Goal: Task Accomplishment & Management: Use online tool/utility

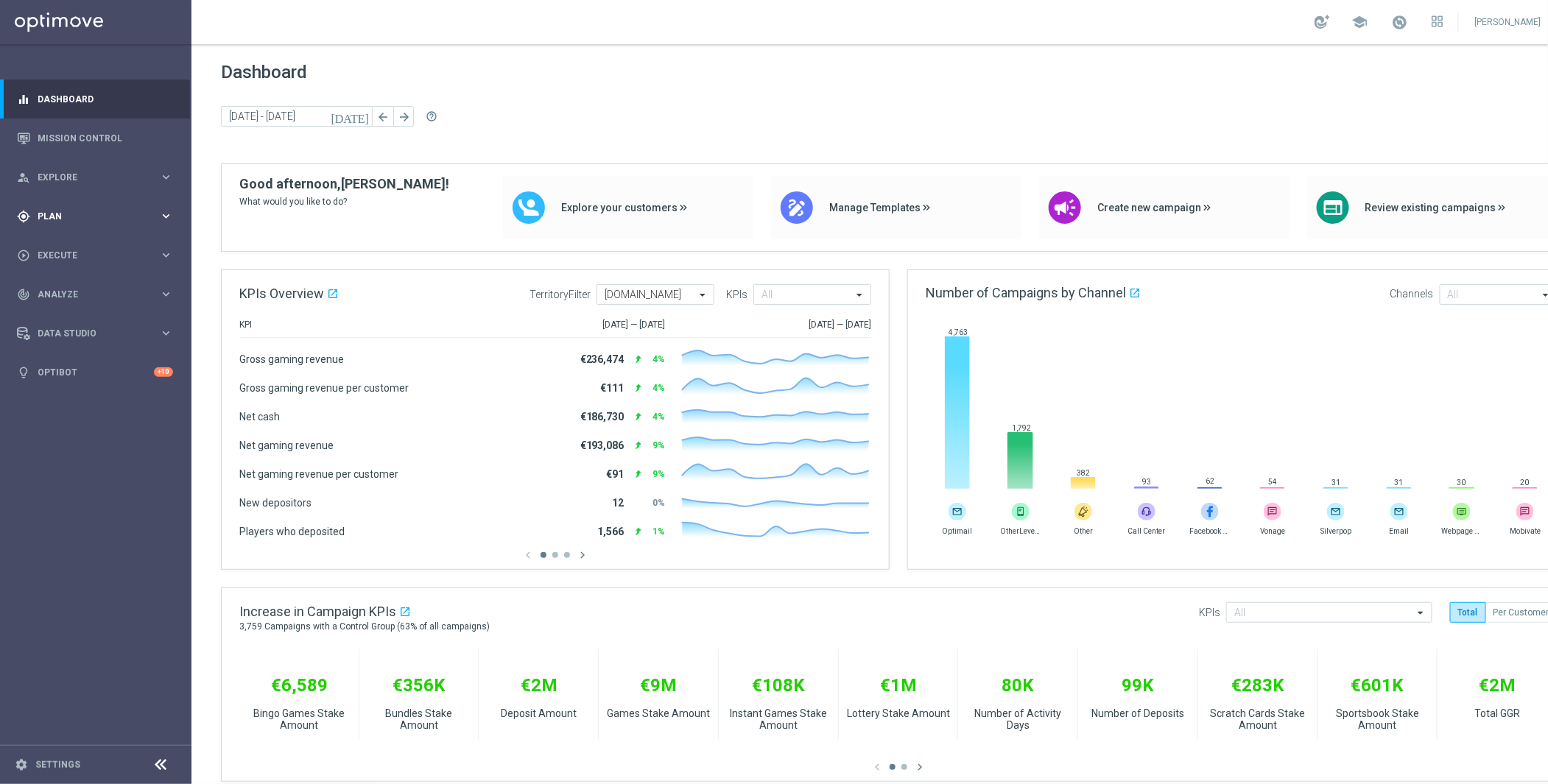
click at [71, 223] on div "gps_fixed Plan keyboard_arrow_right" at bounding box center [95, 216] width 190 height 39
click at [78, 245] on link "Target Groups" at bounding box center [96, 247] width 115 height 12
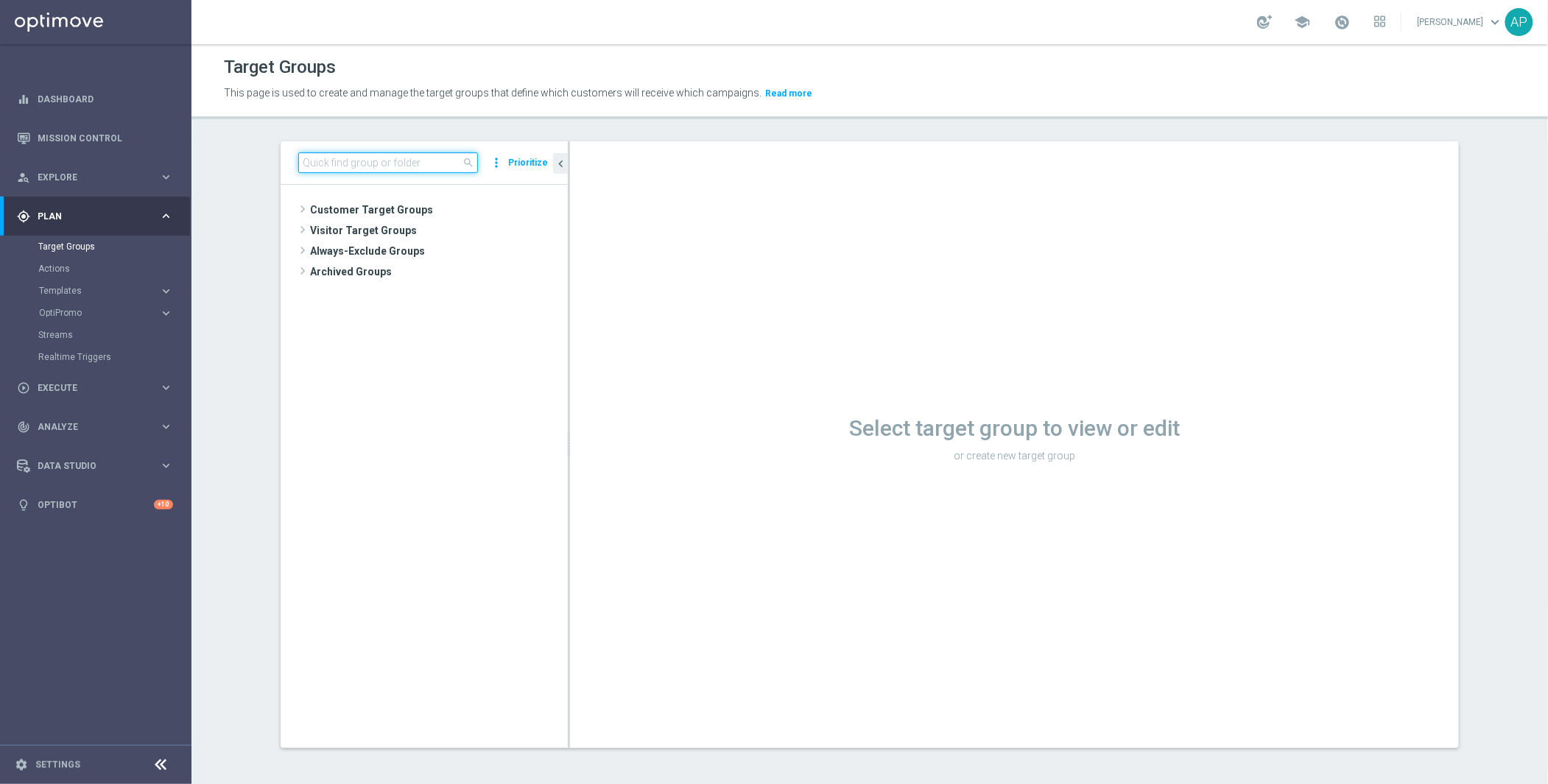
click at [363, 155] on input at bounding box center [388, 163] width 180 height 21
type input "l"
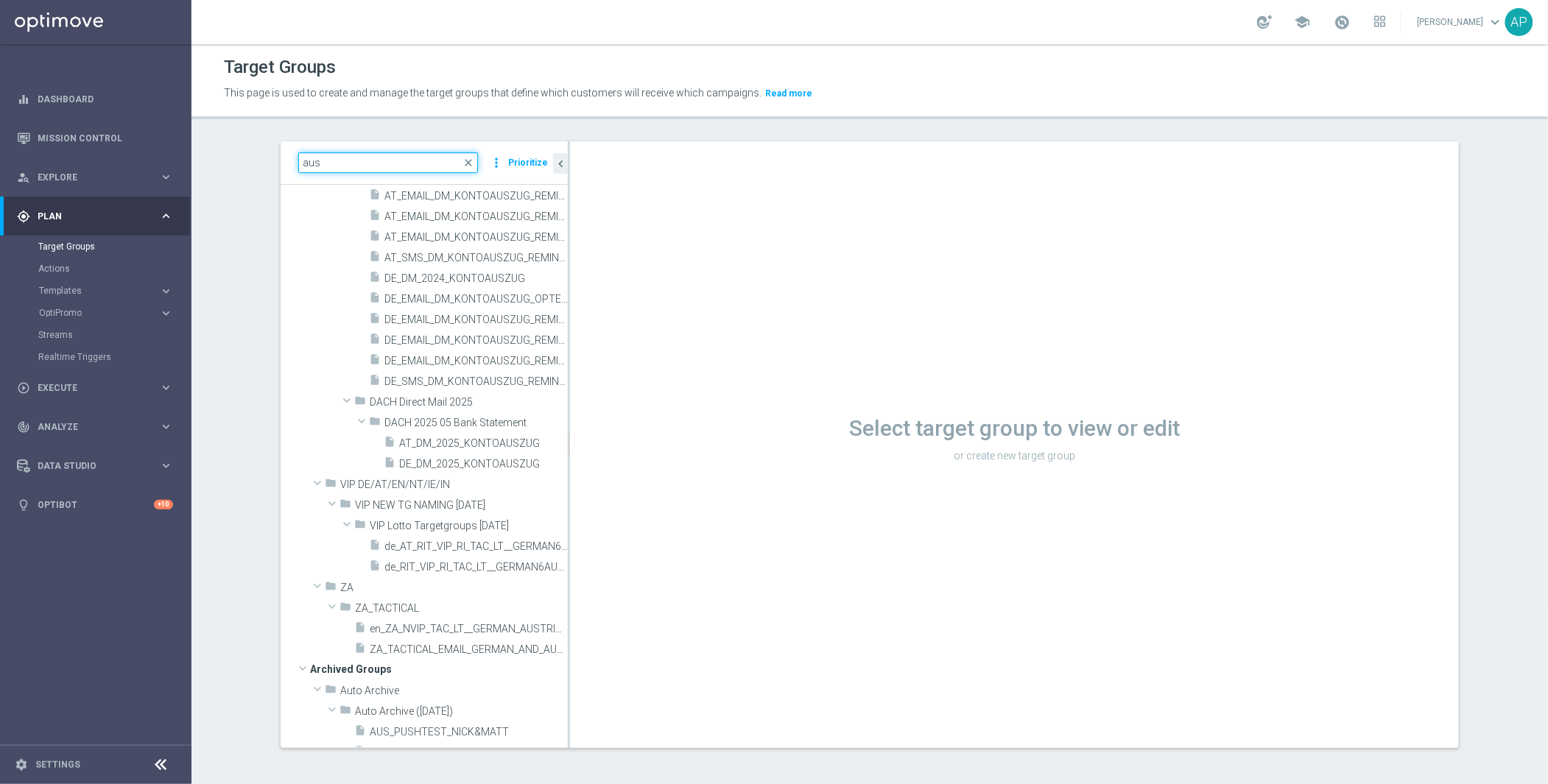
scroll to position [2, 0]
drag, startPoint x: 330, startPoint y: 168, endPoint x: 150, endPoint y: 138, distance: 182.5
click at [150, 138] on main "equalizer Dashboard Mission Control" at bounding box center [774, 392] width 1548 height 784
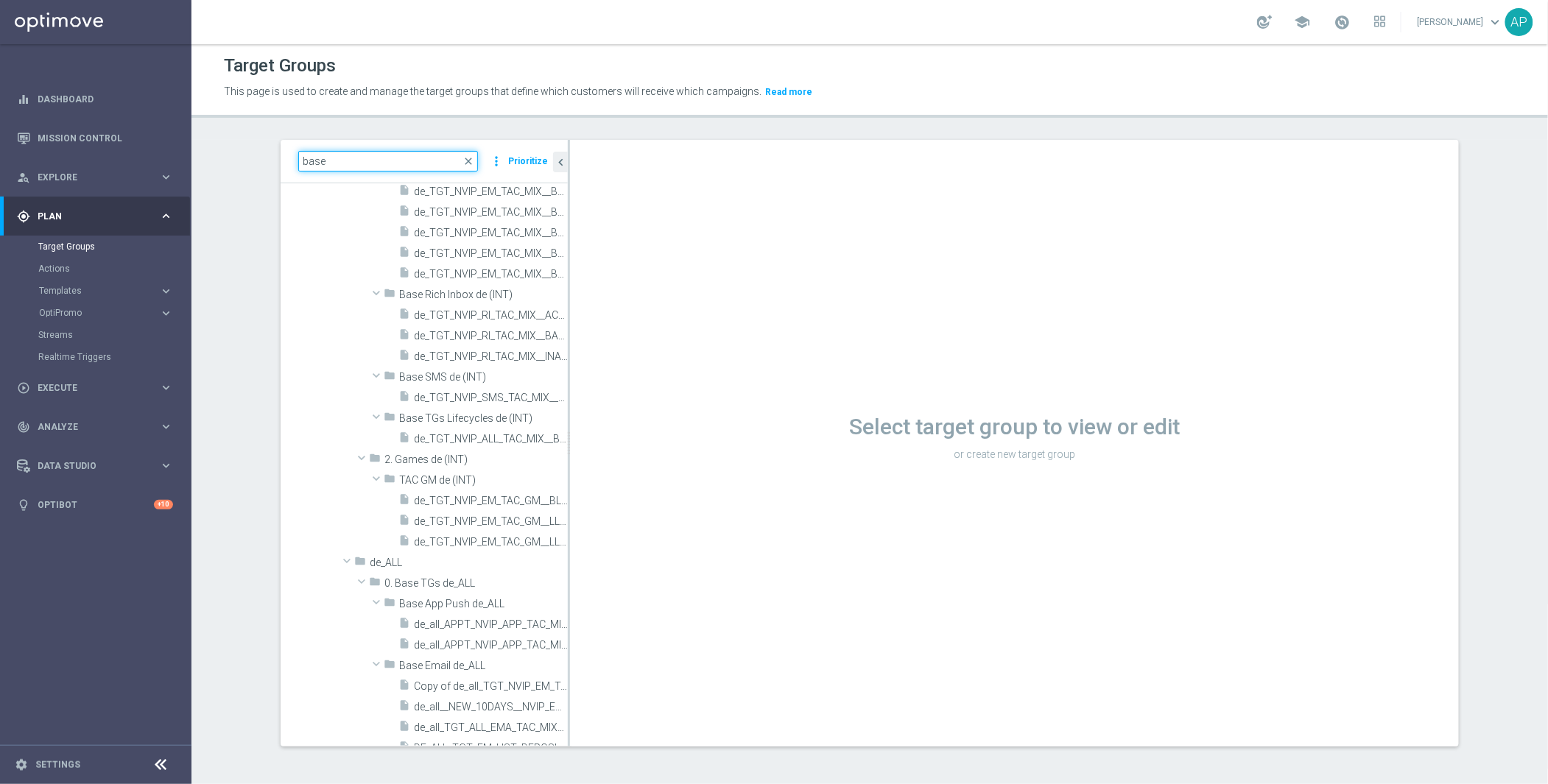
scroll to position [0, 0]
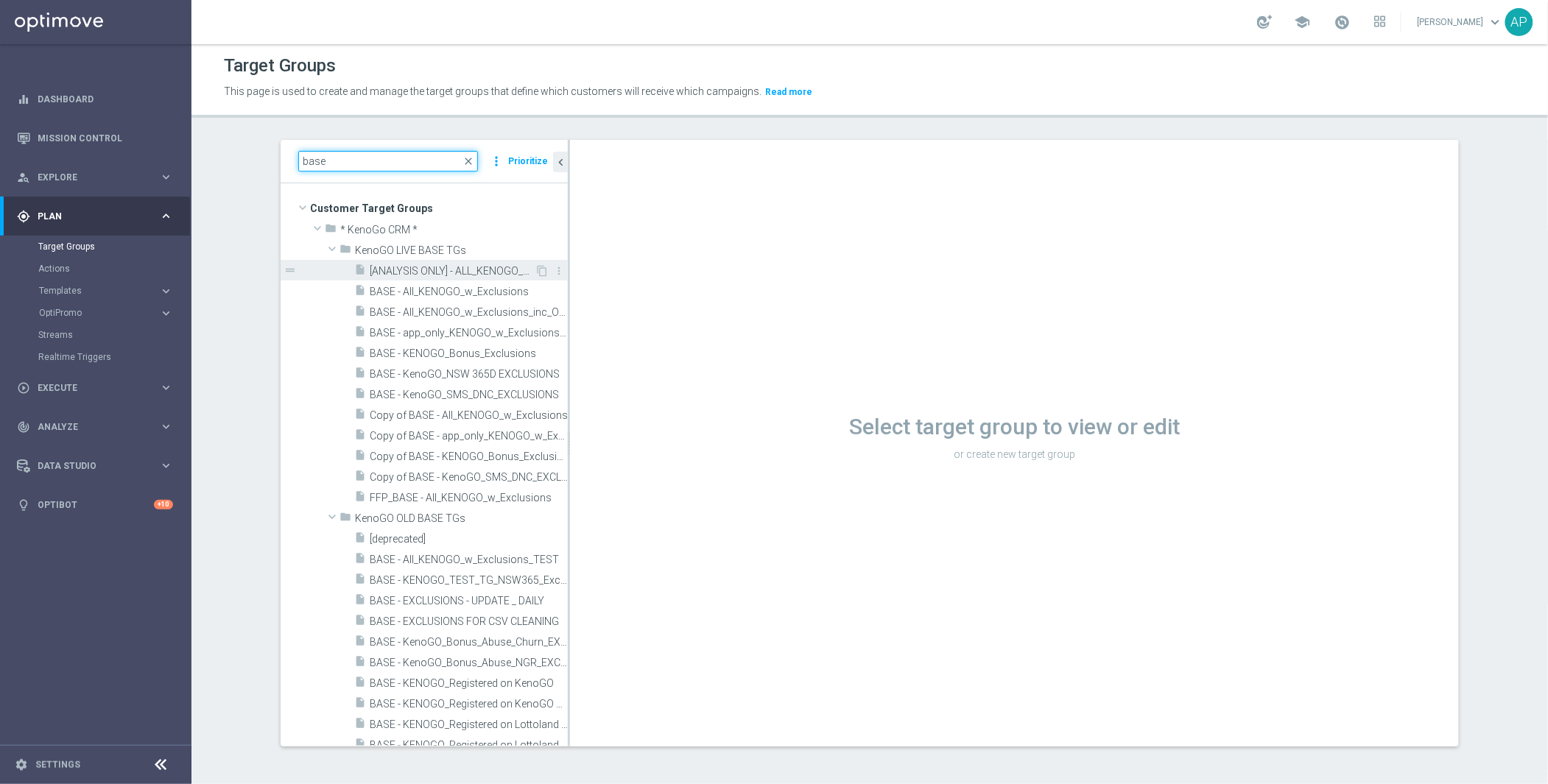
type input "base"
click at [386, 272] on span "[ANALYSIS ONLY] - ALL_KENOGO_PLAYERS_for_analysis" at bounding box center [452, 271] width 165 height 13
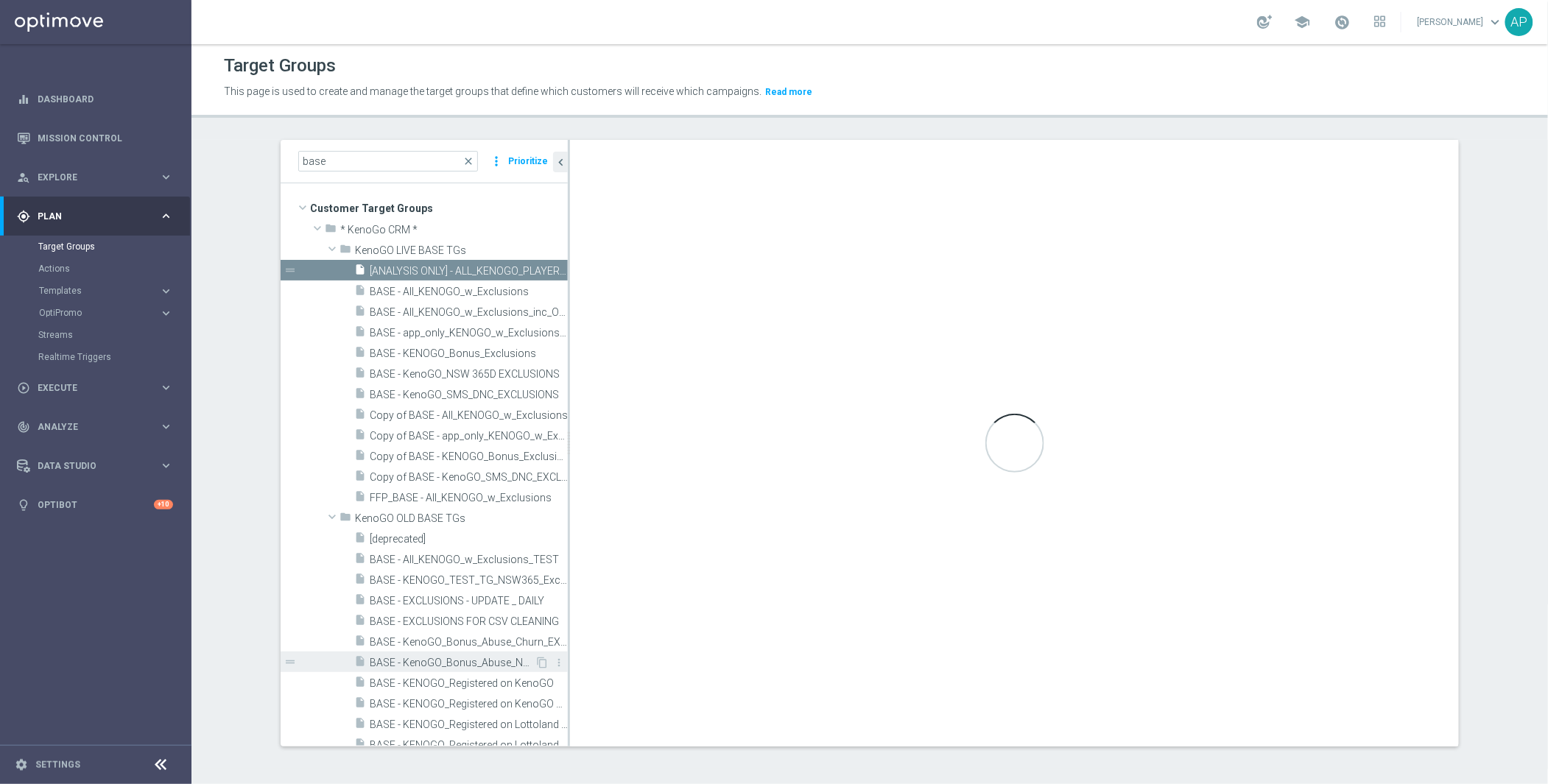
scroll to position [124, 0]
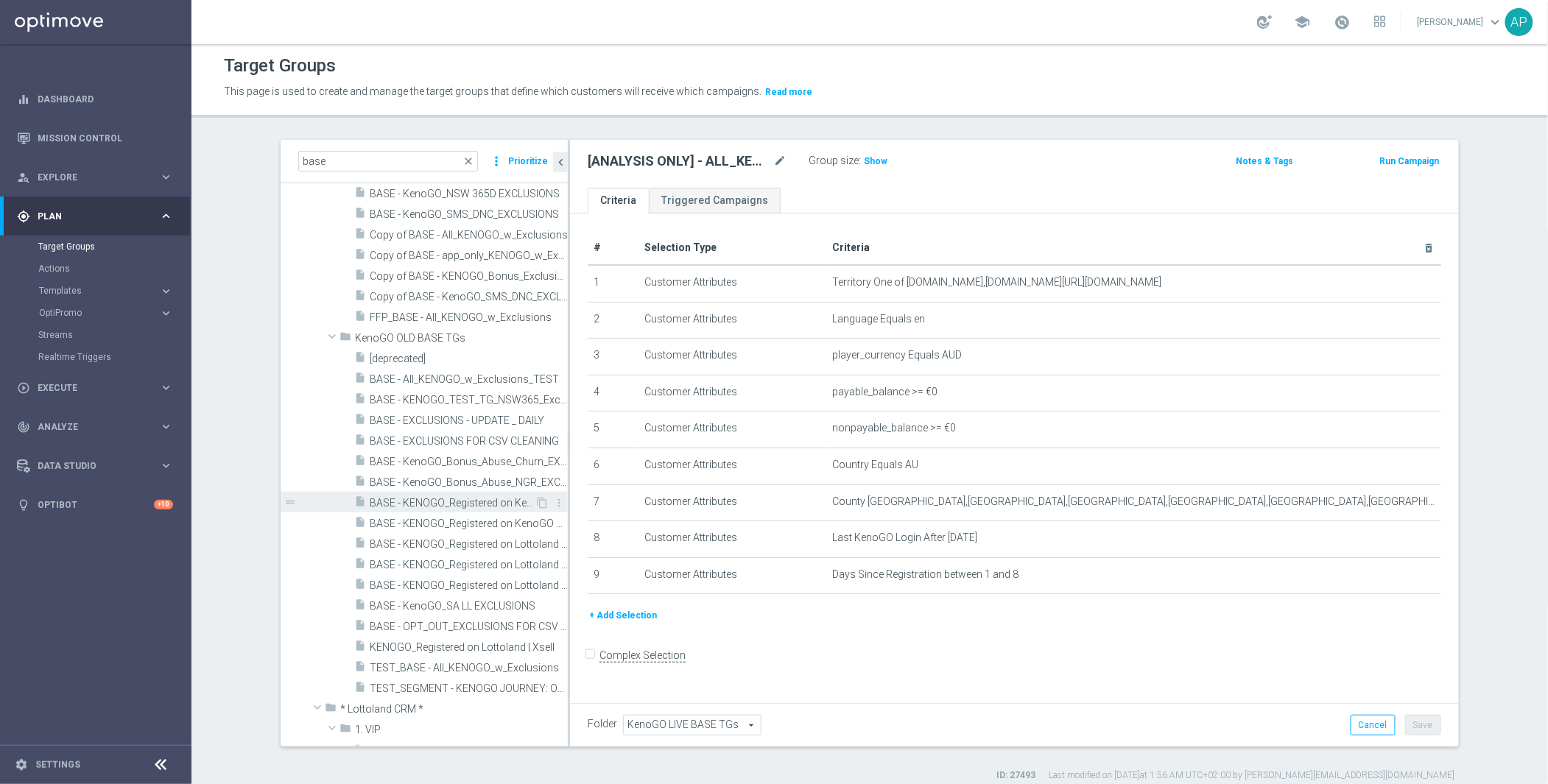
scroll to position [187, 0]
click at [452, 630] on div "insert_drive_file KENOGO_Registered on Lottoland | Xsell" at bounding box center [444, 640] width 181 height 21
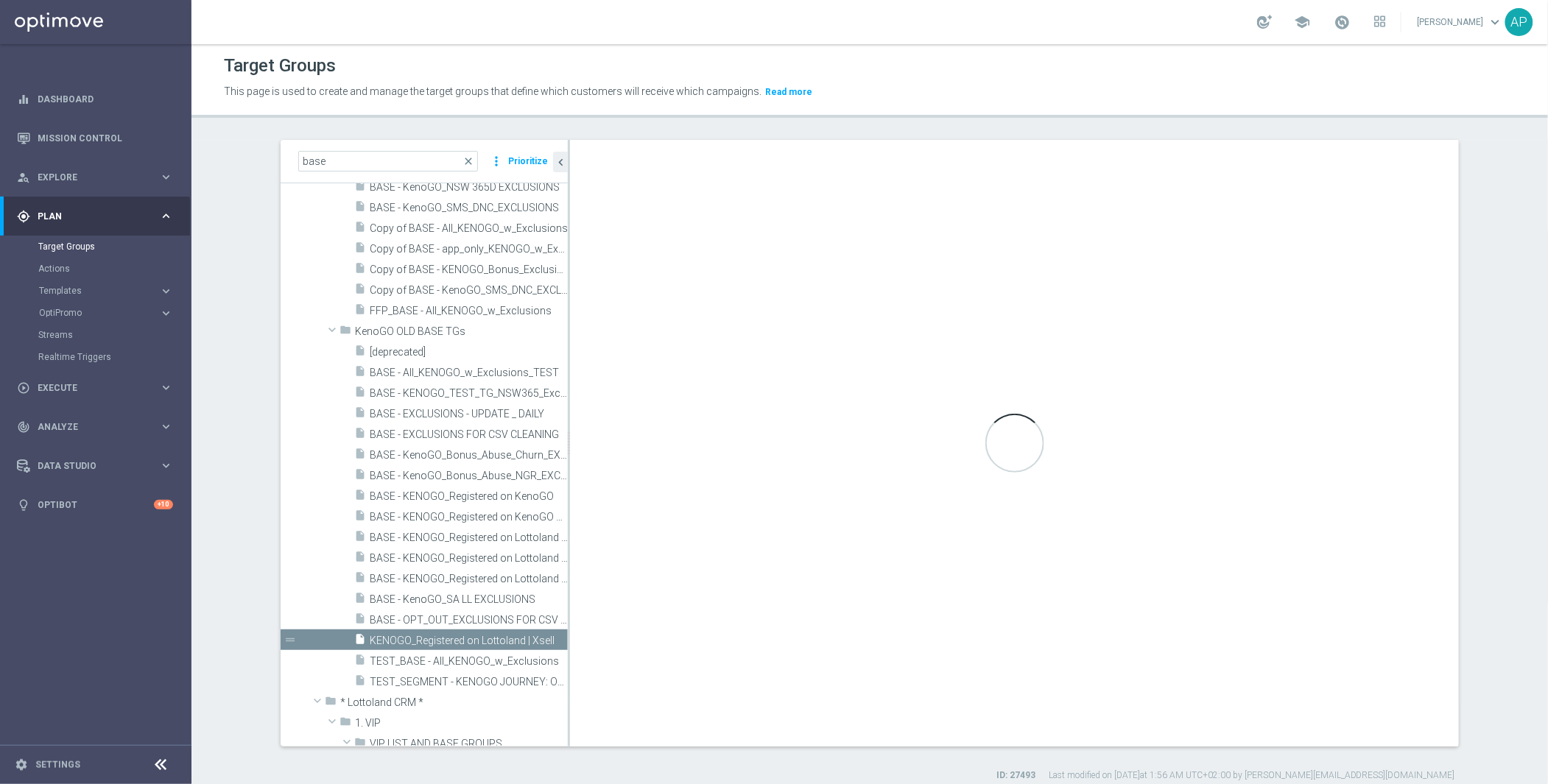
type input "KenoGO OLD BASE TGs"
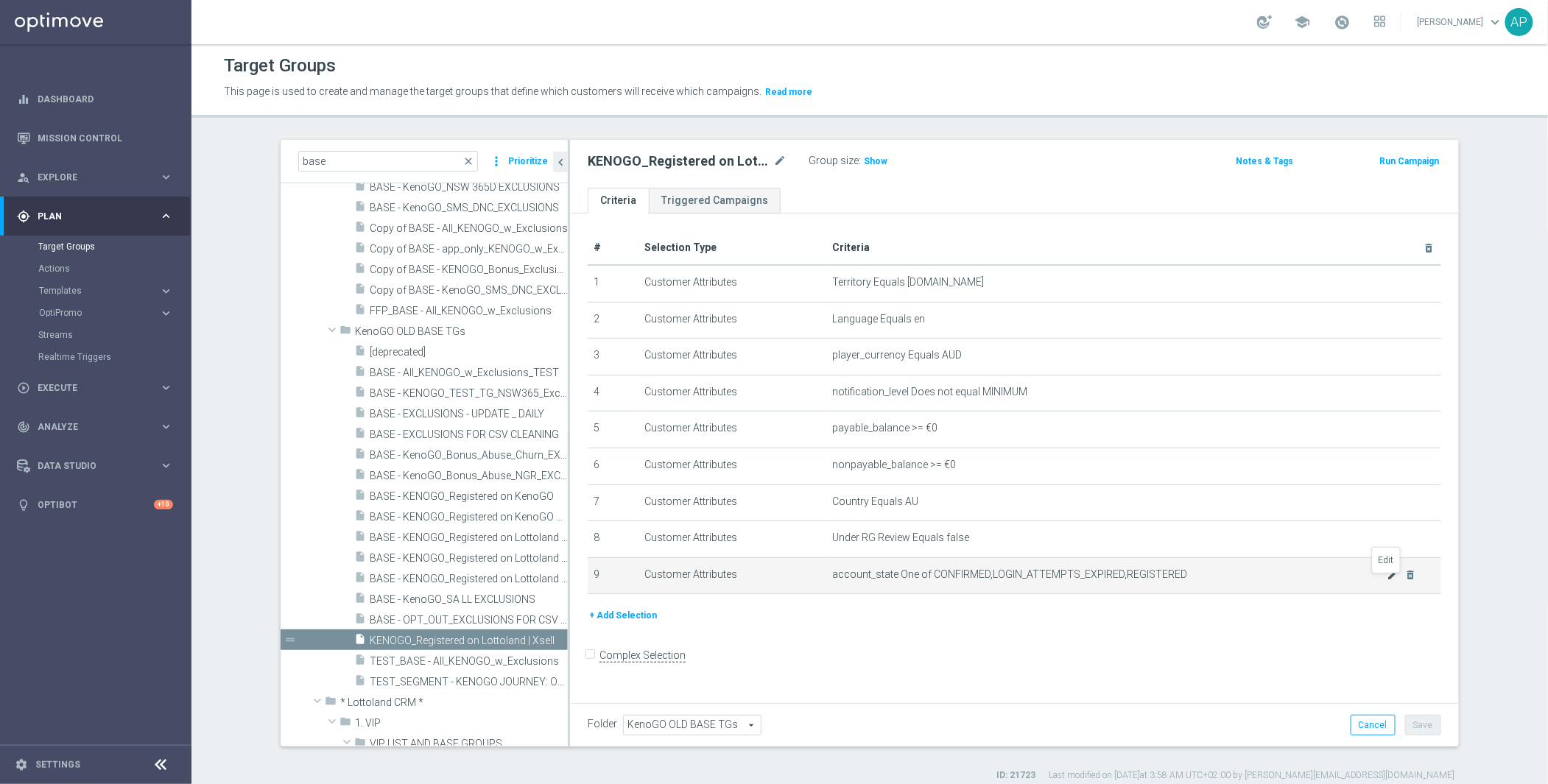
click at [1388, 581] on icon "mode_edit" at bounding box center [1393, 575] width 12 height 12
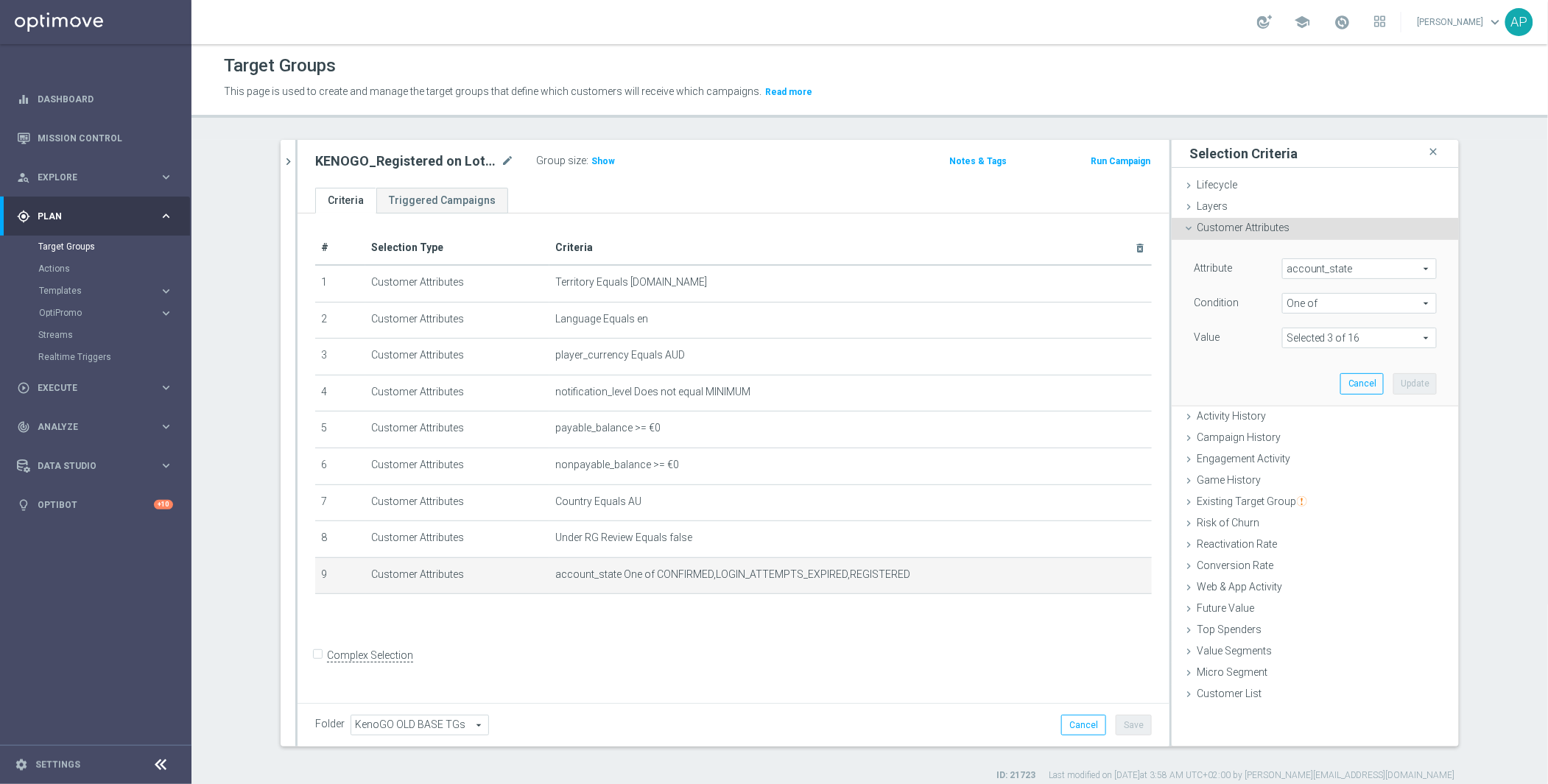
click at [1385, 333] on span at bounding box center [1360, 337] width 153 height 19
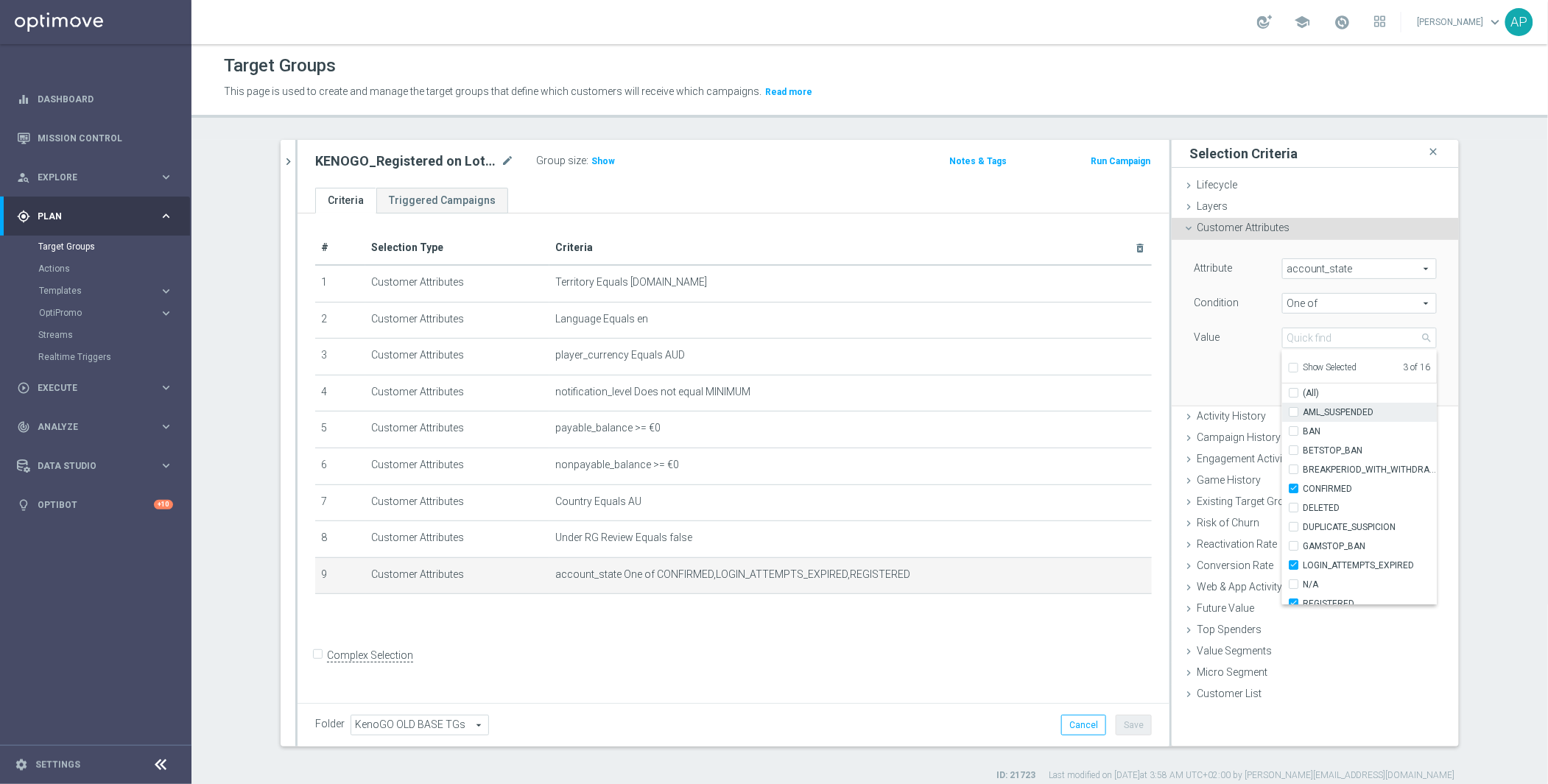
click at [1339, 410] on span "AML_SUSPENDED" at bounding box center [1370, 412] width 134 height 12
click at [1303, 410] on input "AML_SUSPENDED" at bounding box center [1298, 412] width 9 height 9
checkbox input "true"
type input "Selected 4 of 16"
click at [1303, 429] on span "BAN" at bounding box center [1370, 431] width 134 height 12
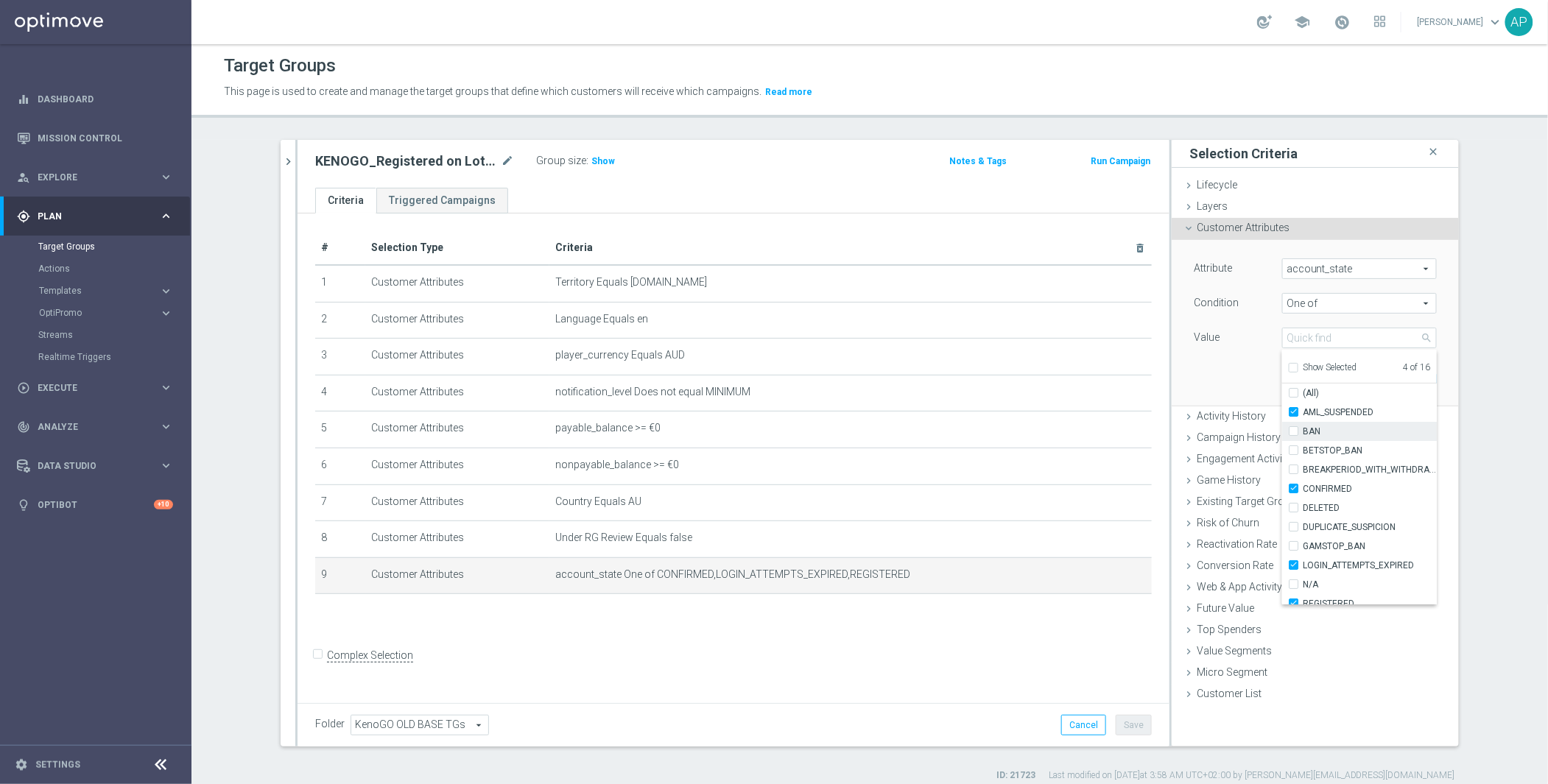
click at [1301, 429] on input "BAN" at bounding box center [1298, 431] width 9 height 9
checkbox input "true"
type input "Selected 5 of 16"
click at [1320, 455] on span "BETSTOP_BAN" at bounding box center [1370, 451] width 134 height 12
click at [1303, 455] on input "BETSTOP_BAN" at bounding box center [1298, 450] width 9 height 9
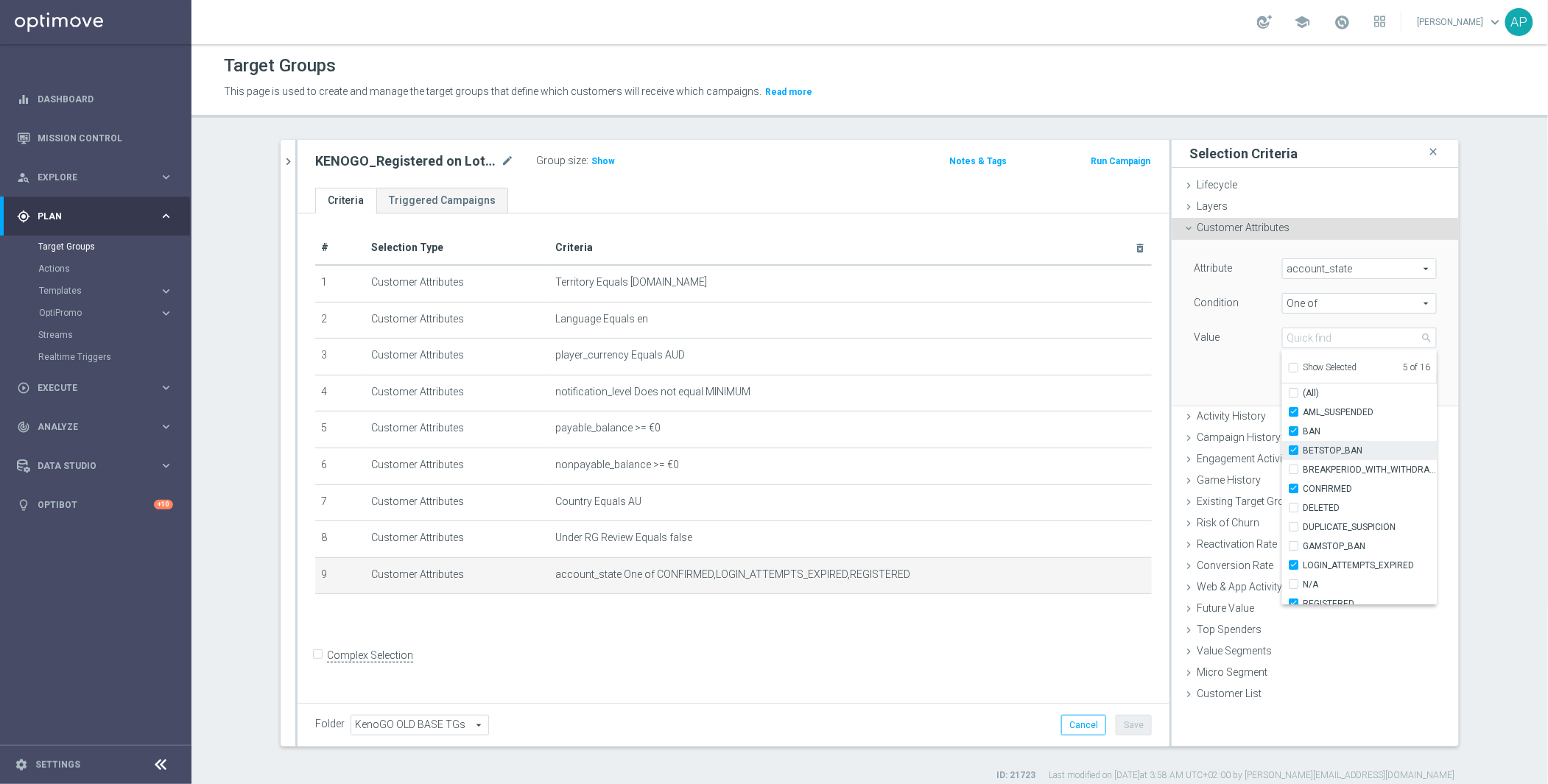
checkbox input "true"
type input "Selected 6 of 16"
click at [1303, 394] on span "(All)" at bounding box center [1310, 393] width 16 height 12
click at [1302, 394] on input "(All)" at bounding box center [1298, 393] width 9 height 9
checkbox input "true"
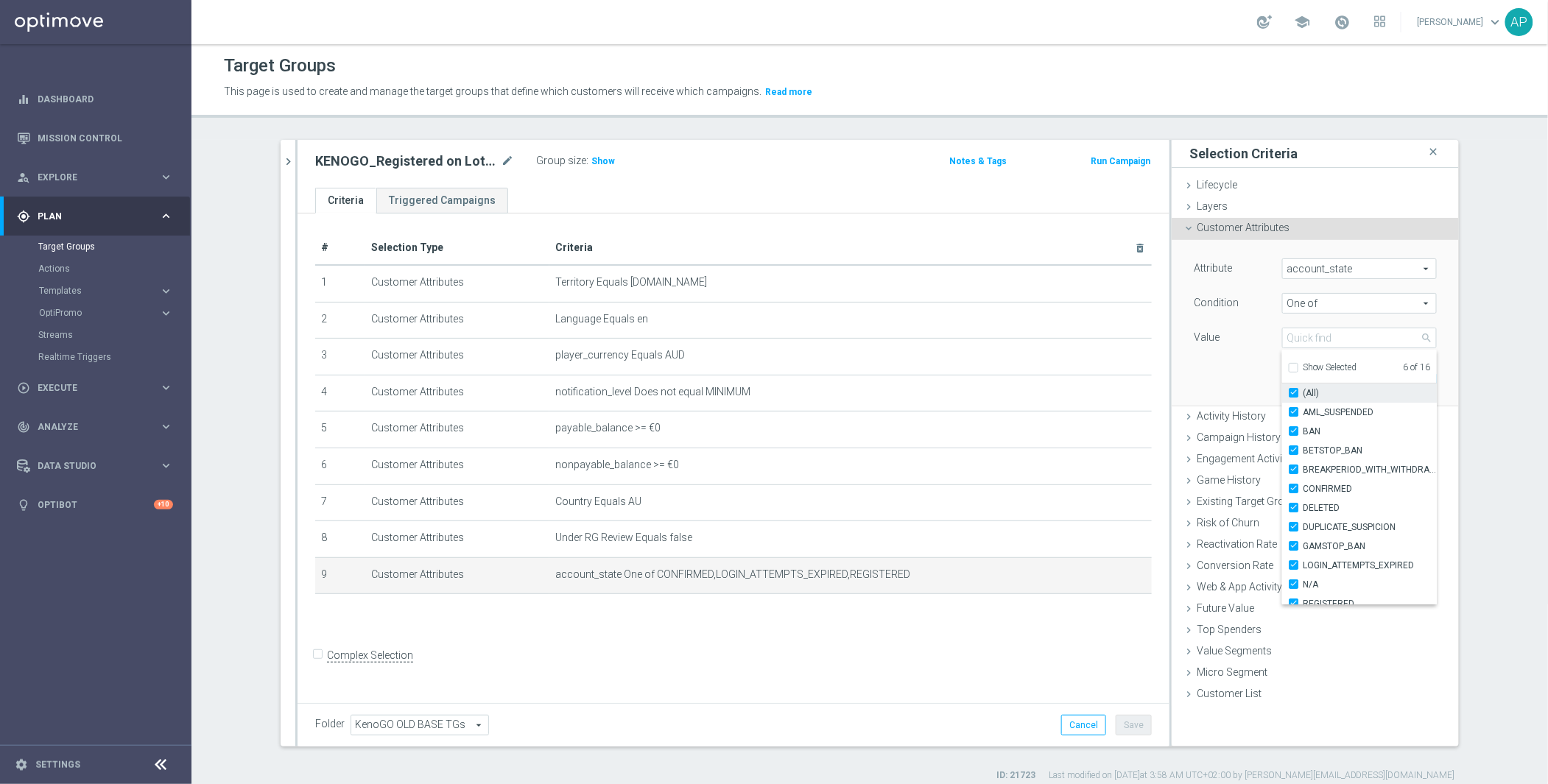
type input "Selected 16 of 16"
checkbox input "true"
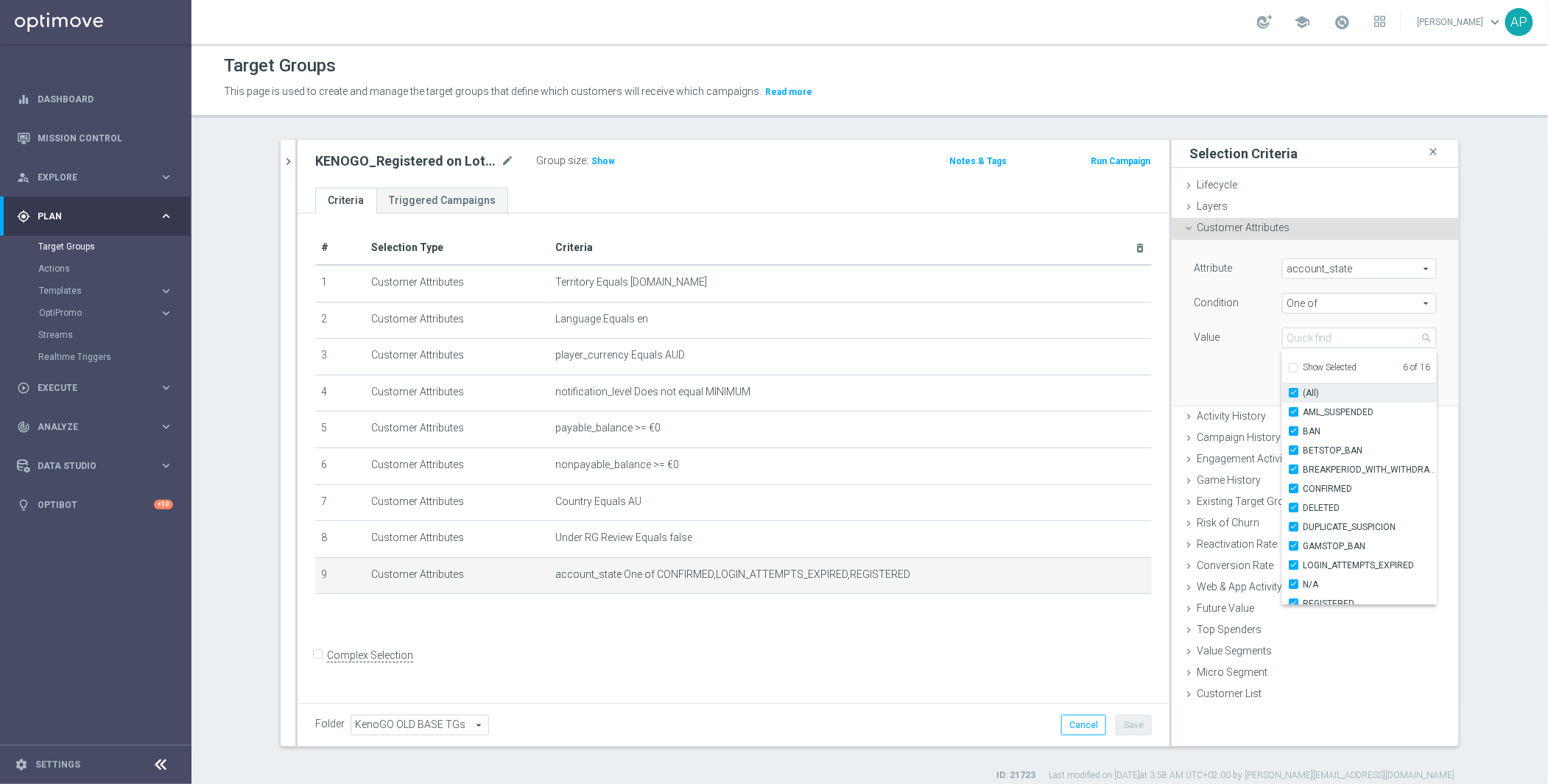
checkbox input "true"
click at [1080, 645] on div "# Selection Type Criteria delete_forever 1 Customer Attributes Territory Equals…" at bounding box center [733, 455] width 872 height 484
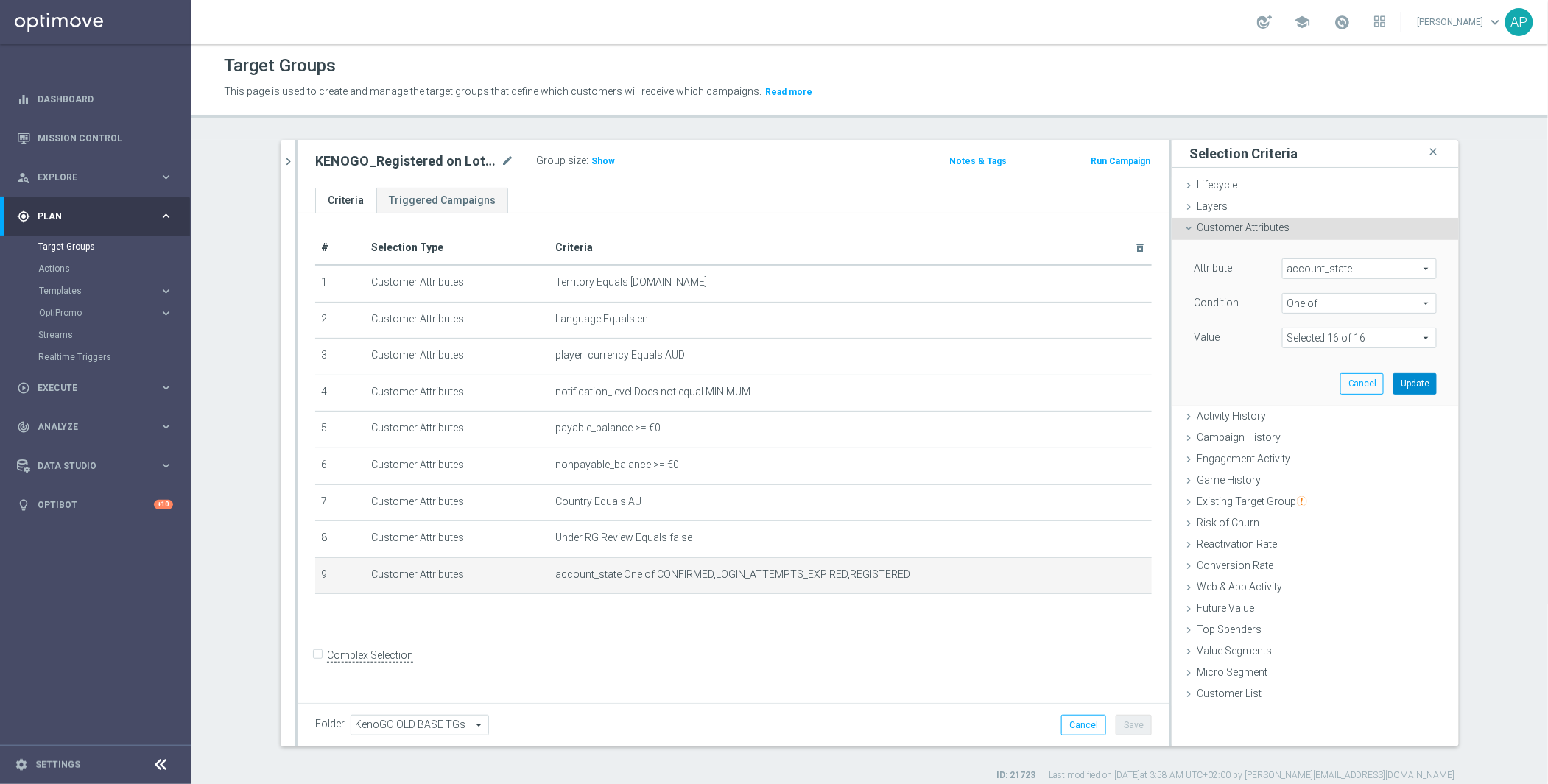
click at [1422, 382] on button "Update" at bounding box center [1415, 384] width 44 height 21
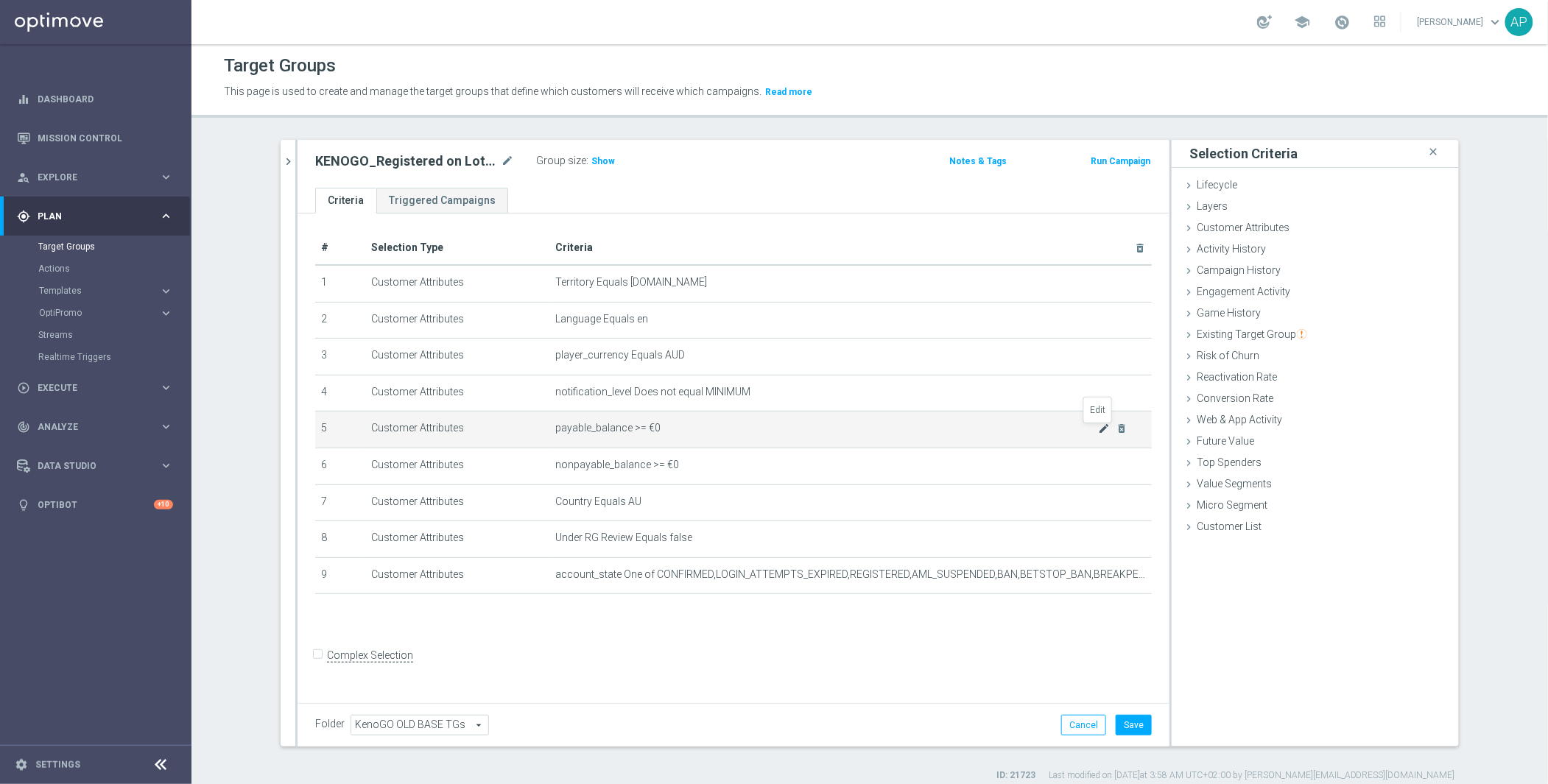
click at [1099, 434] on icon "mode_edit" at bounding box center [1105, 428] width 12 height 12
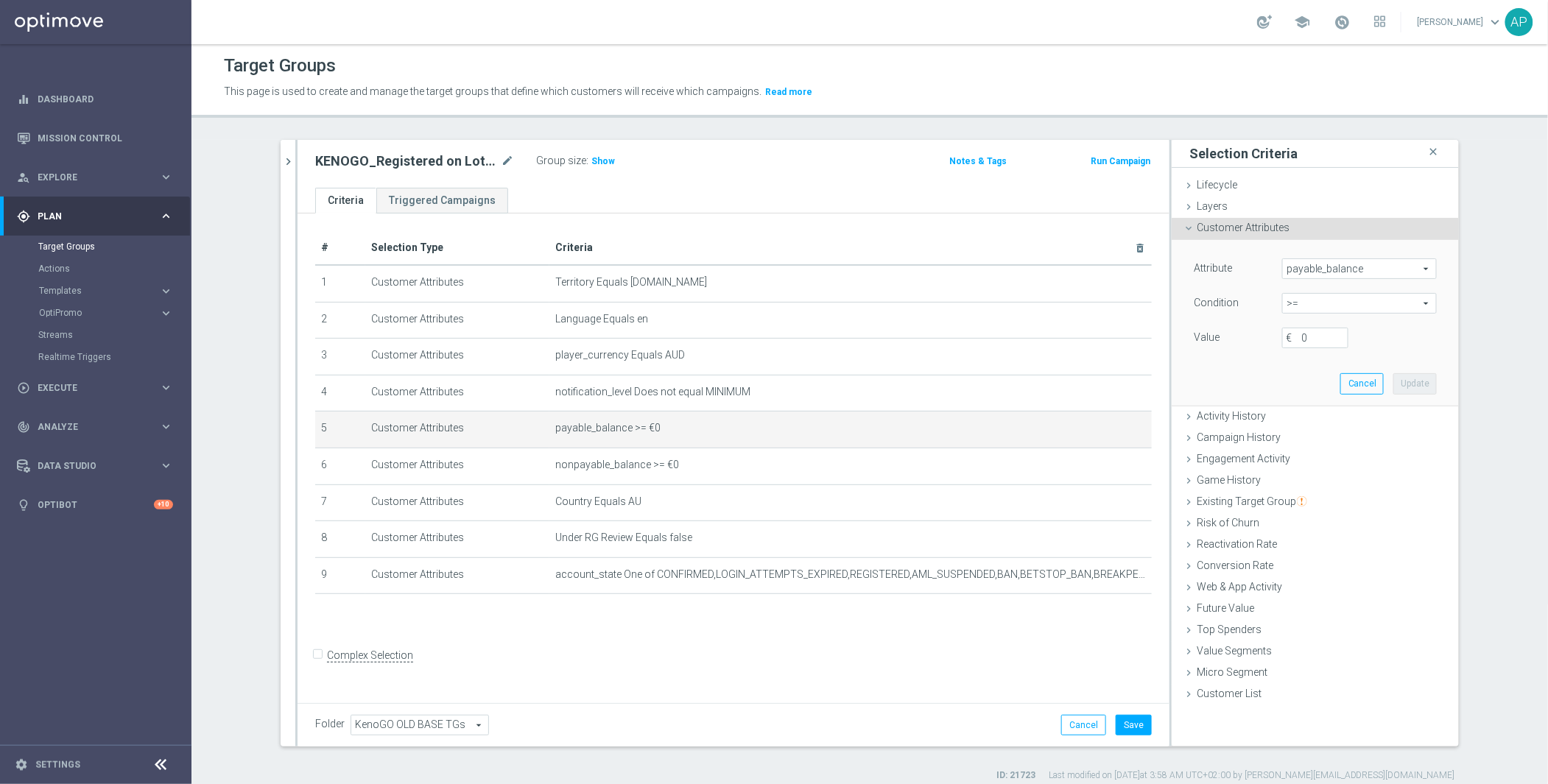
click at [1370, 266] on span "payable_balance" at bounding box center [1360, 269] width 153 height 19
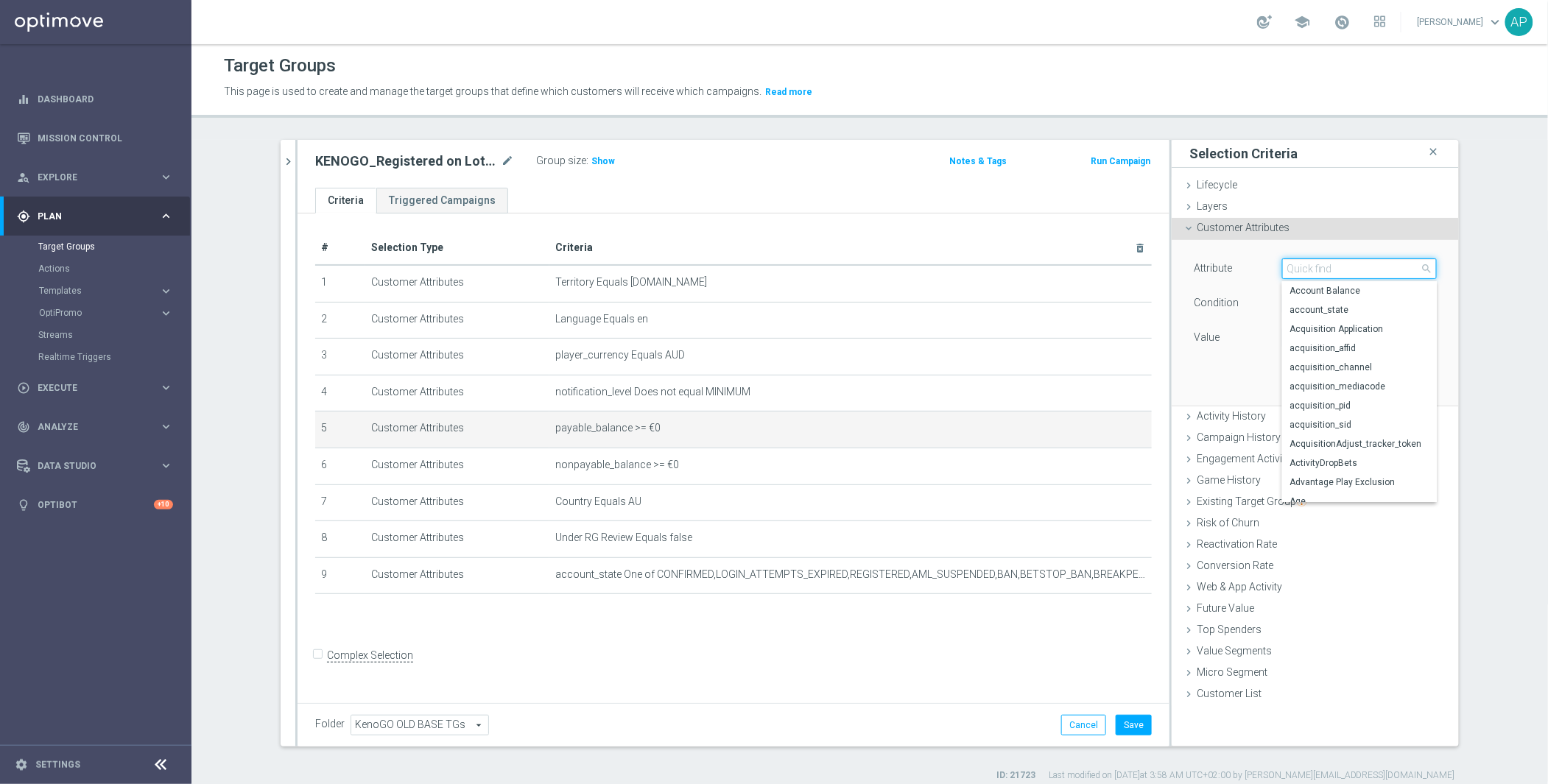
click at [1370, 266] on input "search" at bounding box center [1360, 269] width 155 height 21
click at [1340, 290] on span "Account Balance" at bounding box center [1360, 290] width 140 height 12
type input "Account Balance"
type input "="
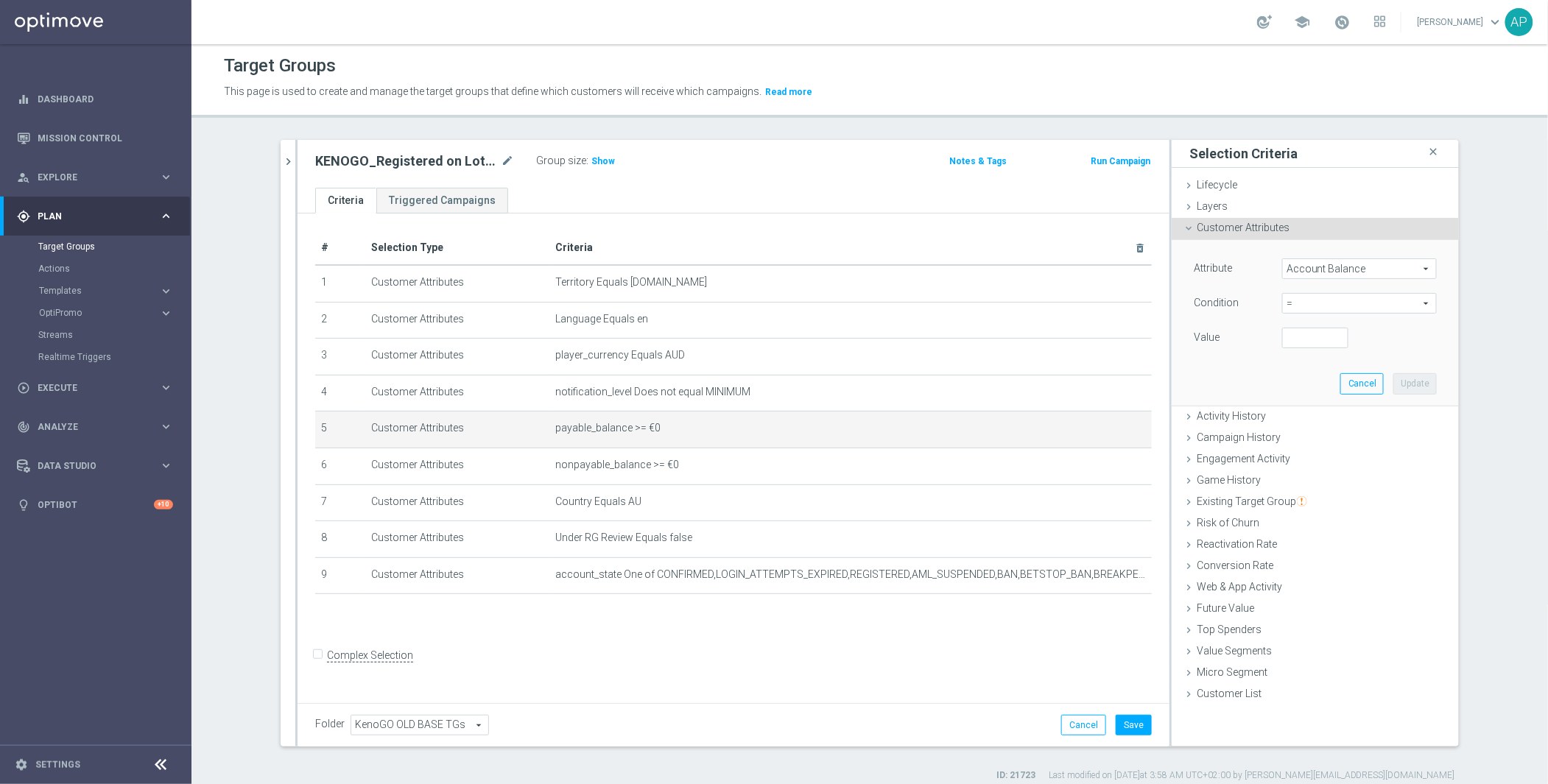
click at [1304, 302] on span "=" at bounding box center [1360, 303] width 153 height 19
click at [1305, 406] on span ">" at bounding box center [1360, 402] width 140 height 12
type input ">"
click at [1297, 344] on input "number" at bounding box center [1315, 337] width 66 height 21
type input "0"
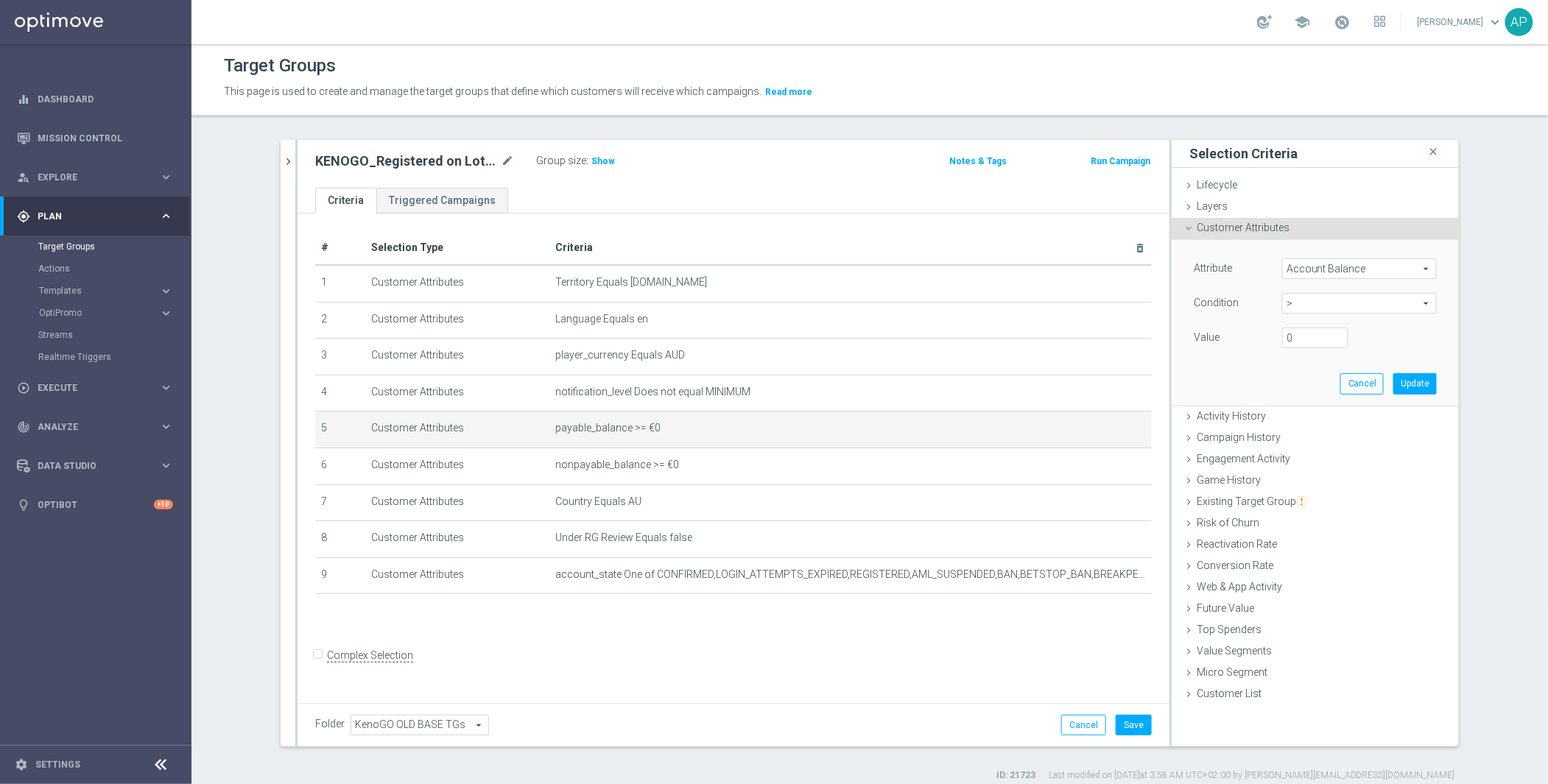
click at [1420, 342] on div "Value 0" at bounding box center [1315, 339] width 265 height 24
click at [1415, 387] on button "Update" at bounding box center [1415, 384] width 44 height 21
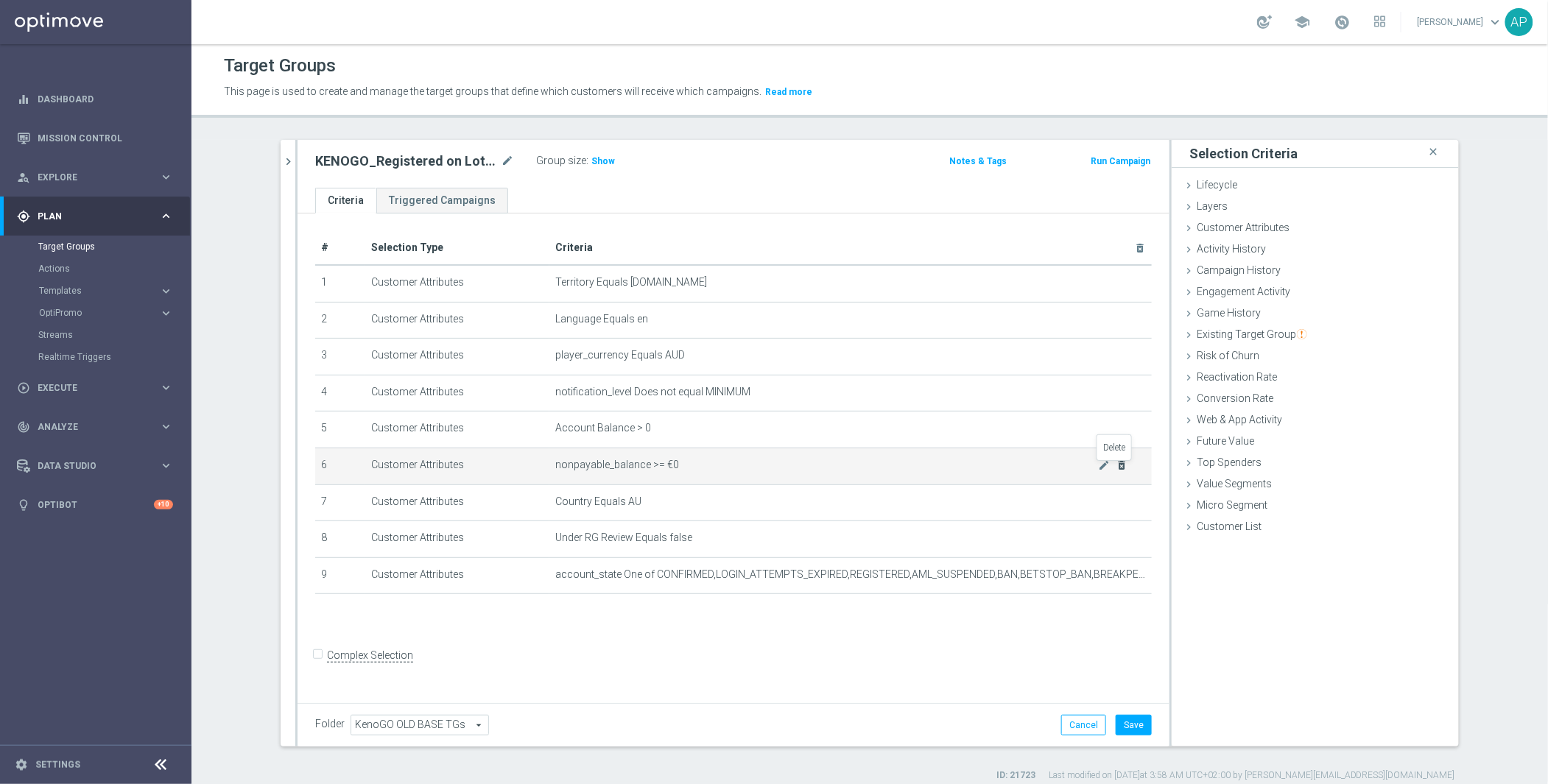
click at [1116, 470] on icon "delete_forever" at bounding box center [1122, 465] width 12 height 12
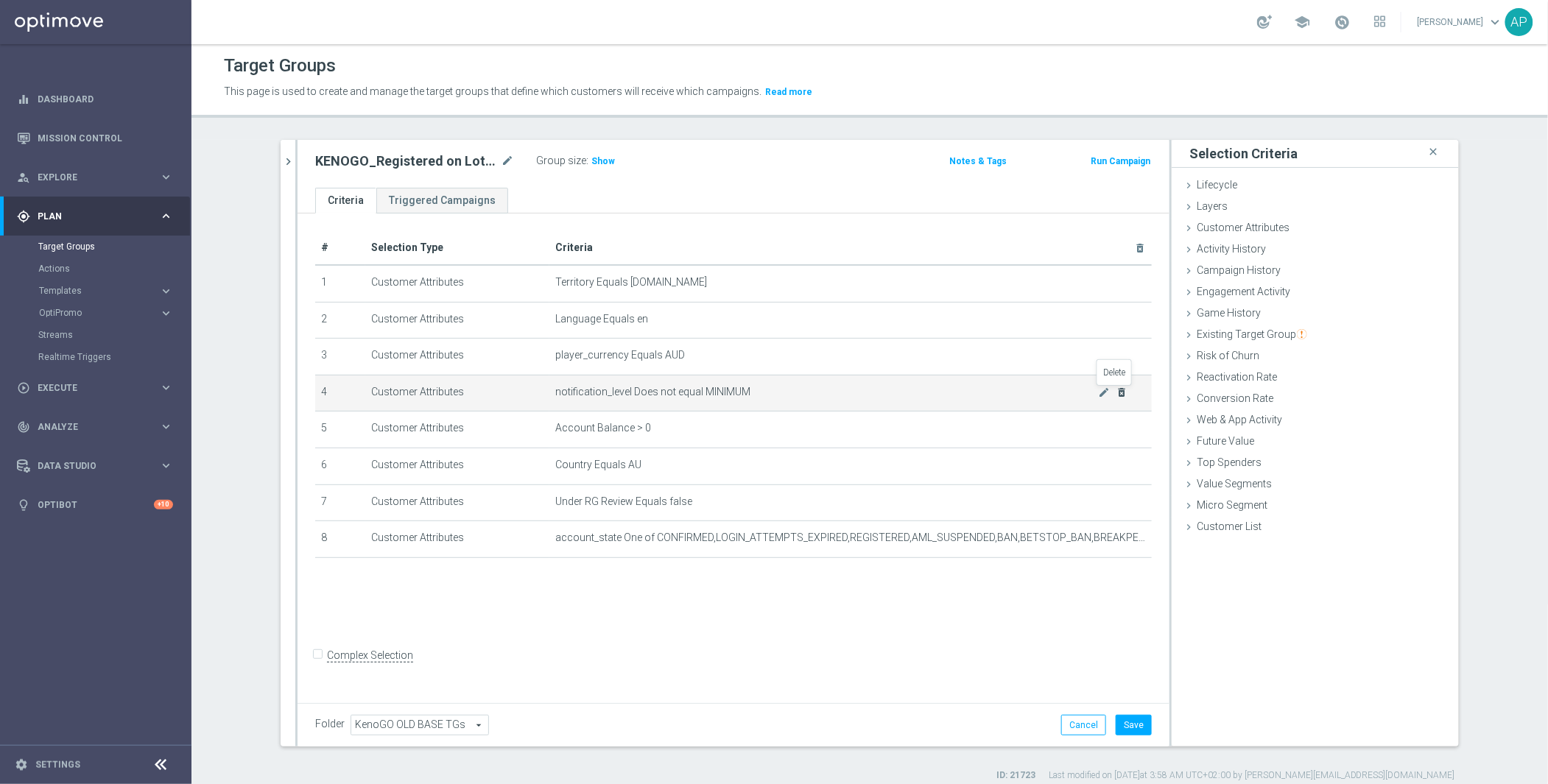
click at [1117, 395] on icon "delete_forever" at bounding box center [1122, 392] width 12 height 12
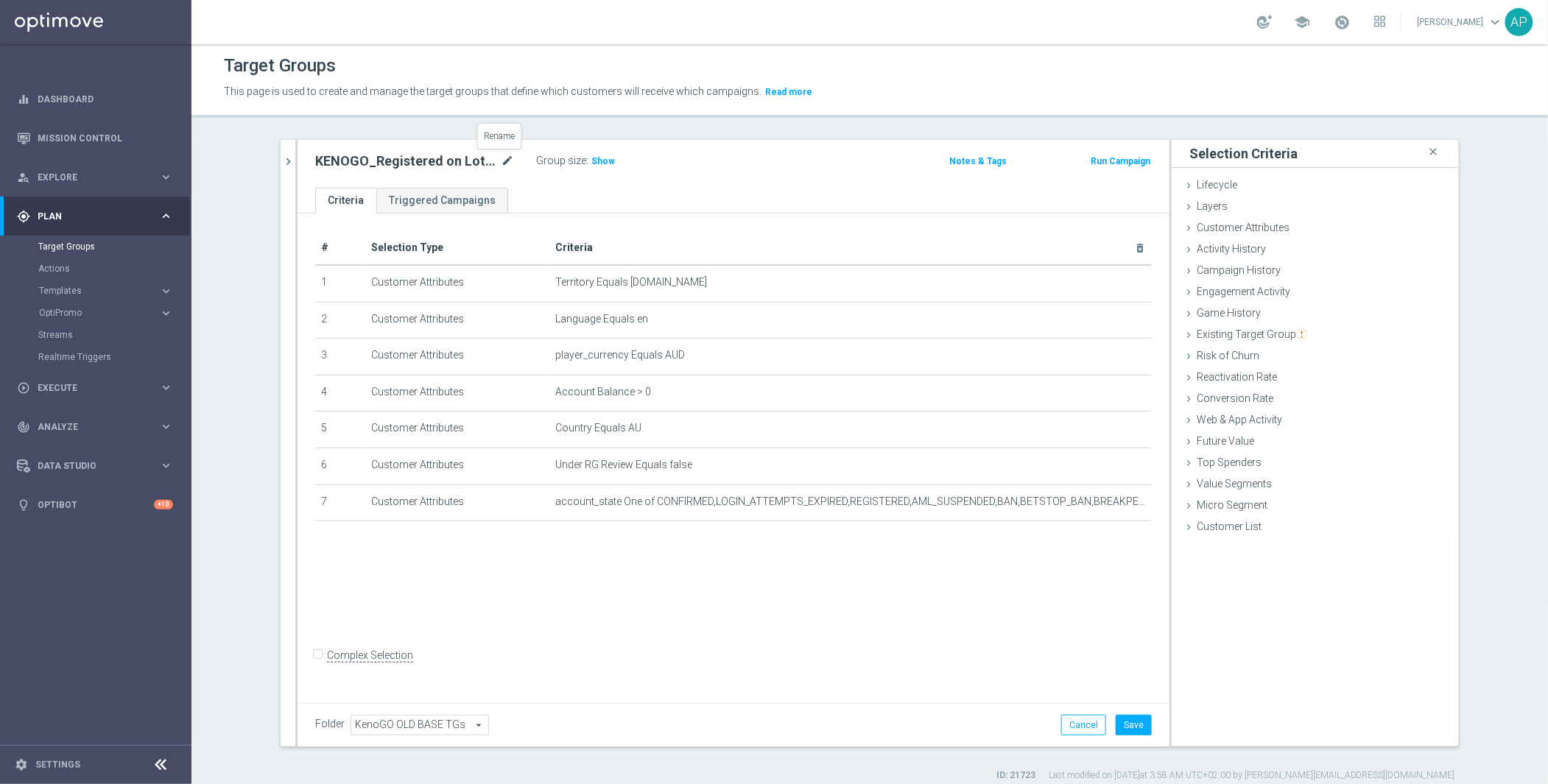
click at [501, 159] on icon "mode_edit" at bounding box center [507, 161] width 13 height 18
click at [1068, 729] on button "Cancel" at bounding box center [1084, 725] width 45 height 21
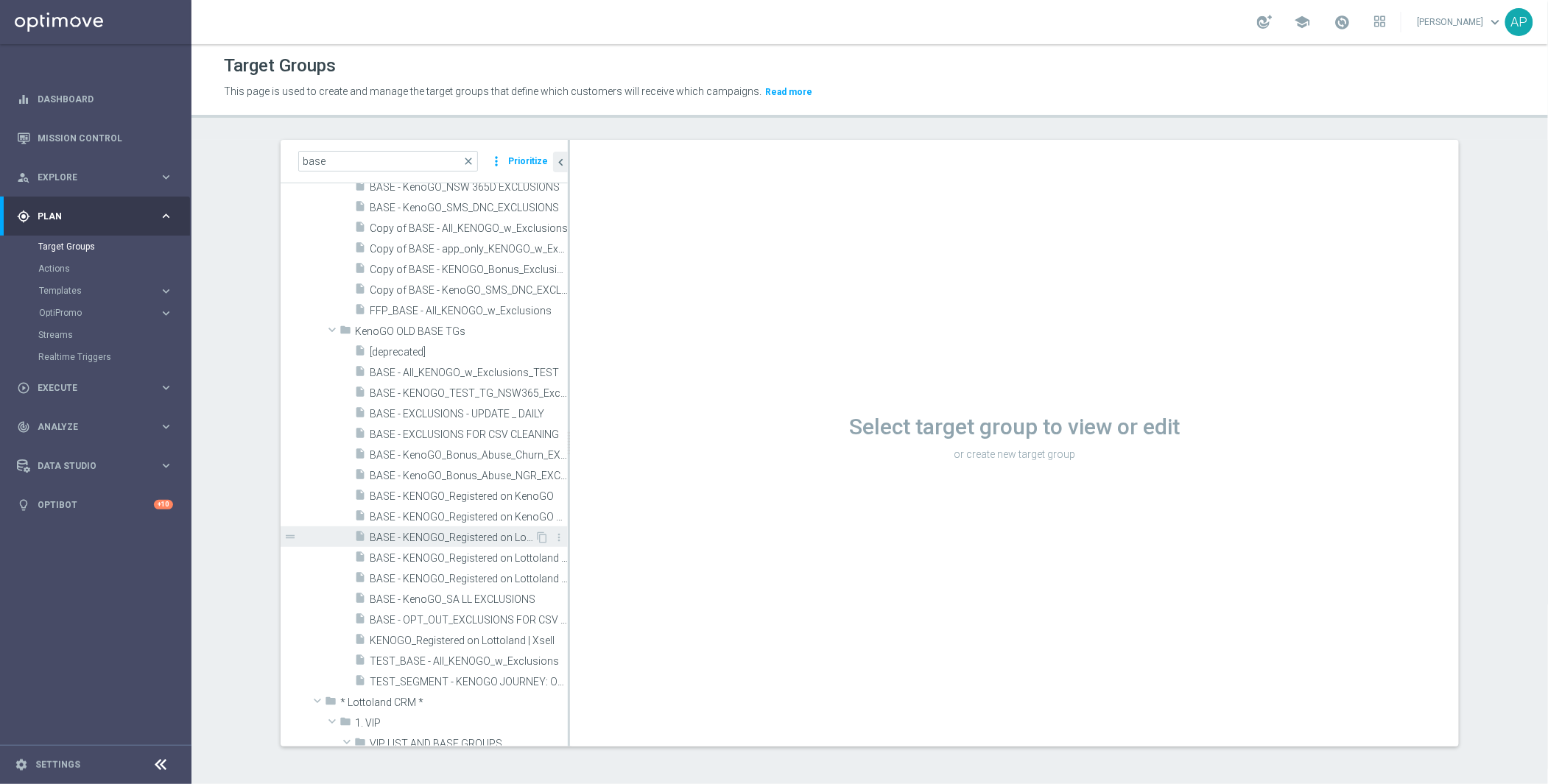
click at [484, 535] on span "BASE - KENOGO_Registered on Lottoland | Victoria" at bounding box center [452, 537] width 165 height 13
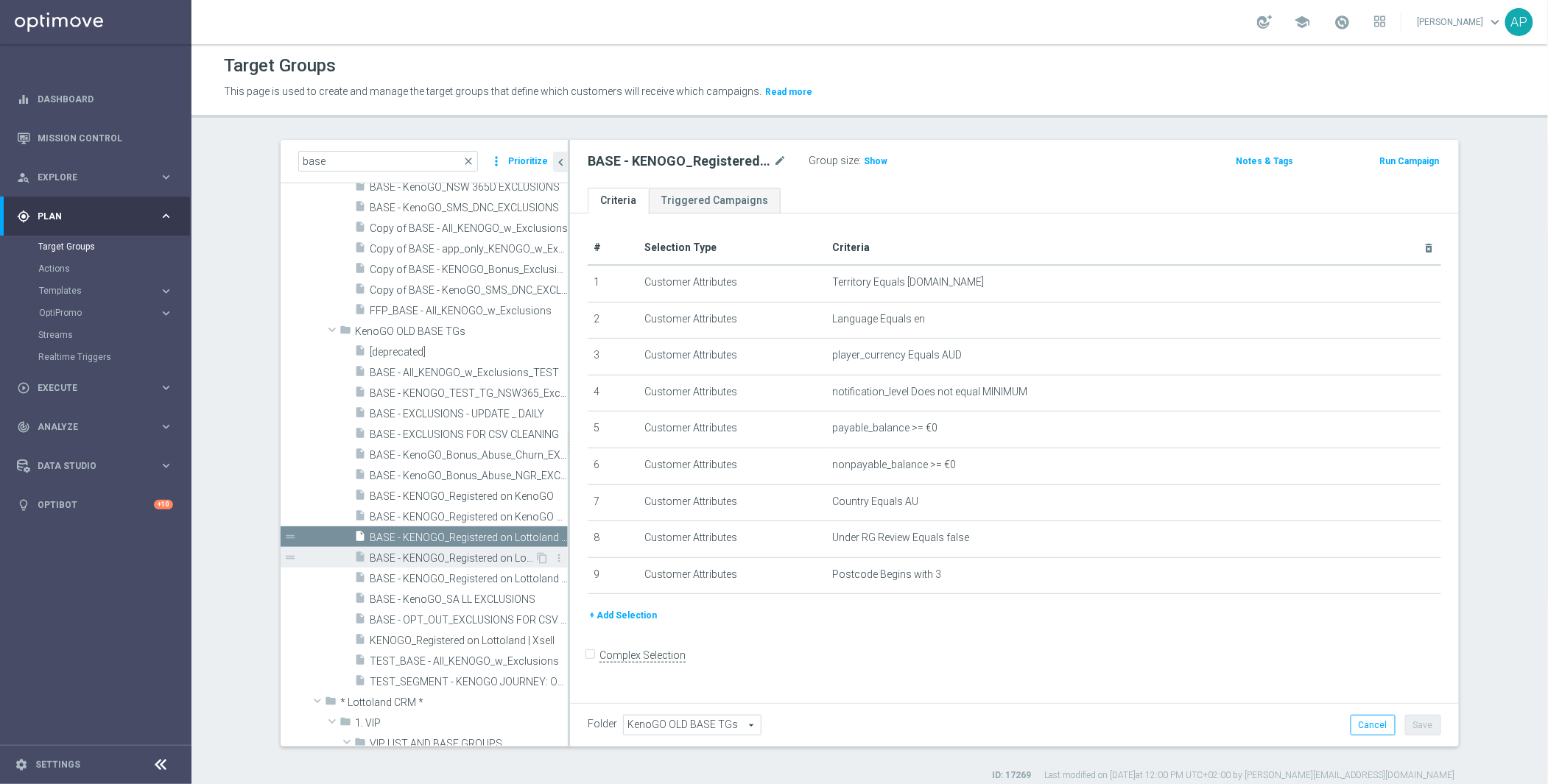
click at [454, 552] on span "BASE - KENOGO_Registered on Lottoland | Victoria Different Locale" at bounding box center [452, 558] width 165 height 13
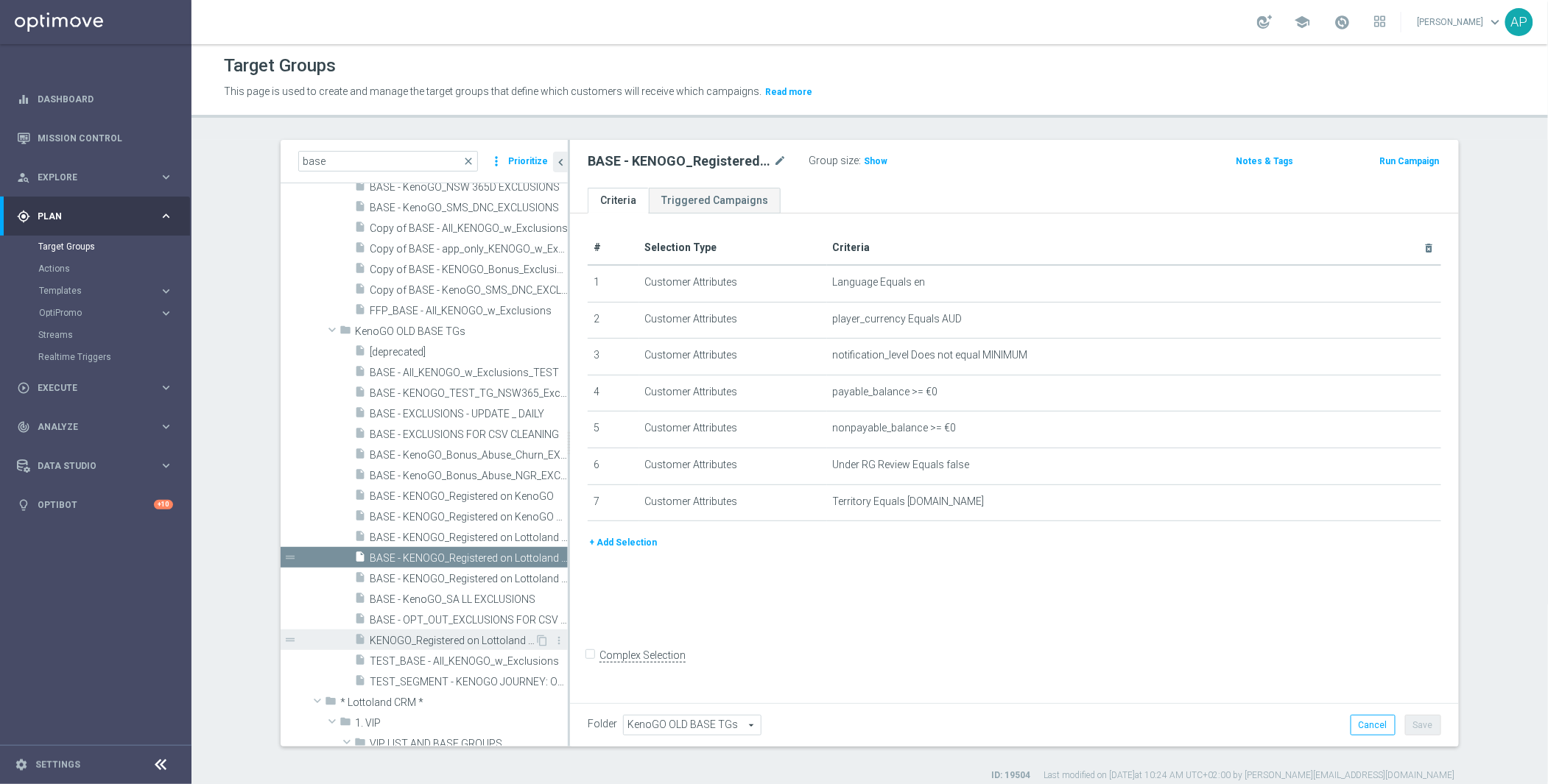
click at [443, 635] on span "KENOGO_Registered on Lottoland | Xsell" at bounding box center [452, 640] width 165 height 13
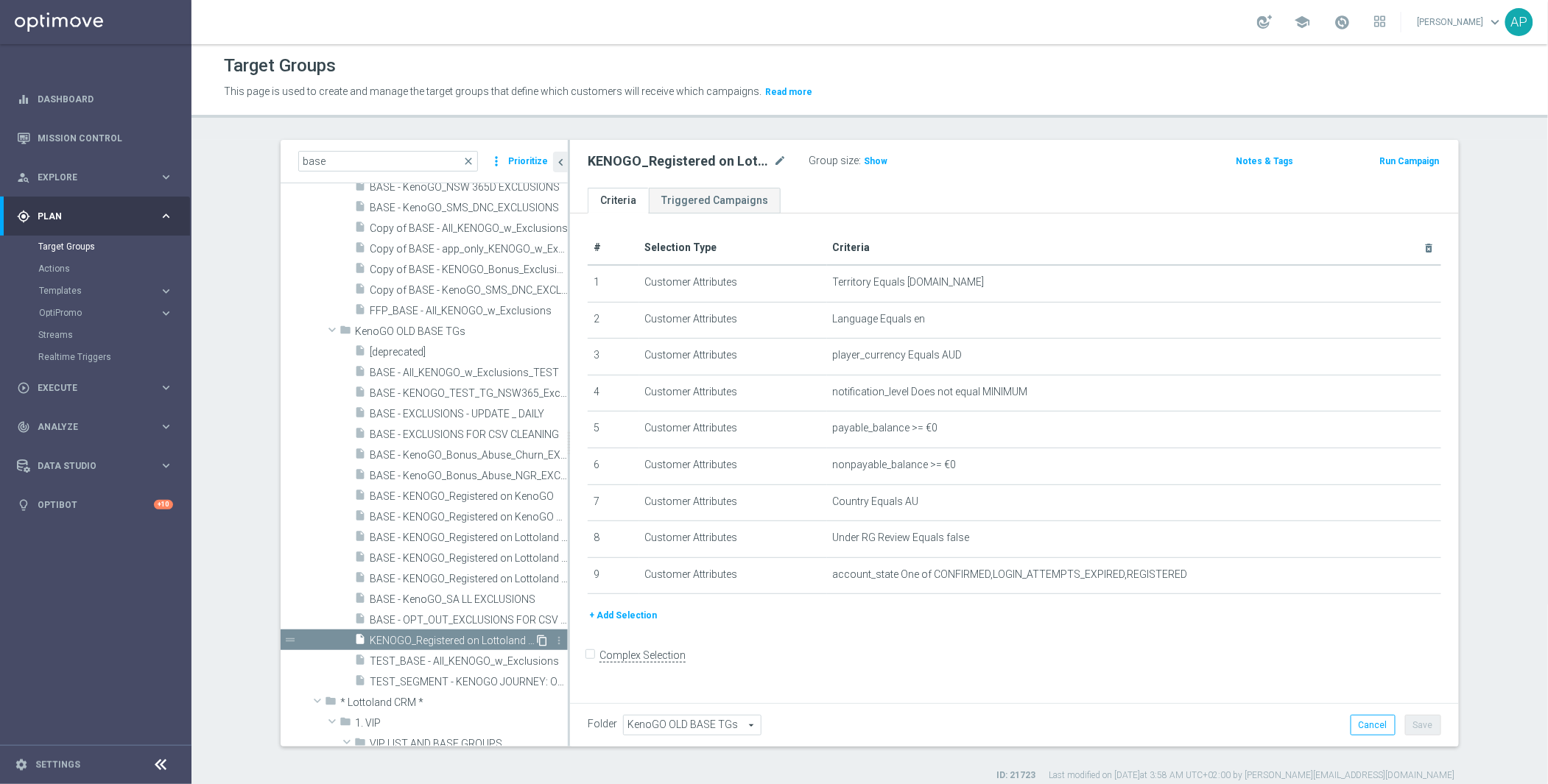
click at [536, 635] on icon "content_copy" at bounding box center [542, 640] width 12 height 12
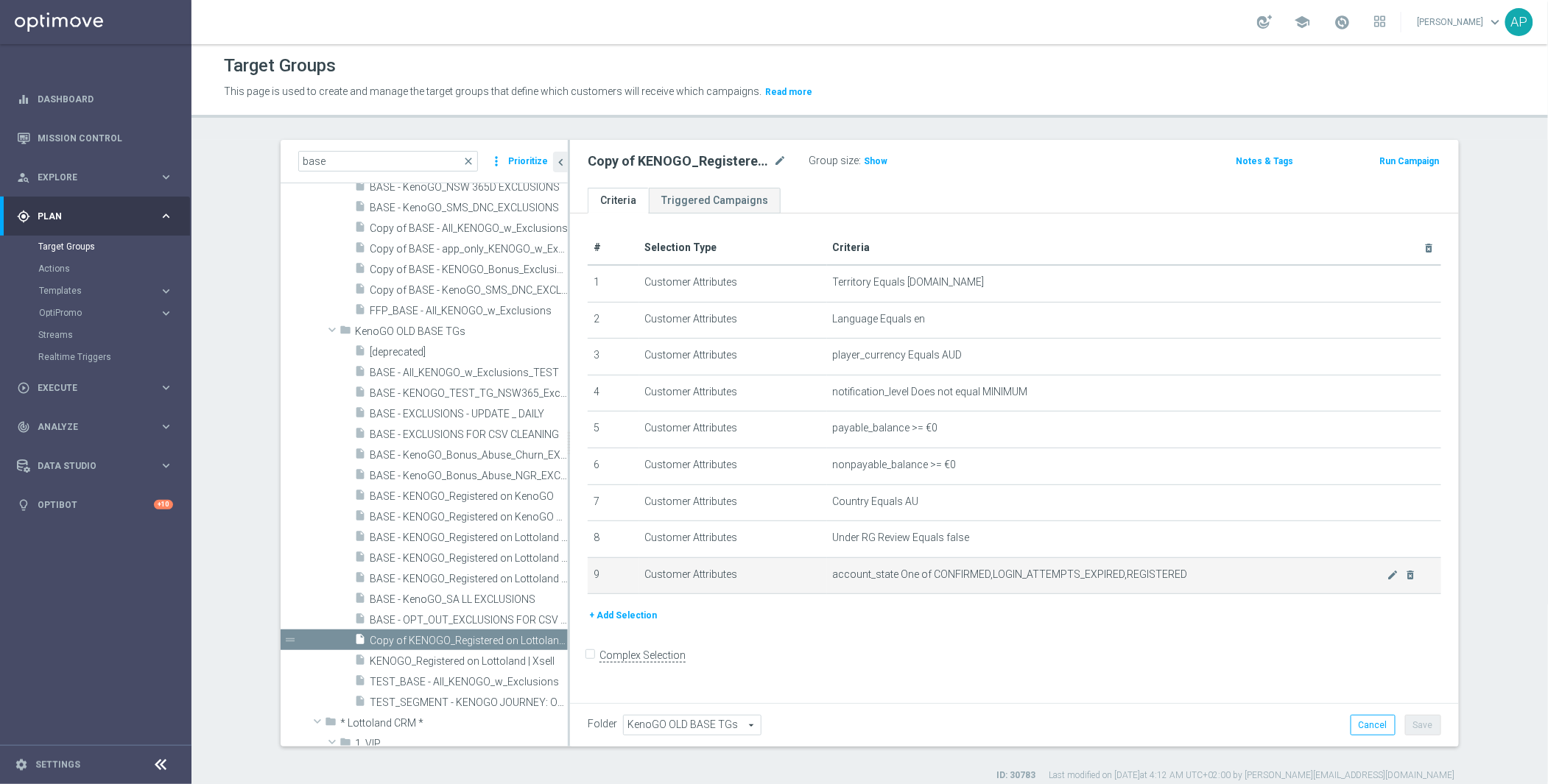
scroll to position [292, 0]
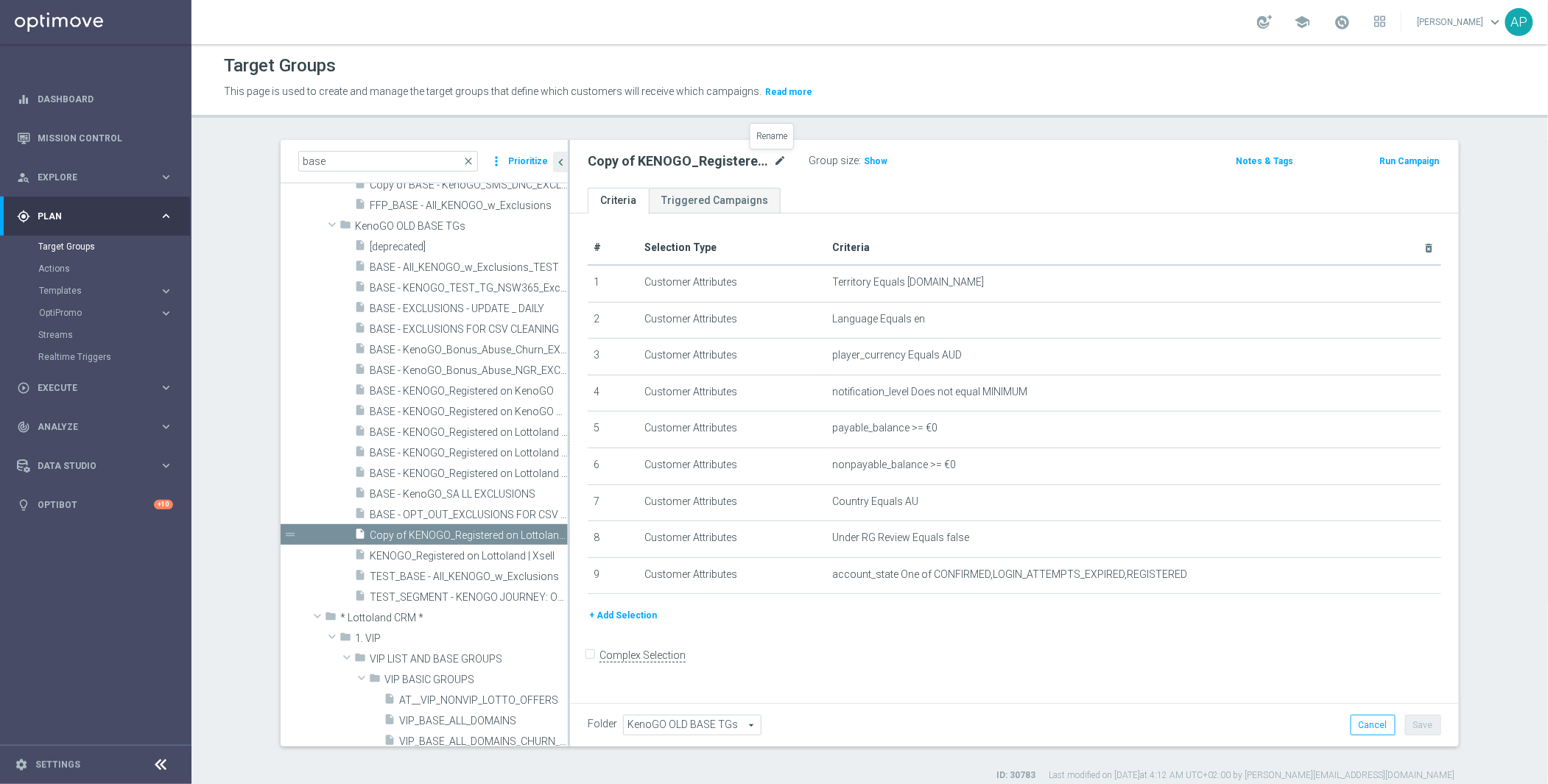
click at [774, 157] on icon "mode_edit" at bounding box center [780, 161] width 13 height 18
click at [691, 160] on input "Copy of KENOGO_Registered on Lottoland | Xsell" at bounding box center [687, 163] width 199 height 21
drag, startPoint x: 596, startPoint y: 160, endPoint x: 497, endPoint y: 145, distance: 100.1
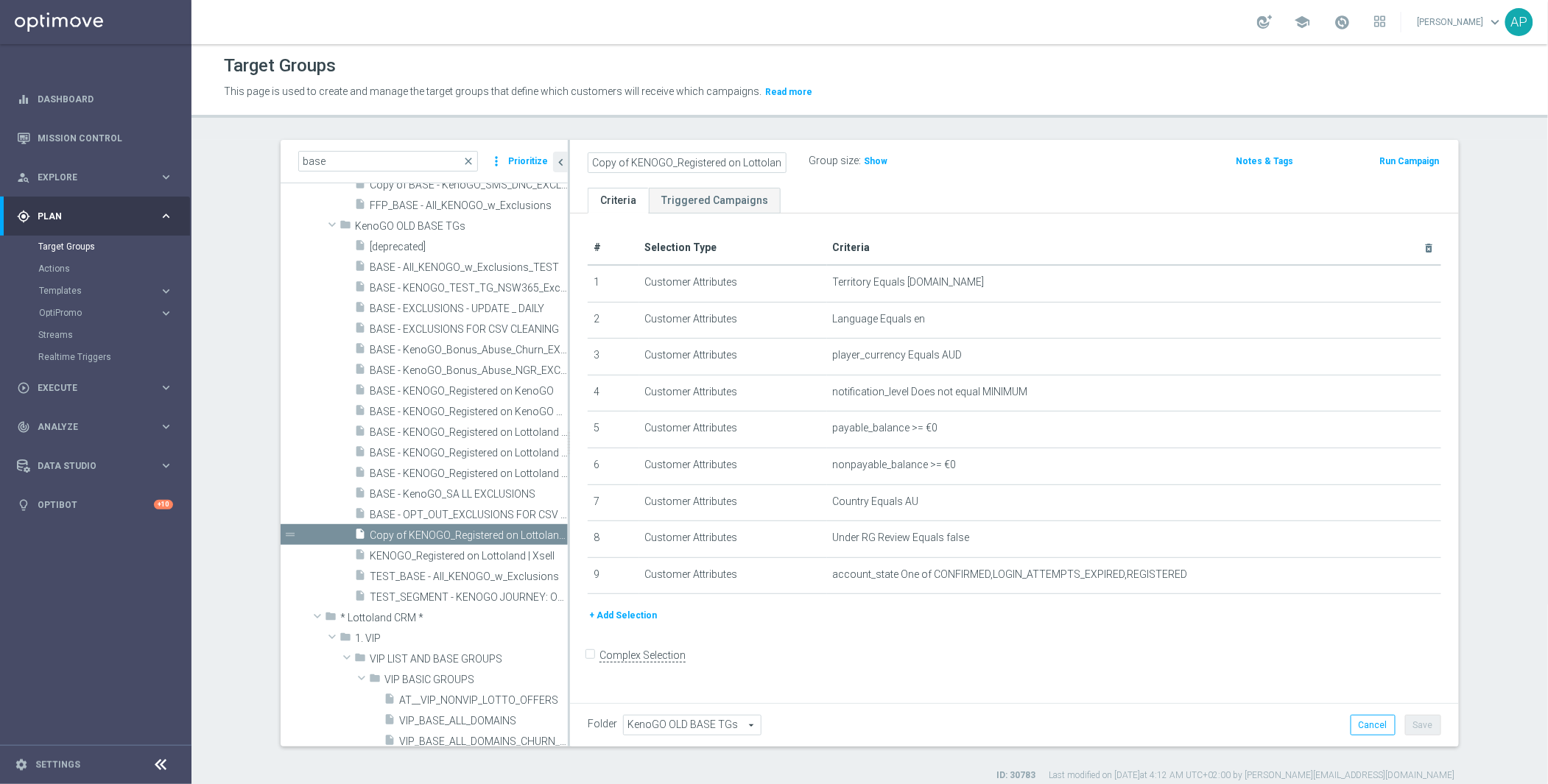
click at [497, 145] on as-split "base close more_vert Prioritize Customer Target Groups library_add create_new_f…" at bounding box center [869, 443] width 1178 height 607
drag, startPoint x: 774, startPoint y: 162, endPoint x: 746, endPoint y: 159, distance: 28.2
click at [746, 159] on input "KENOGO_Registered on Lottoland | Xsell" at bounding box center [687, 163] width 199 height 21
type input "KENOGO_Registered on Lottoland | DORMANT"
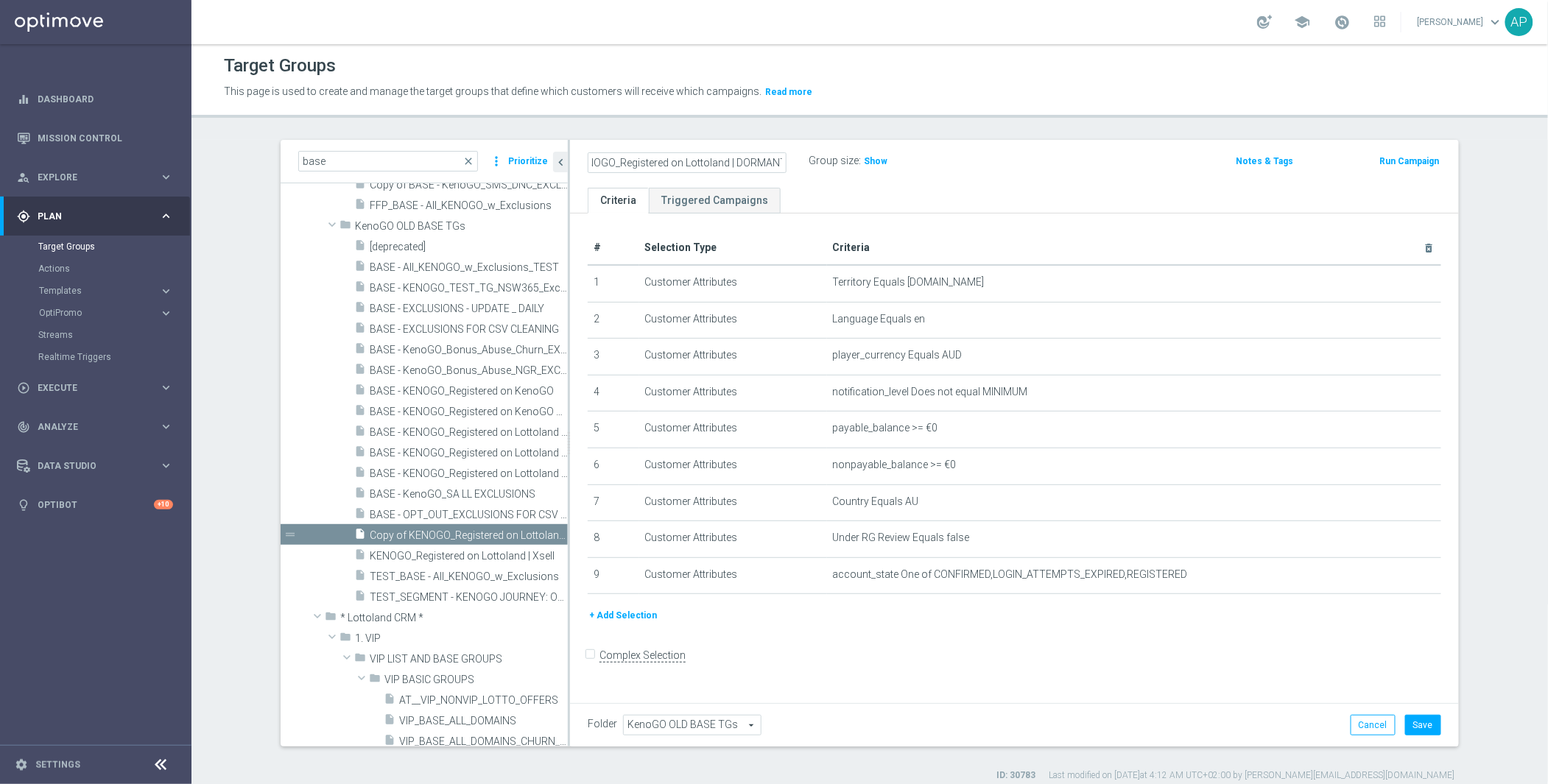
click at [950, 167] on div "KENOGO_Registered on Lottoland | DORMANT Group size : Show" at bounding box center [868, 162] width 584 height 22
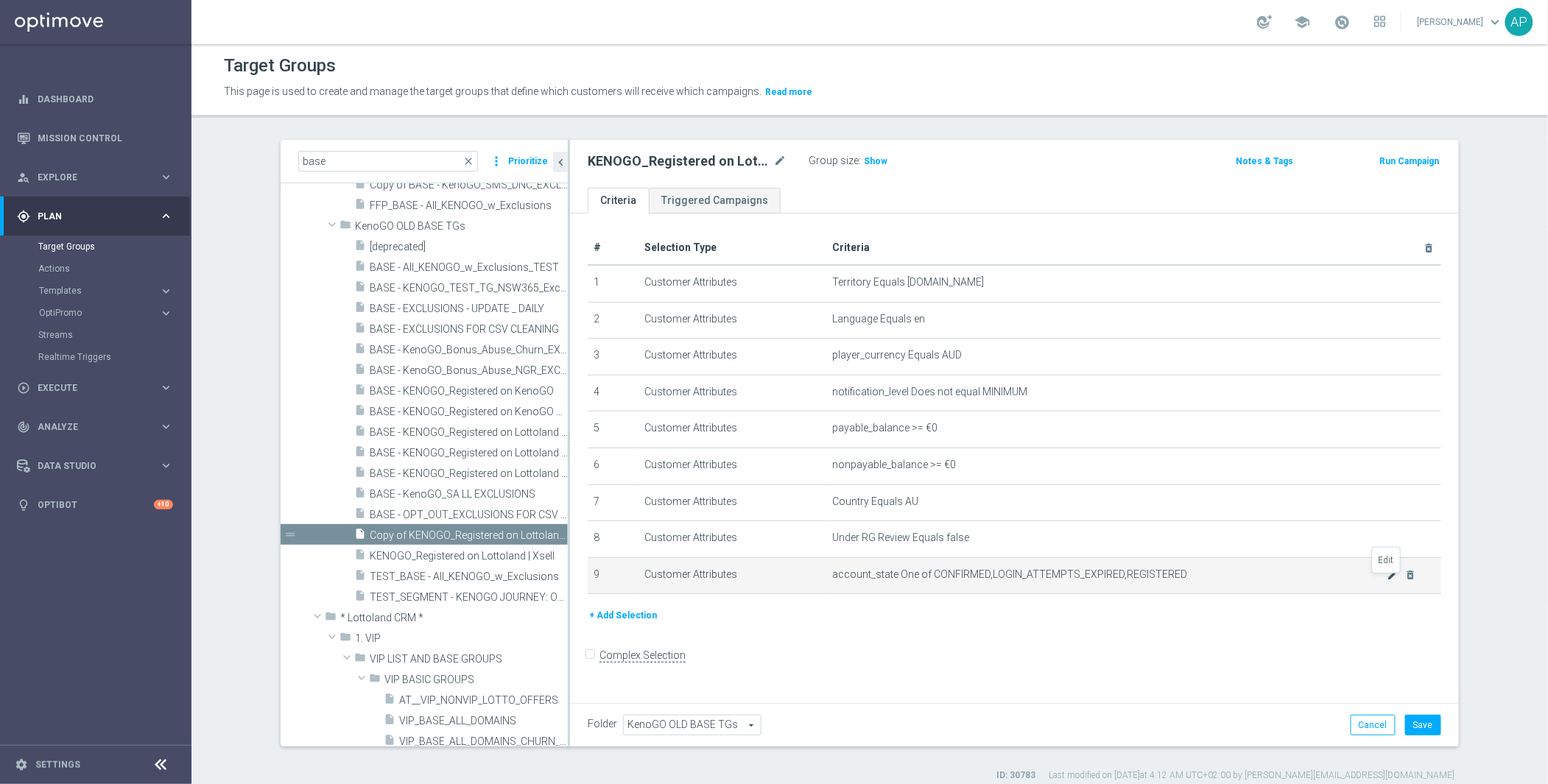
click at [1388, 581] on icon "mode_edit" at bounding box center [1393, 575] width 12 height 12
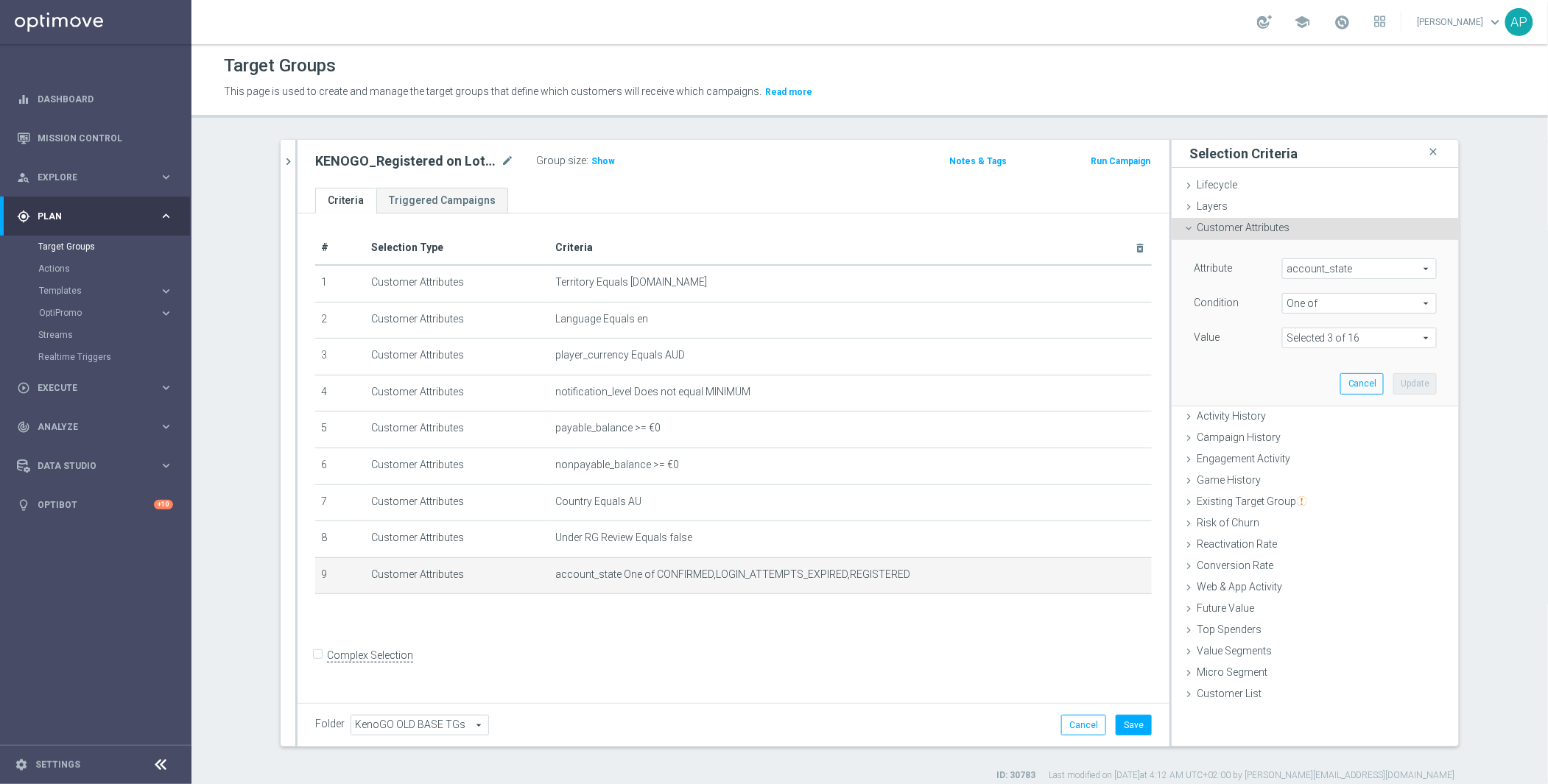
click at [1337, 339] on span at bounding box center [1360, 337] width 153 height 19
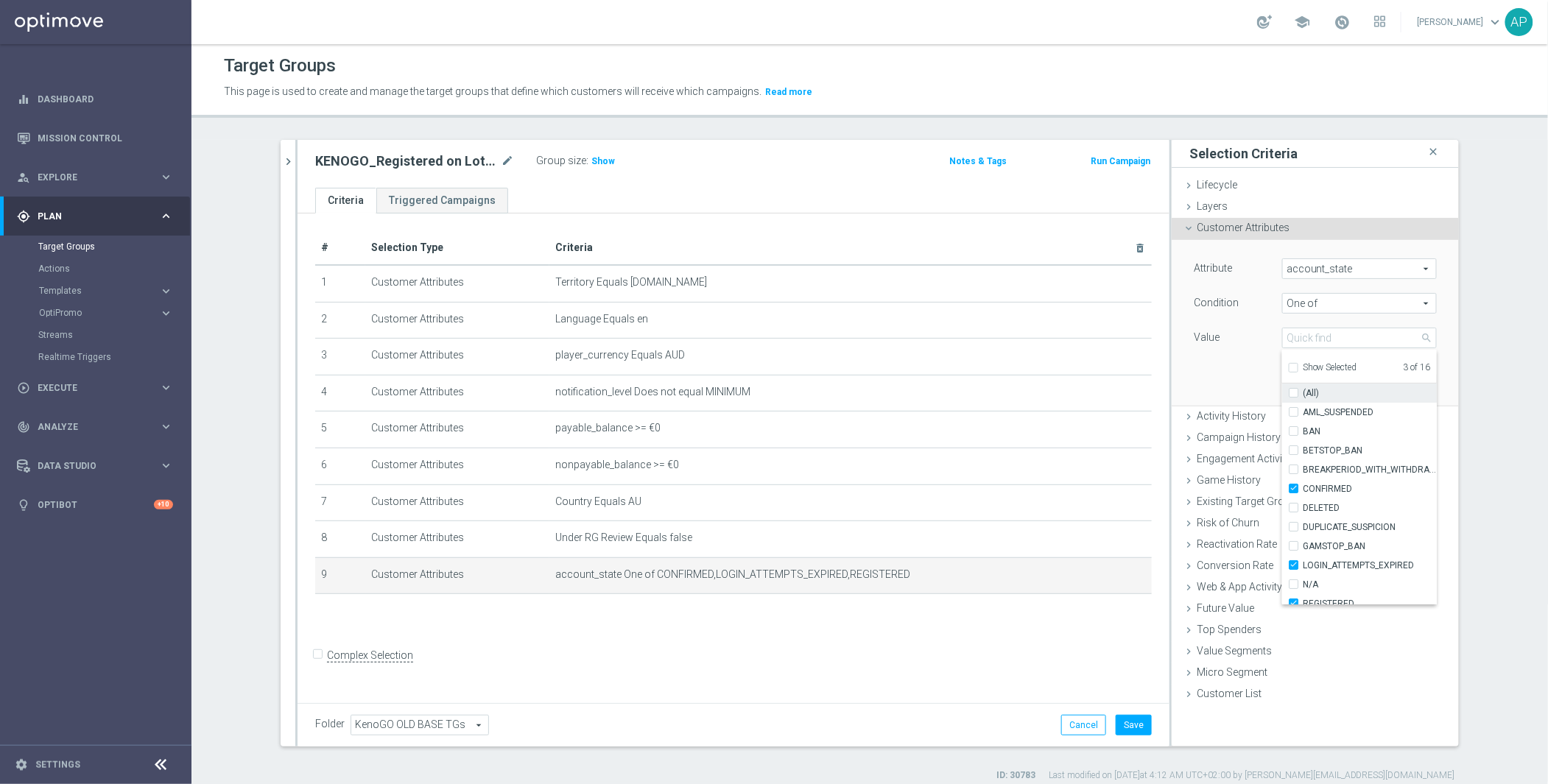
click at [1308, 386] on label "(All)" at bounding box center [1370, 393] width 134 height 19
click at [1303, 389] on input "(All)" at bounding box center [1298, 393] width 9 height 9
checkbox input "true"
type input "Selected 16 of 16"
checkbox input "true"
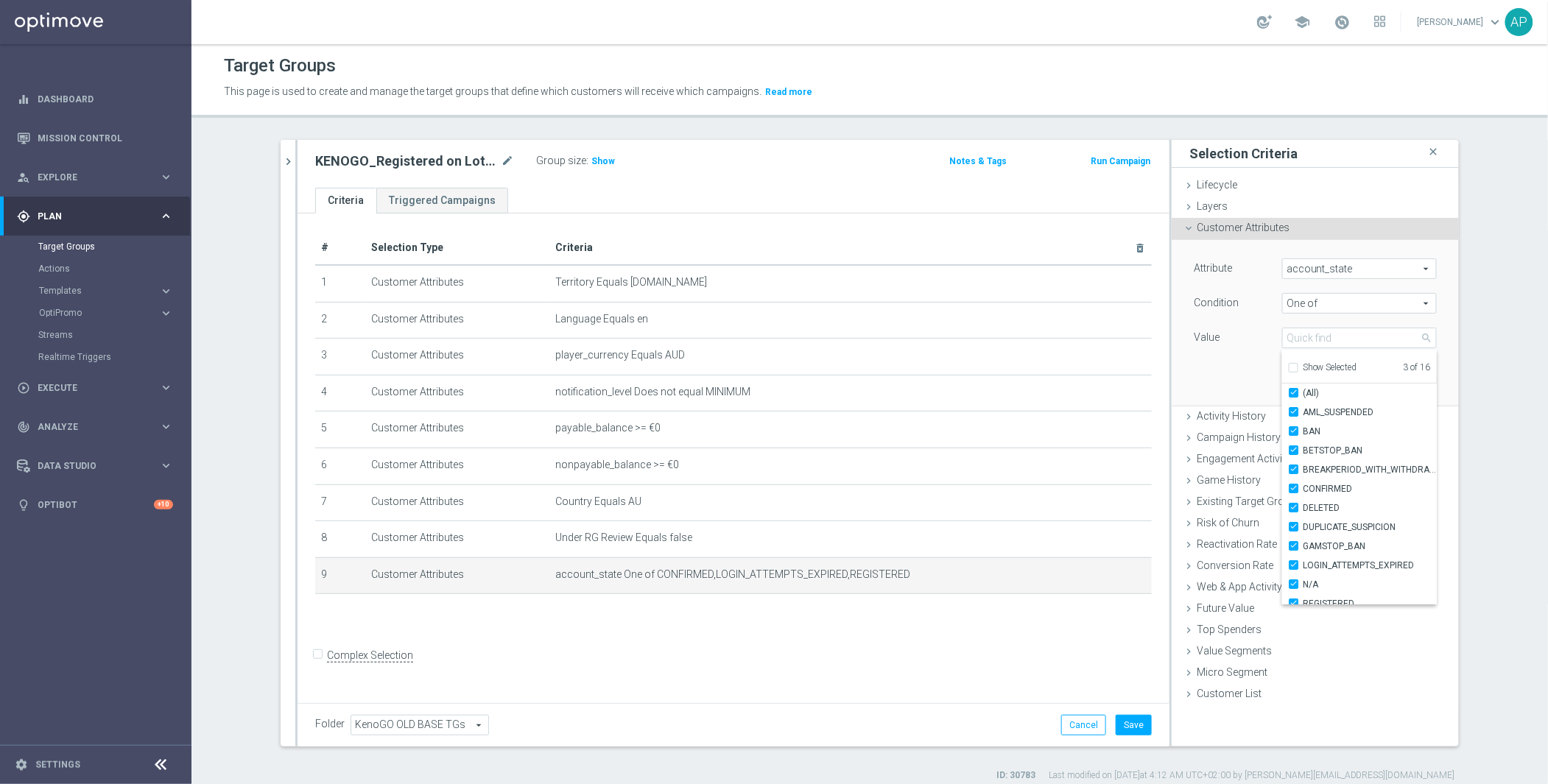
checkbox input "true"
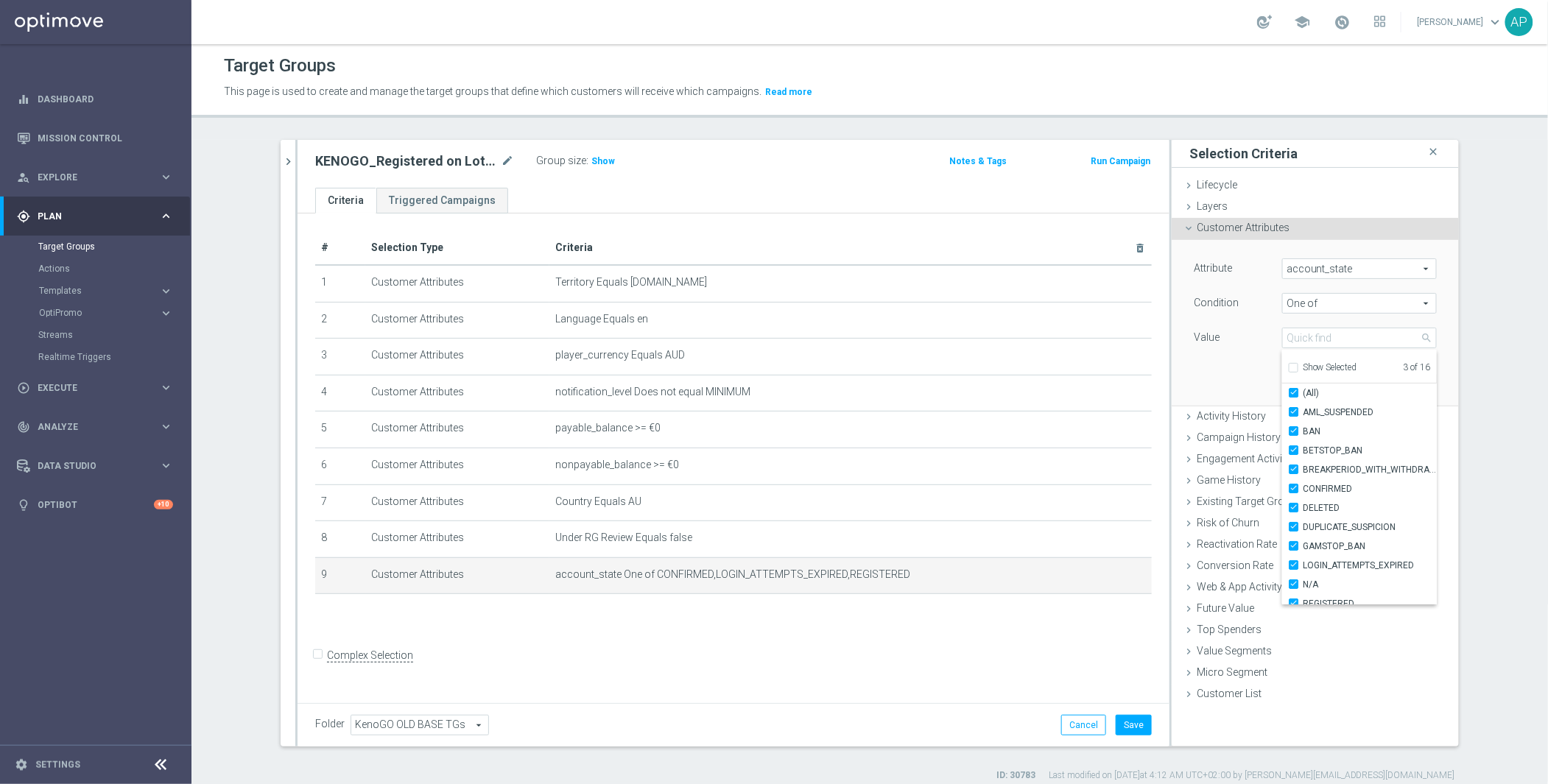
checkbox input "true"
click at [1200, 374] on div "Attribute account_state account_state arrow_drop_down search Condition One of O…" at bounding box center [1315, 322] width 265 height 165
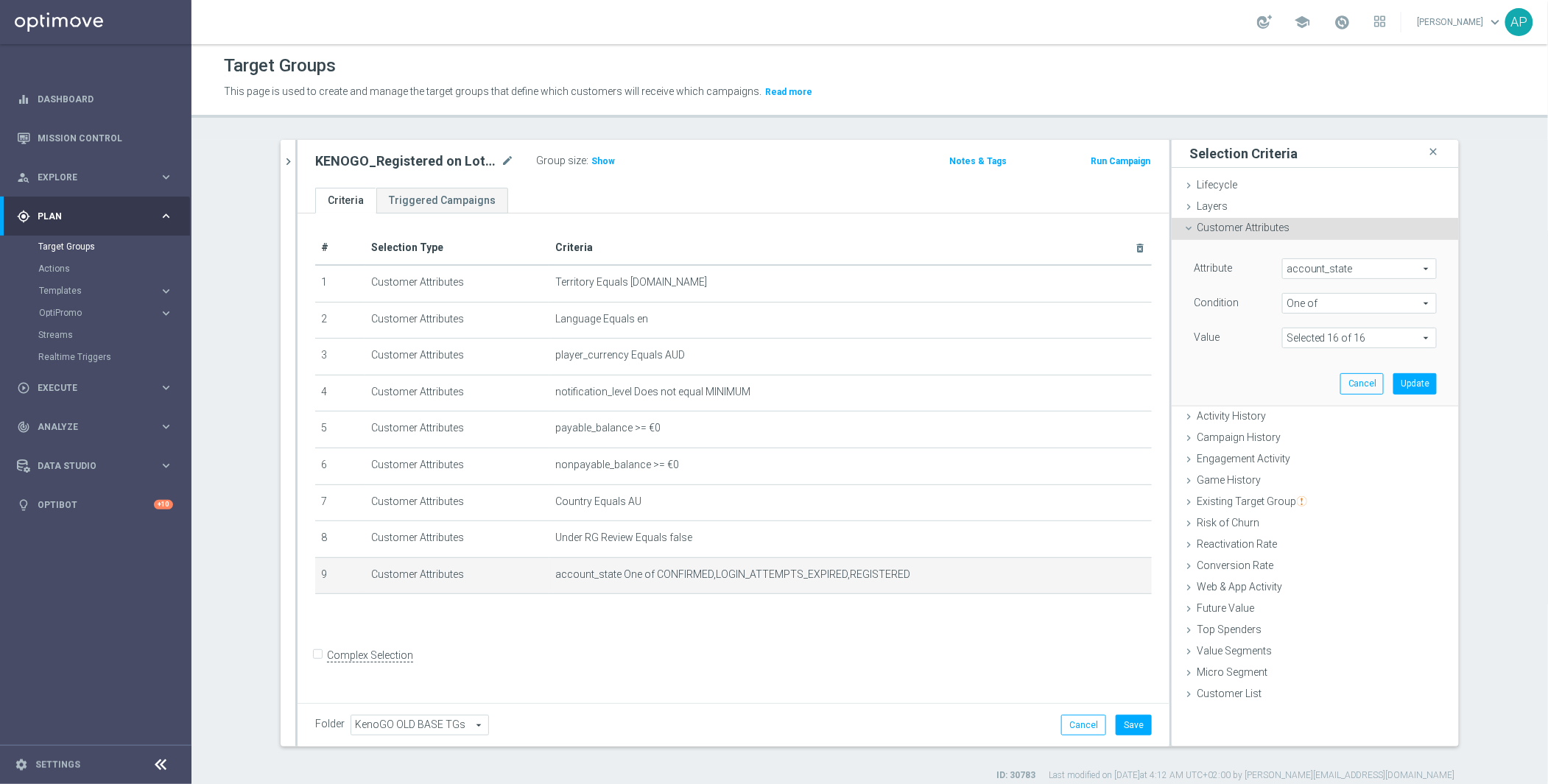
click at [1447, 387] on div "Attribute account_state account_state arrow_drop_down search Condition One of O…" at bounding box center [1315, 323] width 287 height 166
click at [1425, 386] on button "Update" at bounding box center [1415, 384] width 44 height 21
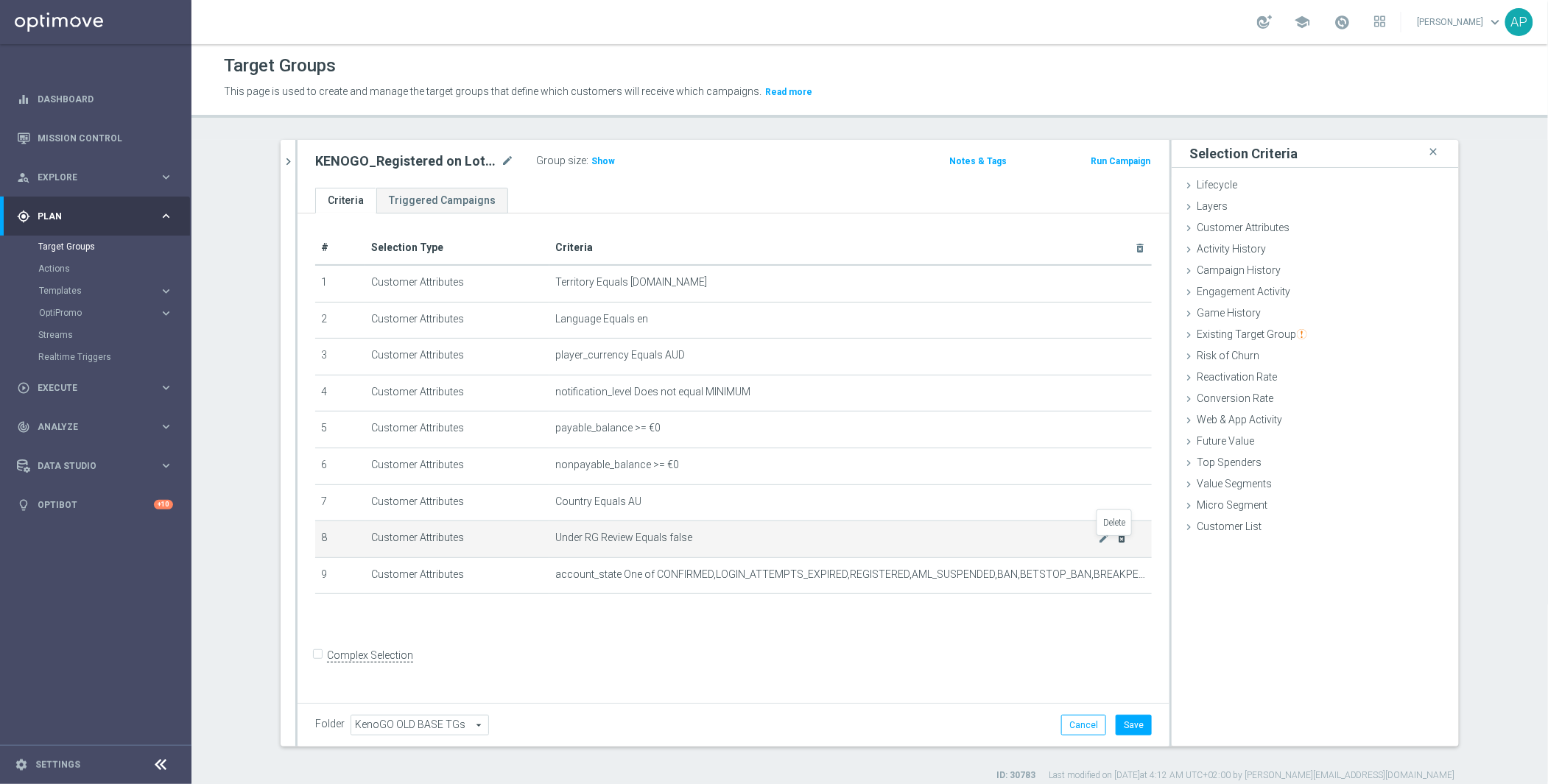
click at [1117, 543] on icon "delete_forever" at bounding box center [1122, 538] width 12 height 12
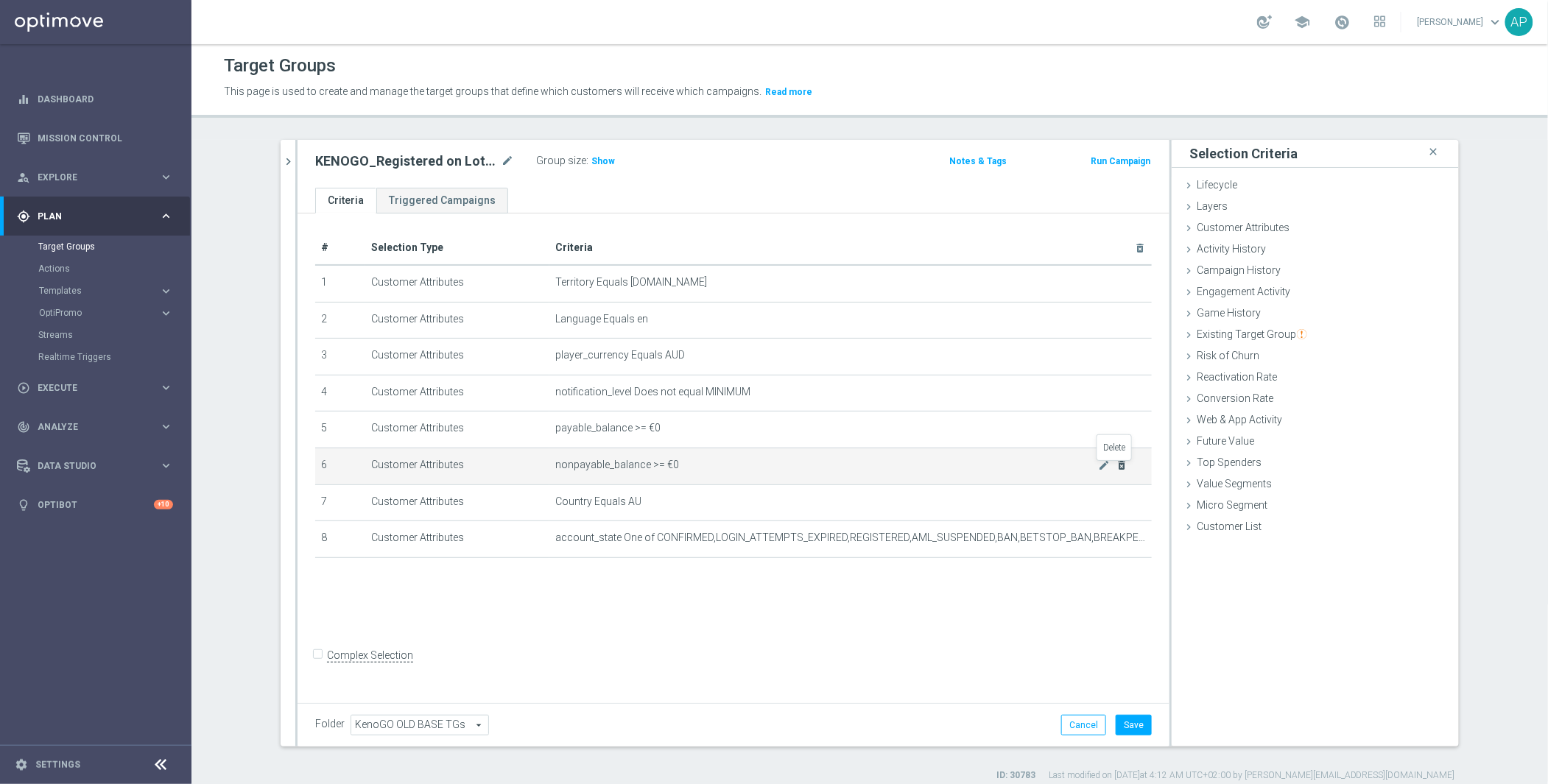
click at [1118, 471] on icon "delete_forever" at bounding box center [1122, 465] width 12 height 12
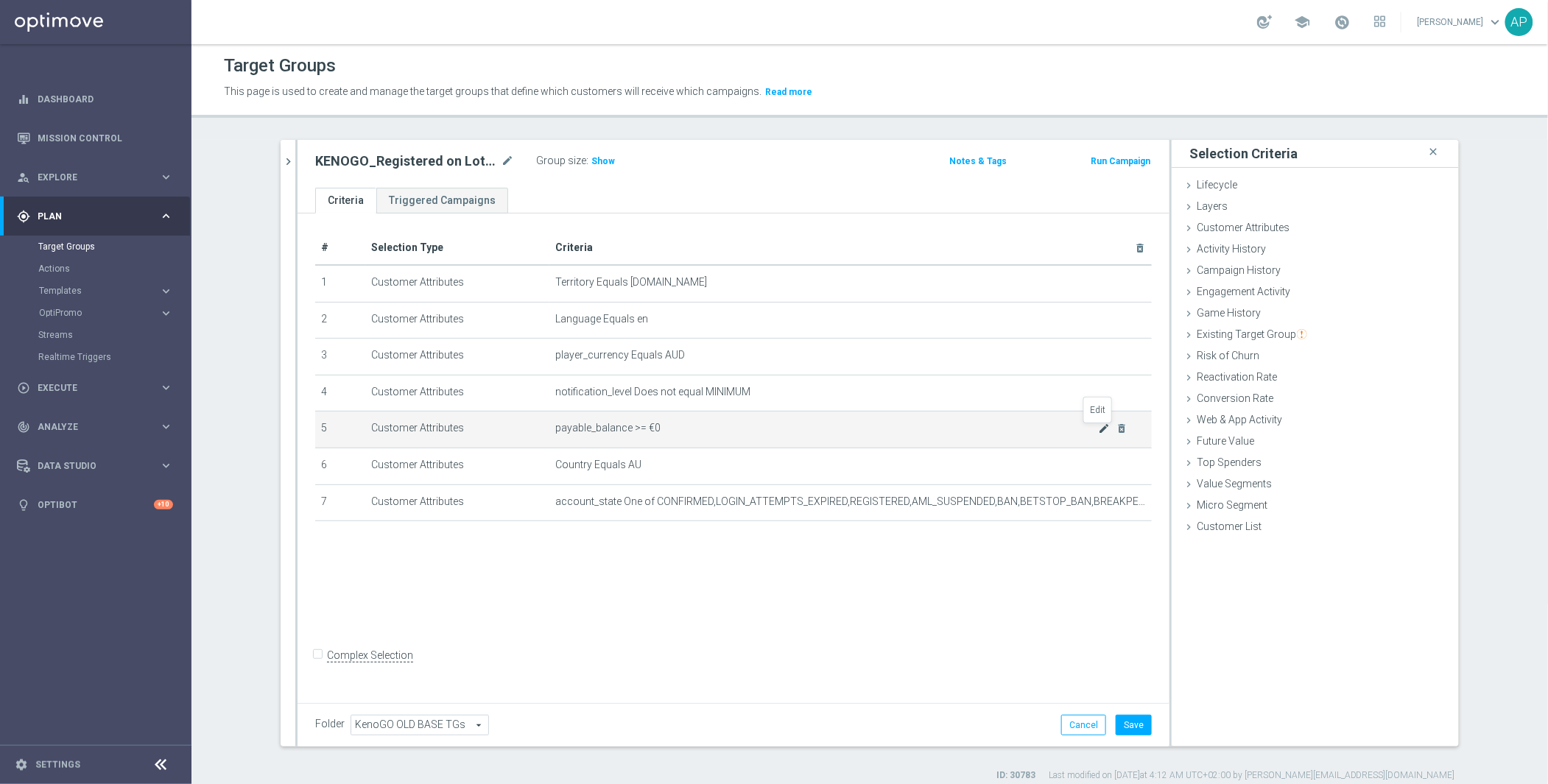
click at [1099, 431] on icon "mode_edit" at bounding box center [1105, 428] width 12 height 12
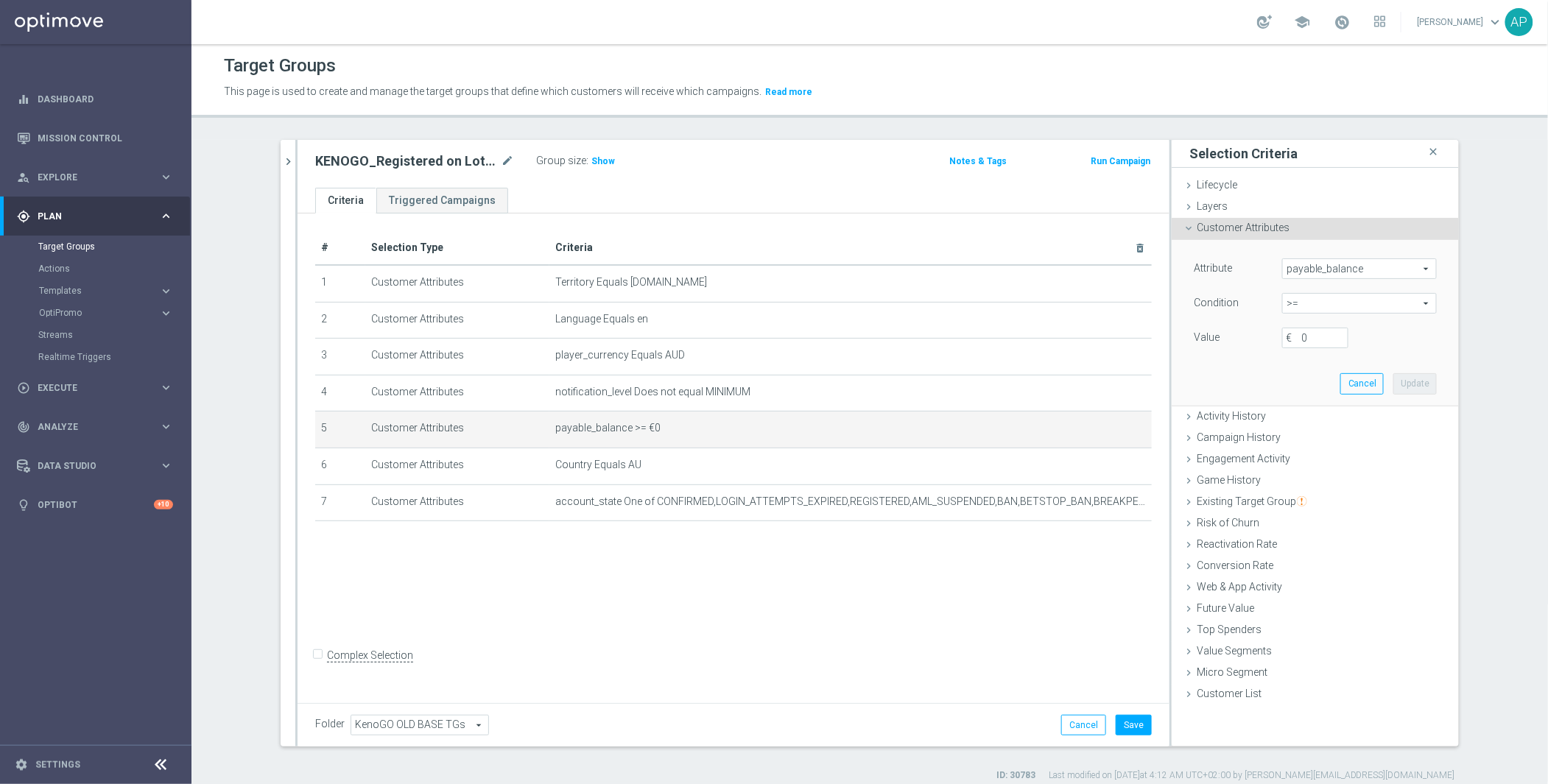
click at [1341, 278] on span "payable_balance" at bounding box center [1360, 269] width 153 height 19
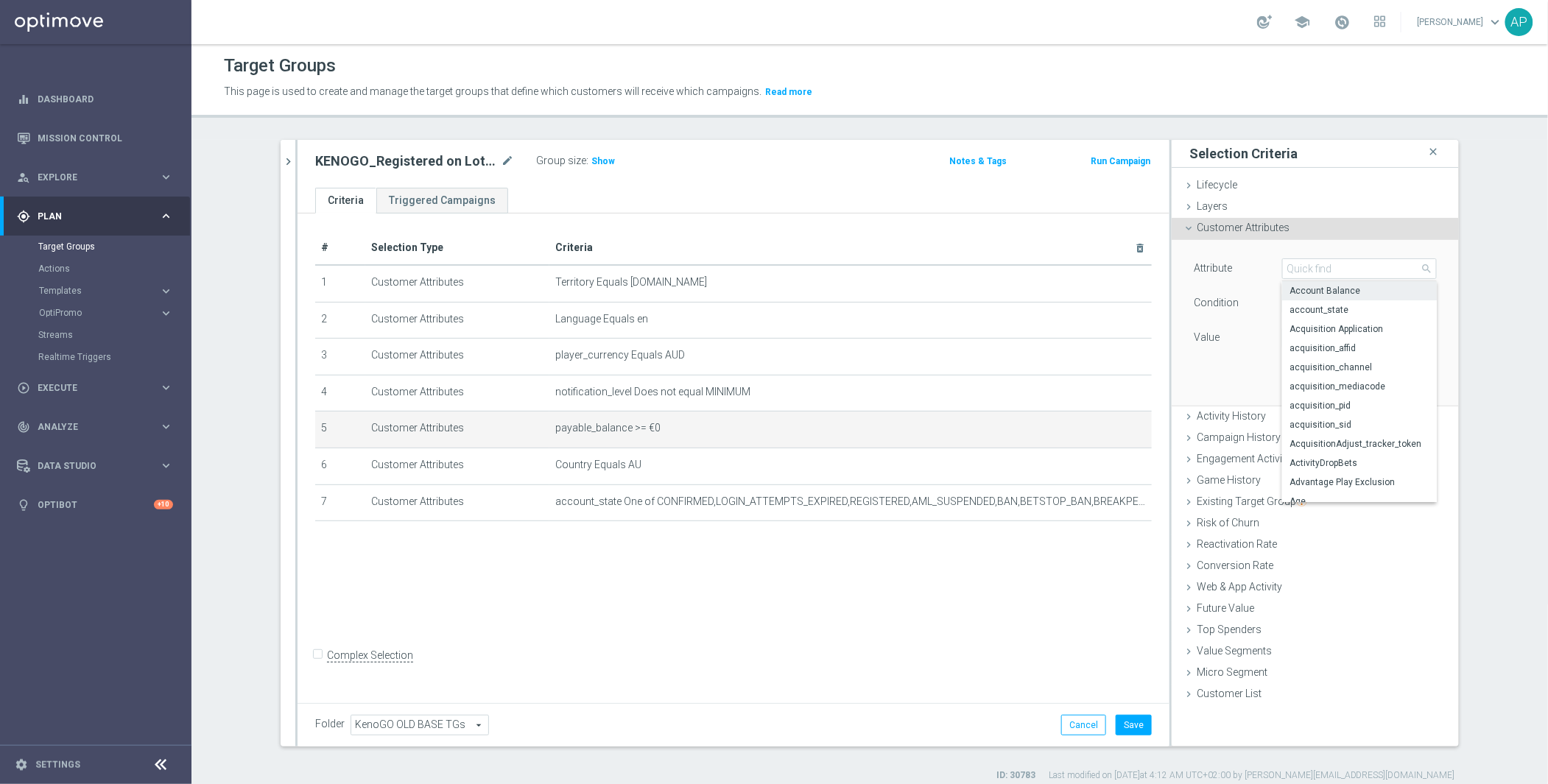
click at [1326, 288] on span "Account Balance" at bounding box center [1360, 290] width 140 height 12
type input "Account Balance"
type input "="
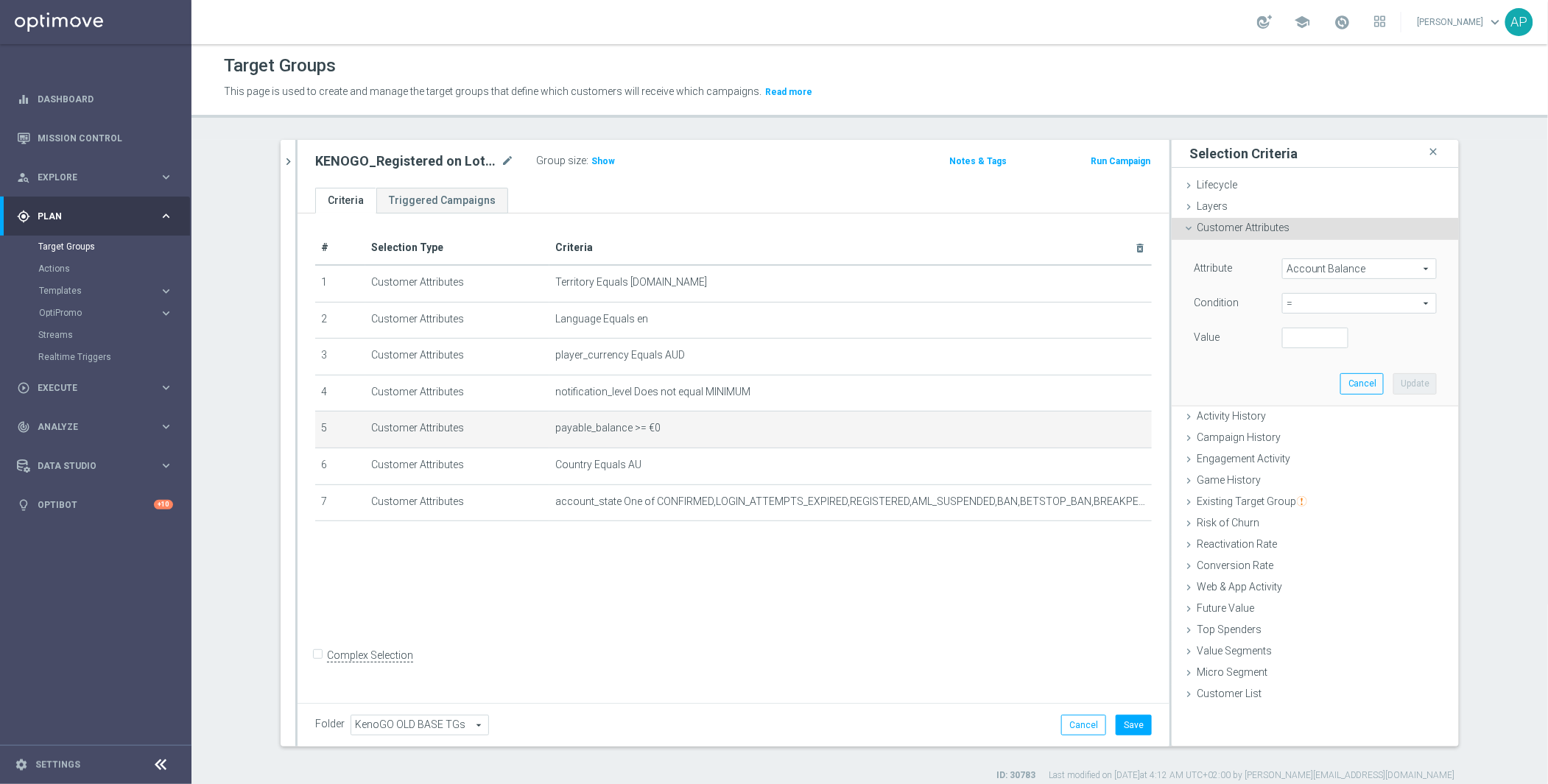
click at [1323, 311] on span "=" at bounding box center [1360, 303] width 153 height 19
click at [1302, 397] on span ">" at bounding box center [1360, 402] width 140 height 12
type input ">"
click at [1326, 329] on input "number" at bounding box center [1315, 337] width 66 height 21
type input "0"
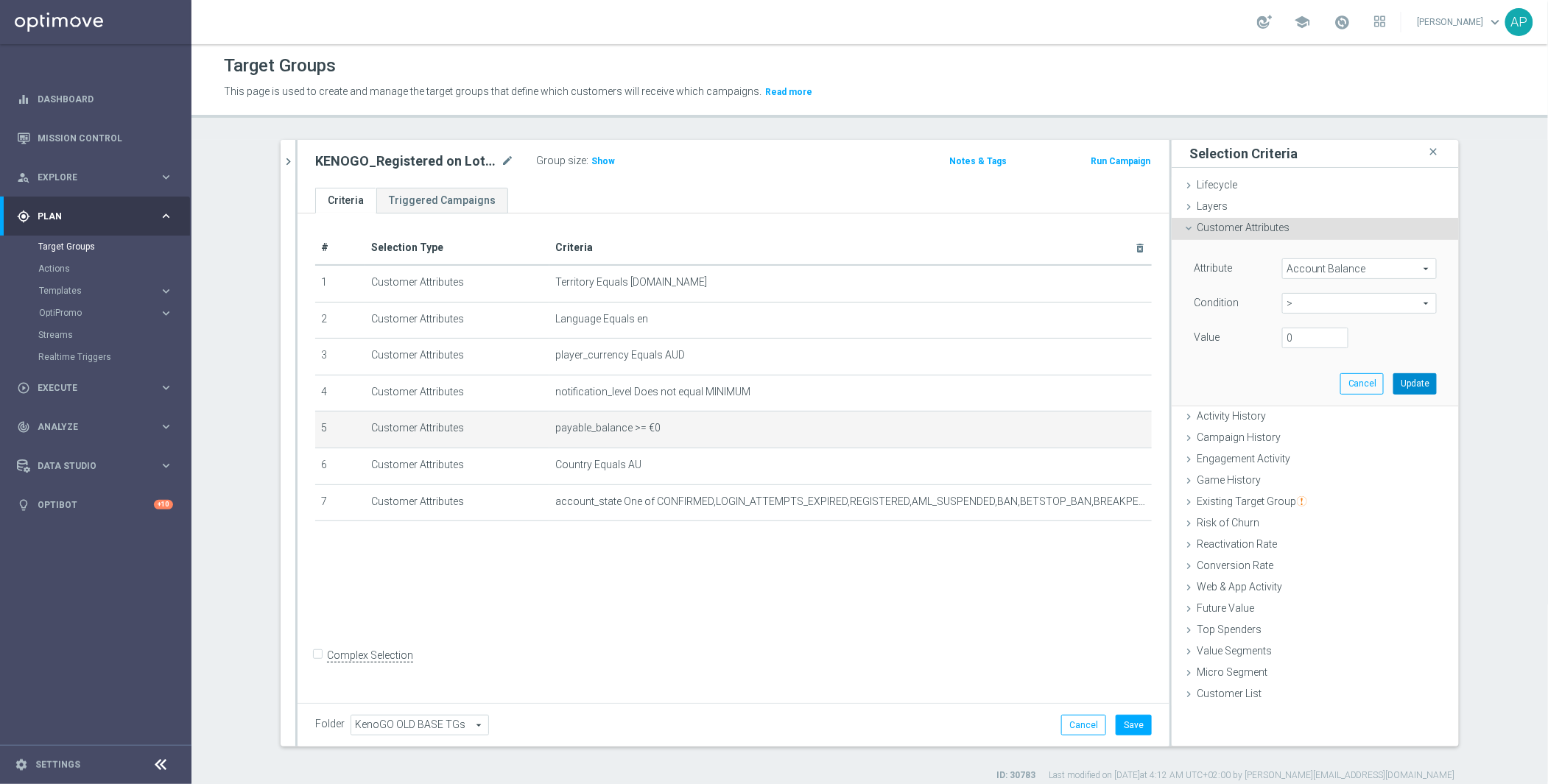
click at [1405, 382] on button "Update" at bounding box center [1415, 384] width 44 height 21
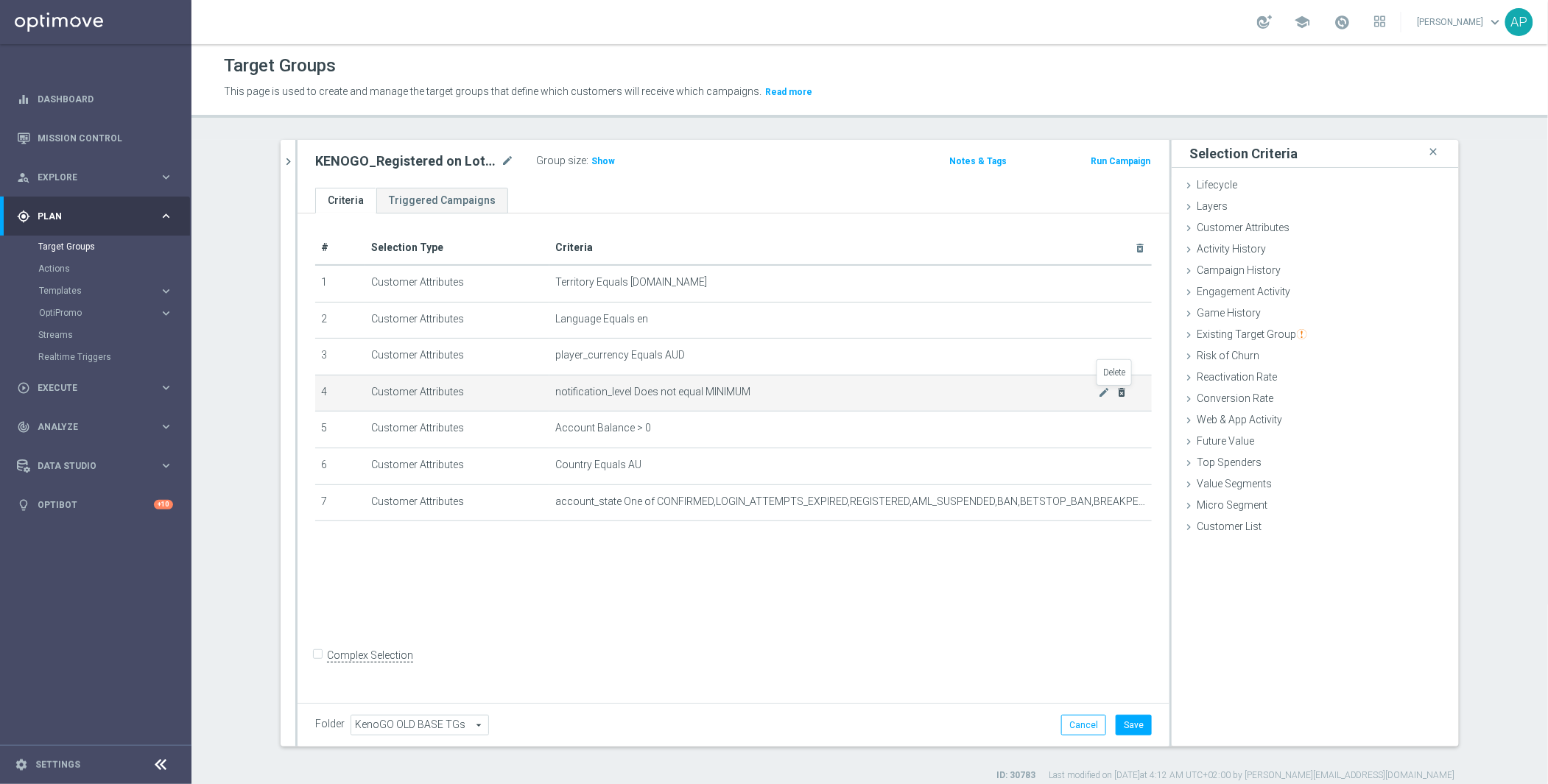
click at [1120, 398] on icon "delete_forever" at bounding box center [1122, 392] width 12 height 12
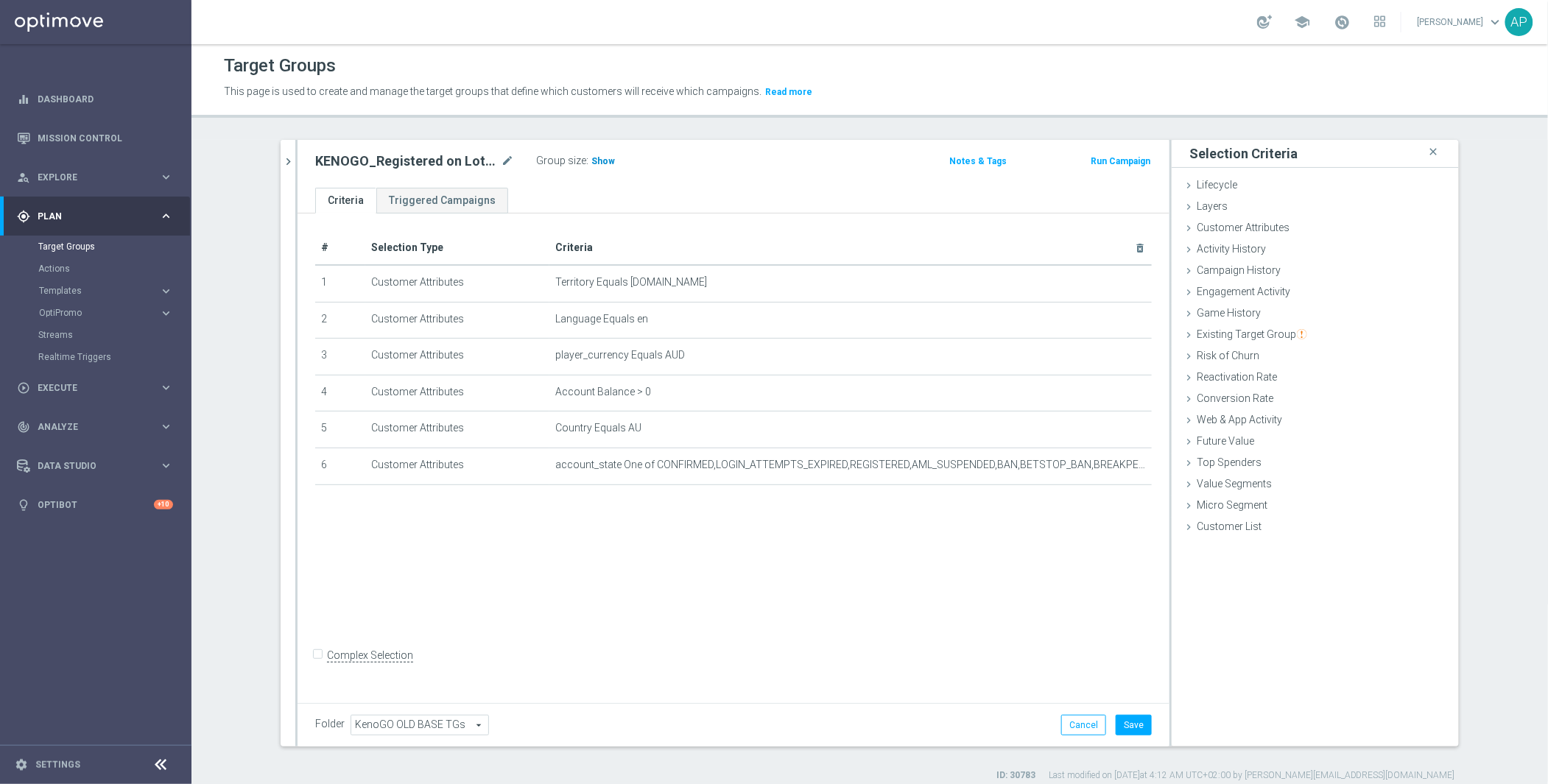
click at [600, 169] on h3 "Show" at bounding box center [603, 160] width 27 height 16
click at [1140, 728] on button "Save" at bounding box center [1134, 725] width 36 height 21
click at [284, 165] on icon "chevron_right" at bounding box center [288, 161] width 14 height 14
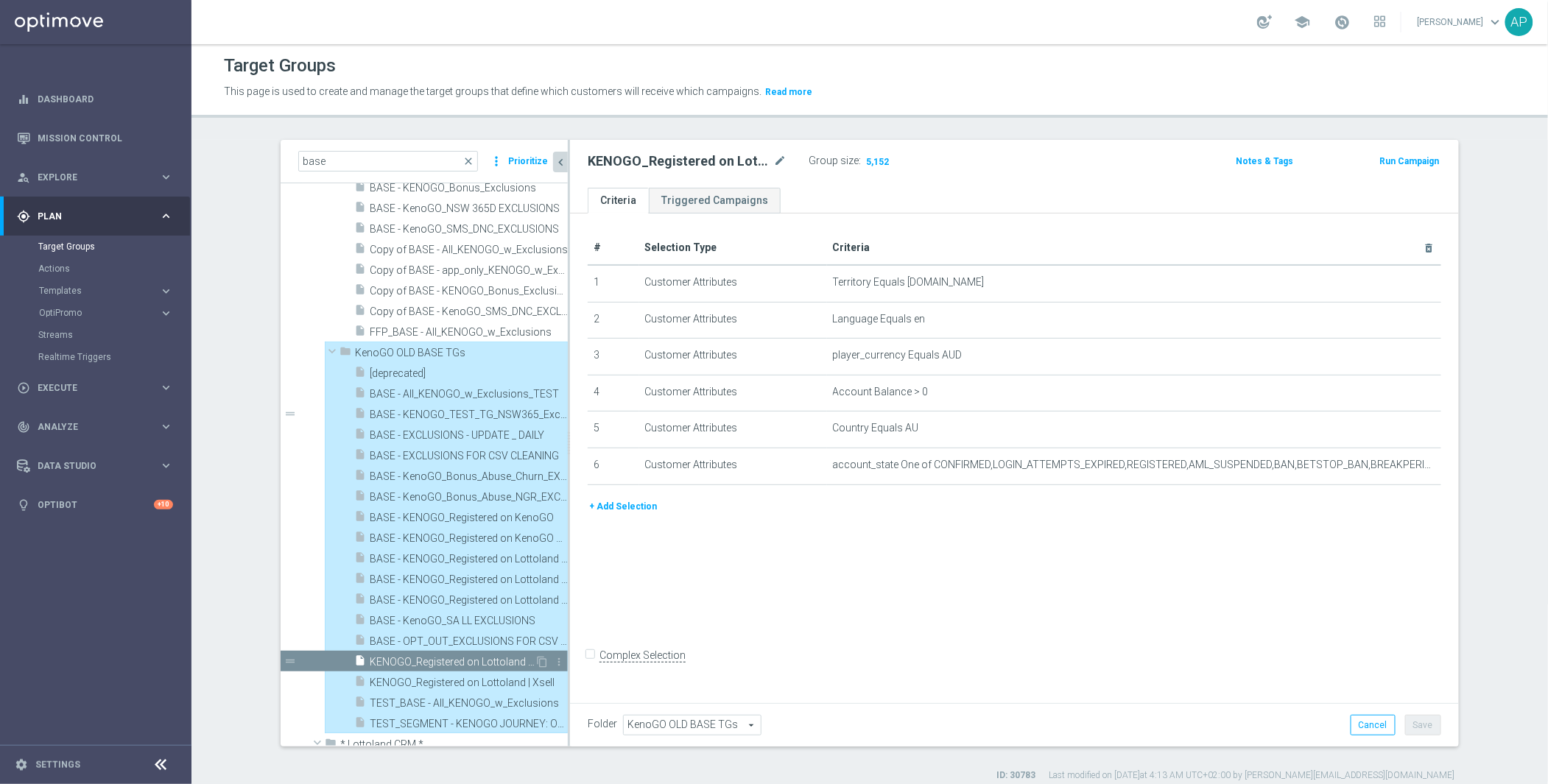
scroll to position [31, 0]
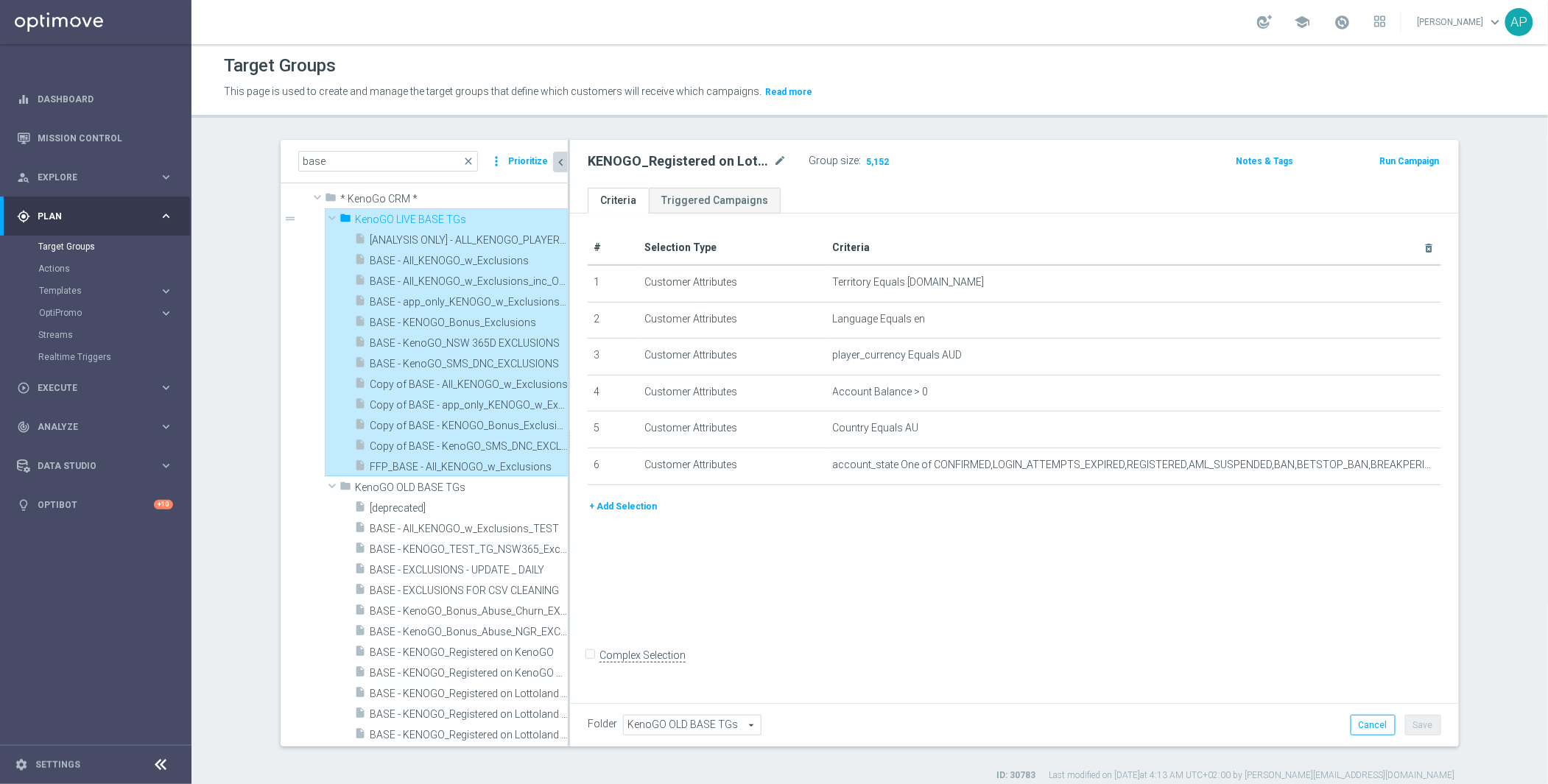
type input "KenoGO LIVE BASE TGs"
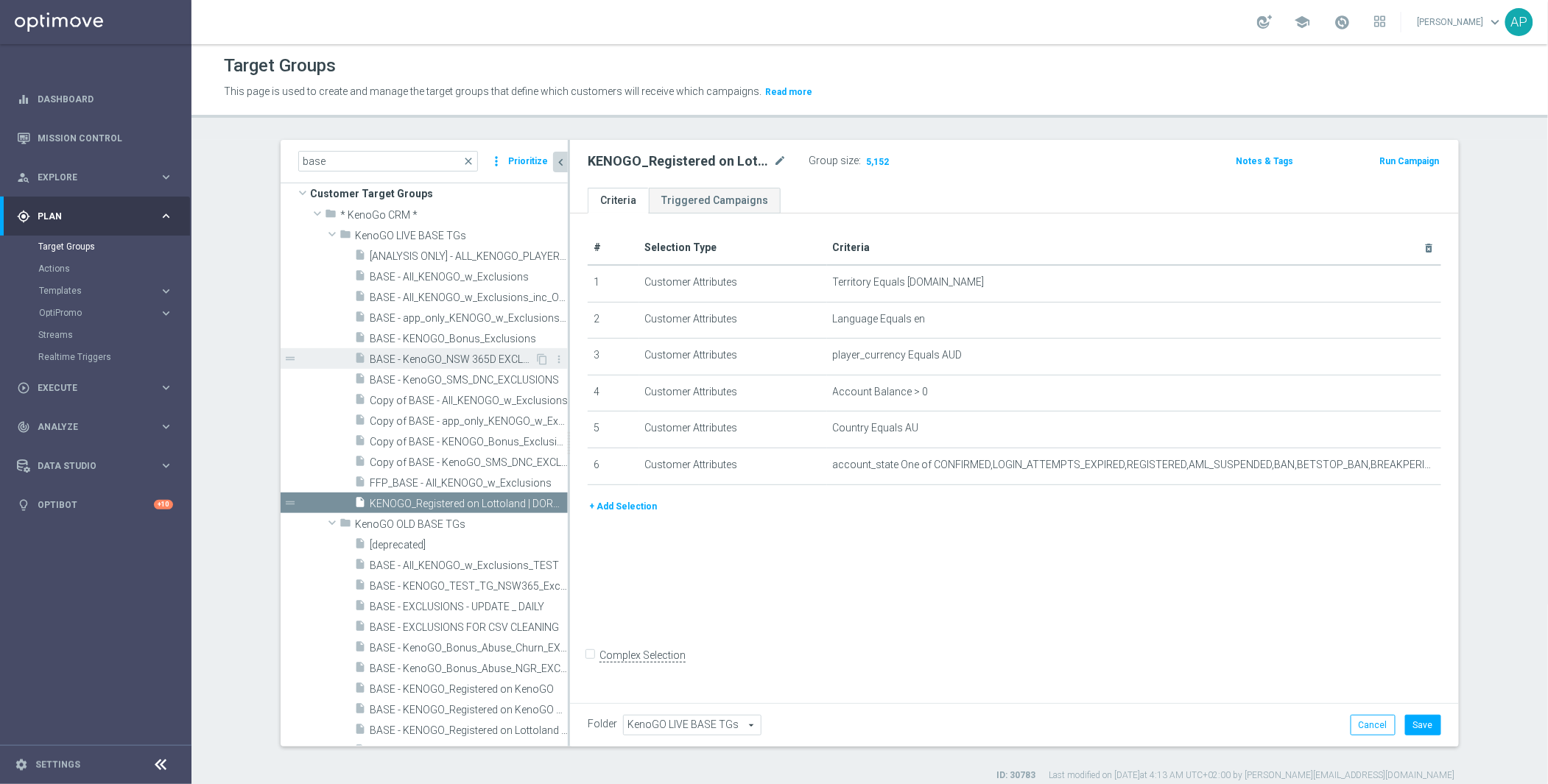
scroll to position [10, 0]
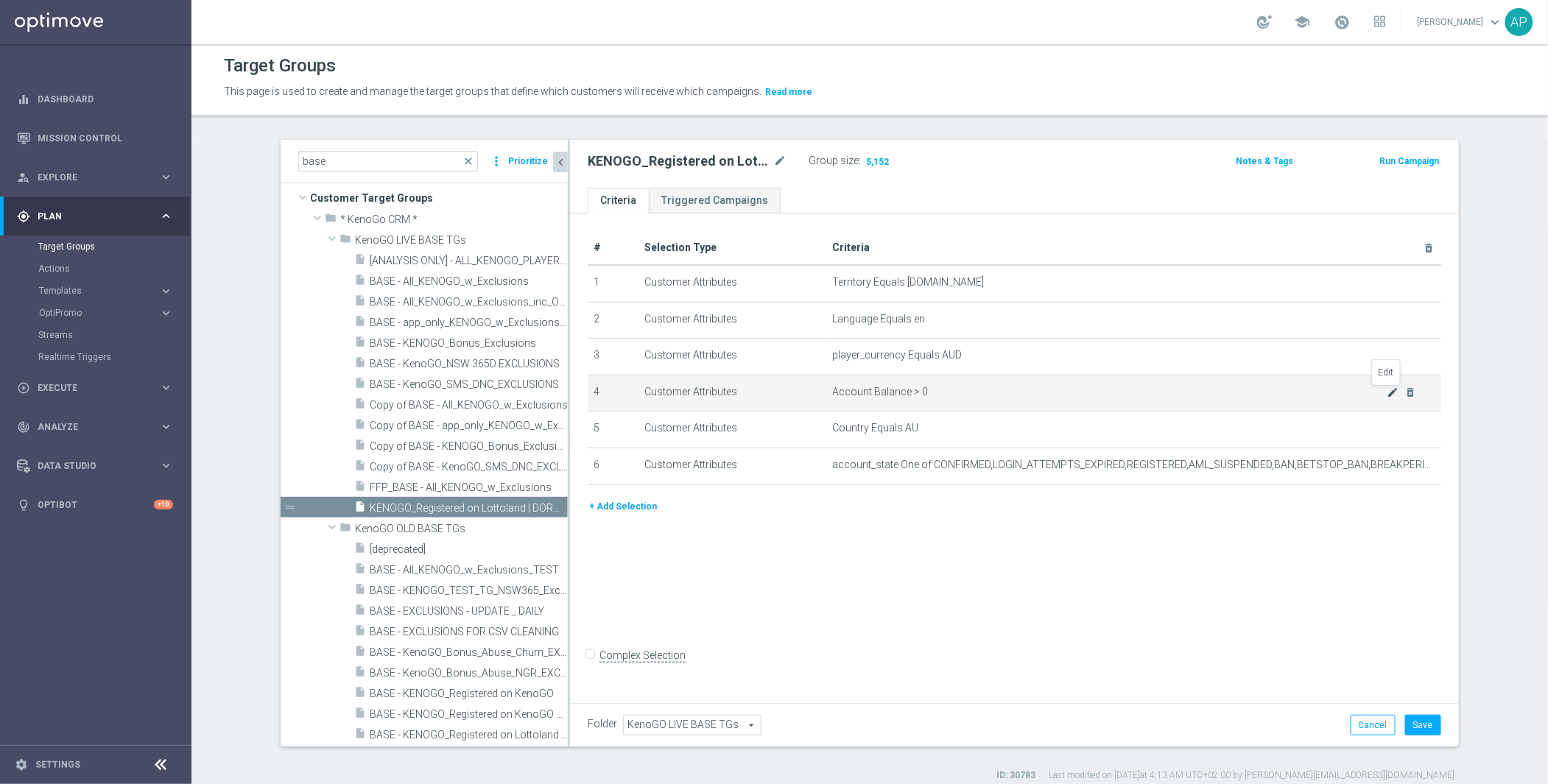
click at [1388, 397] on icon "mode_edit" at bounding box center [1393, 392] width 12 height 12
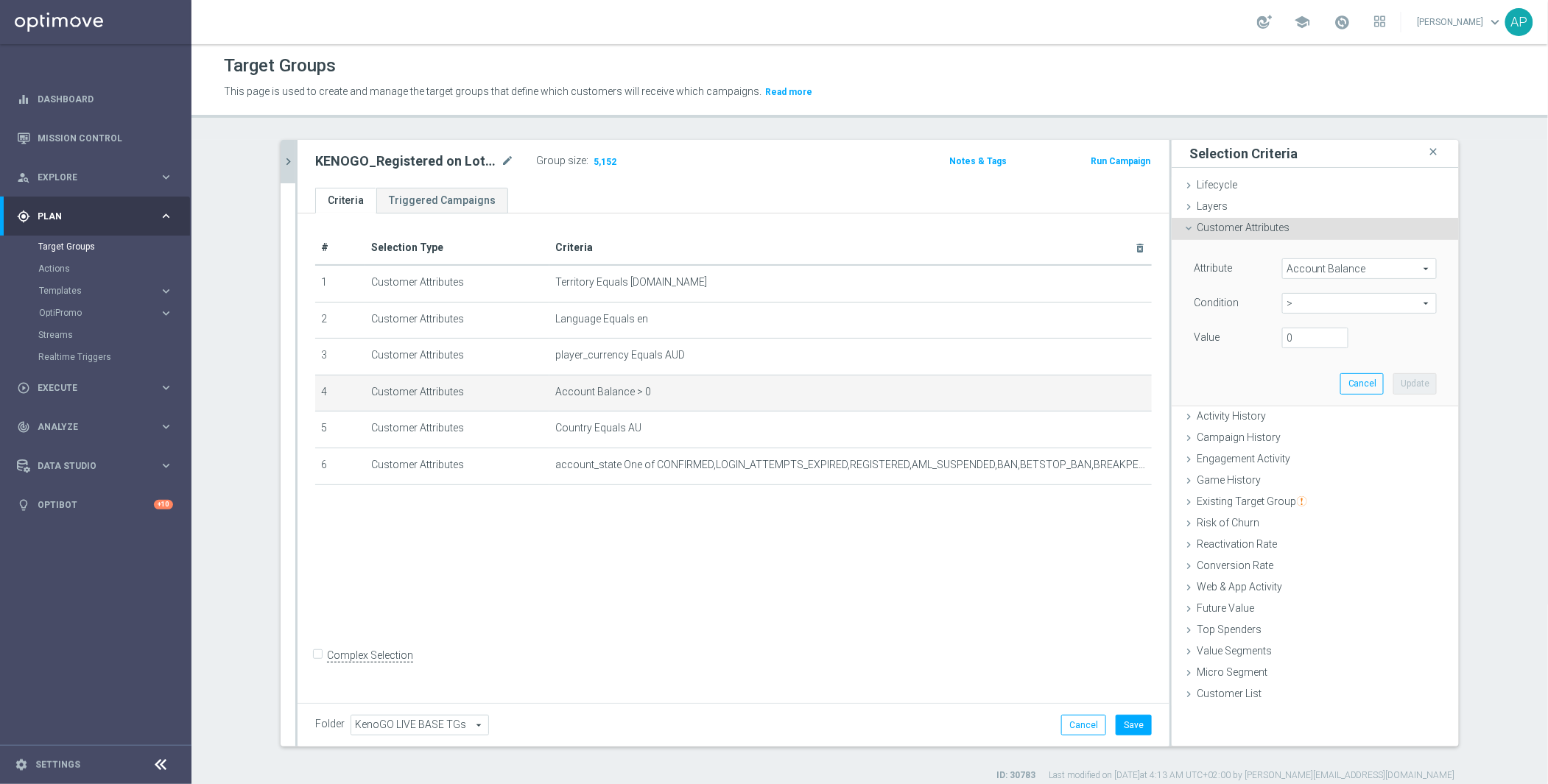
click at [1290, 303] on span ">" at bounding box center [1360, 303] width 153 height 19
click at [1310, 418] on span ">=" at bounding box center [1360, 421] width 140 height 12
type input ">="
click at [1314, 337] on input "number" at bounding box center [1315, 337] width 66 height 21
type input "0"
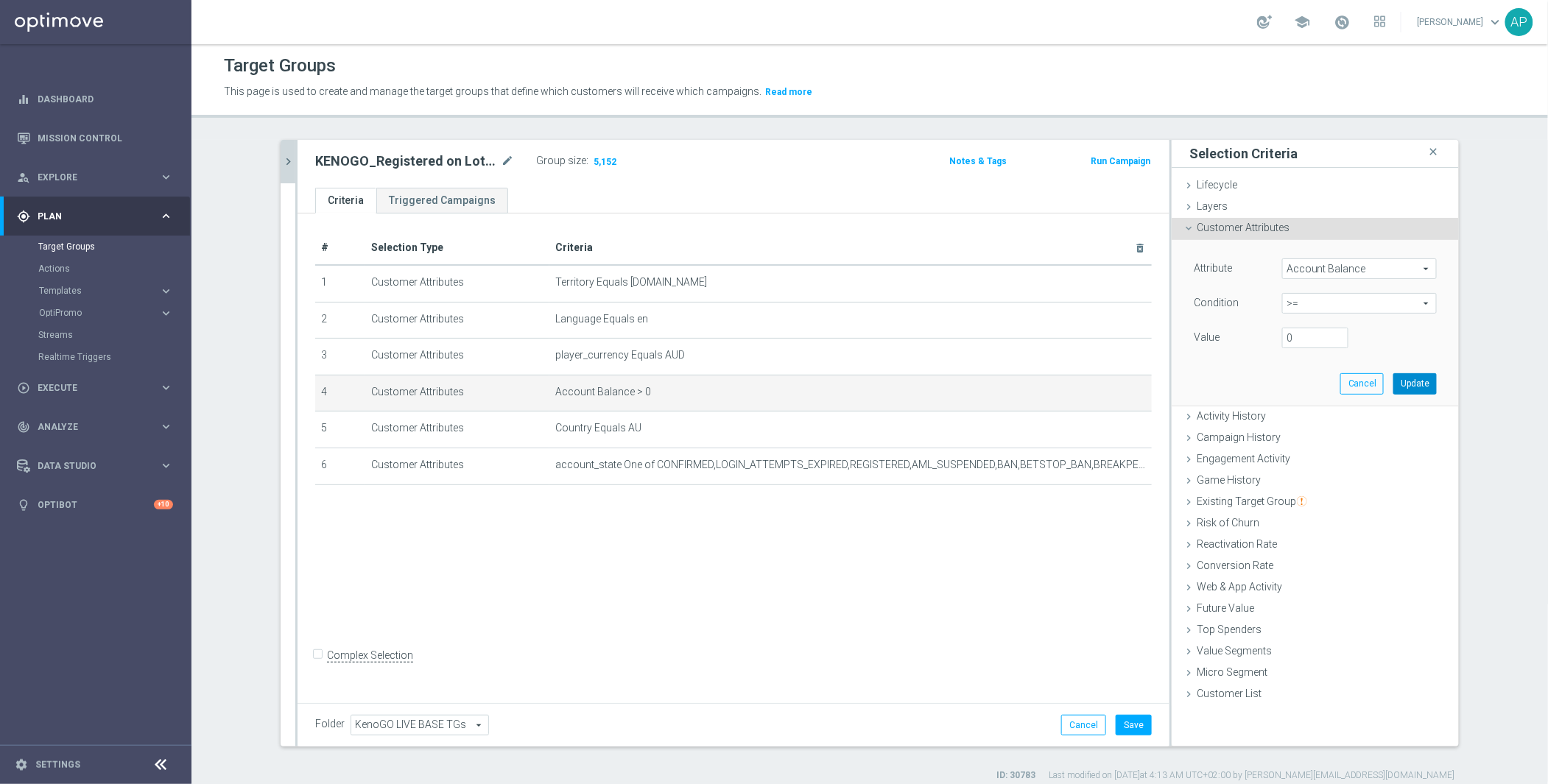
click at [1428, 384] on button "Update" at bounding box center [1415, 384] width 44 height 21
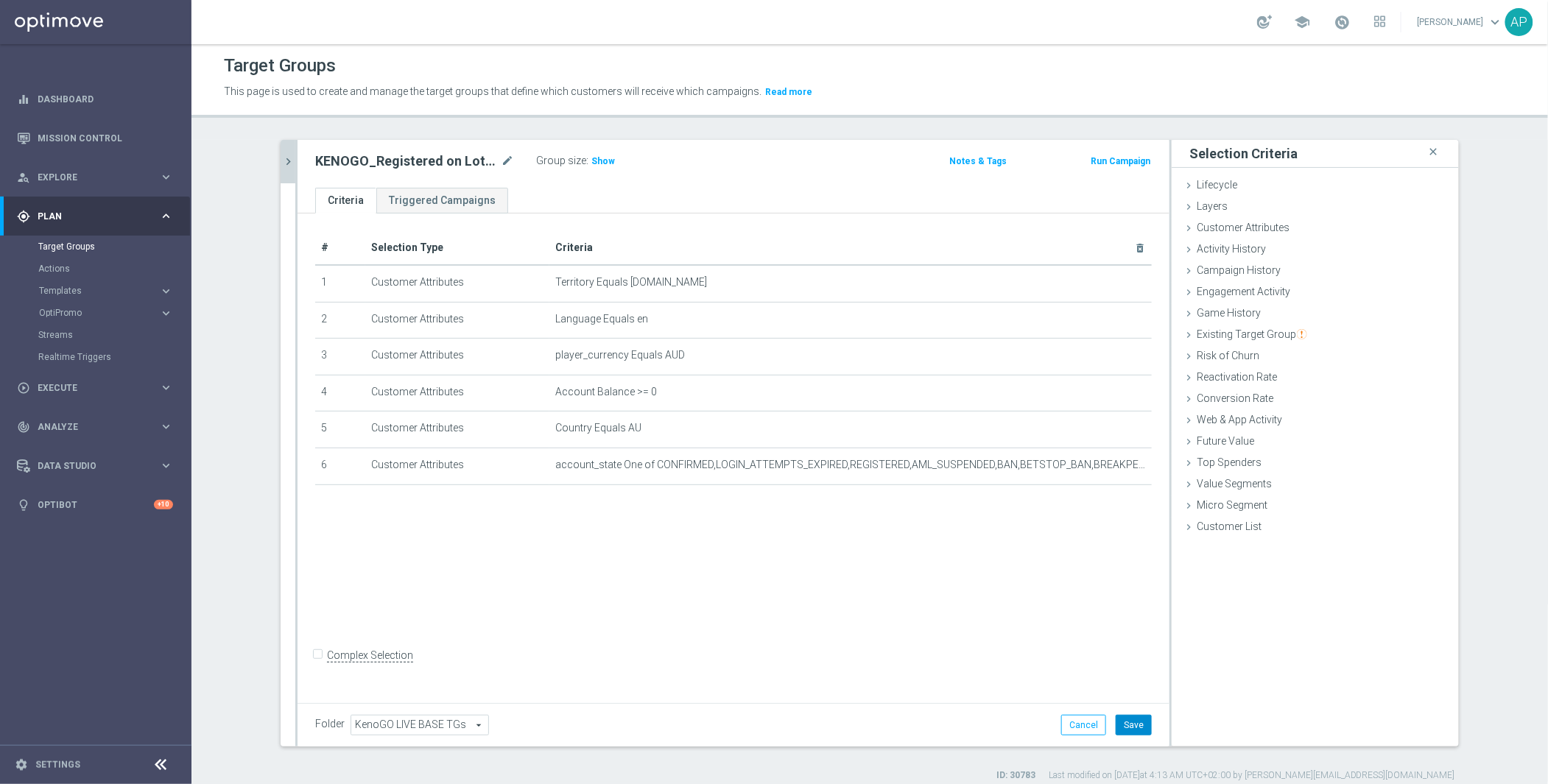
click at [1128, 716] on button "Save" at bounding box center [1134, 725] width 36 height 21
click at [591, 159] on span "Show" at bounding box center [603, 161] width 24 height 10
click at [1250, 229] on span "Customer Attributes" at bounding box center [1243, 227] width 92 height 12
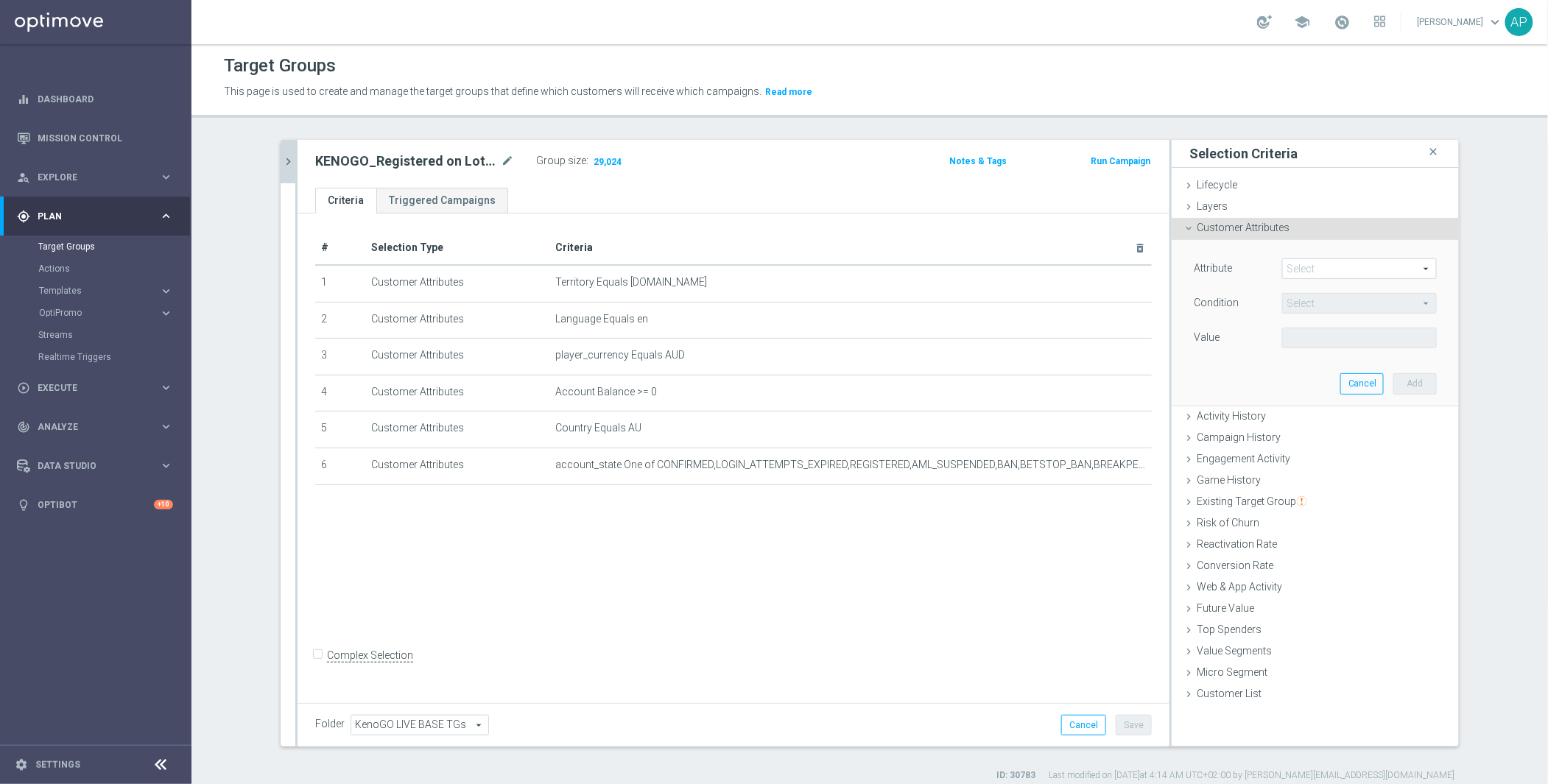
click at [1352, 269] on span at bounding box center [1360, 269] width 153 height 19
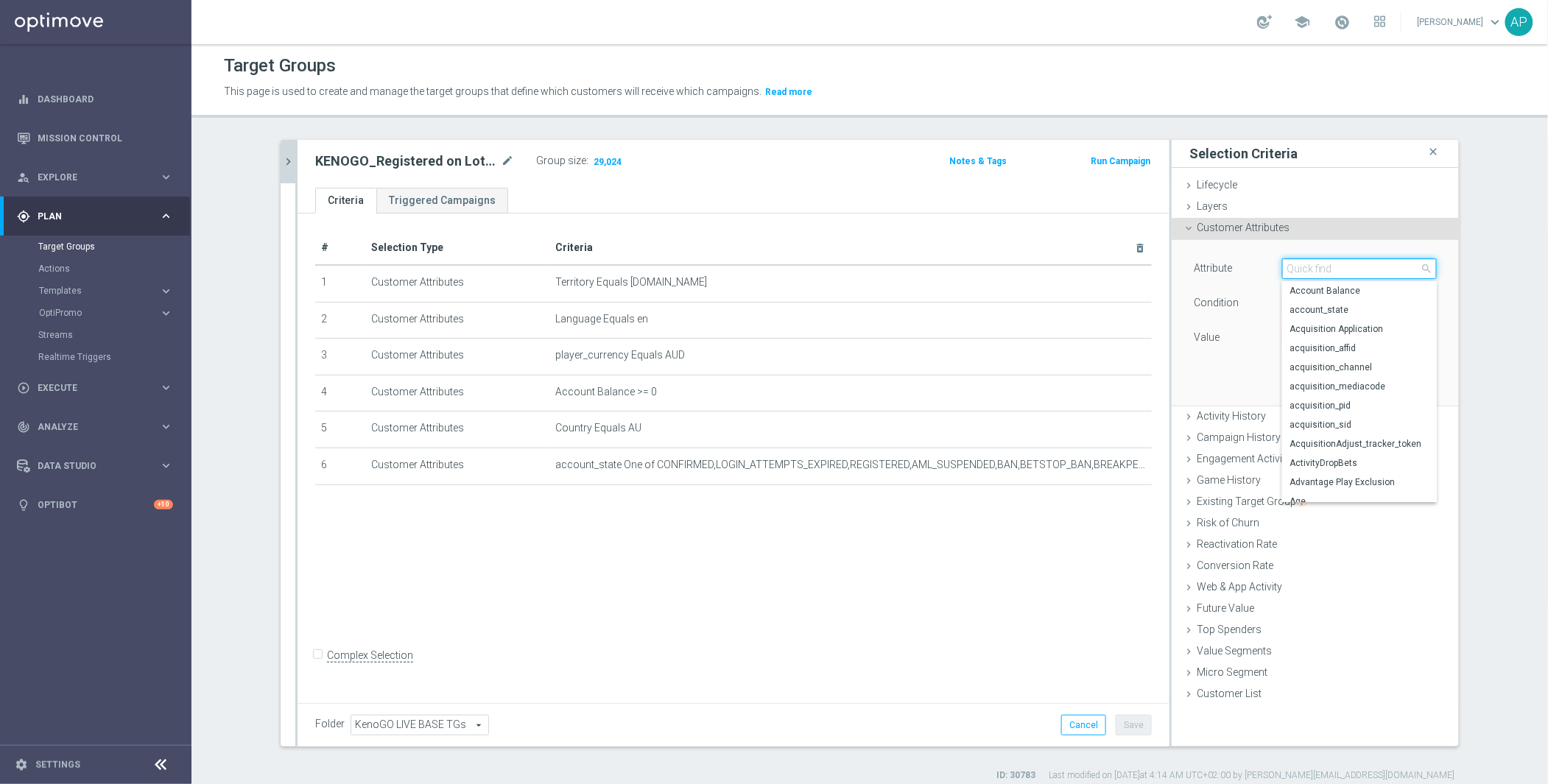
click at [1314, 274] on input "search" at bounding box center [1360, 269] width 155 height 21
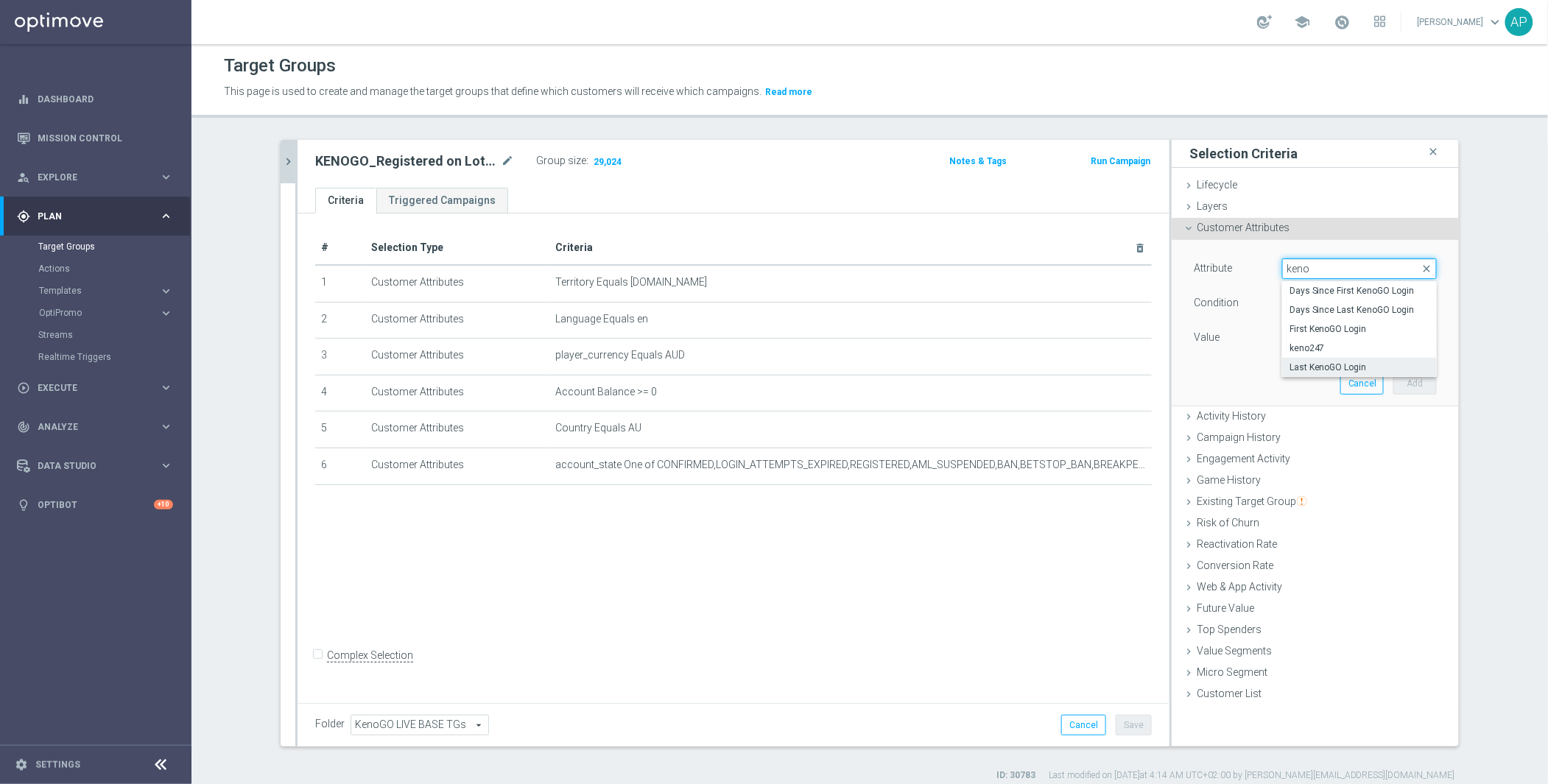
type input "keno"
click at [1328, 362] on span "Last KenoGO Login" at bounding box center [1360, 368] width 140 height 12
type input "Last KenoGO Login"
click at [1316, 307] on span "Equals" at bounding box center [1360, 303] width 153 height 19
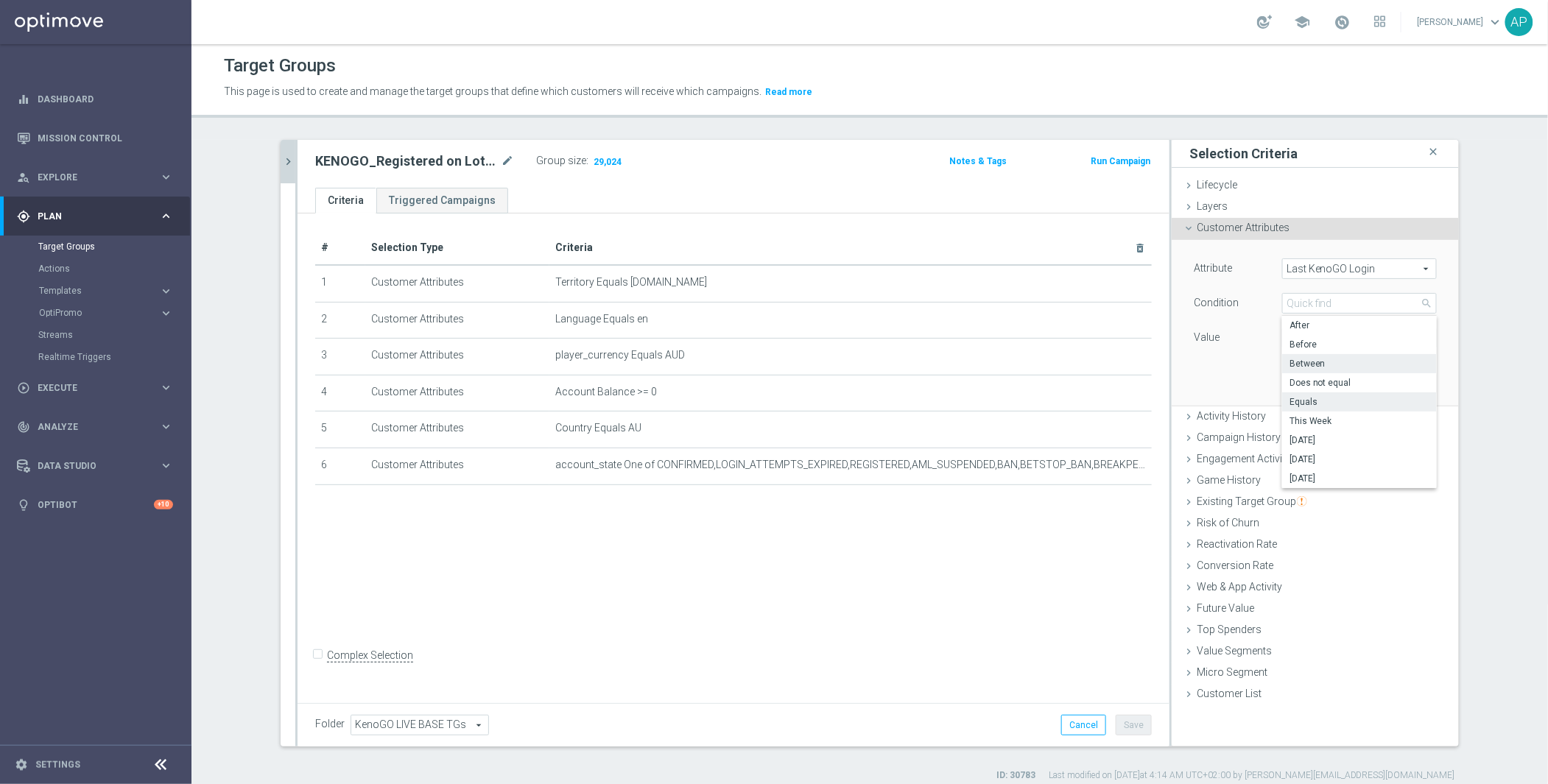
scroll to position [13, 0]
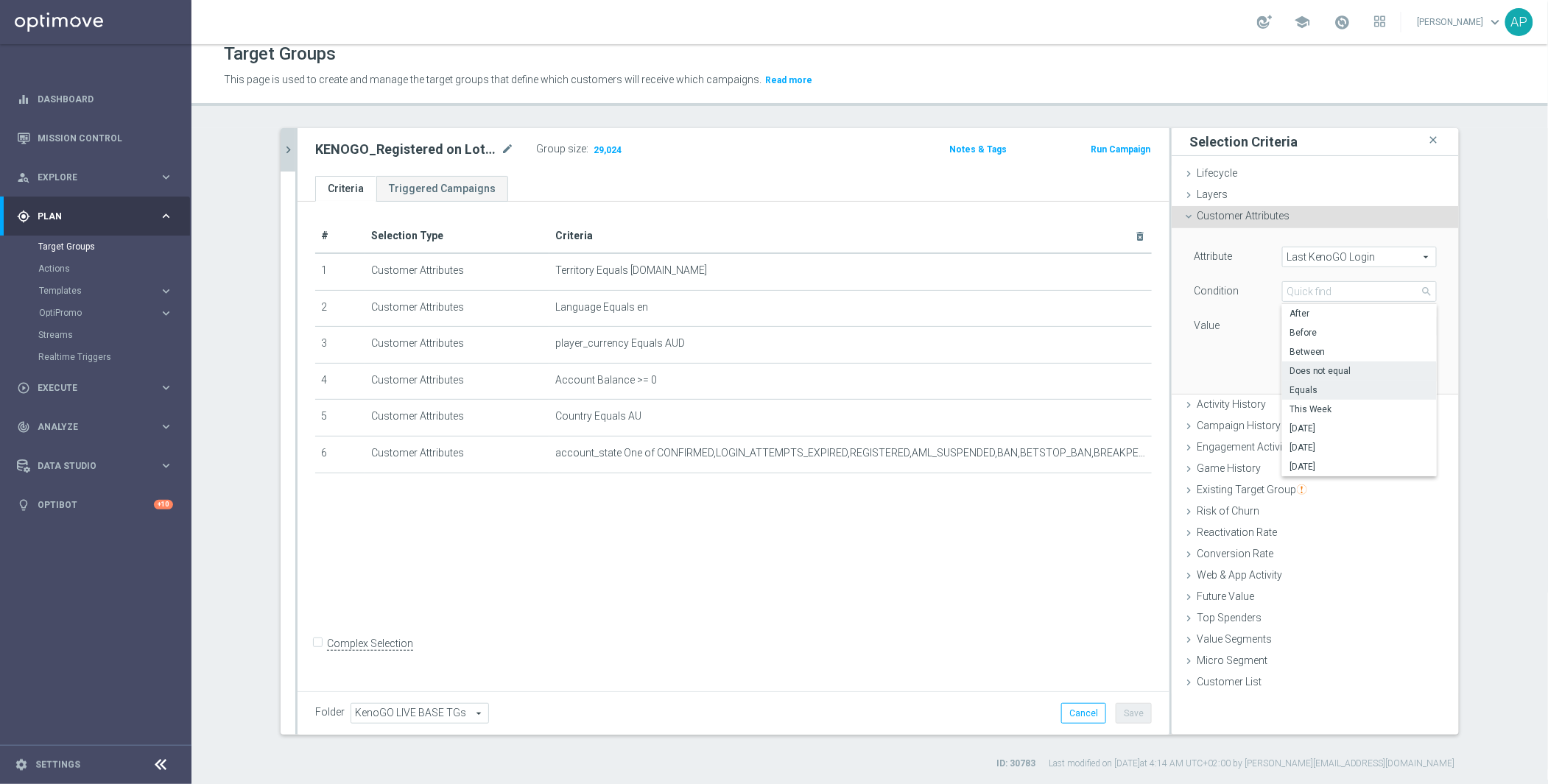
click at [1307, 367] on span "Does not equal" at bounding box center [1360, 371] width 140 height 12
type input "Does not equal"
click at [1333, 321] on input at bounding box center [1360, 326] width 155 height 21
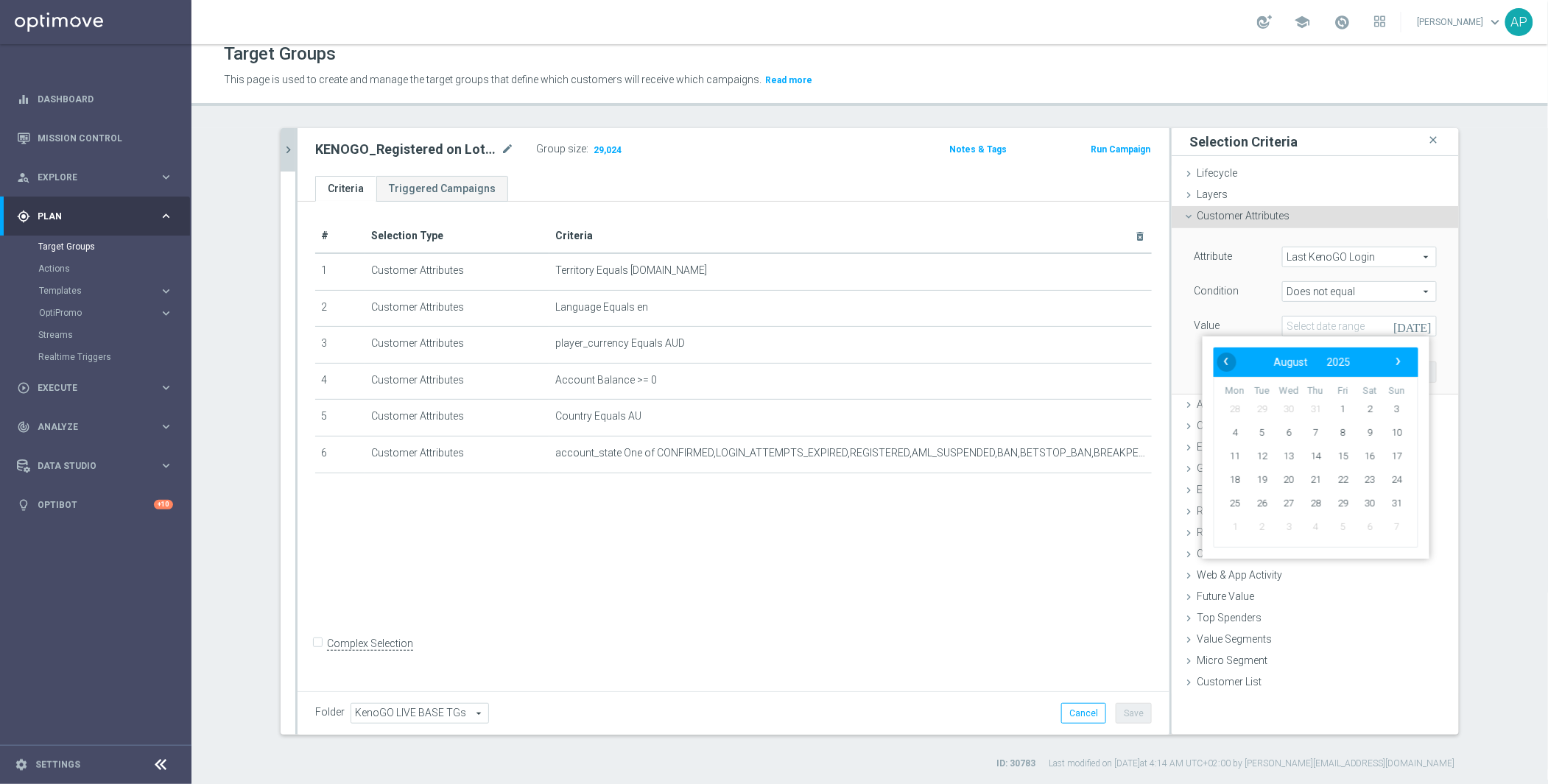
click at [1220, 360] on span "‹" at bounding box center [1226, 361] width 19 height 19
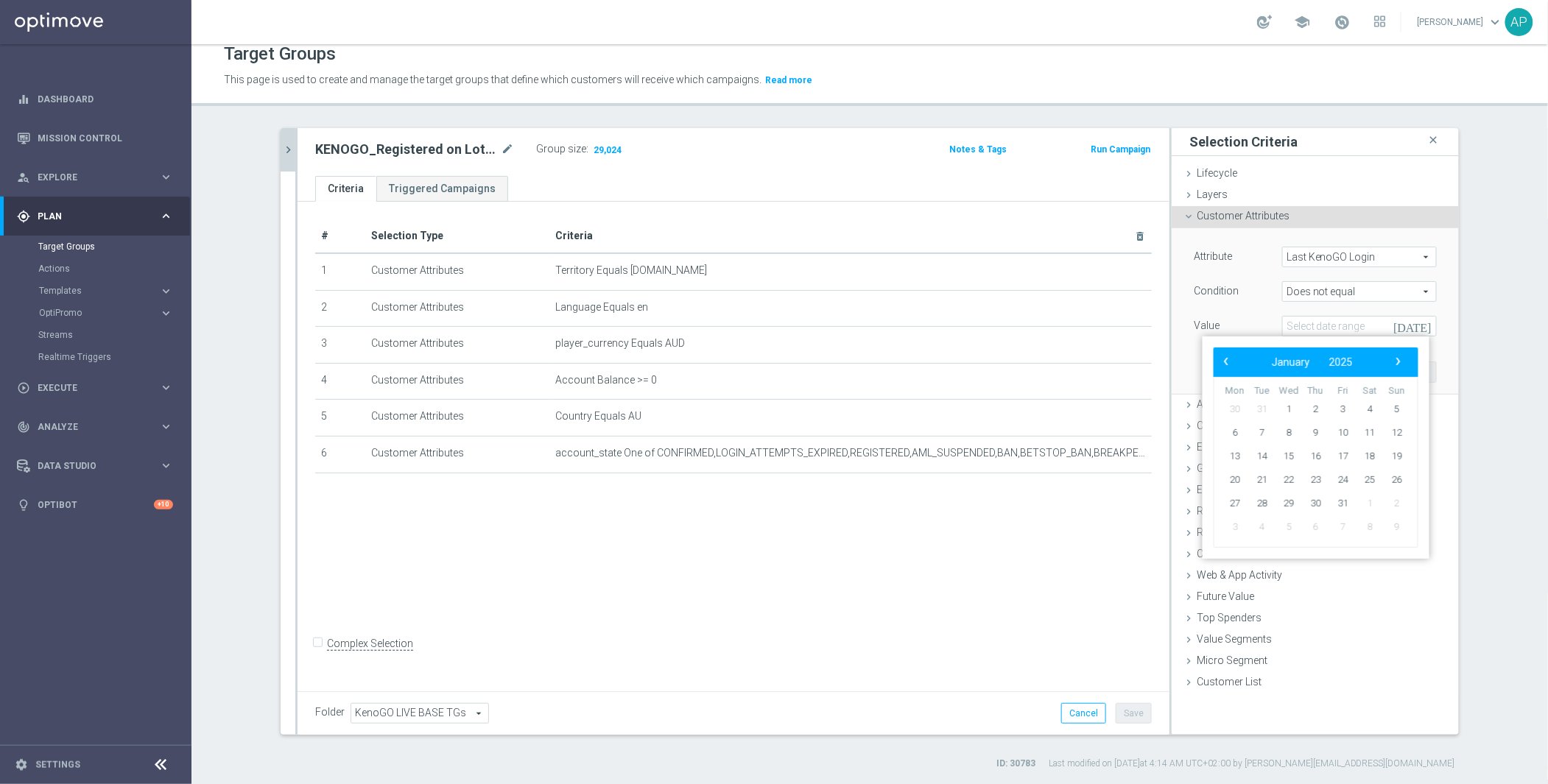
click at [1220, 360] on span "‹" at bounding box center [1226, 361] width 19 height 19
click at [1224, 358] on span "‹" at bounding box center [1226, 361] width 19 height 19
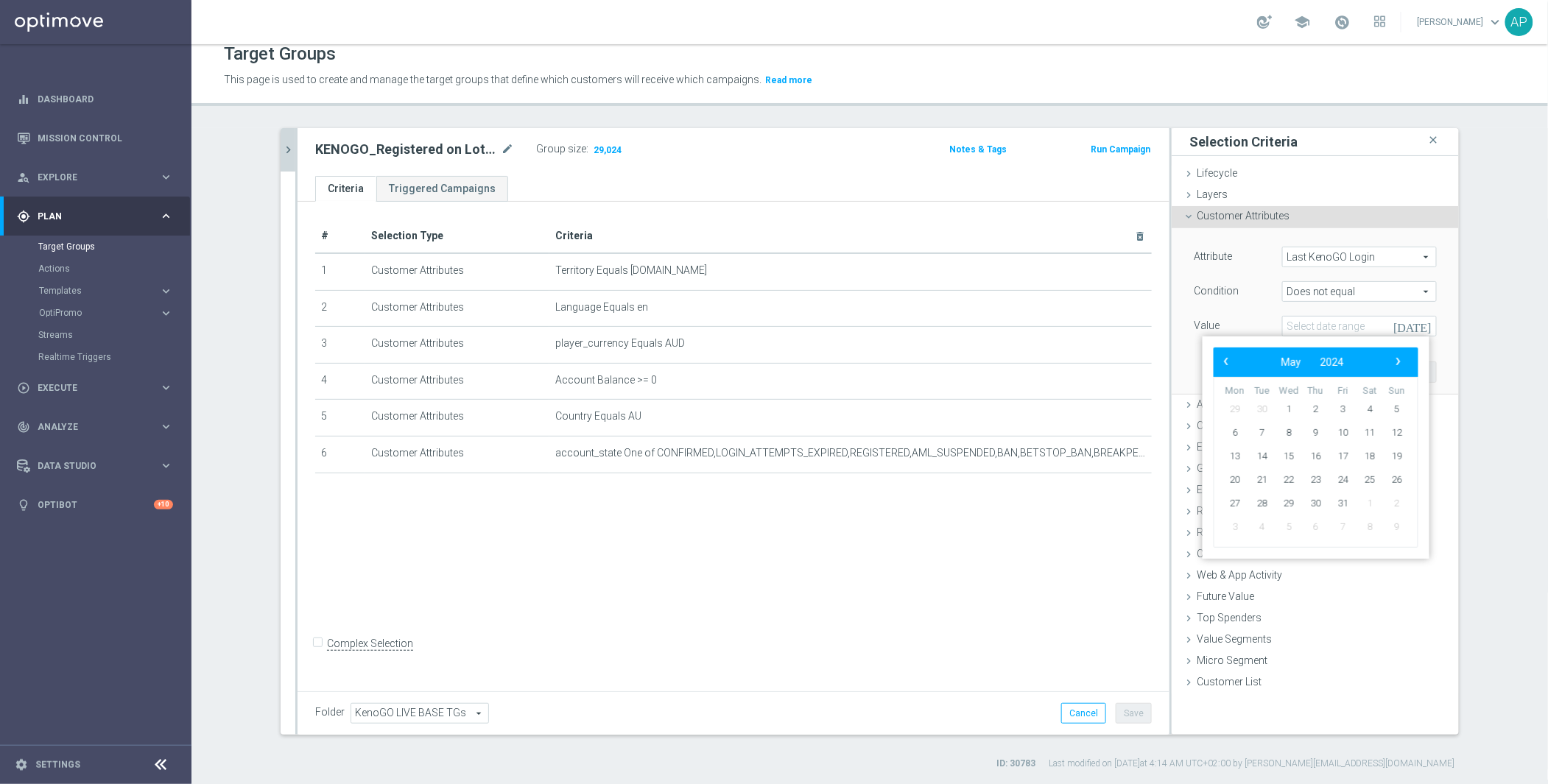
click at [1224, 358] on span "‹" at bounding box center [1226, 361] width 19 height 19
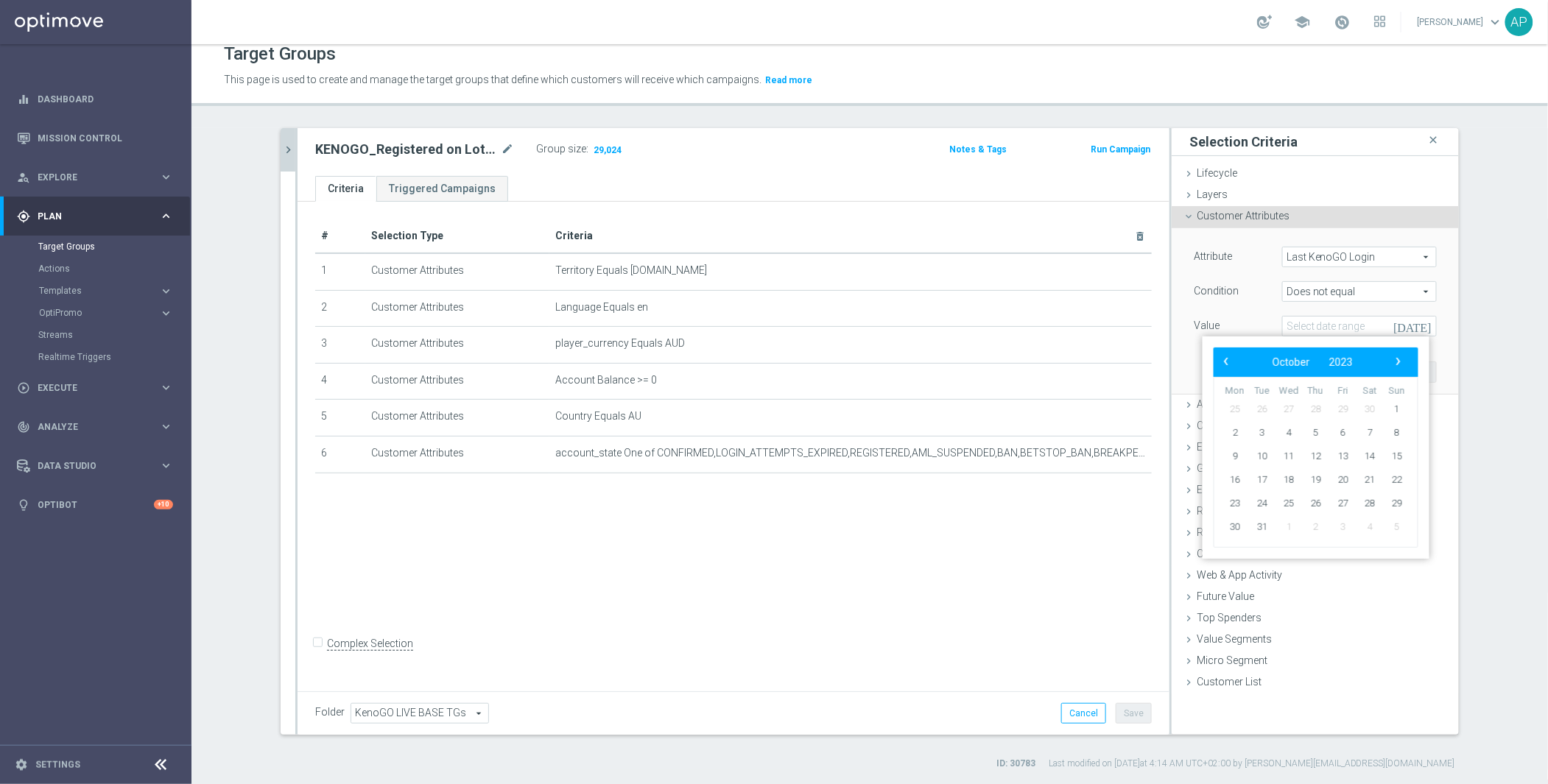
click at [1224, 358] on span "‹" at bounding box center [1226, 361] width 19 height 19
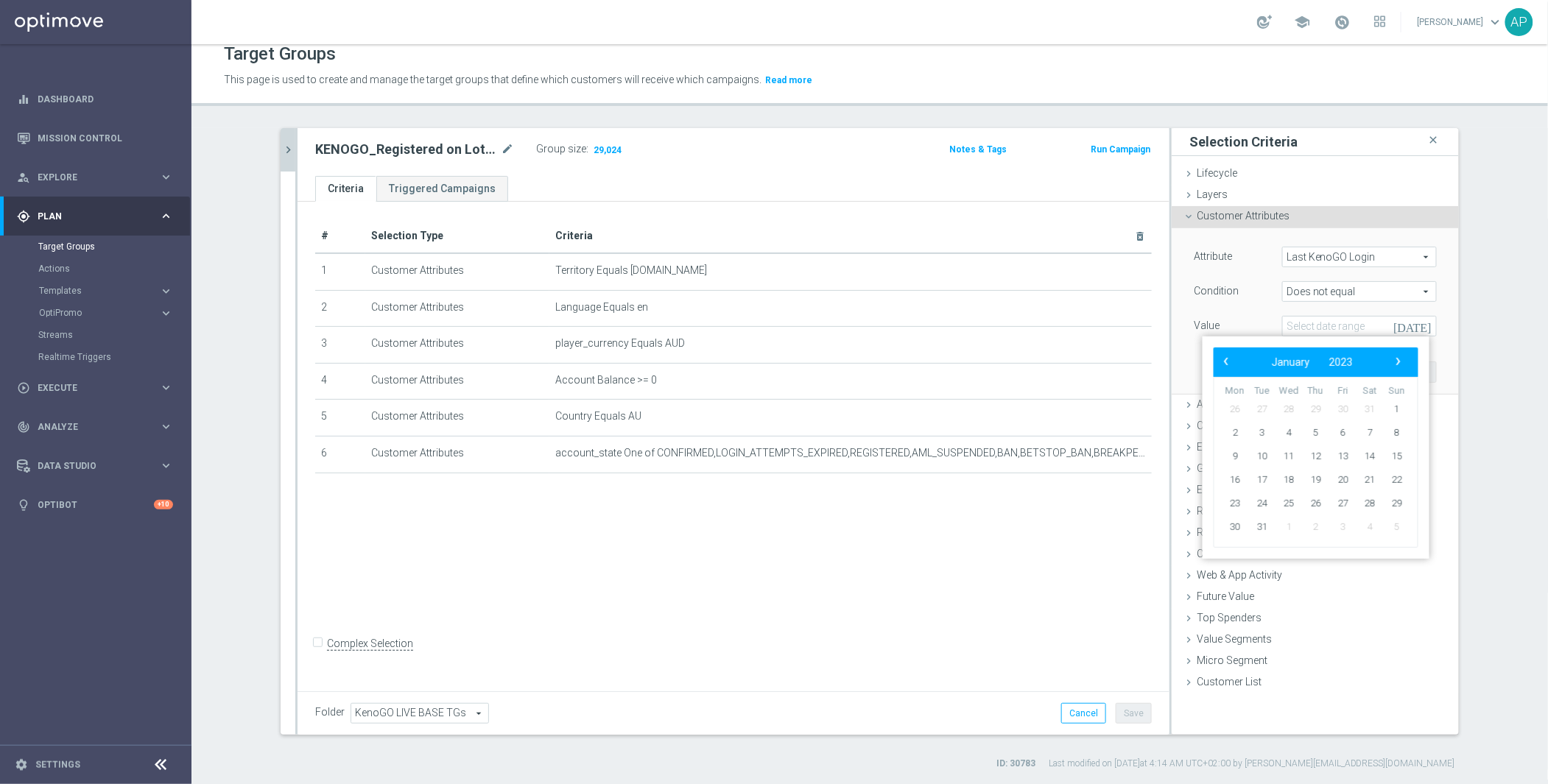
click at [1224, 358] on span "‹" at bounding box center [1226, 361] width 19 height 19
click at [1242, 508] on span "28" at bounding box center [1236, 504] width 24 height 24
type input "28 Nov 2022"
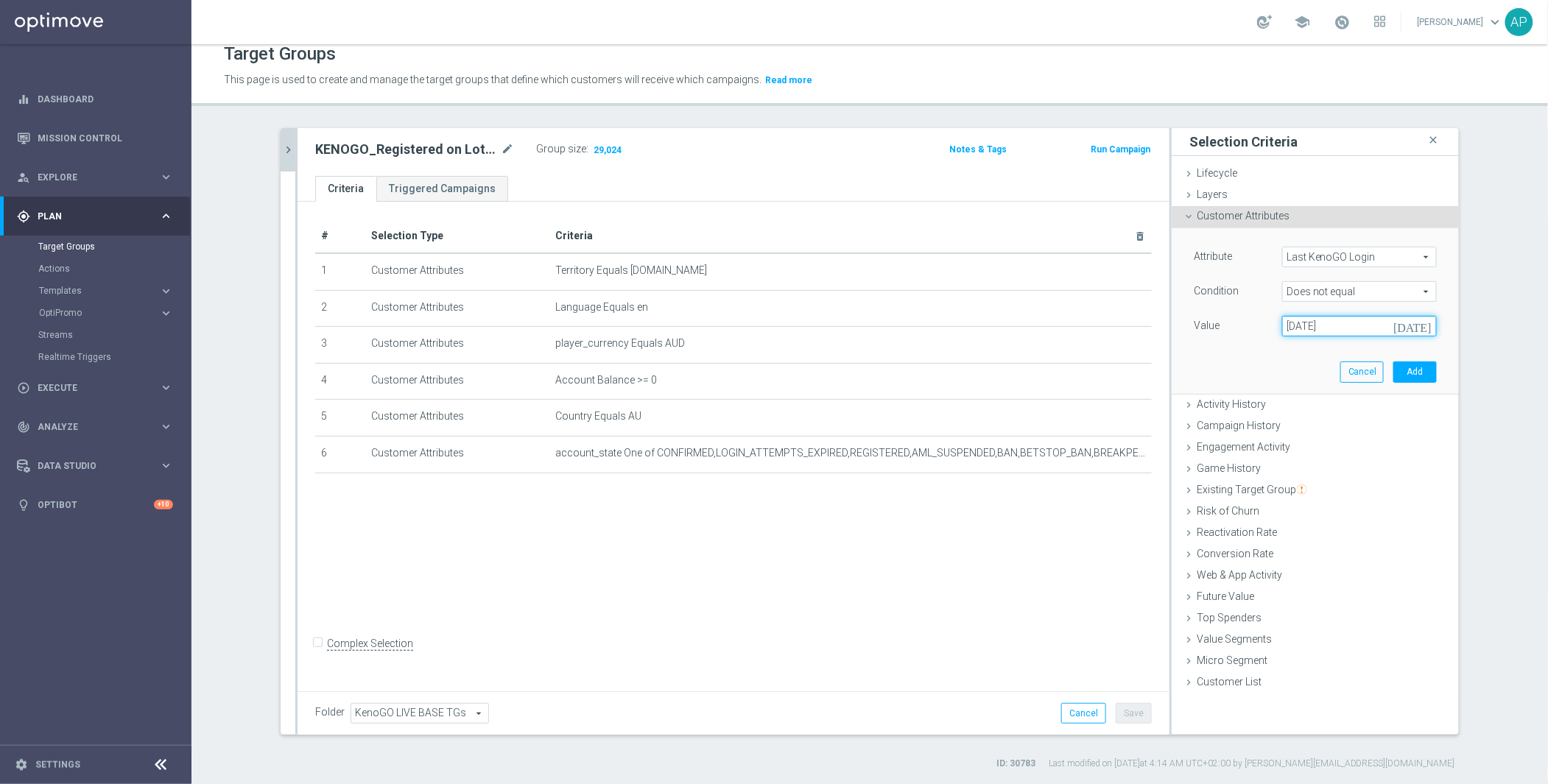
click at [1419, 333] on input "28 Nov 2022" at bounding box center [1360, 326] width 155 height 21
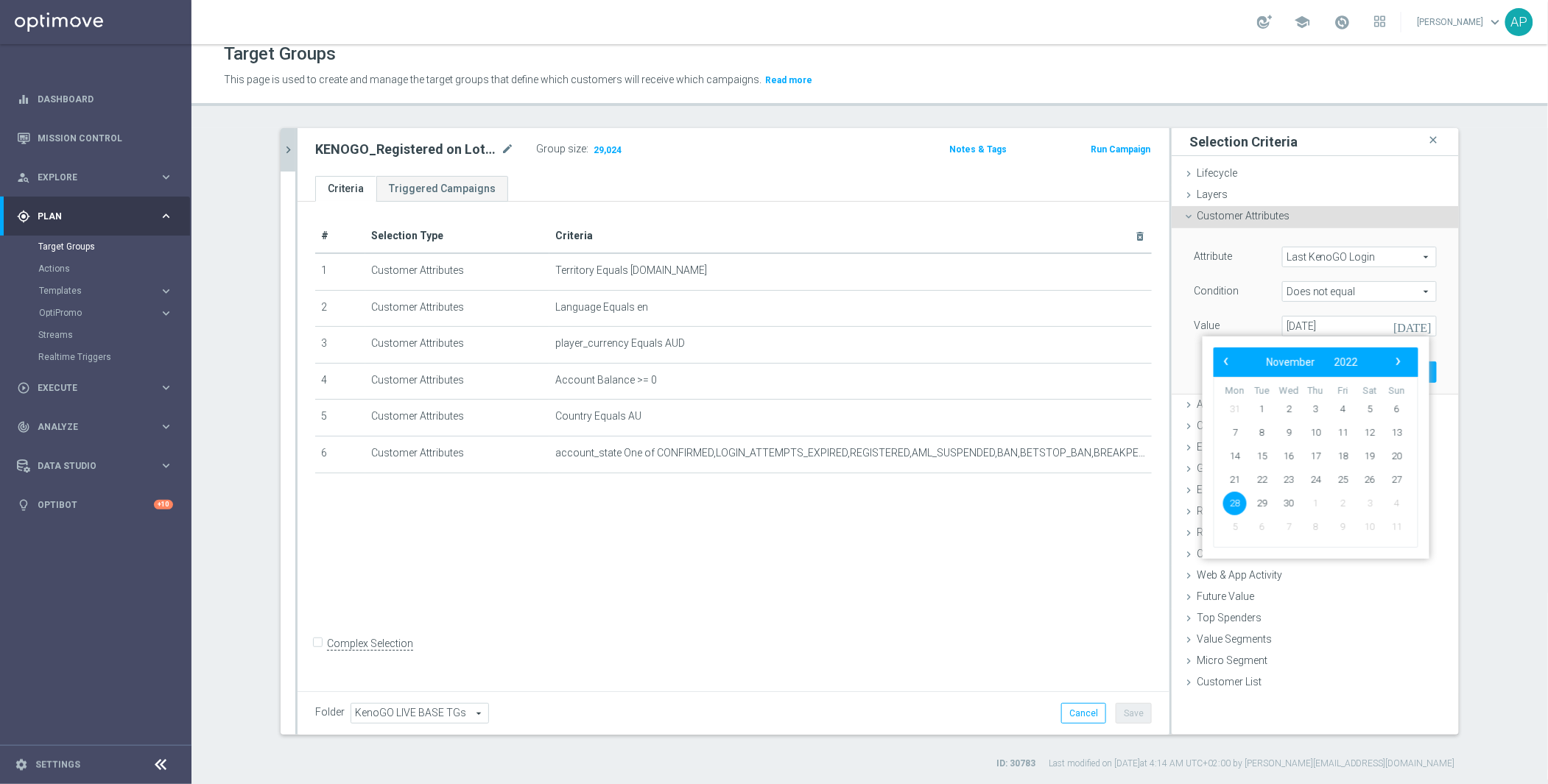
click at [1247, 217] on span "Customer Attributes" at bounding box center [1243, 216] width 92 height 12
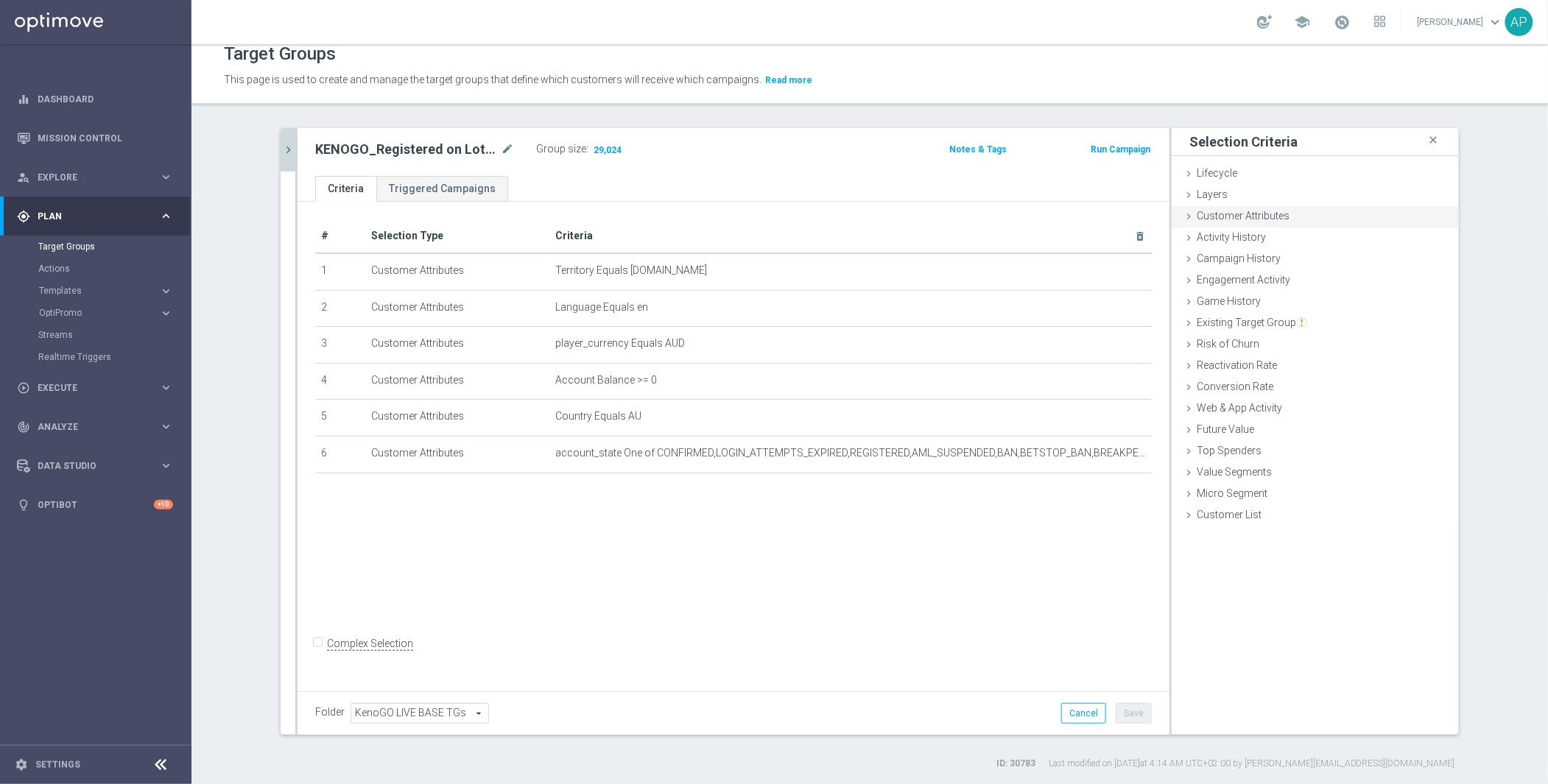
click at [1247, 217] on span "Customer Attributes" at bounding box center [1243, 216] width 92 height 12
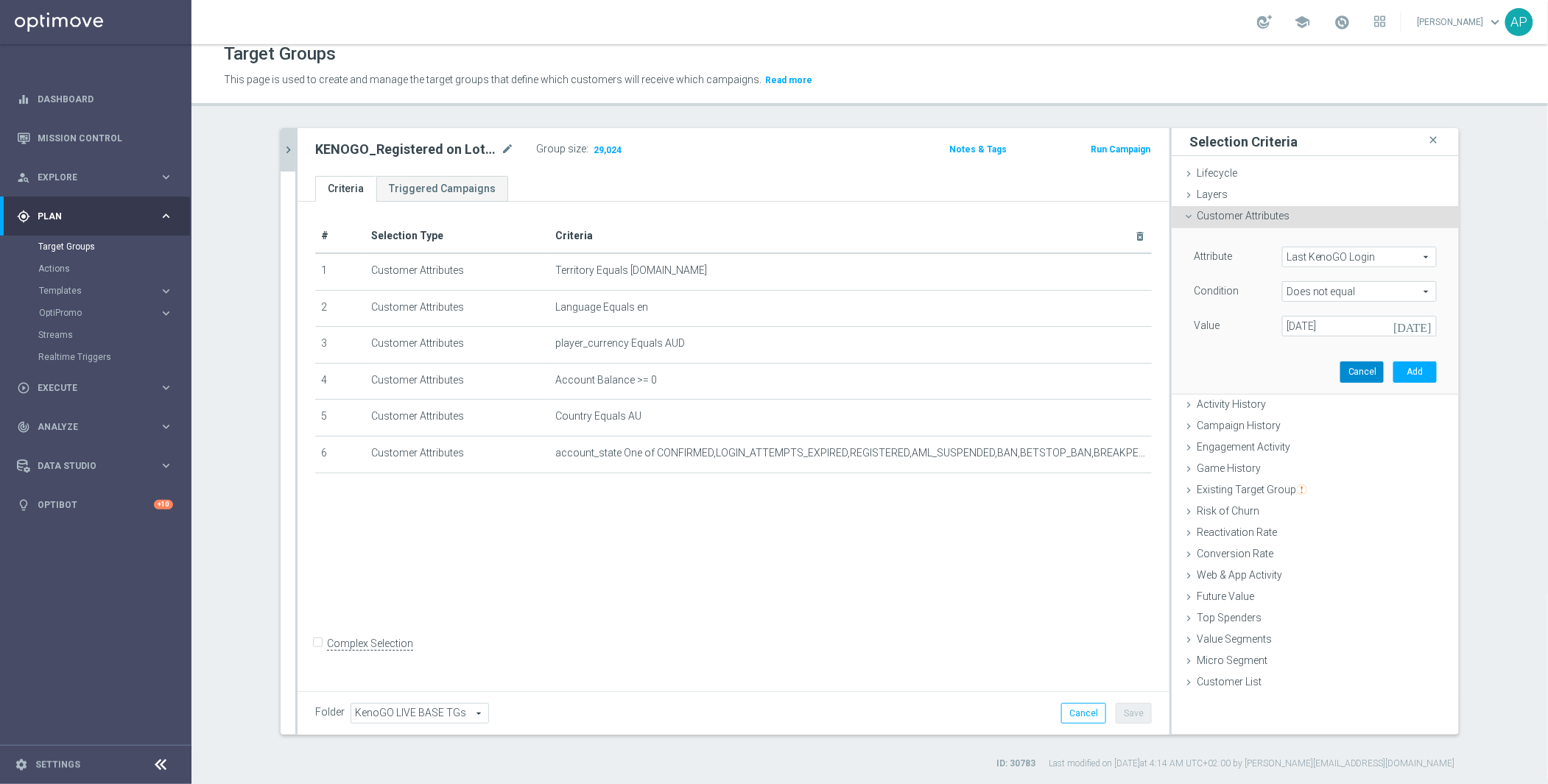
click at [1362, 374] on button "Cancel" at bounding box center [1362, 372] width 44 height 21
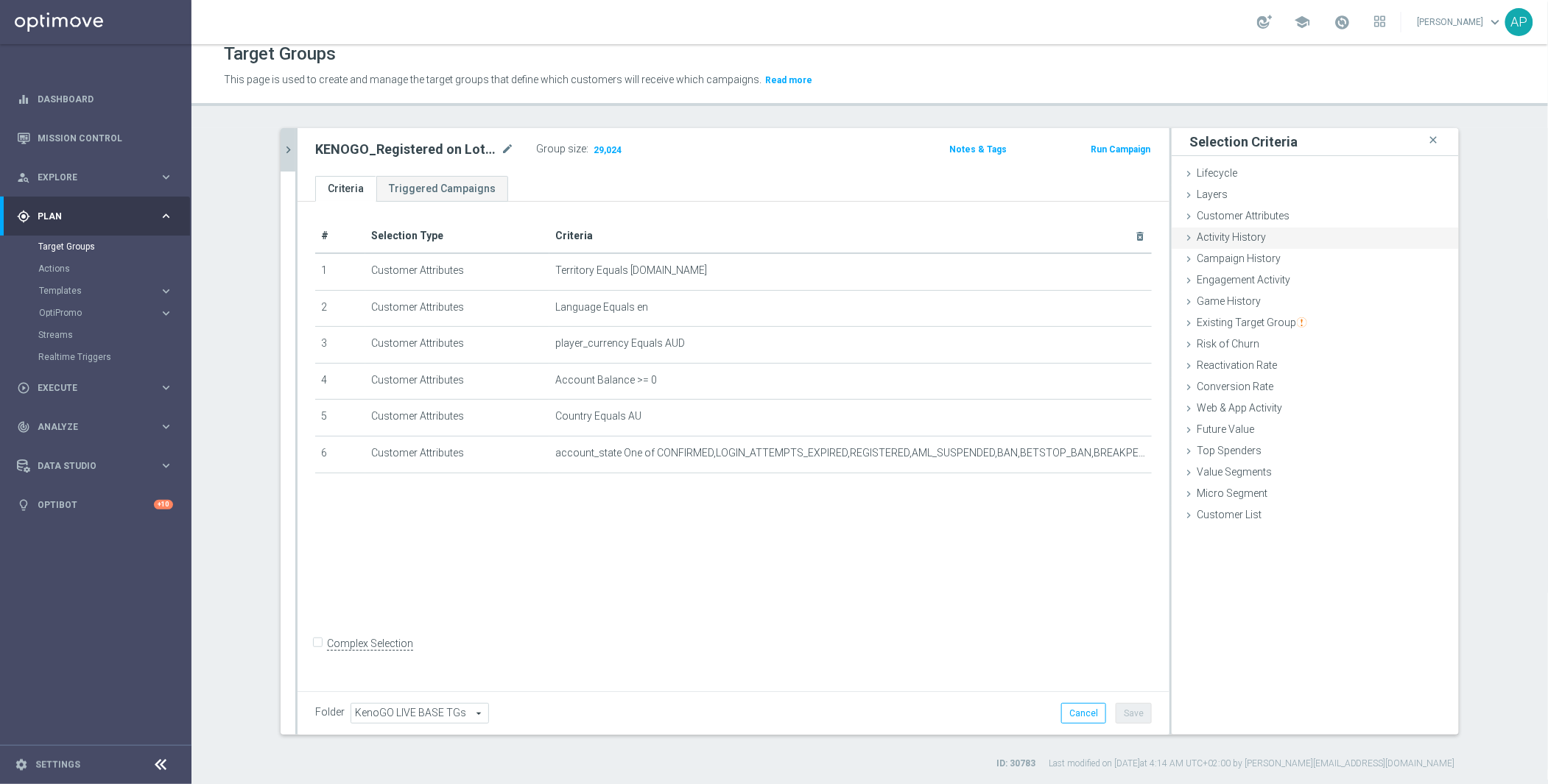
click at [1213, 240] on span "Activity History" at bounding box center [1231, 237] width 69 height 12
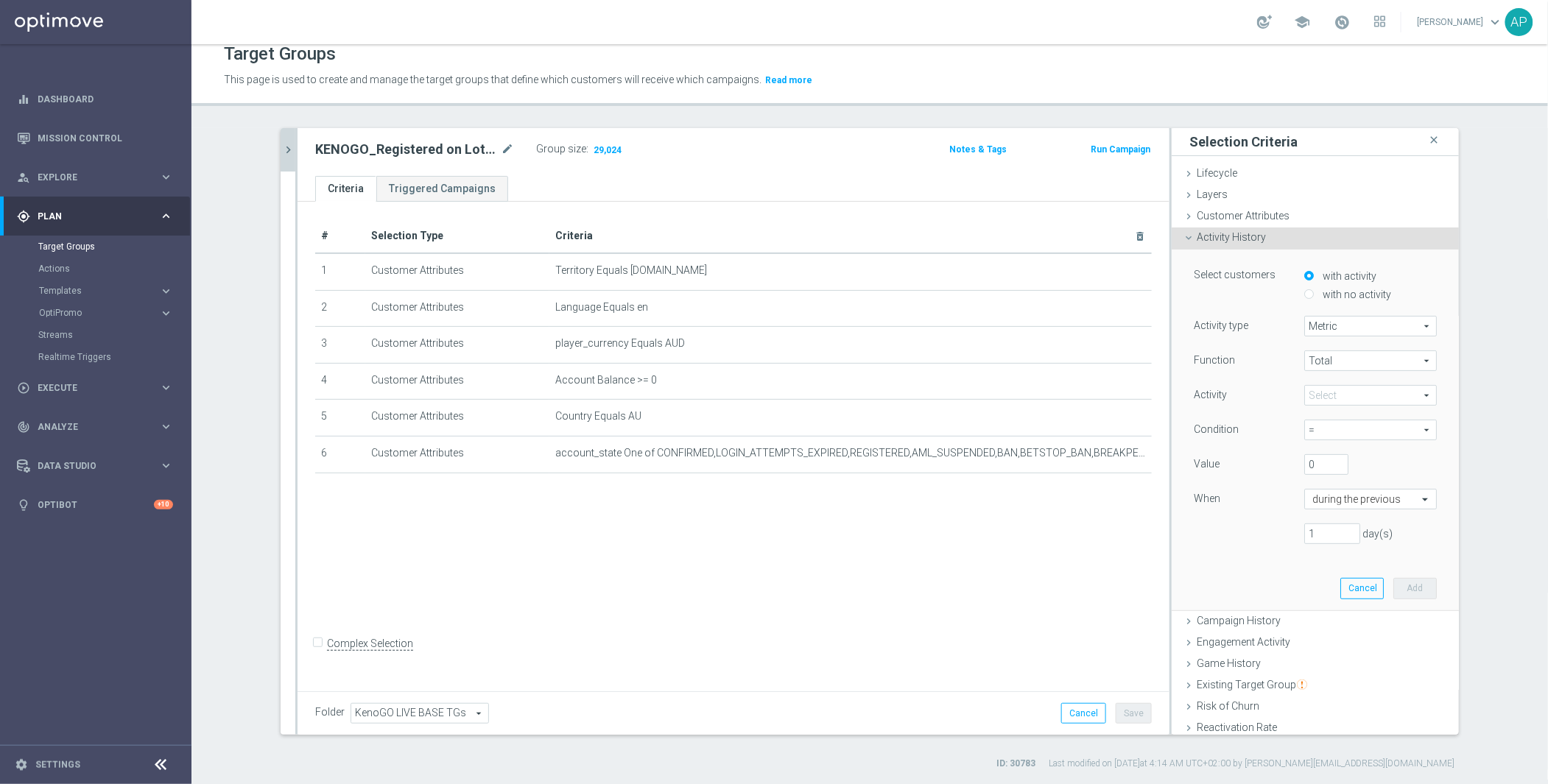
click at [1218, 232] on span "Activity History" at bounding box center [1231, 237] width 69 height 12
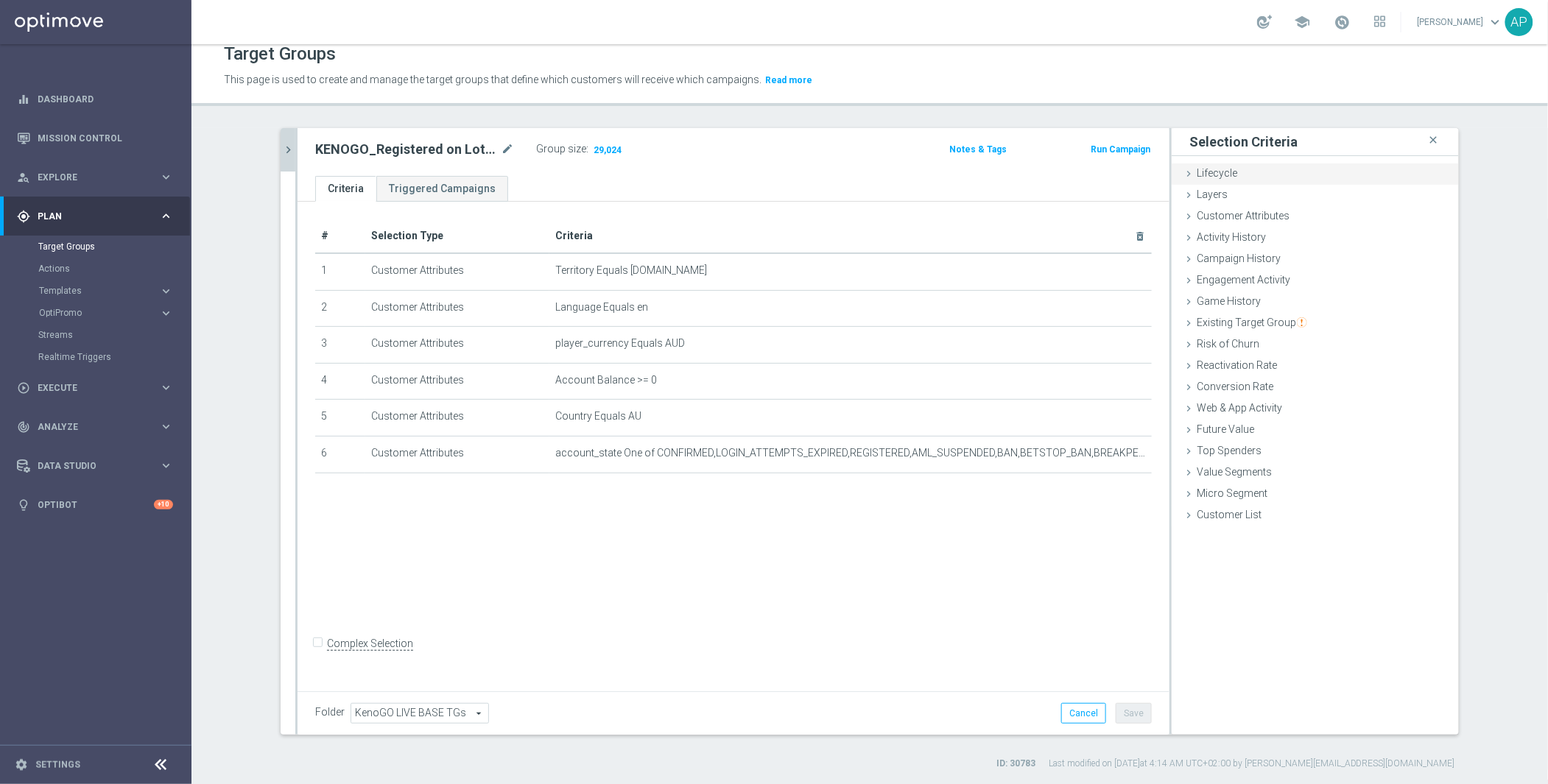
click at [1222, 179] on span "Lifecycle" at bounding box center [1217, 173] width 40 height 12
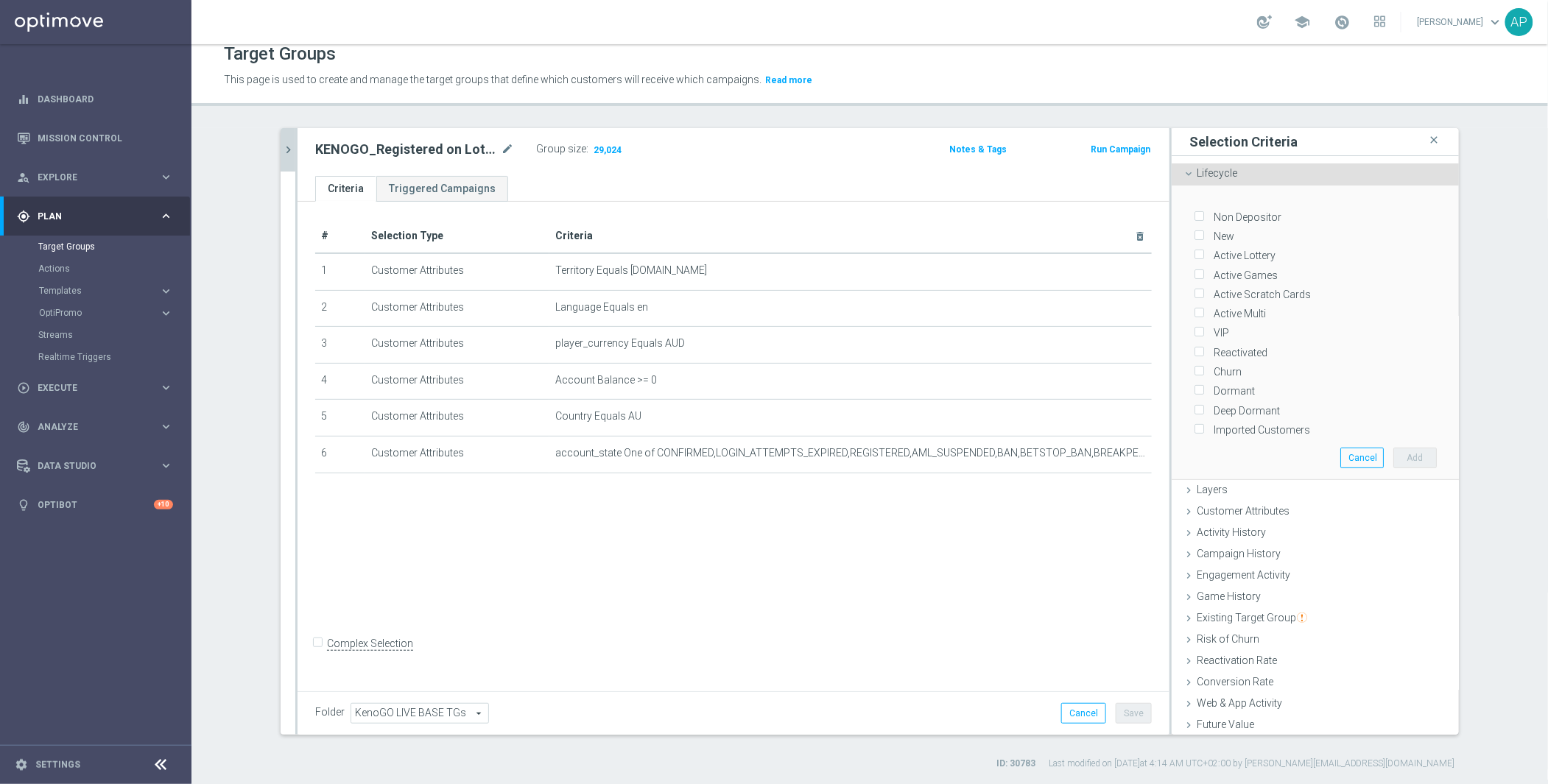
click at [1222, 179] on span "Lifecycle" at bounding box center [1217, 173] width 40 height 12
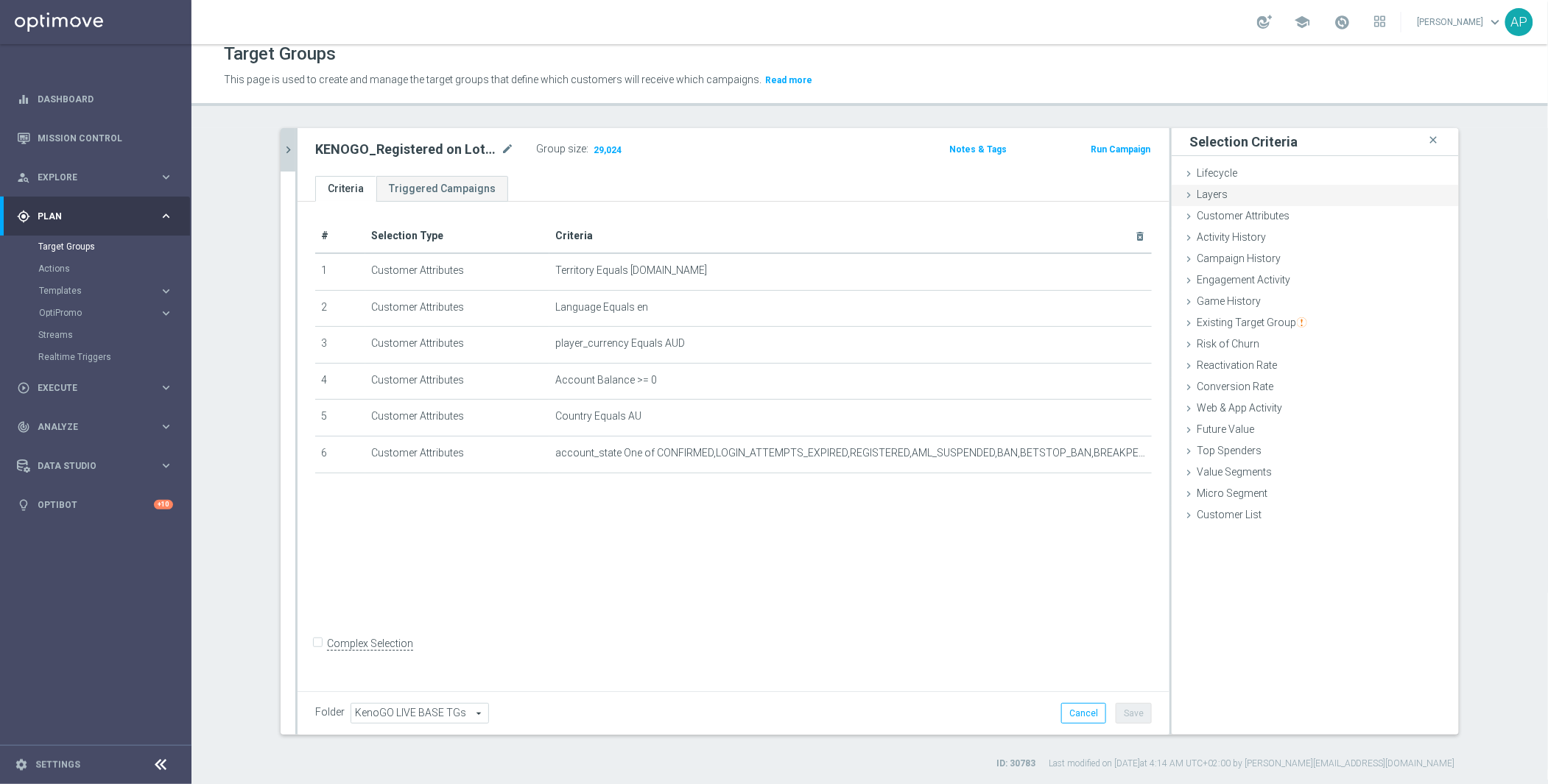
click at [1224, 197] on div "Layers done" at bounding box center [1315, 196] width 287 height 22
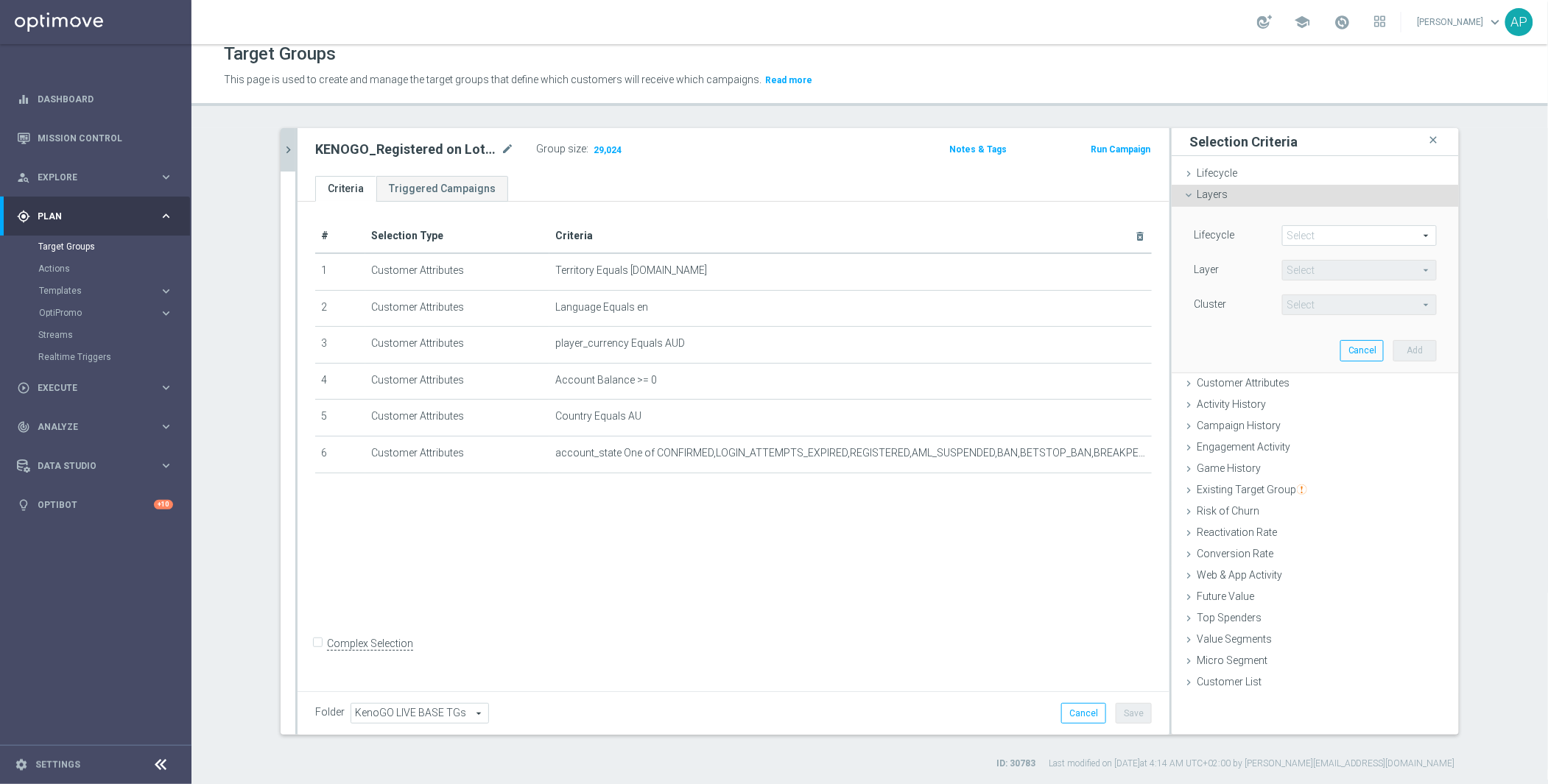
click at [1224, 201] on div "Layers done" at bounding box center [1315, 196] width 287 height 22
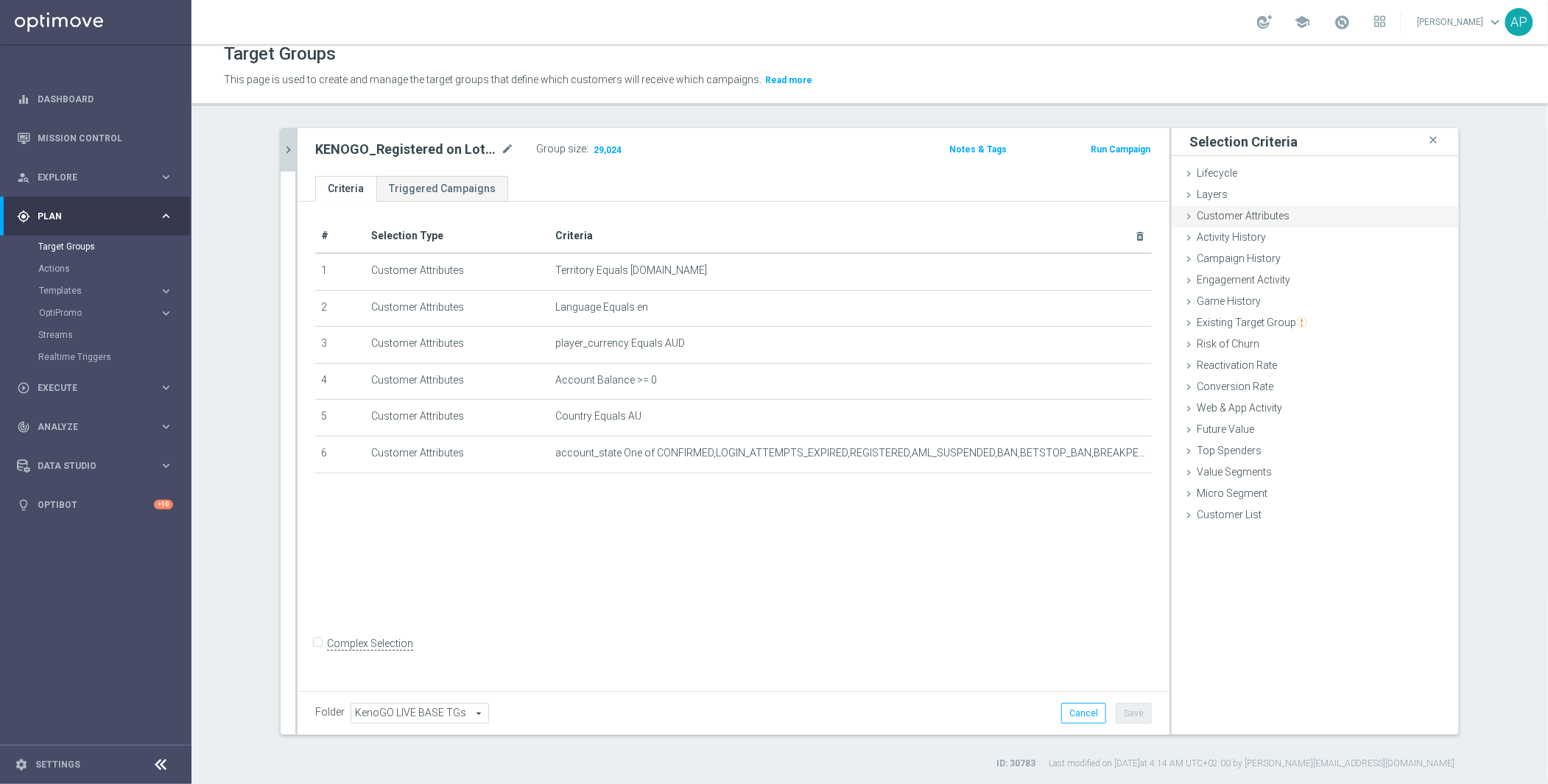
click at [1235, 219] on span "Customer Attributes" at bounding box center [1243, 216] width 92 height 12
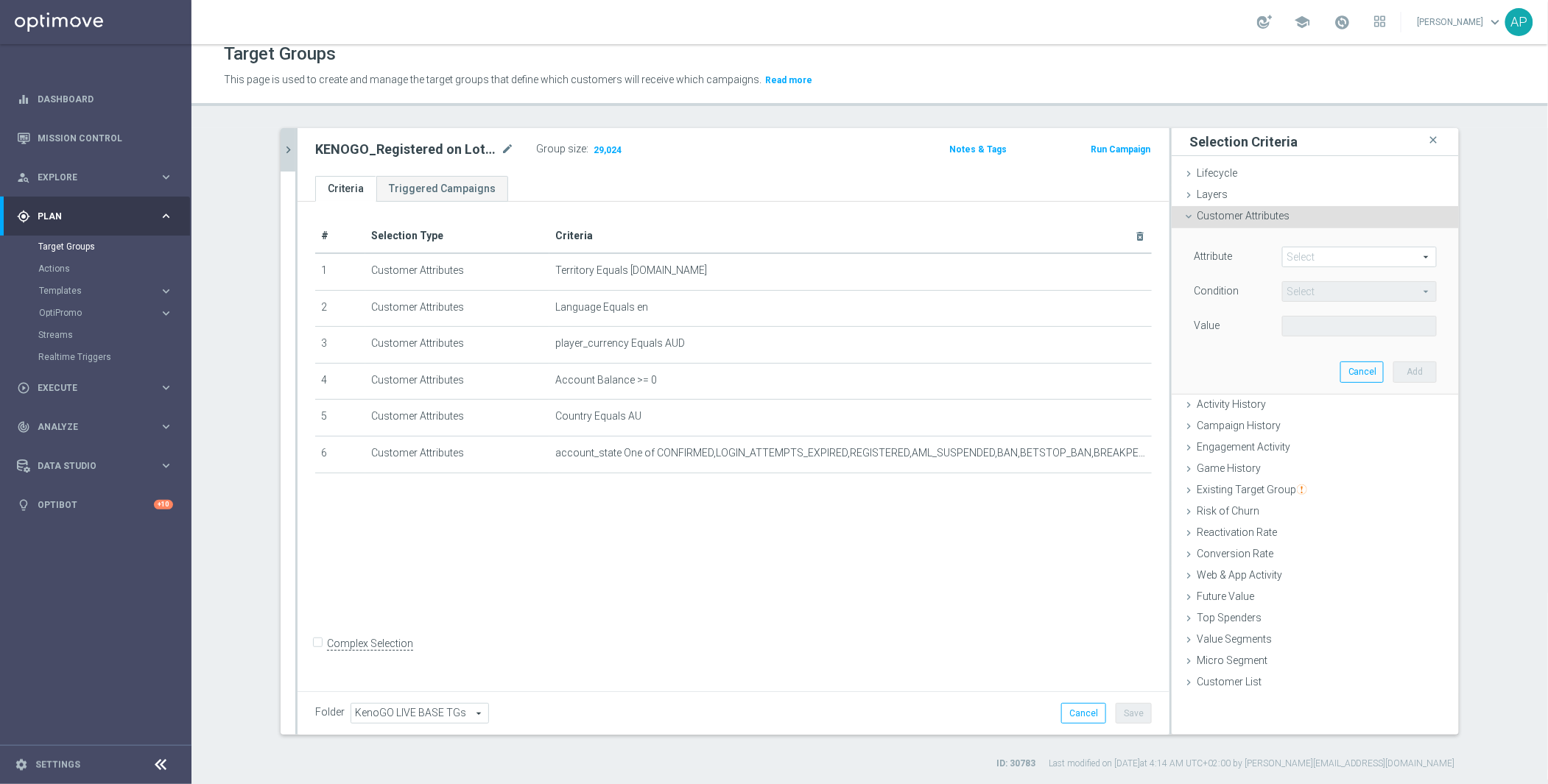
click at [1309, 253] on span at bounding box center [1360, 257] width 153 height 19
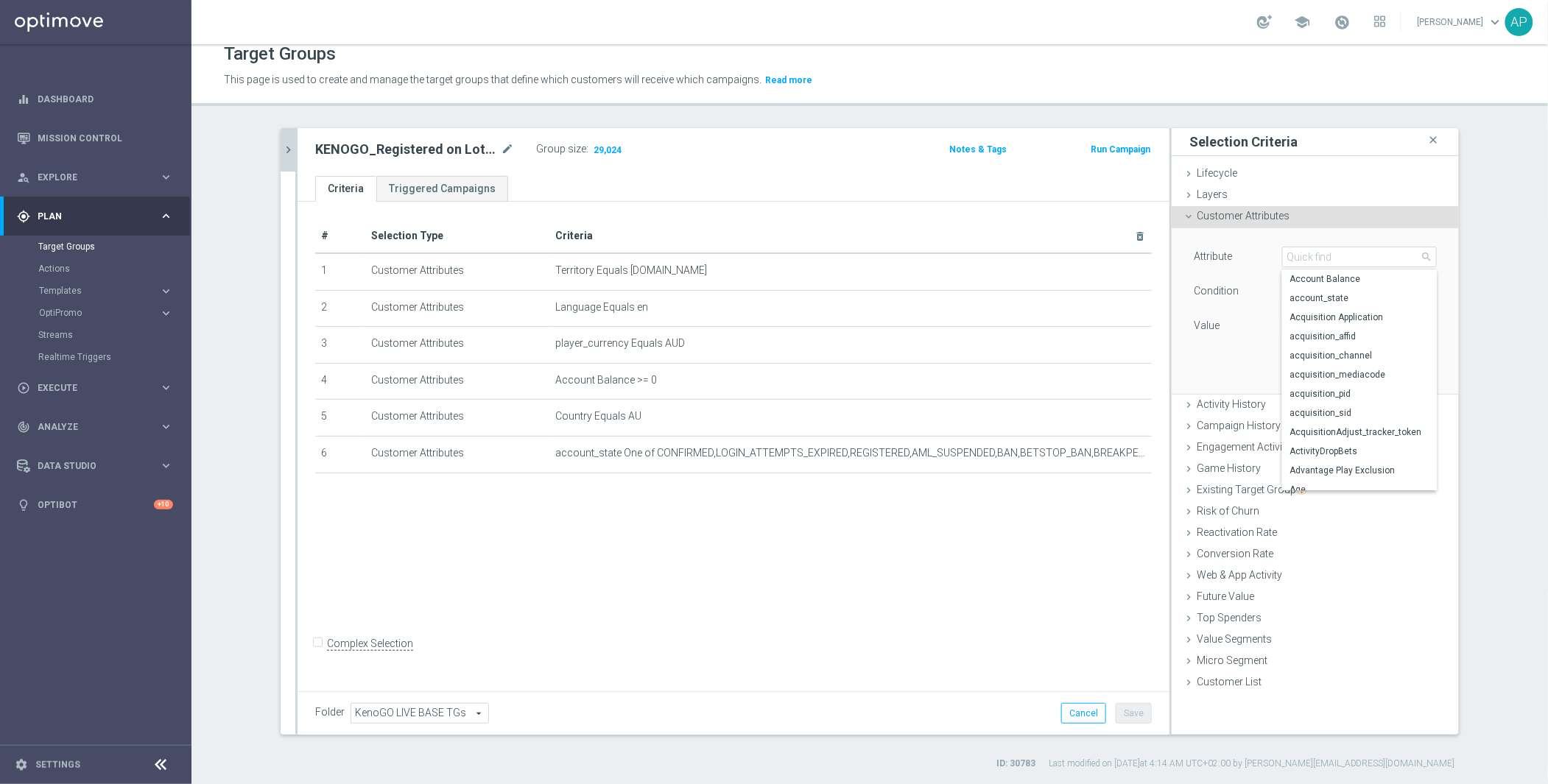
click at [983, 484] on div "# Selection Type Criteria delete_forever 1 Customer Attributes Territory Equals…" at bounding box center [733, 352] width 859 height 266
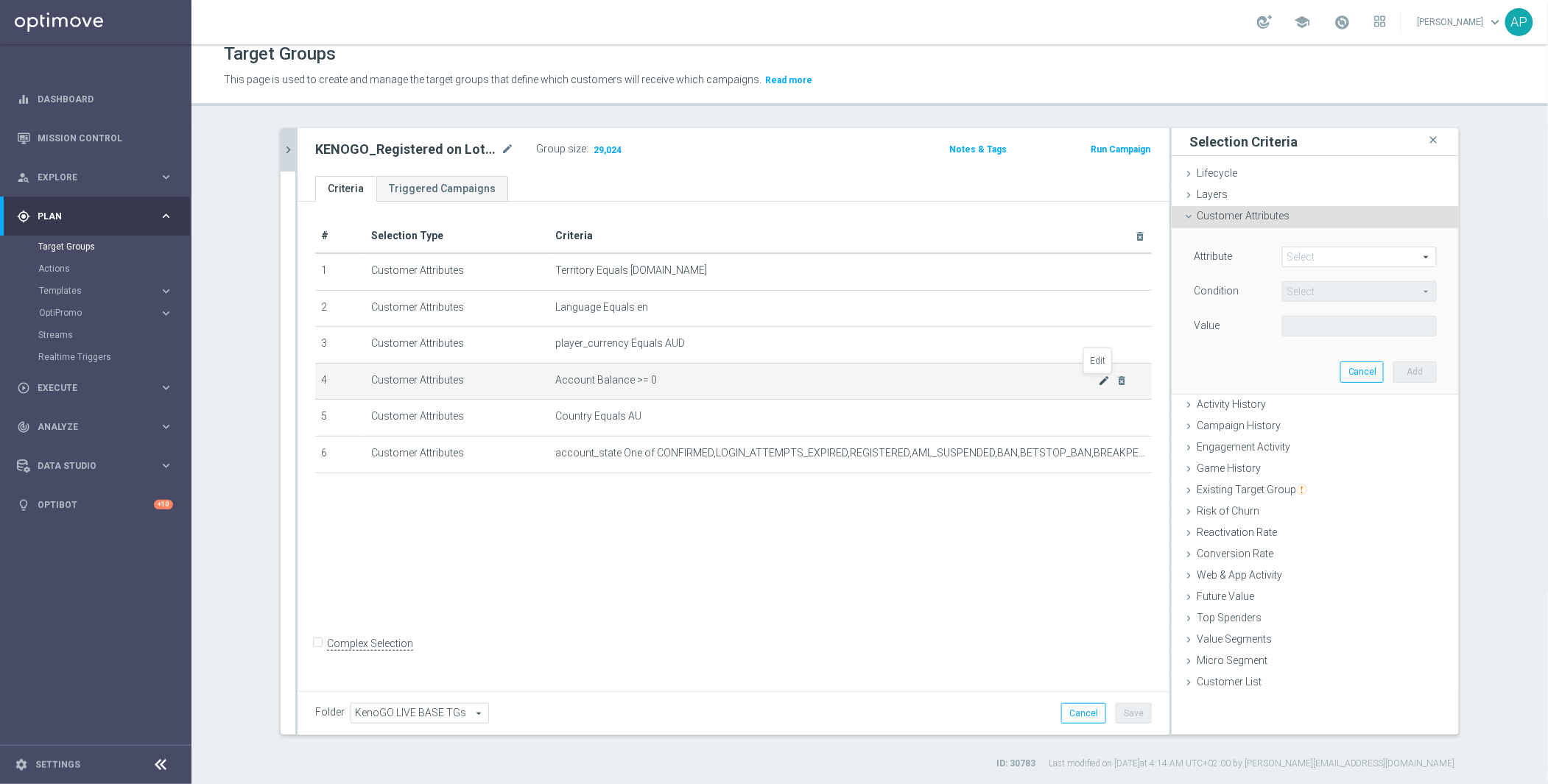
click at [1099, 382] on icon "mode_edit" at bounding box center [1105, 380] width 12 height 12
click at [1320, 285] on span ">=" at bounding box center [1360, 291] width 153 height 19
click at [1301, 389] on span ">" at bounding box center [1360, 390] width 140 height 12
type input ">"
click at [1318, 332] on input "number" at bounding box center [1315, 326] width 66 height 21
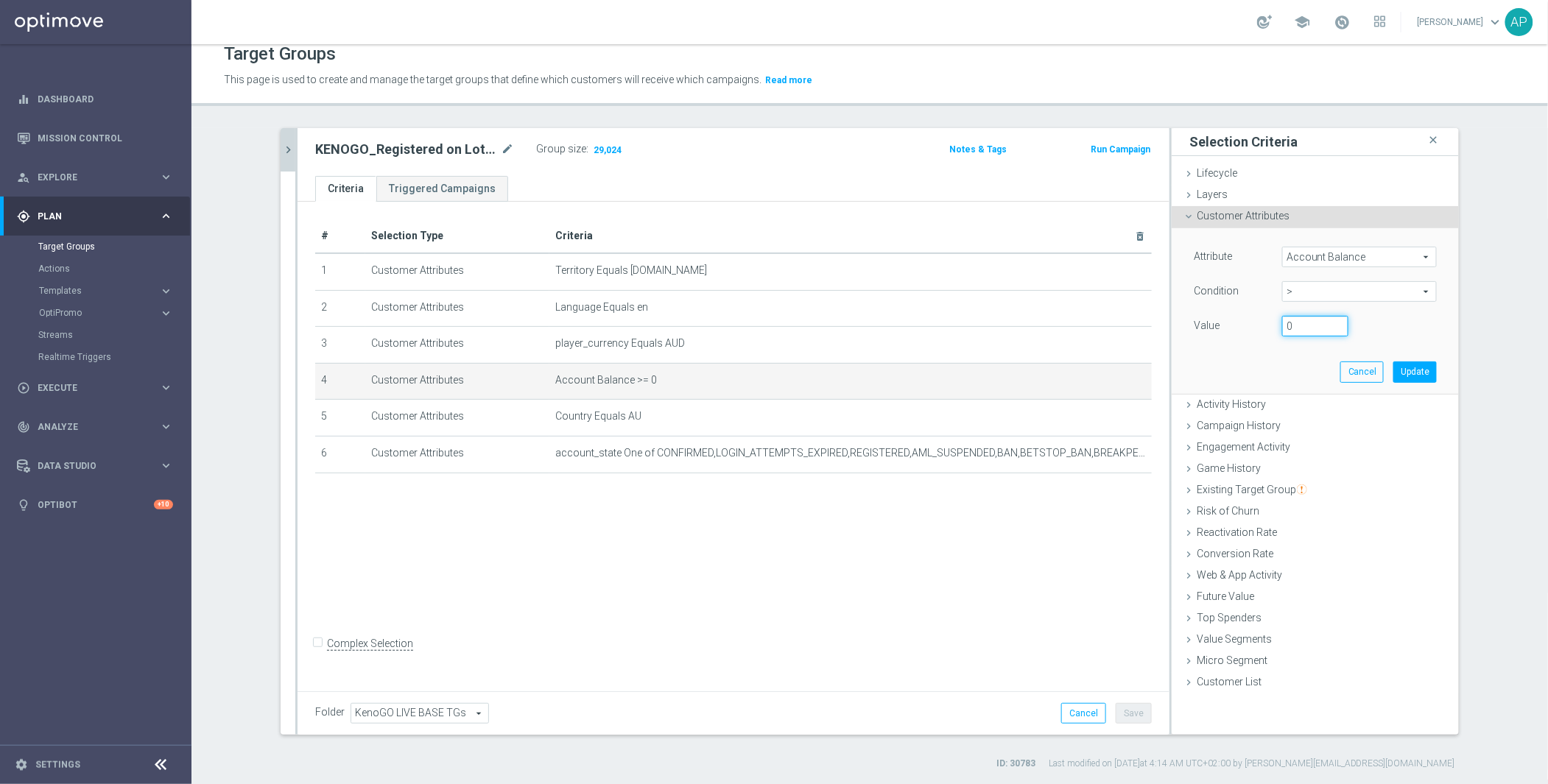
type input "0"
click at [1259, 344] on div "Attribute Account Balance Account Balance arrow_drop_down search Condition > > …" at bounding box center [1315, 311] width 265 height 165
click at [1398, 368] on button "Update" at bounding box center [1415, 372] width 44 height 21
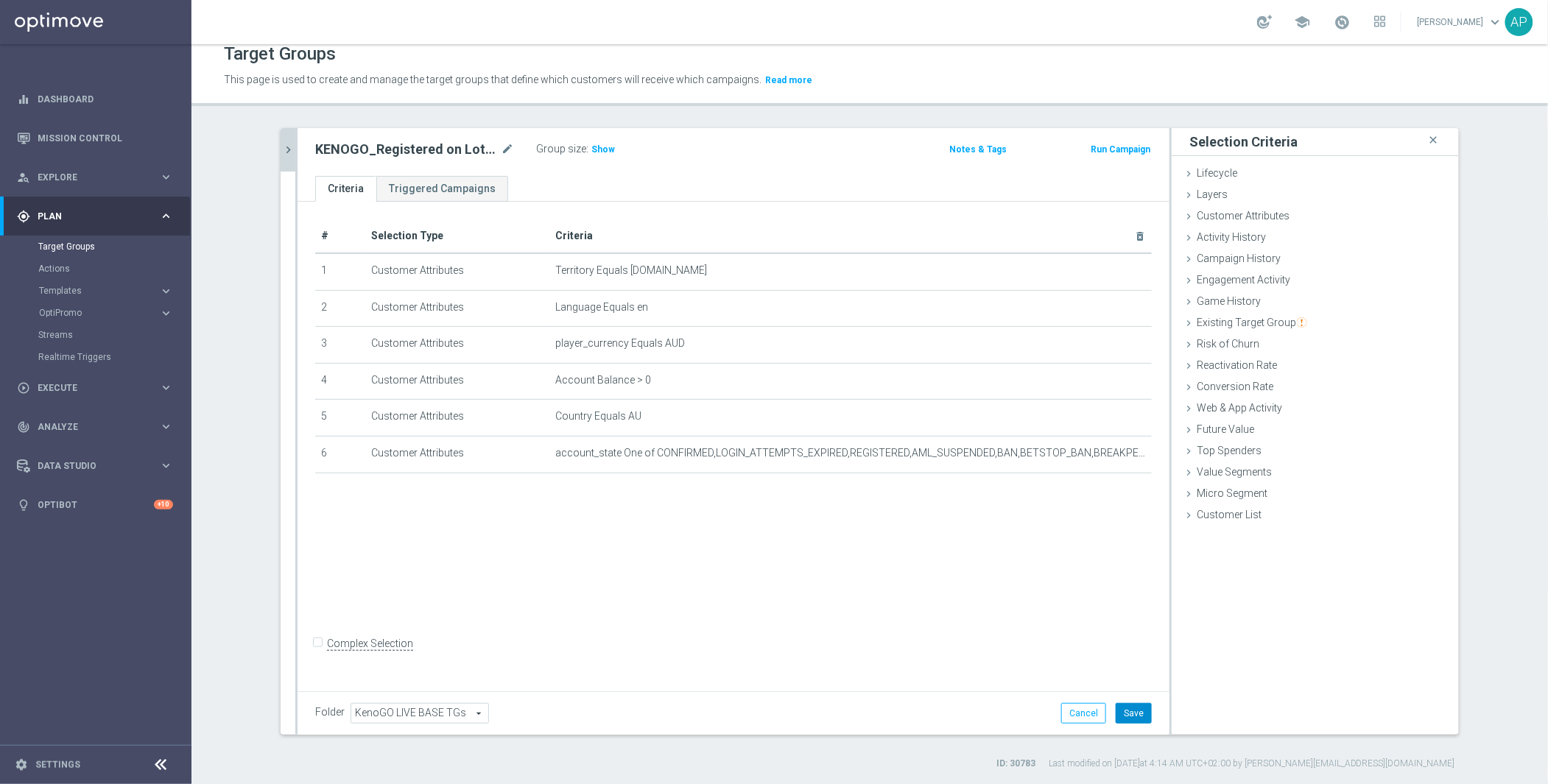
click at [1121, 718] on button "Save" at bounding box center [1134, 713] width 36 height 21
click at [591, 150] on span "Show" at bounding box center [603, 149] width 24 height 10
click at [596, 151] on span "5,152" at bounding box center [605, 151] width 26 height 14
click at [1227, 217] on span "Customer Attributes" at bounding box center [1243, 216] width 92 height 12
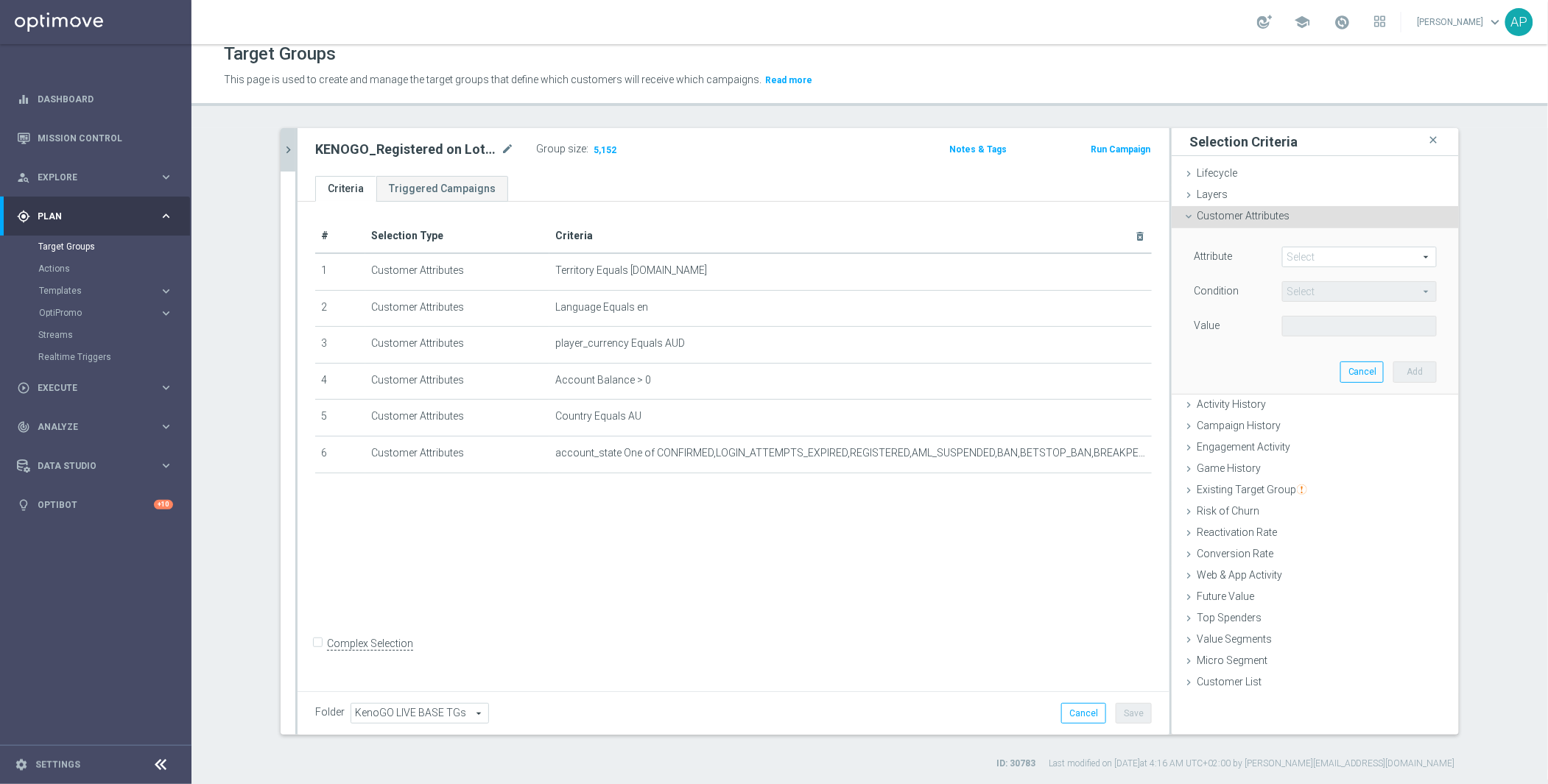
click at [1348, 262] on span at bounding box center [1360, 257] width 153 height 19
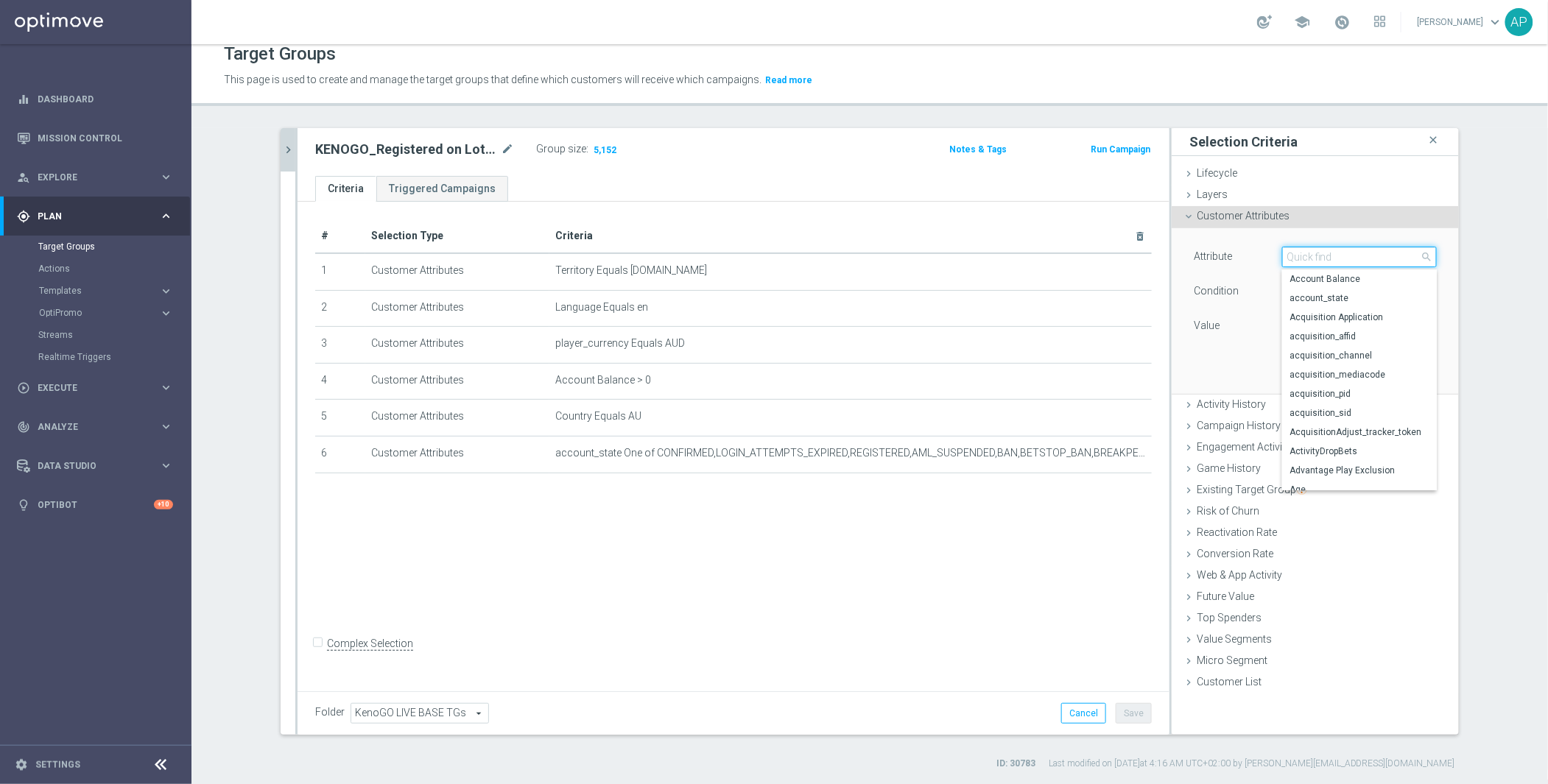
click at [1348, 262] on input "search" at bounding box center [1360, 257] width 155 height 21
type input "s"
type input "last"
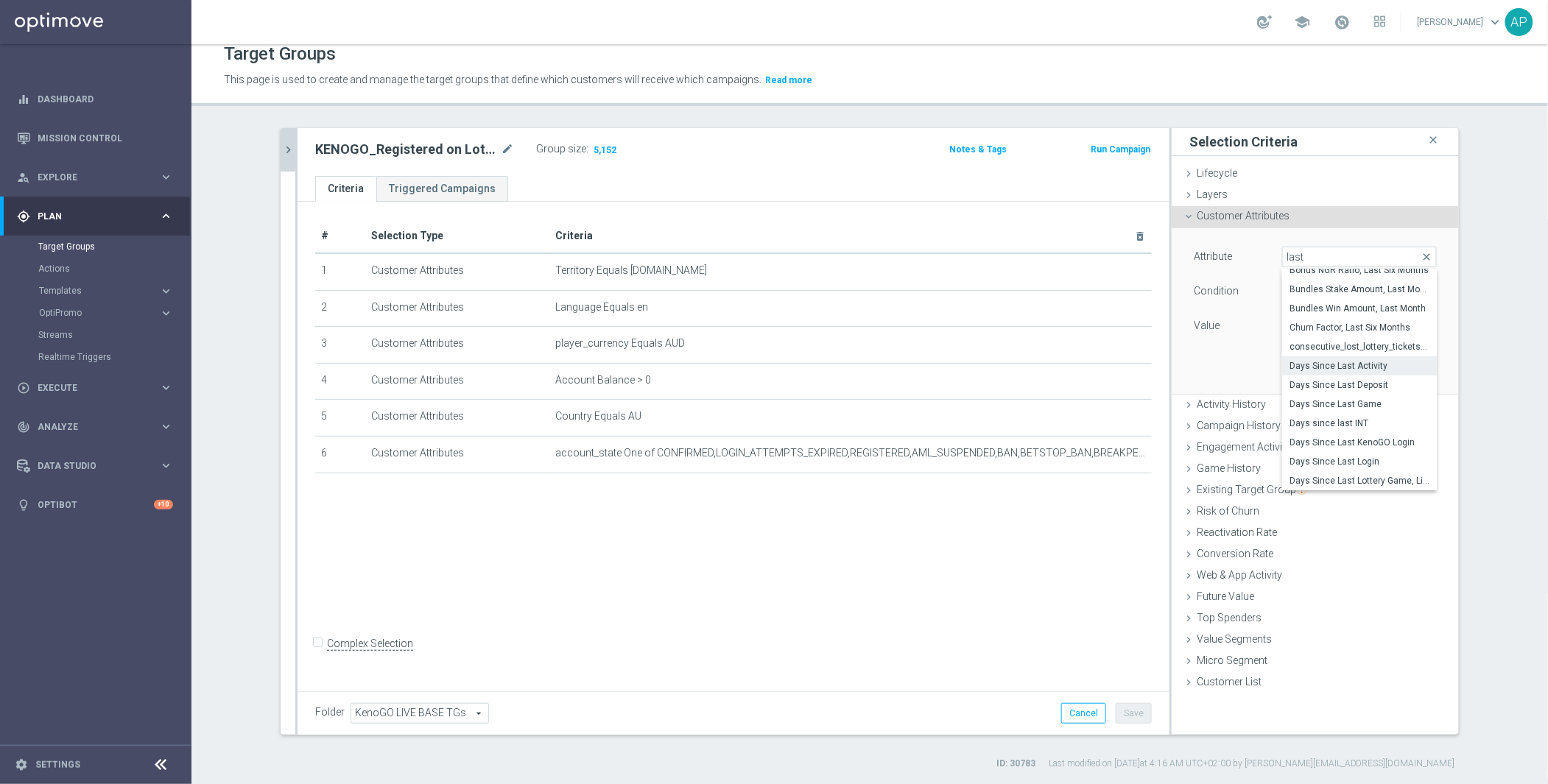
click at [1377, 369] on span "Days Since Last Activity" at bounding box center [1360, 366] width 140 height 12
type input "Days Since Last Activity"
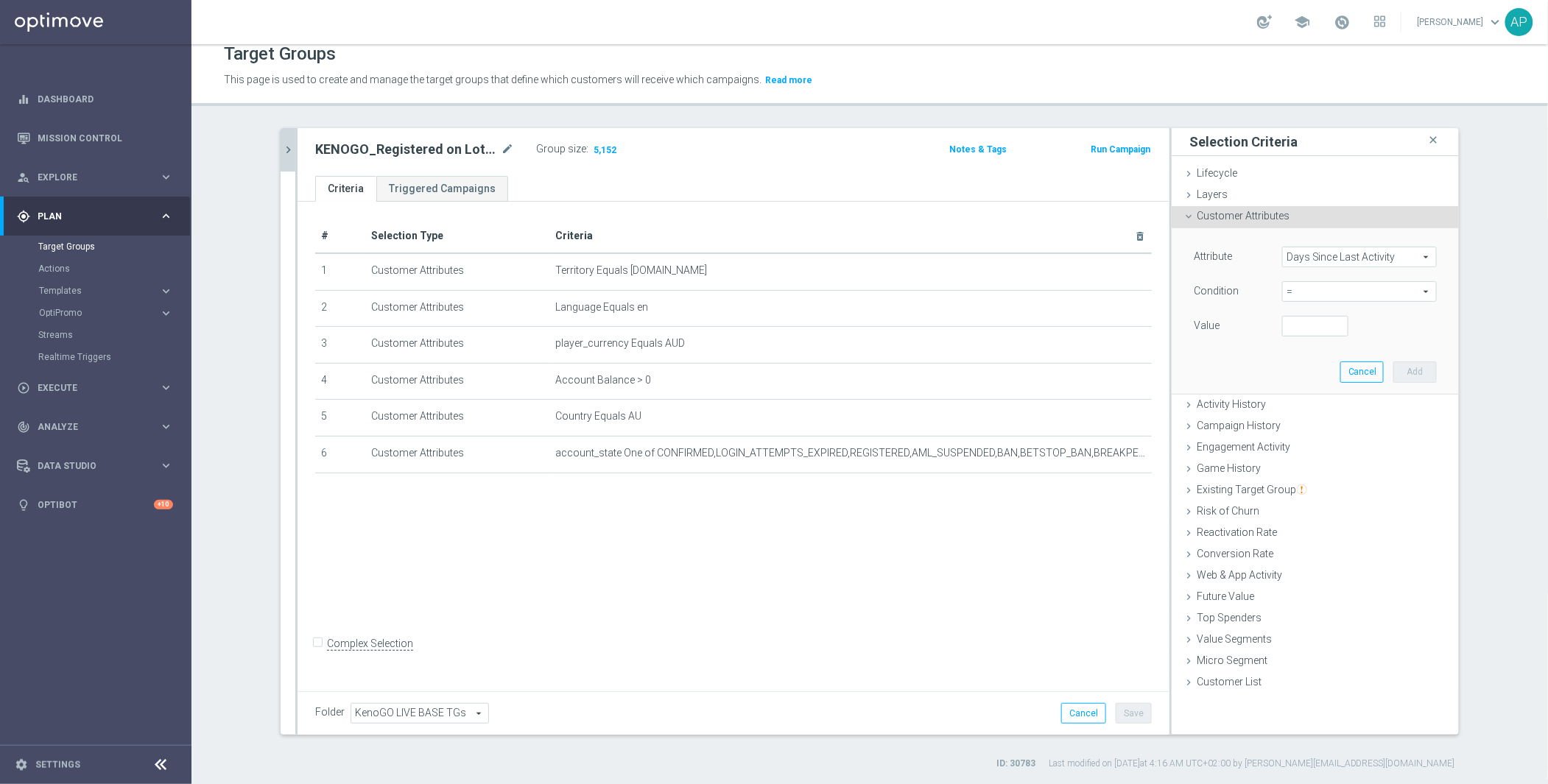
click at [1337, 285] on span "=" at bounding box center [1360, 291] width 153 height 19
click at [1314, 384] on span ">" at bounding box center [1360, 390] width 140 height 12
type input ">"
click at [1309, 324] on input "number" at bounding box center [1315, 326] width 66 height 21
type input "730"
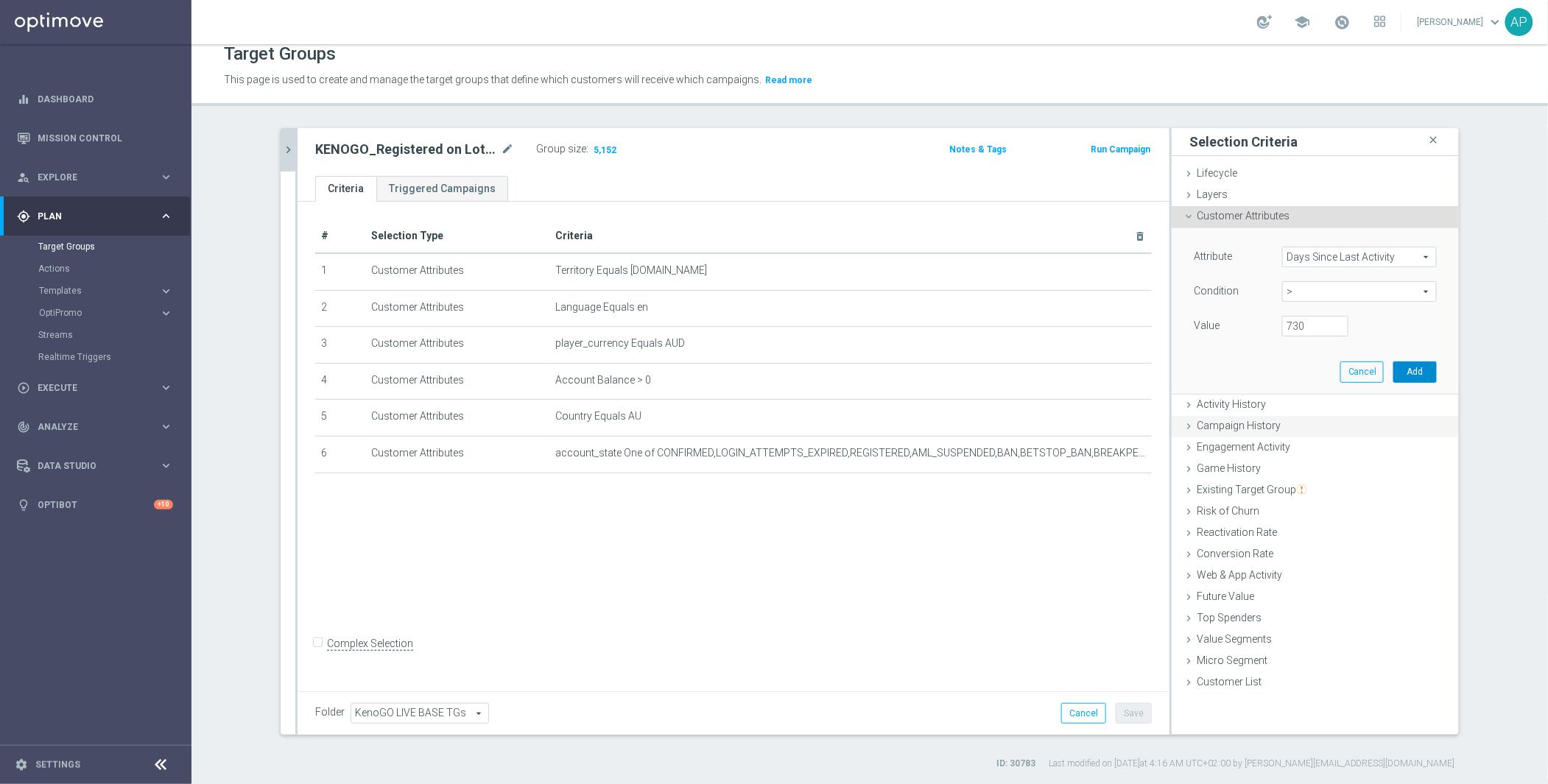
drag, startPoint x: 1408, startPoint y: 366, endPoint x: 1358, endPoint y: 388, distance: 54.6
click at [1408, 365] on button "Add" at bounding box center [1415, 372] width 44 height 21
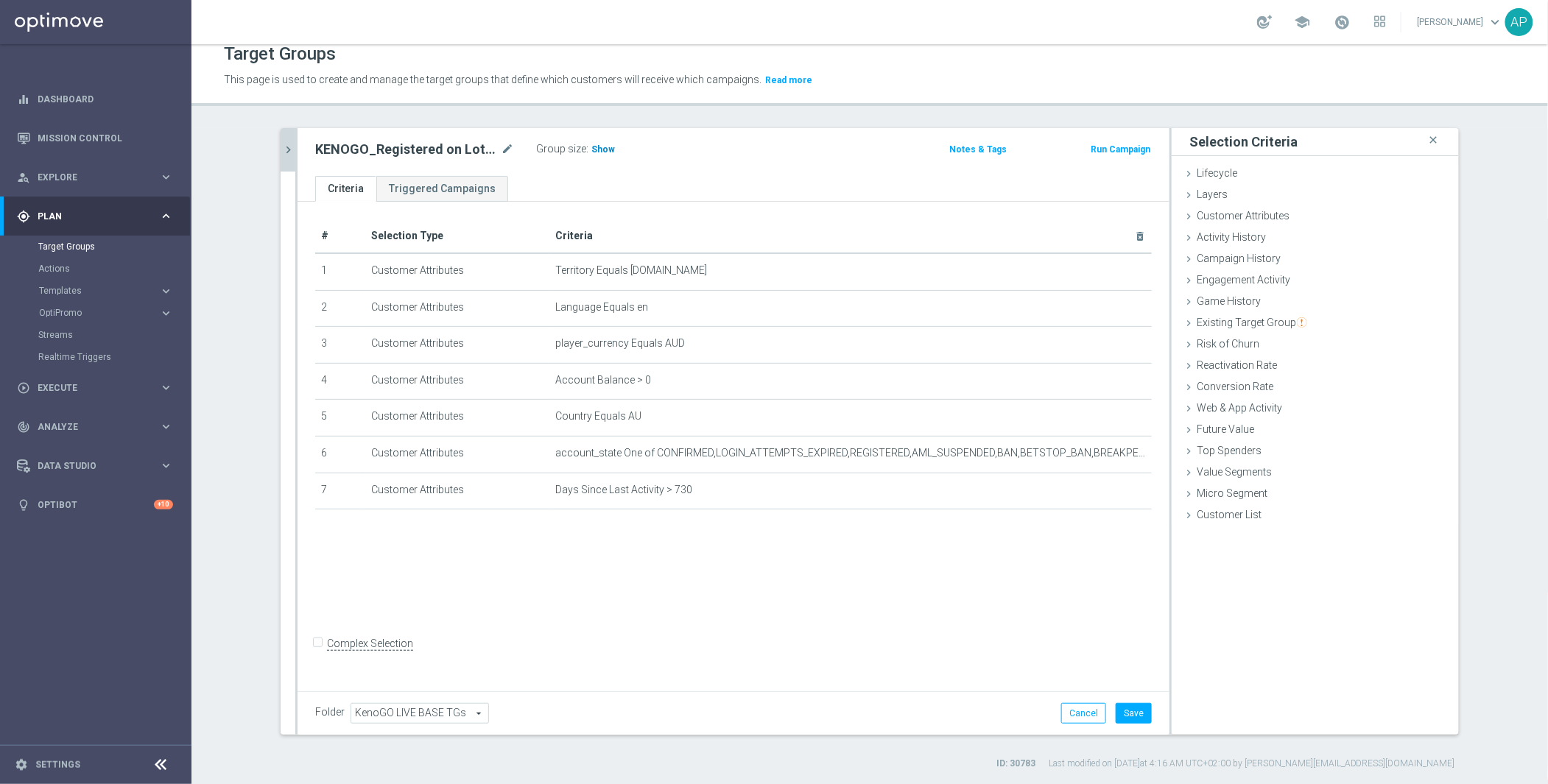
click at [591, 150] on span "Show" at bounding box center [603, 149] width 24 height 10
click at [1126, 708] on button "Save" at bounding box center [1134, 713] width 36 height 21
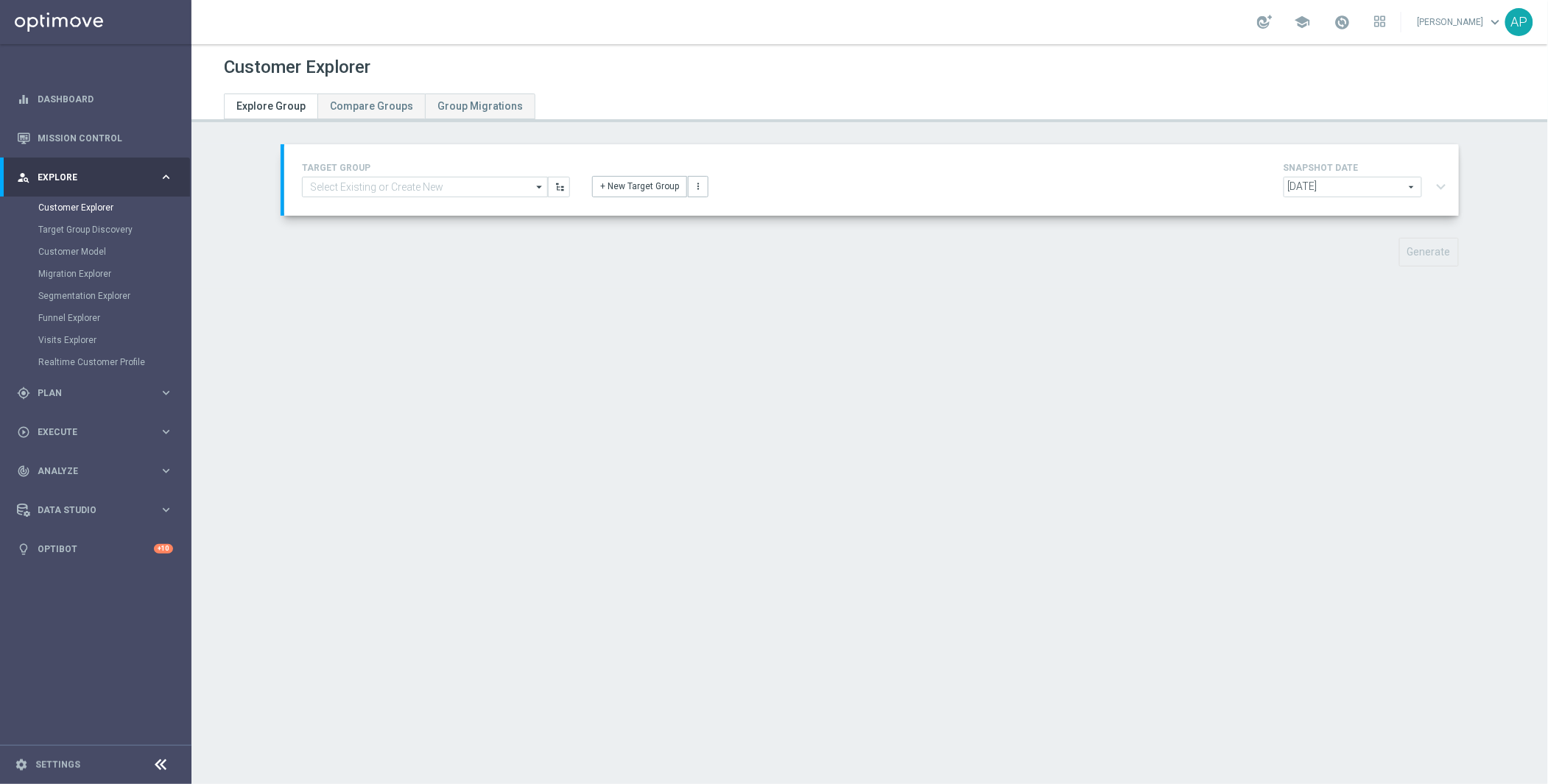
type input "KENOGO_Registered on Lottoland | DORMANT"
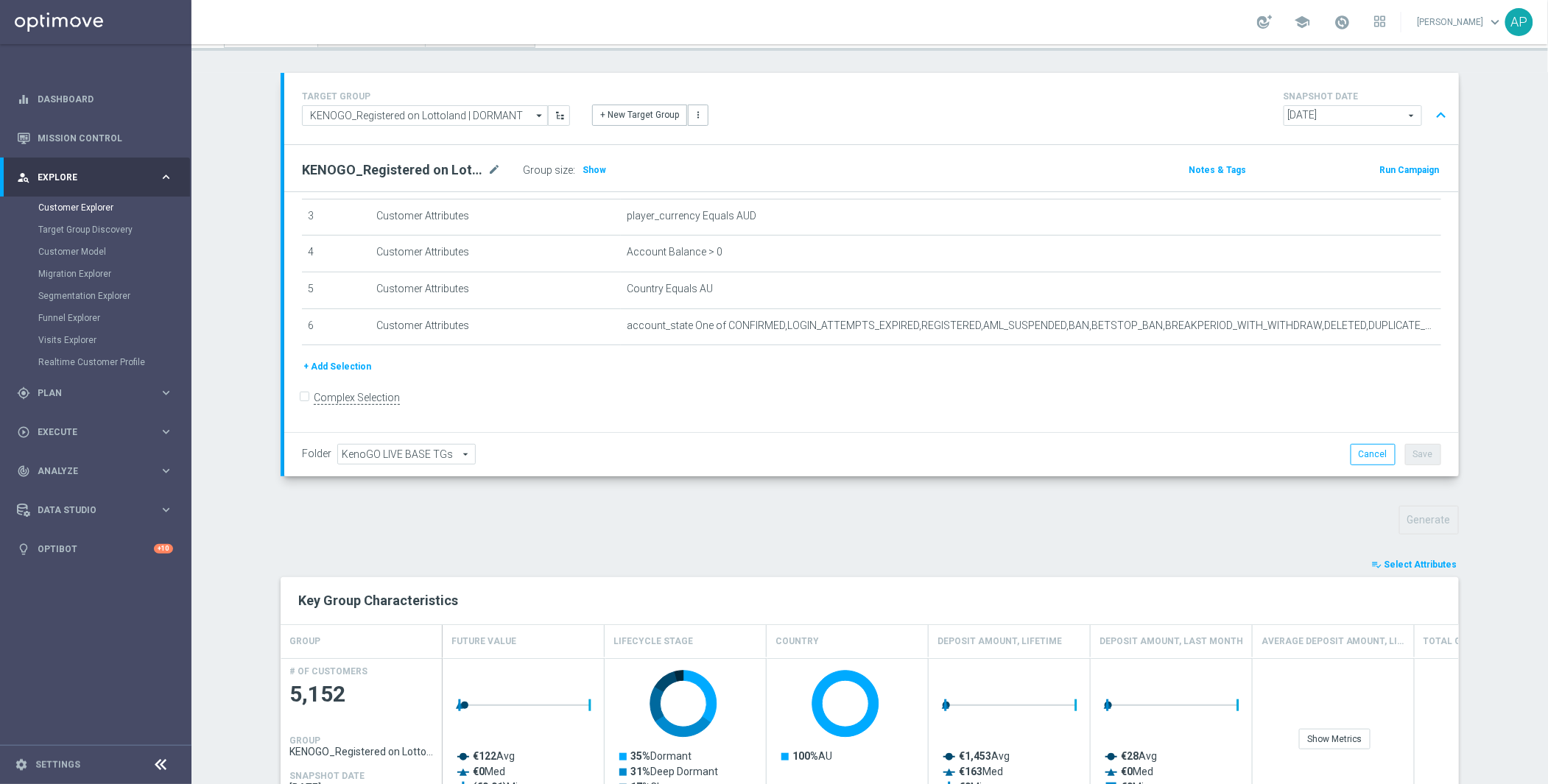
scroll to position [197, 0]
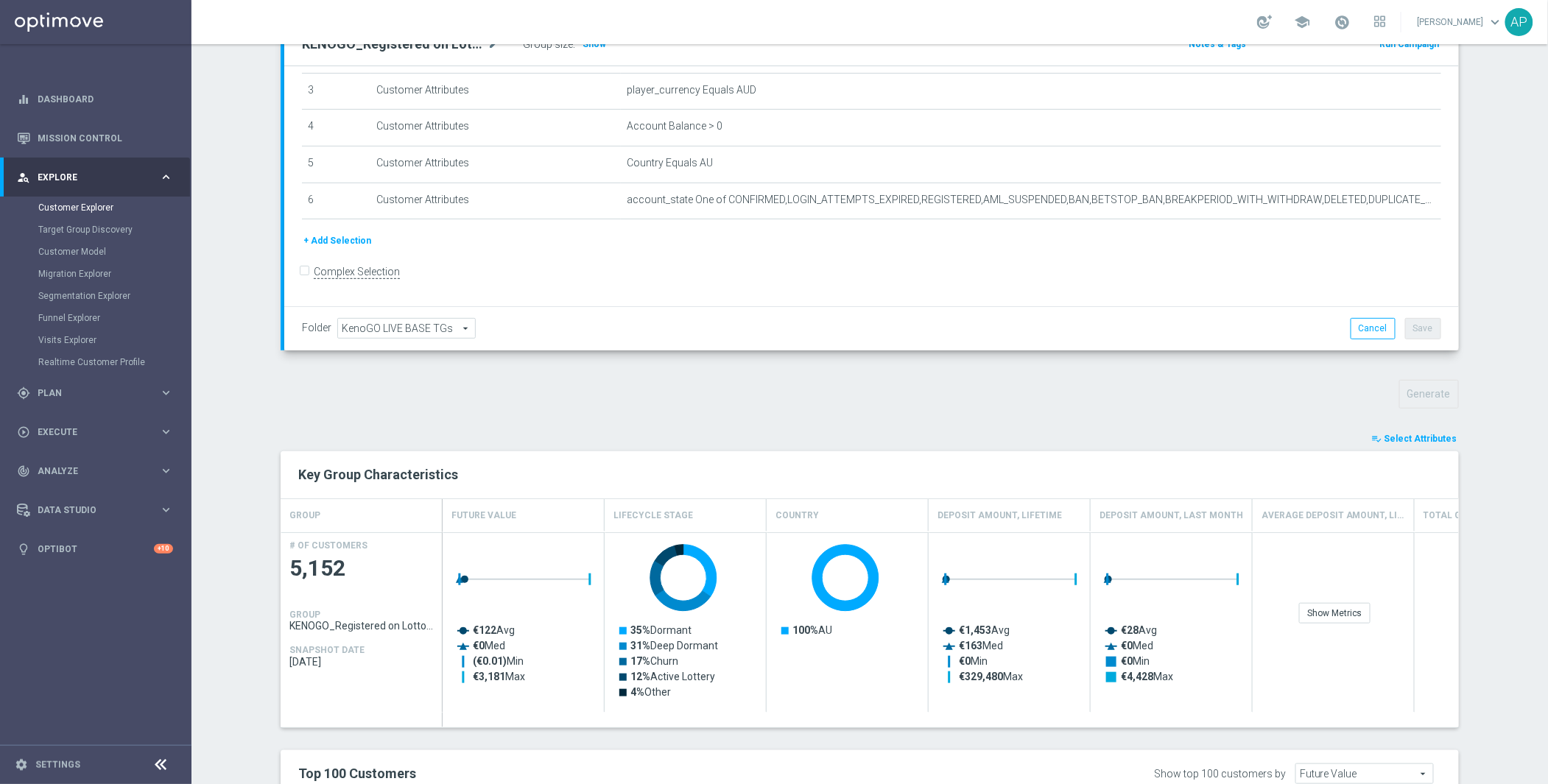
click at [1399, 436] on span "Select Attributes" at bounding box center [1421, 439] width 73 height 10
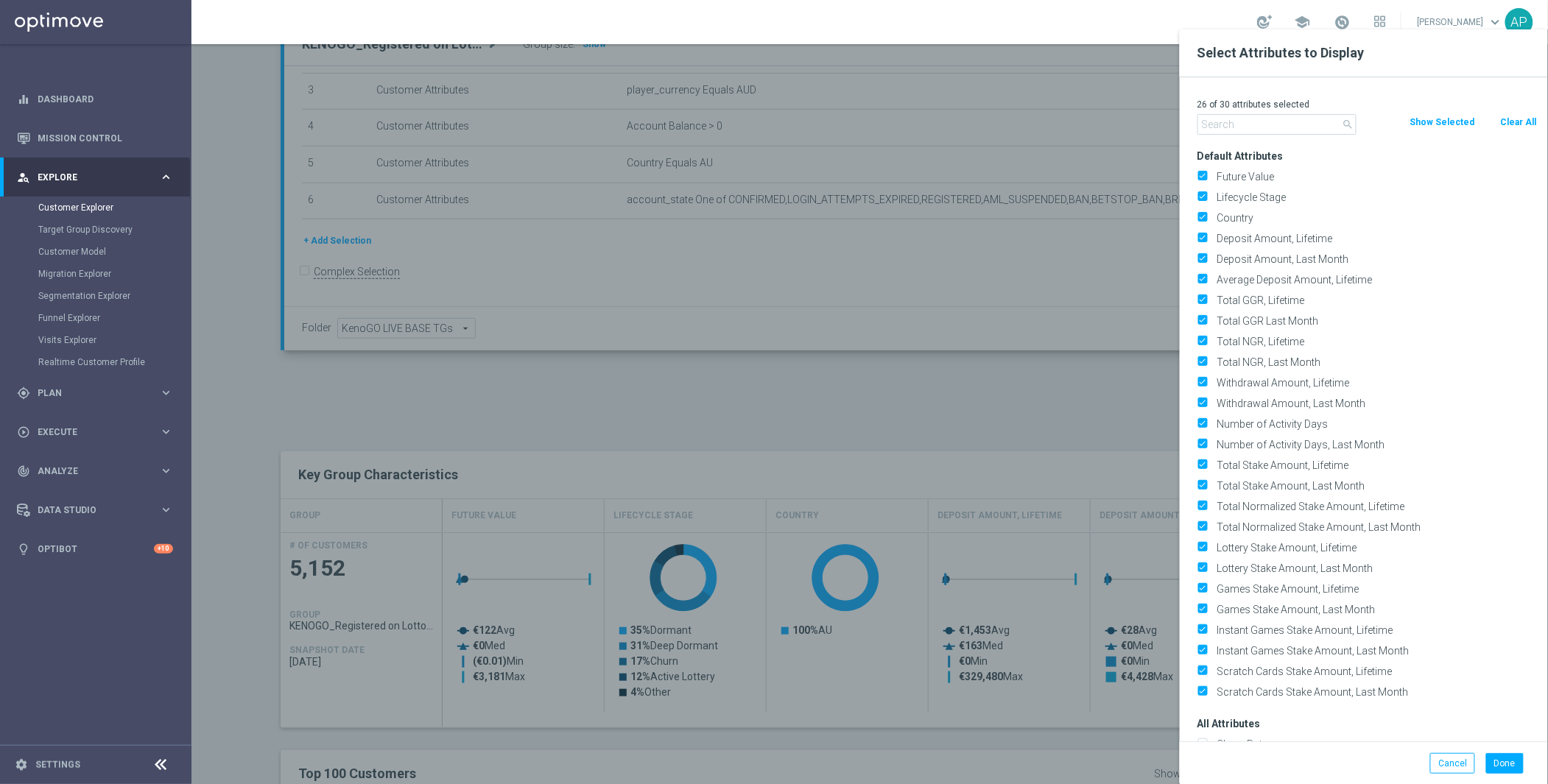
click at [1504, 124] on button "Clear All" at bounding box center [1519, 122] width 39 height 16
checkbox input "false"
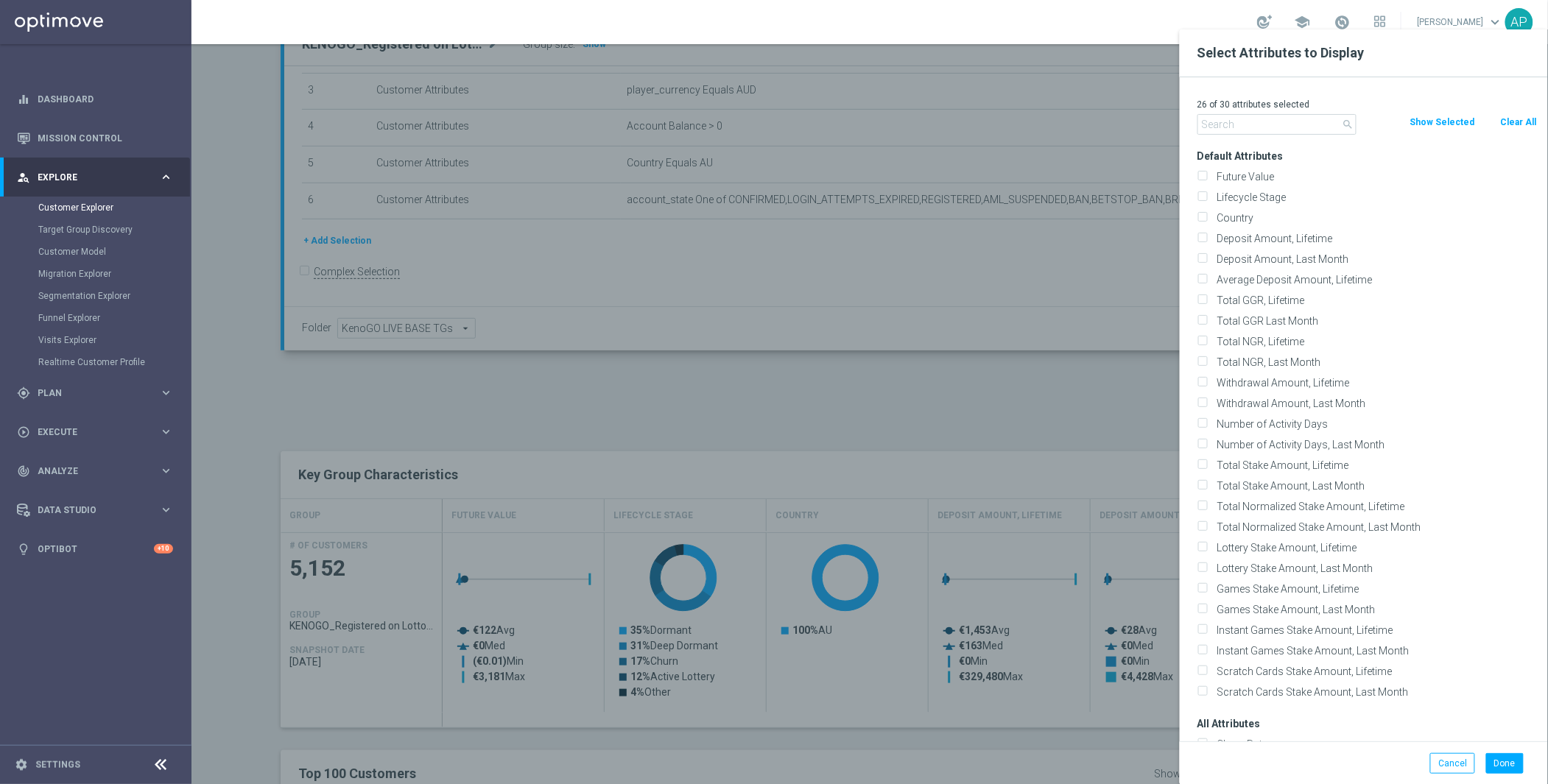
checkbox input "false"
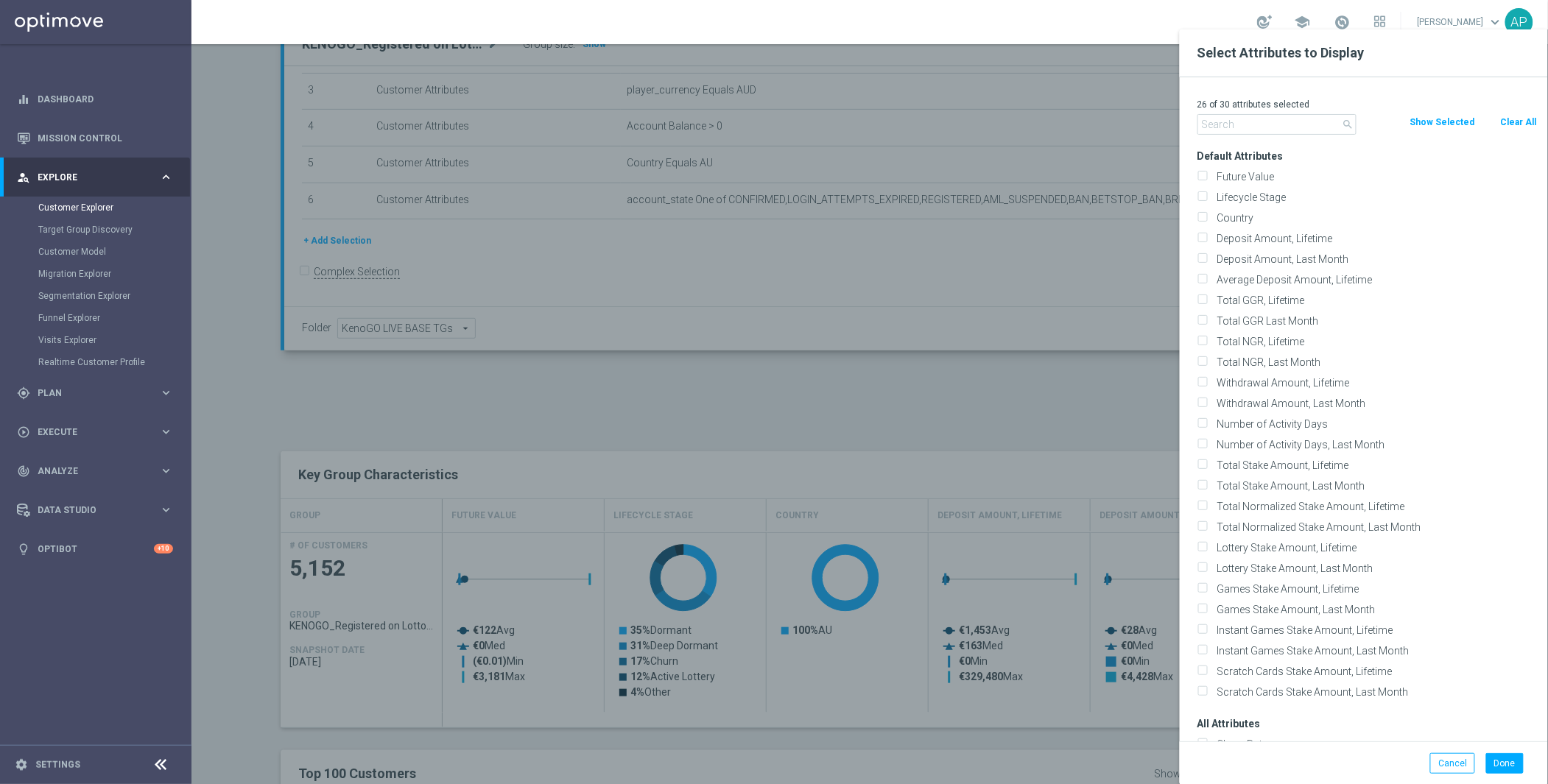
checkbox input "false"
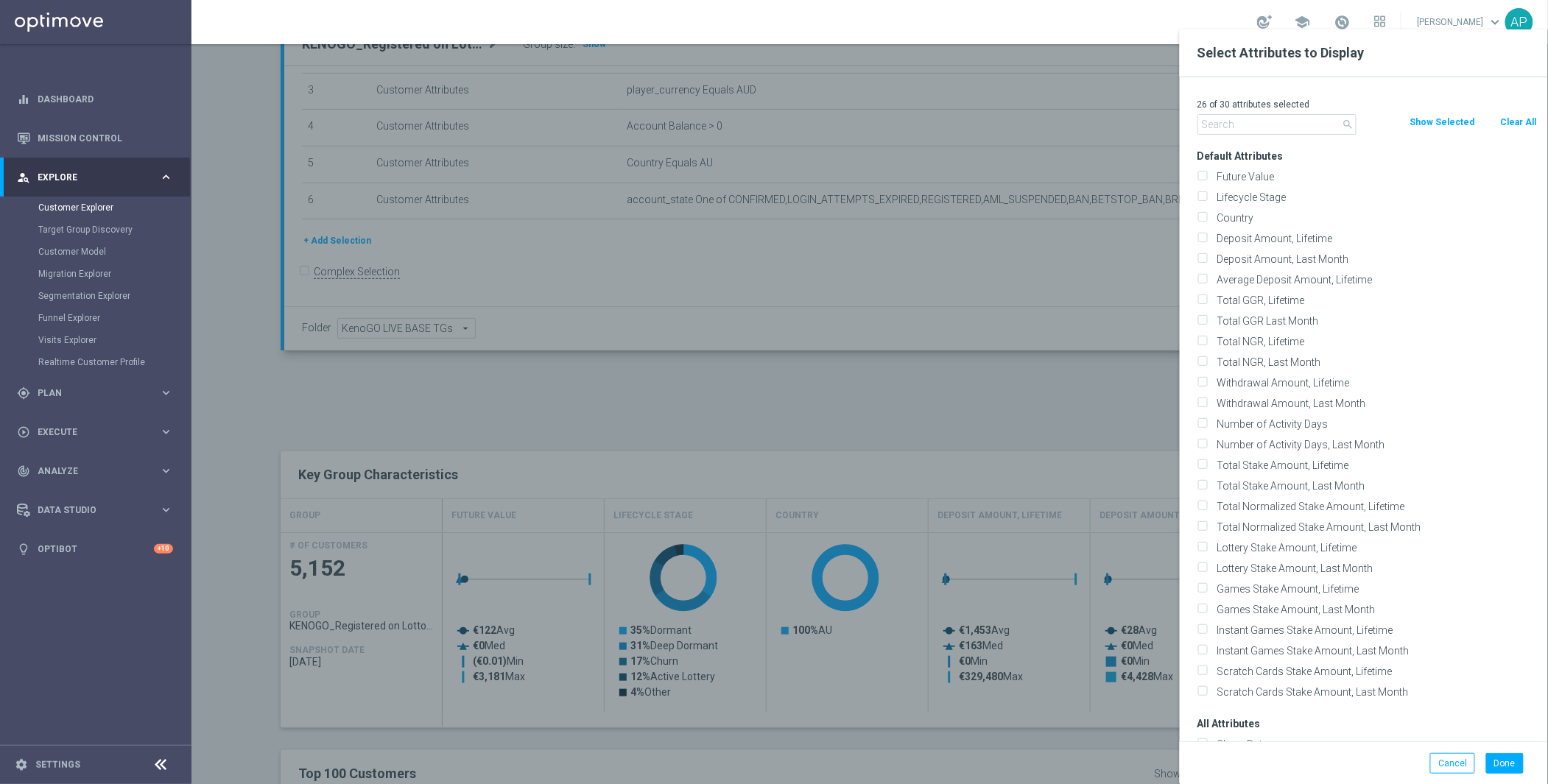
checkbox input "false"
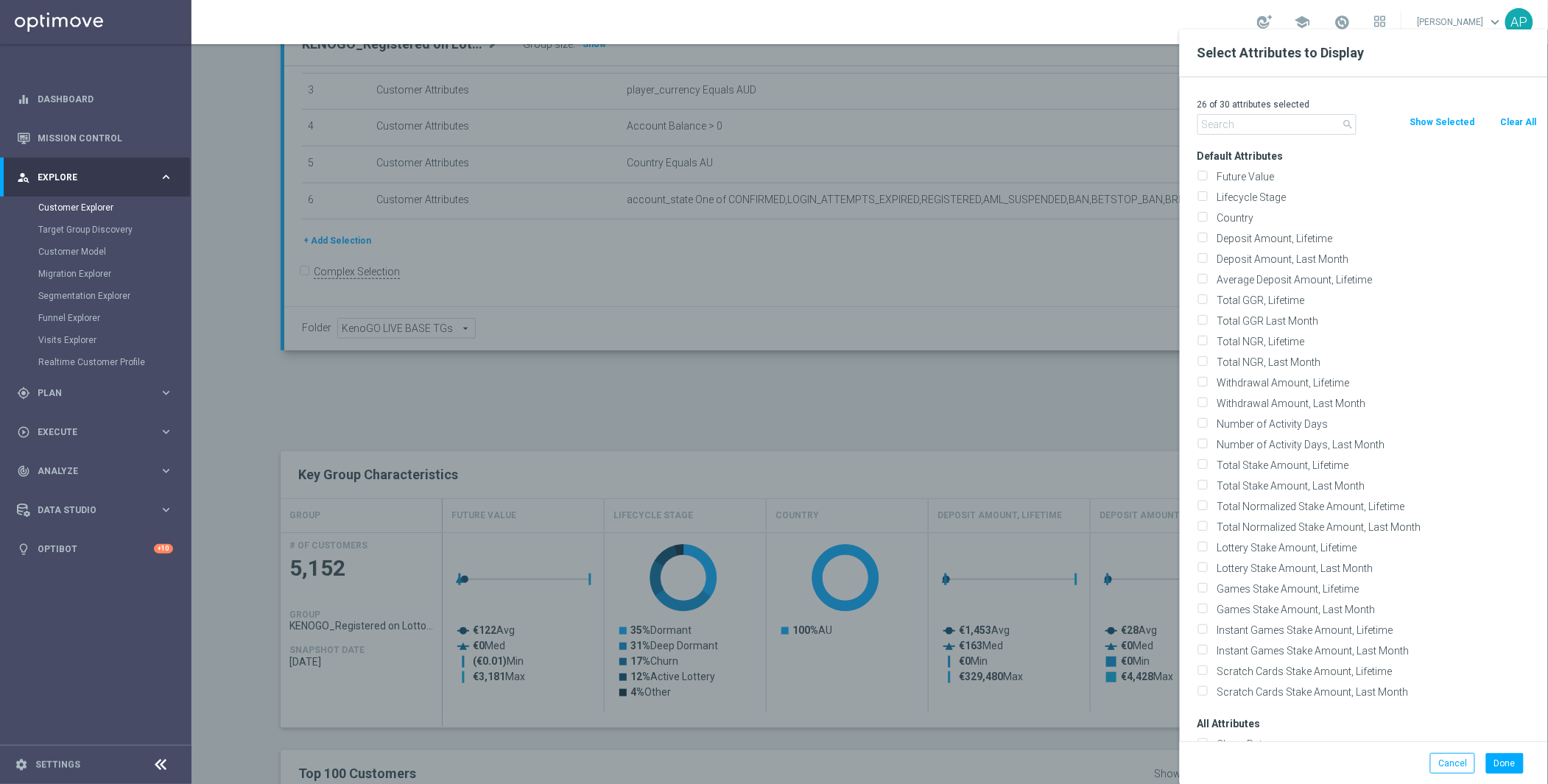
checkbox input "false"
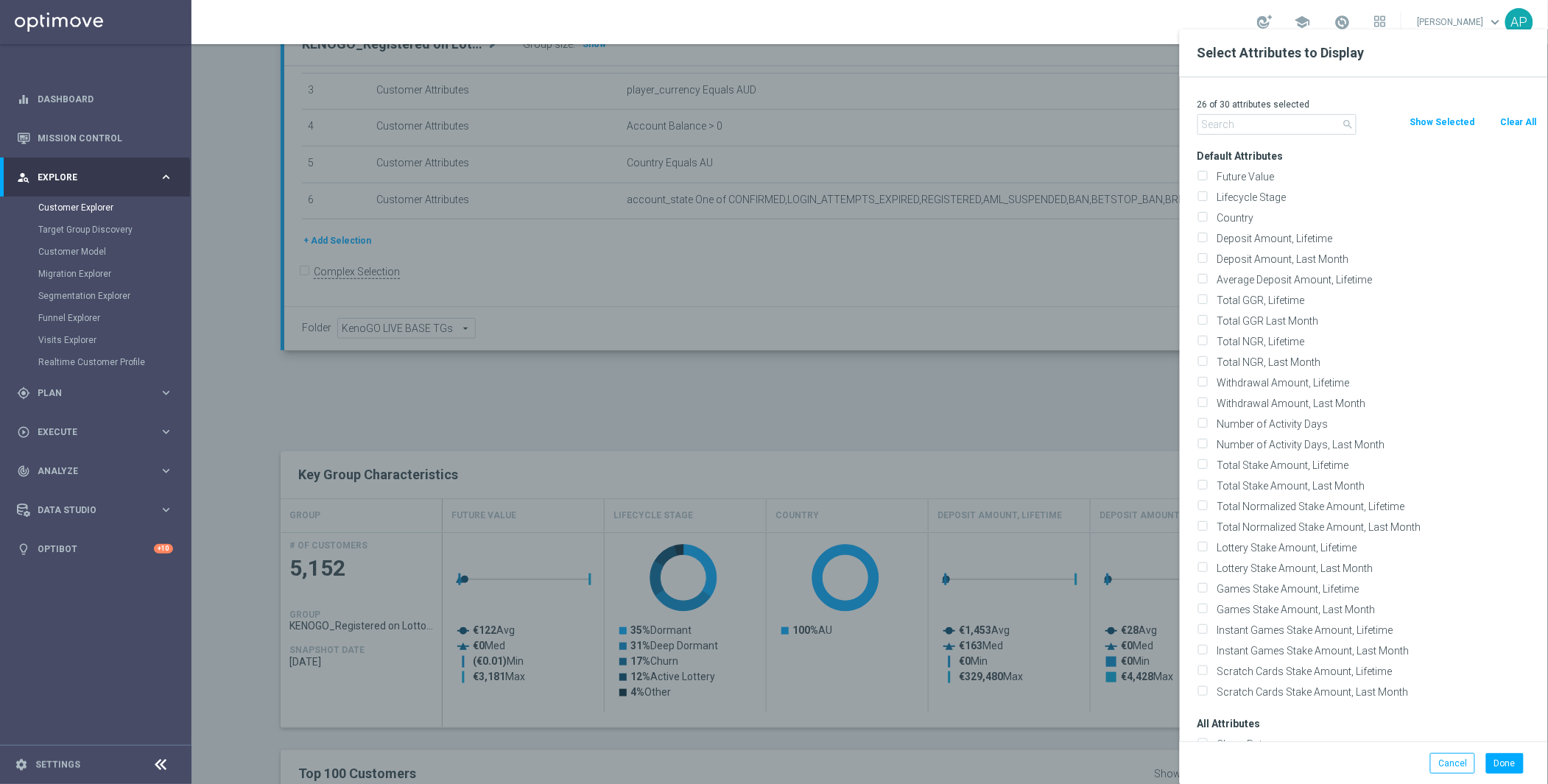
checkbox input "false"
click at [1265, 123] on input "text" at bounding box center [1277, 124] width 159 height 21
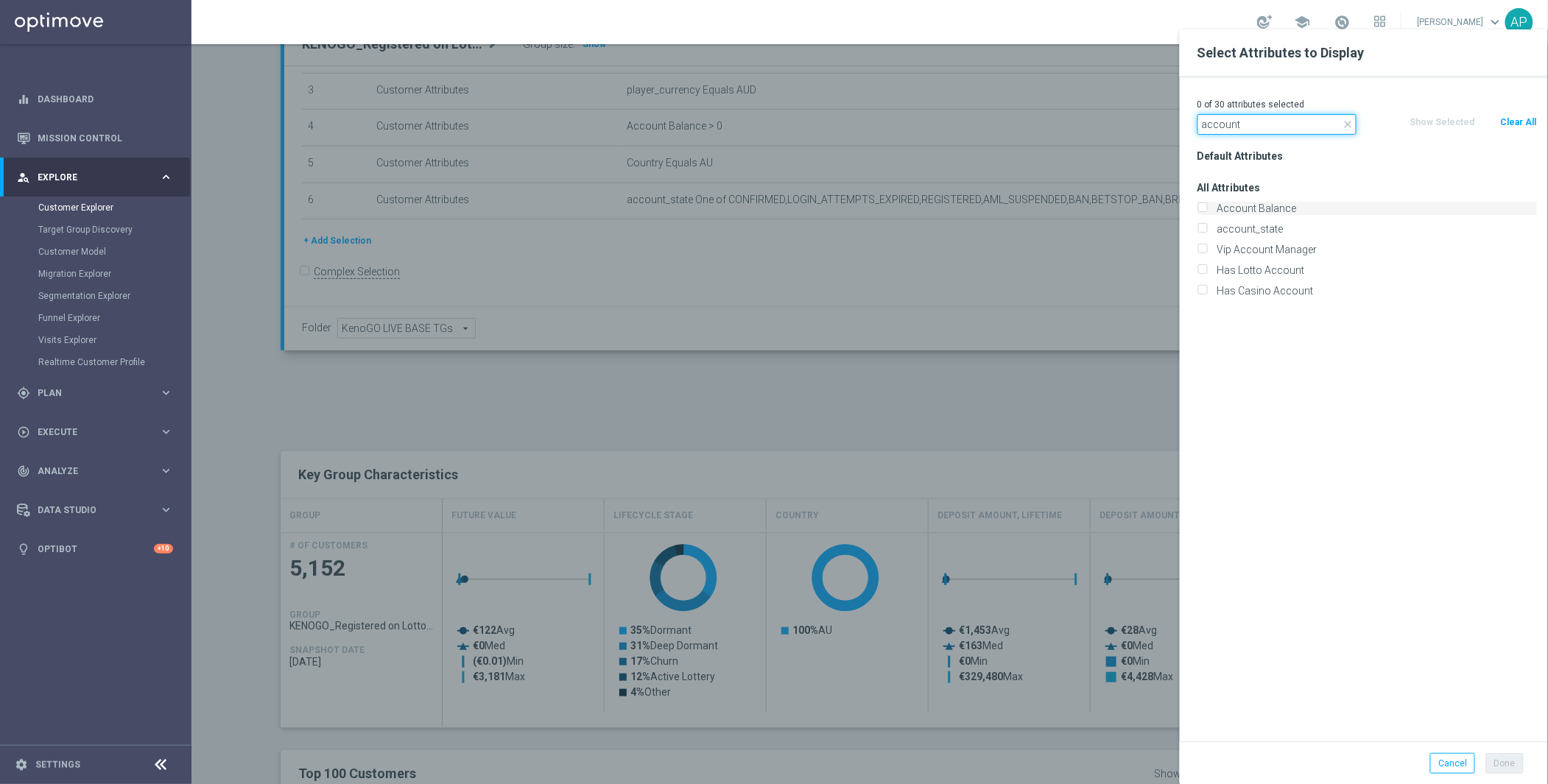
type input "account"
click at [1242, 214] on label "Account Balance" at bounding box center [1374, 208] width 325 height 13
click at [1207, 214] on input "Account Balance" at bounding box center [1202, 210] width 9 height 9
checkbox input "true"
drag, startPoint x: 1284, startPoint y: 125, endPoint x: 1229, endPoint y: 135, distance: 55.9
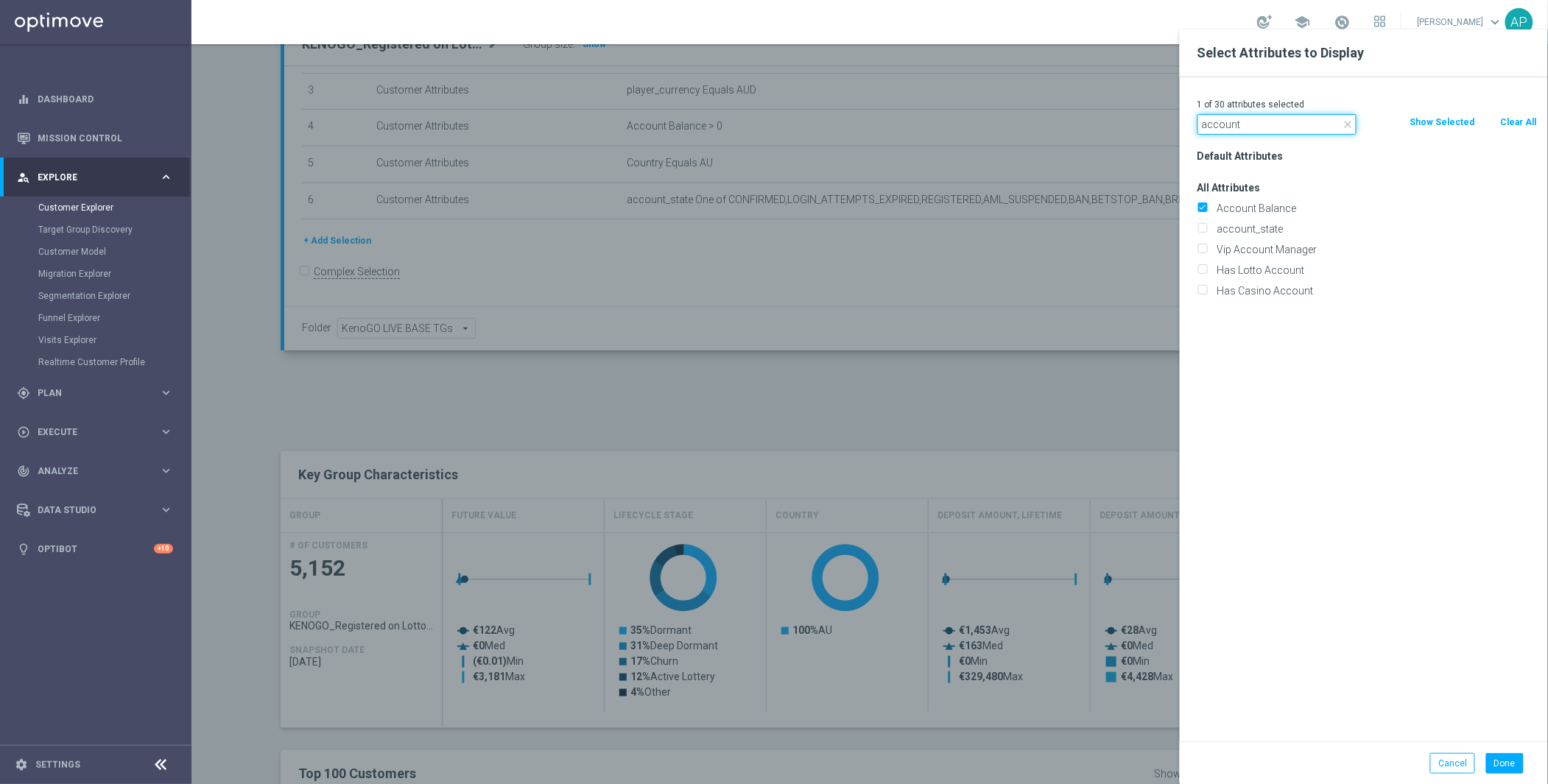
click at [1229, 135] on div "1 of 30 attributes selected close account Clear All Show Selected Default Attri…" at bounding box center [1364, 409] width 368 height 664
click at [1220, 232] on label "account_state" at bounding box center [1374, 229] width 325 height 13
click at [1207, 232] on input "account_state" at bounding box center [1202, 230] width 9 height 9
checkbox input "true"
click at [1510, 763] on button "Done" at bounding box center [1505, 763] width 38 height 21
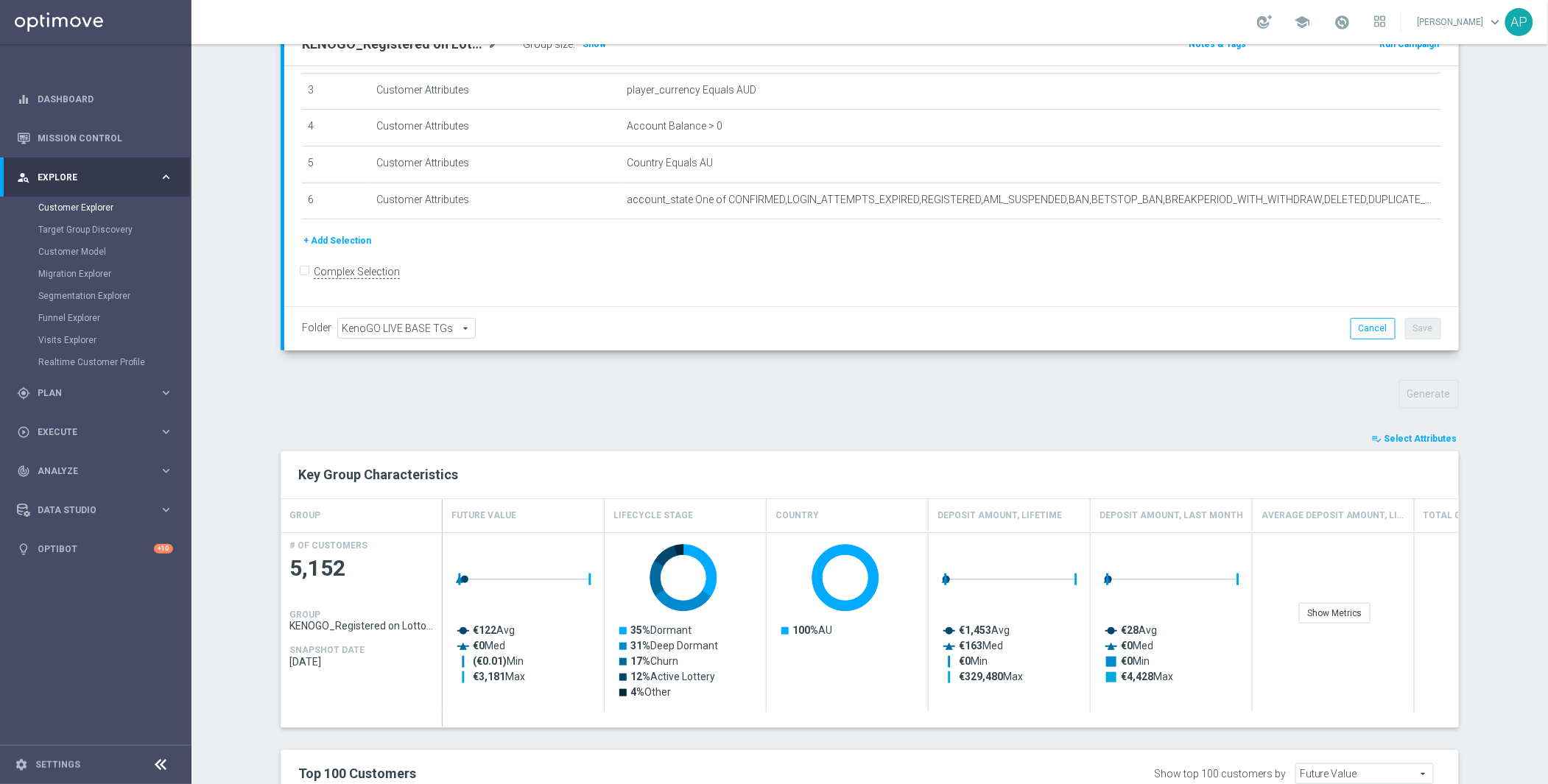
type input "Search"
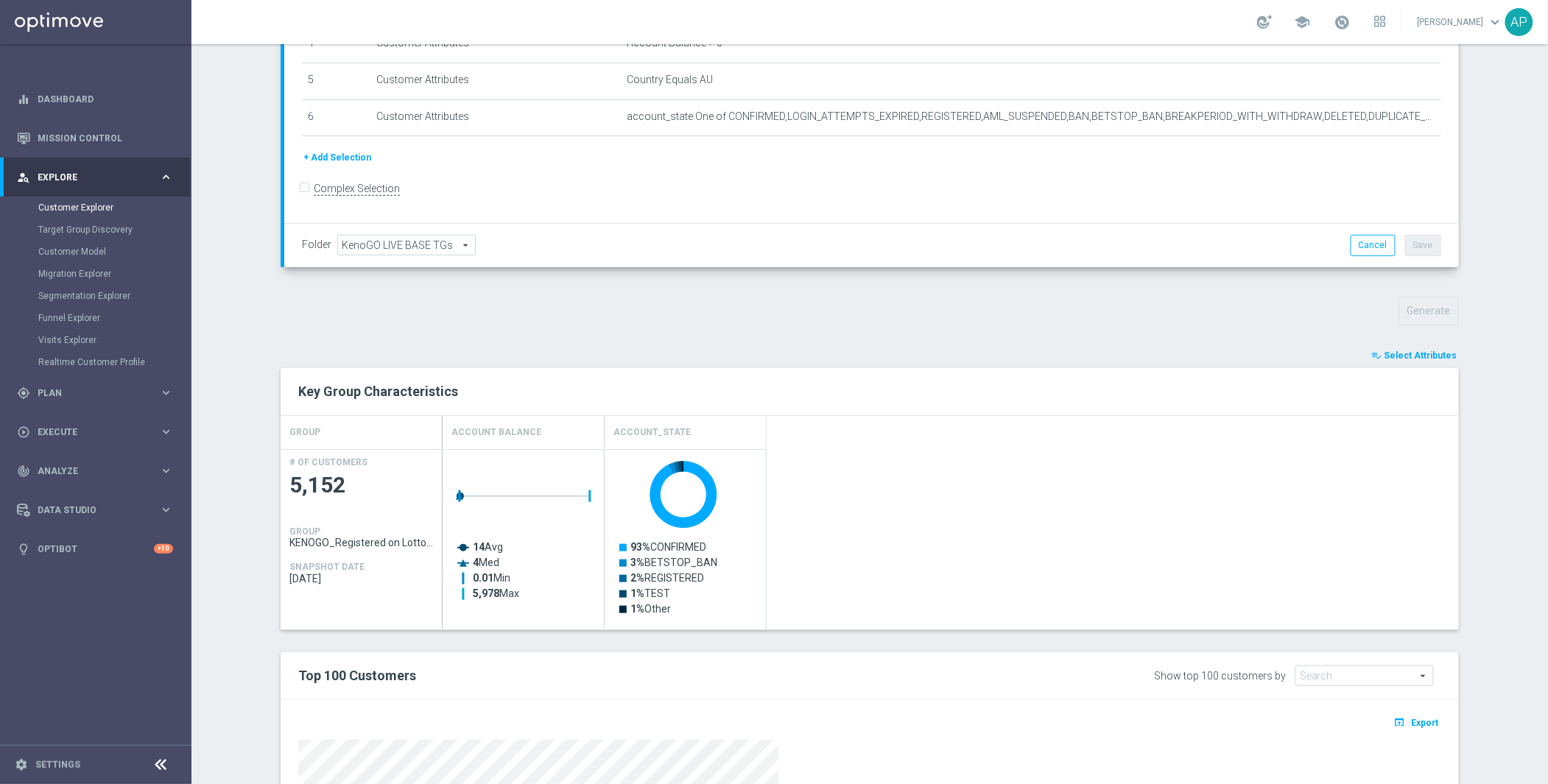
scroll to position [283, 0]
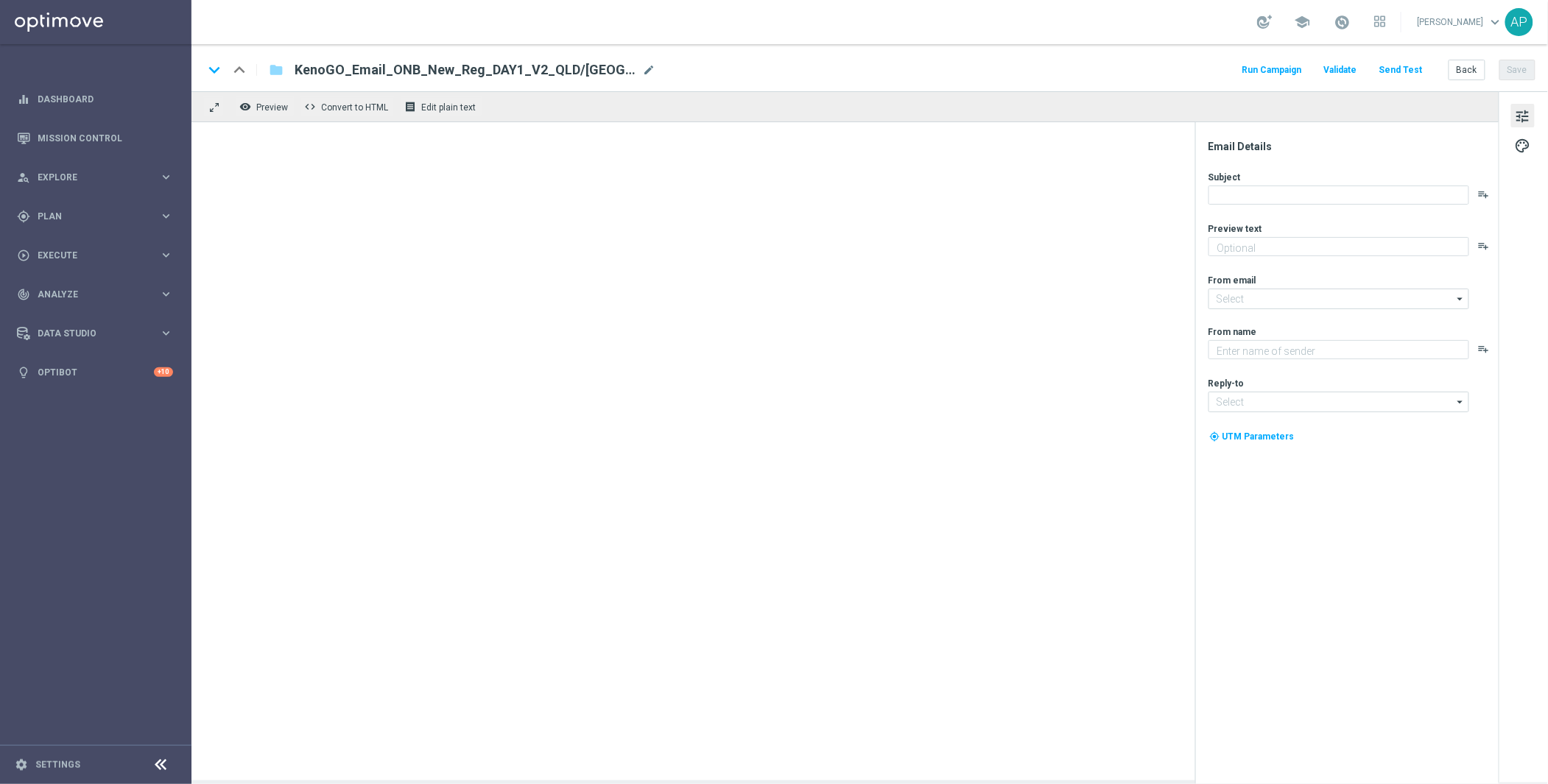
type textarea "Draws every 3 minutes – win big!"
type textarea "KenoGO"
type input "mail@crm.kenogo.com.au"
type input "support@kenogo.com.au"
type textarea "Draws every 3 minutes – win big!"
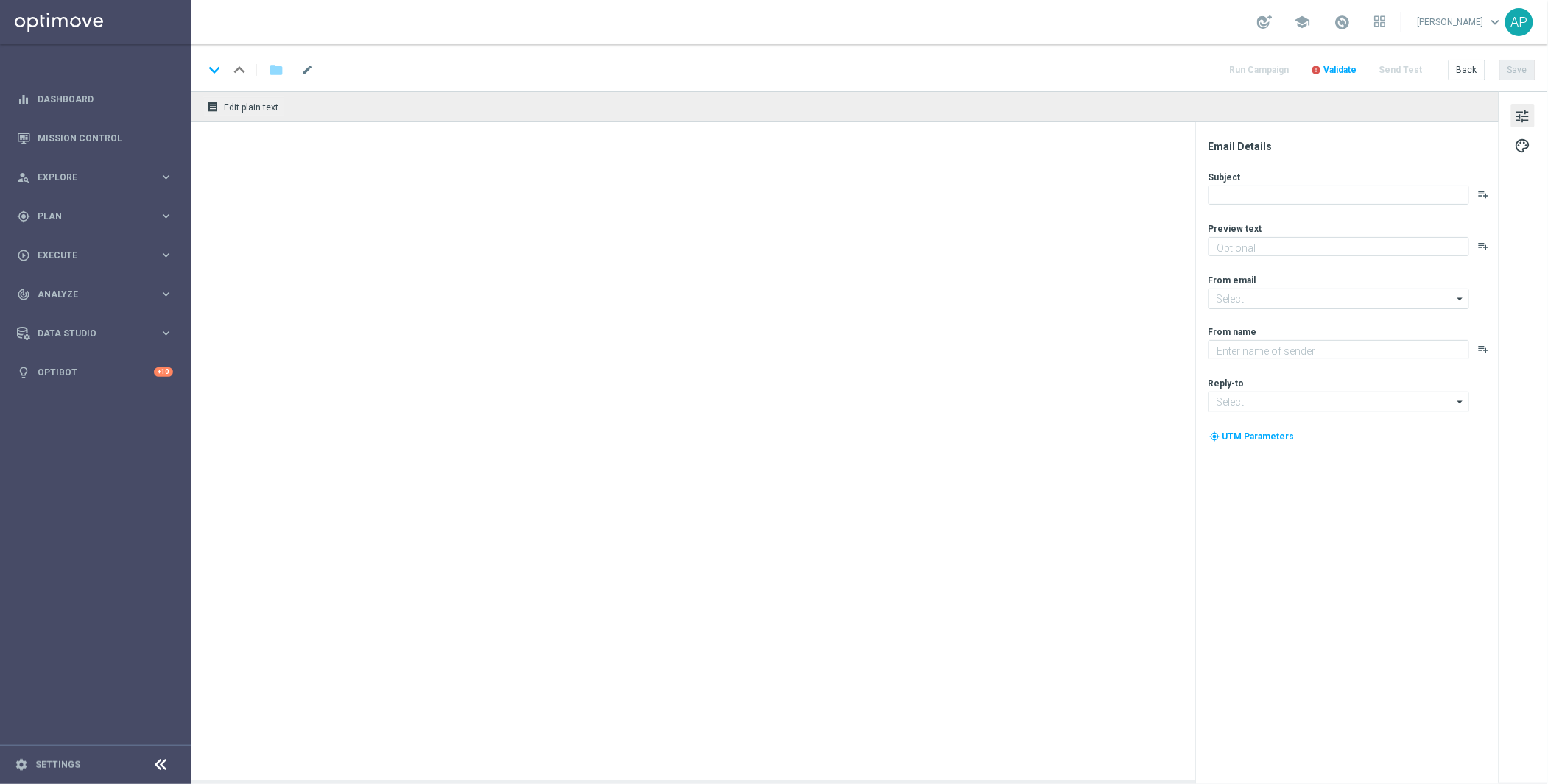
type input "[EMAIL_ADDRESS][DOMAIN_NAME]"
type textarea "KenoGO"
type input "[EMAIL_ADDRESS][DOMAIN_NAME]"
type textarea "Draws every 3 minutes – win big!"
type textarea "KenoGO"
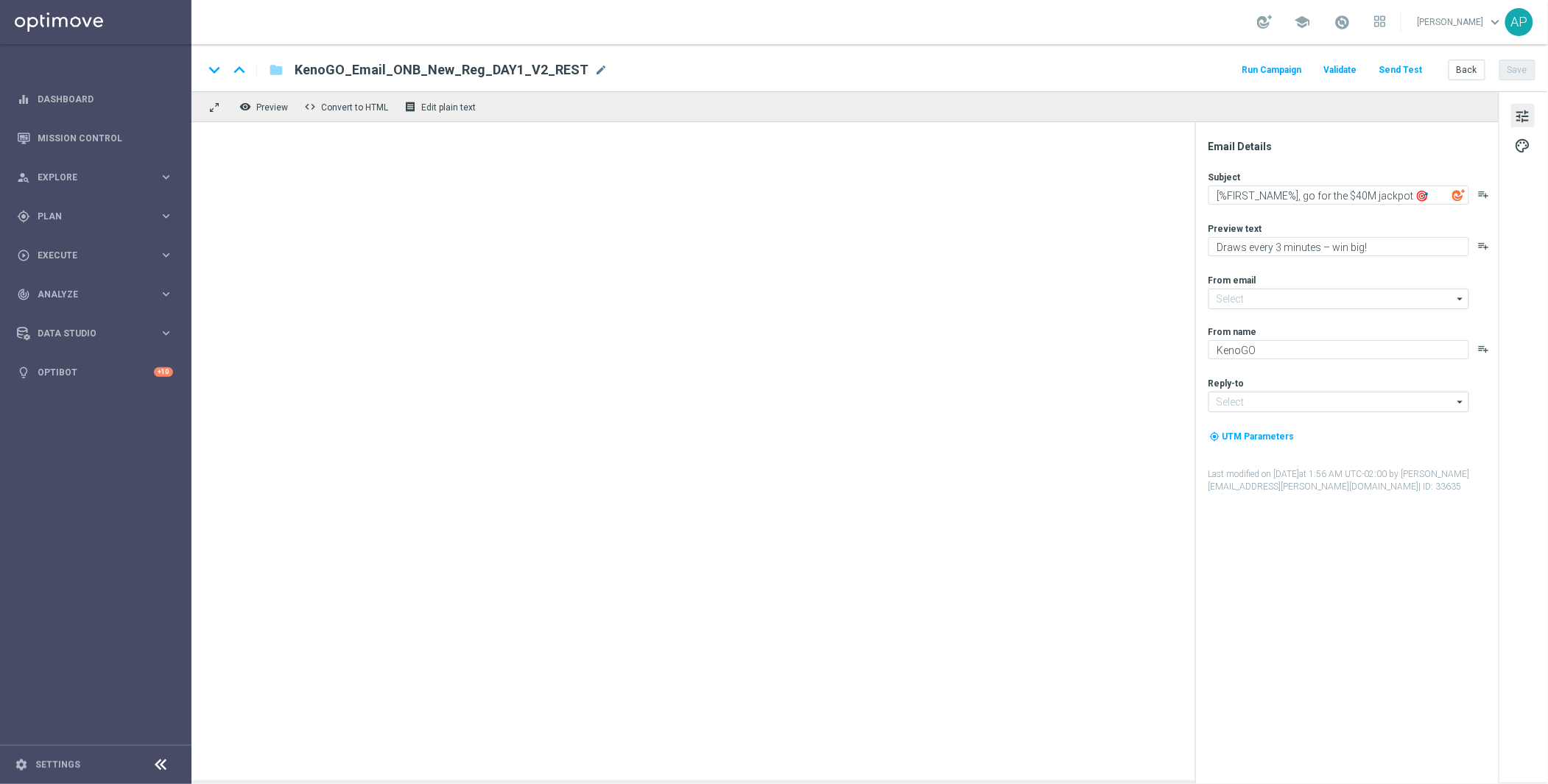
type input "[EMAIL_ADDRESS][DOMAIN_NAME]"
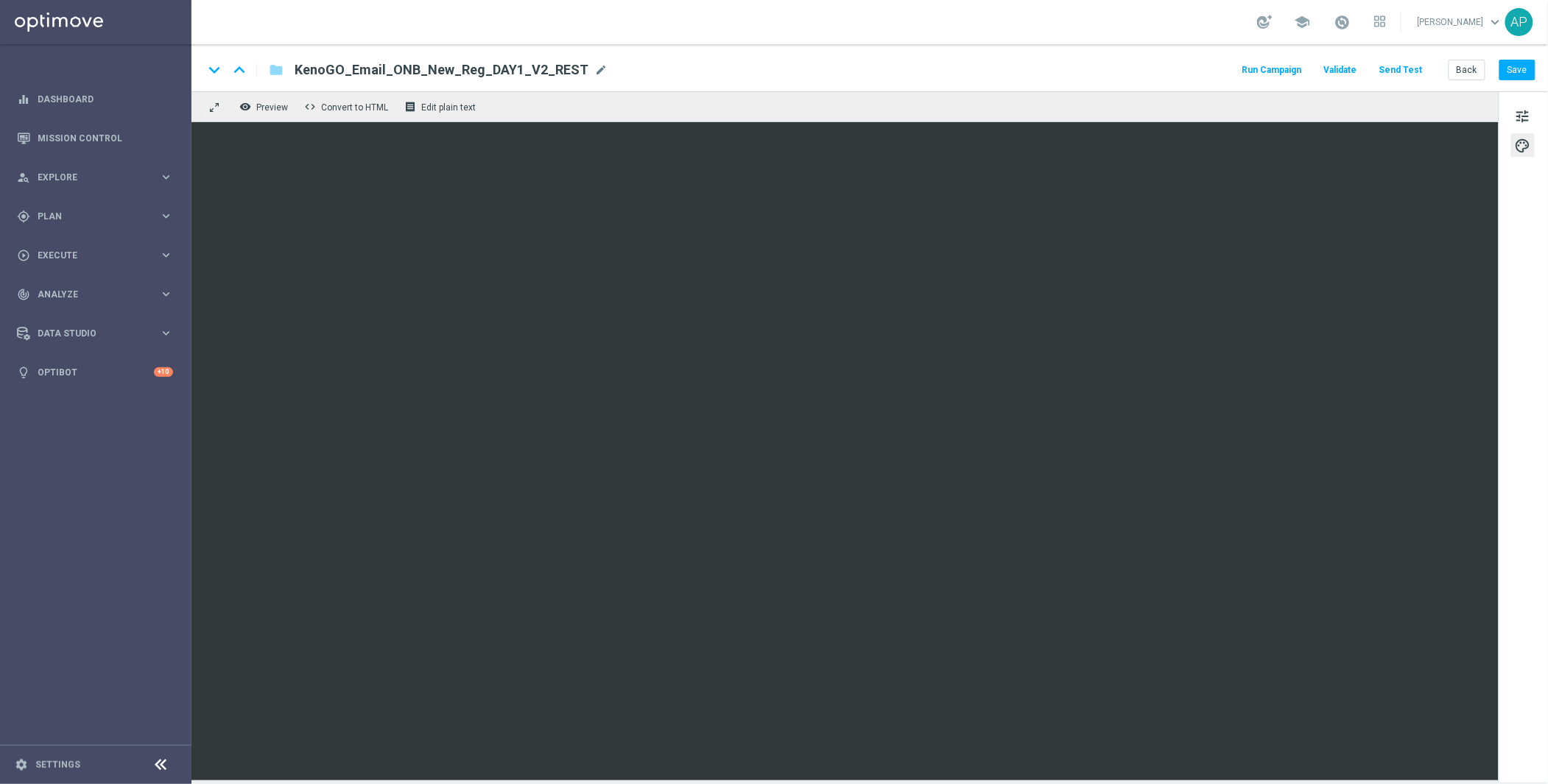
click at [1387, 75] on button "Send Test" at bounding box center [1401, 71] width 48 height 20
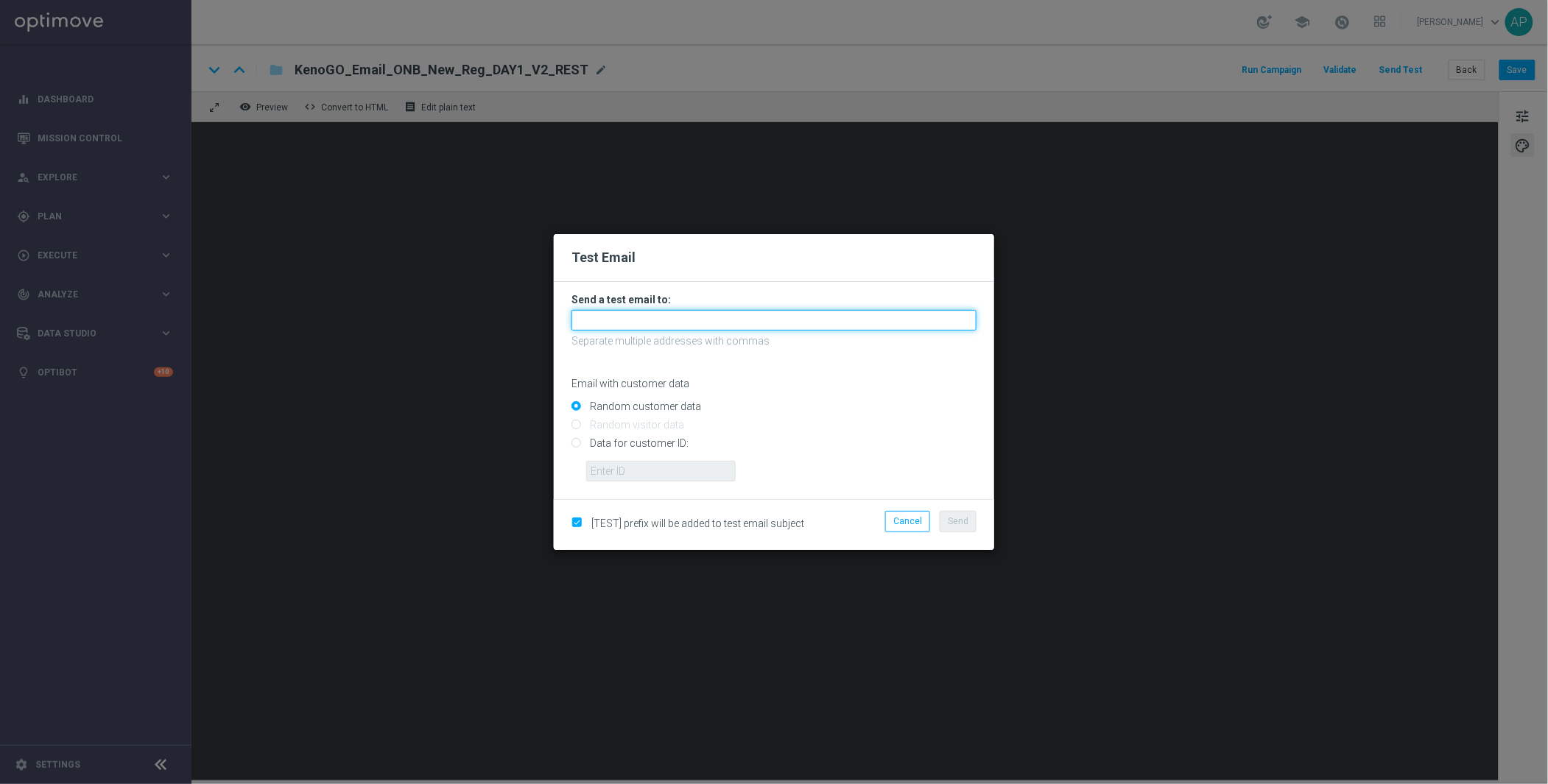
click at [665, 316] on input "text" at bounding box center [774, 320] width 405 height 21
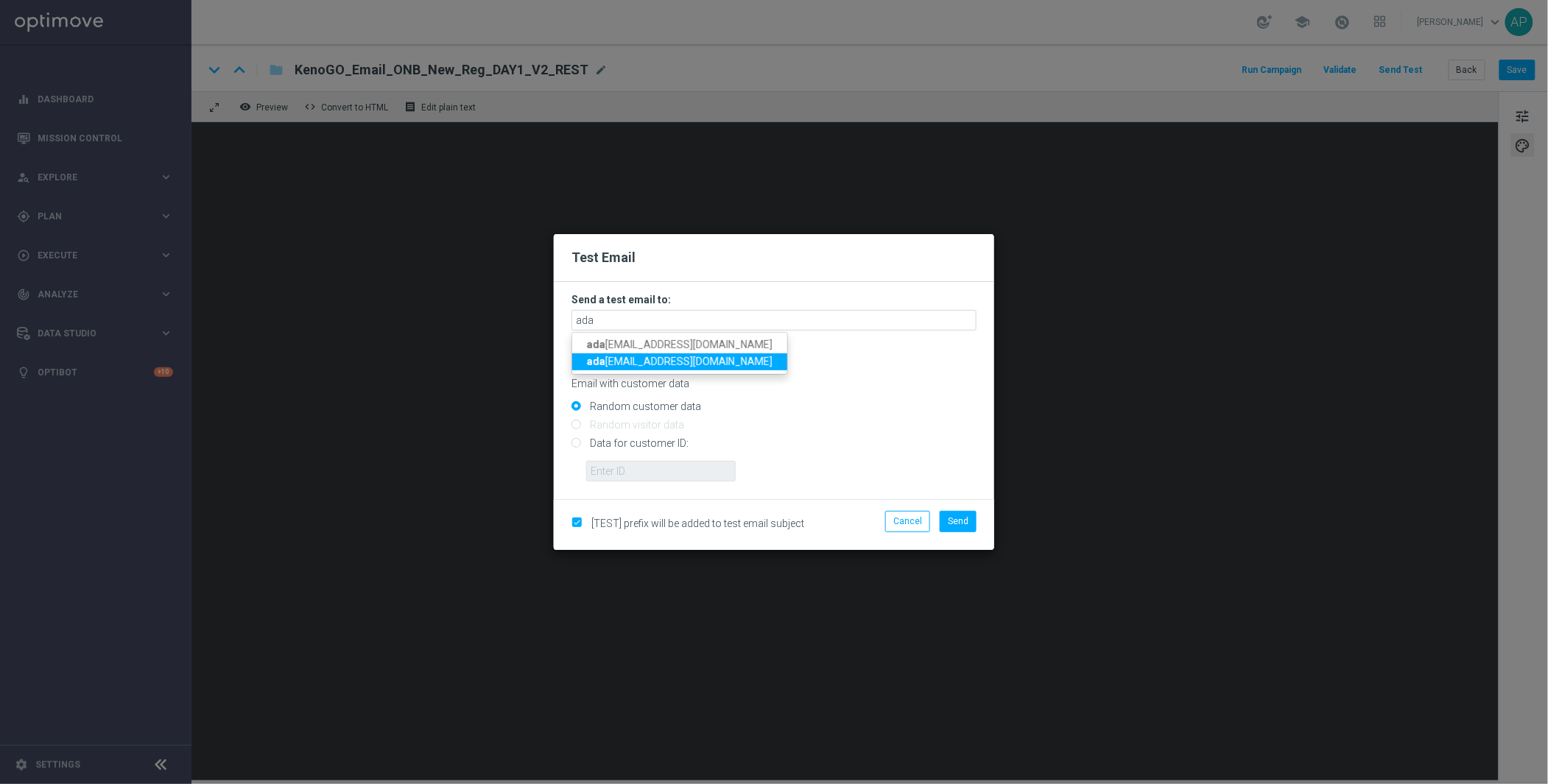
click at [628, 358] on span "ada m.pustetto@lottoland.com" at bounding box center [680, 362] width 186 height 12
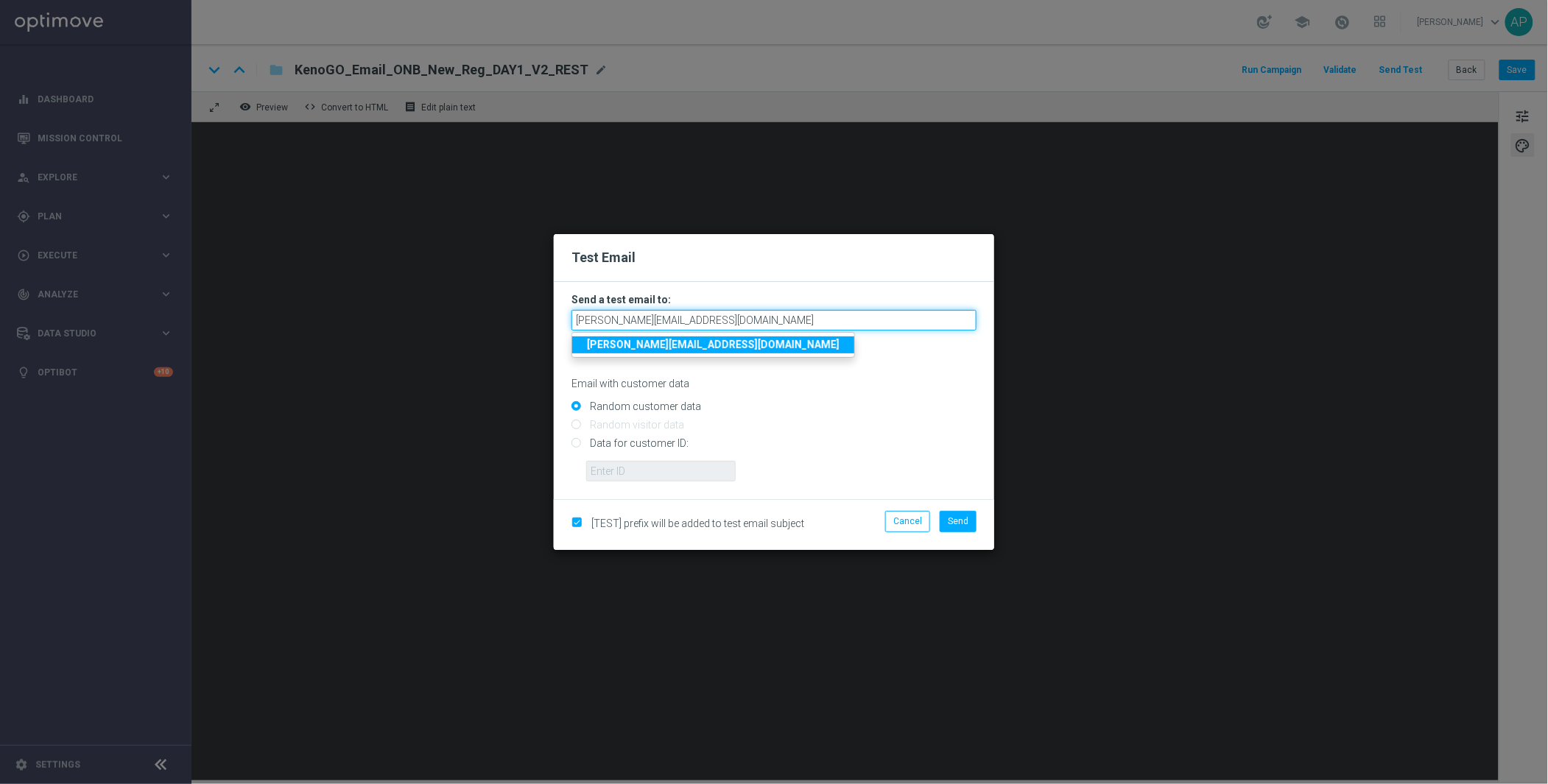
click at [730, 320] on input "[PERSON_NAME][EMAIL_ADDRESS][DOMAIN_NAME]" at bounding box center [774, 320] width 405 height 21
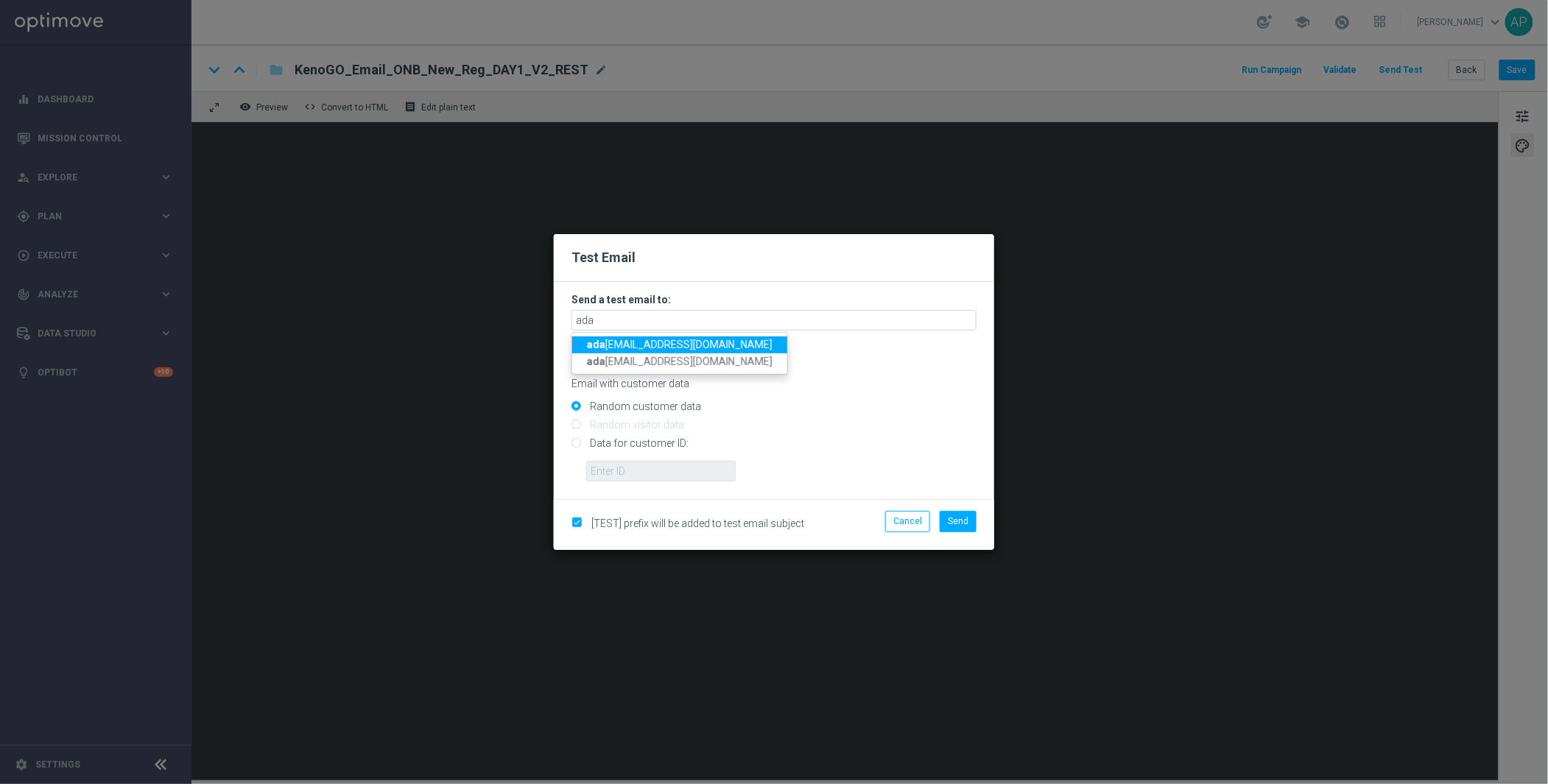
click at [626, 343] on span "ada mpustetto@gmail.com" at bounding box center [680, 344] width 186 height 12
type input "[EMAIL_ADDRESS][DOMAIN_NAME]"
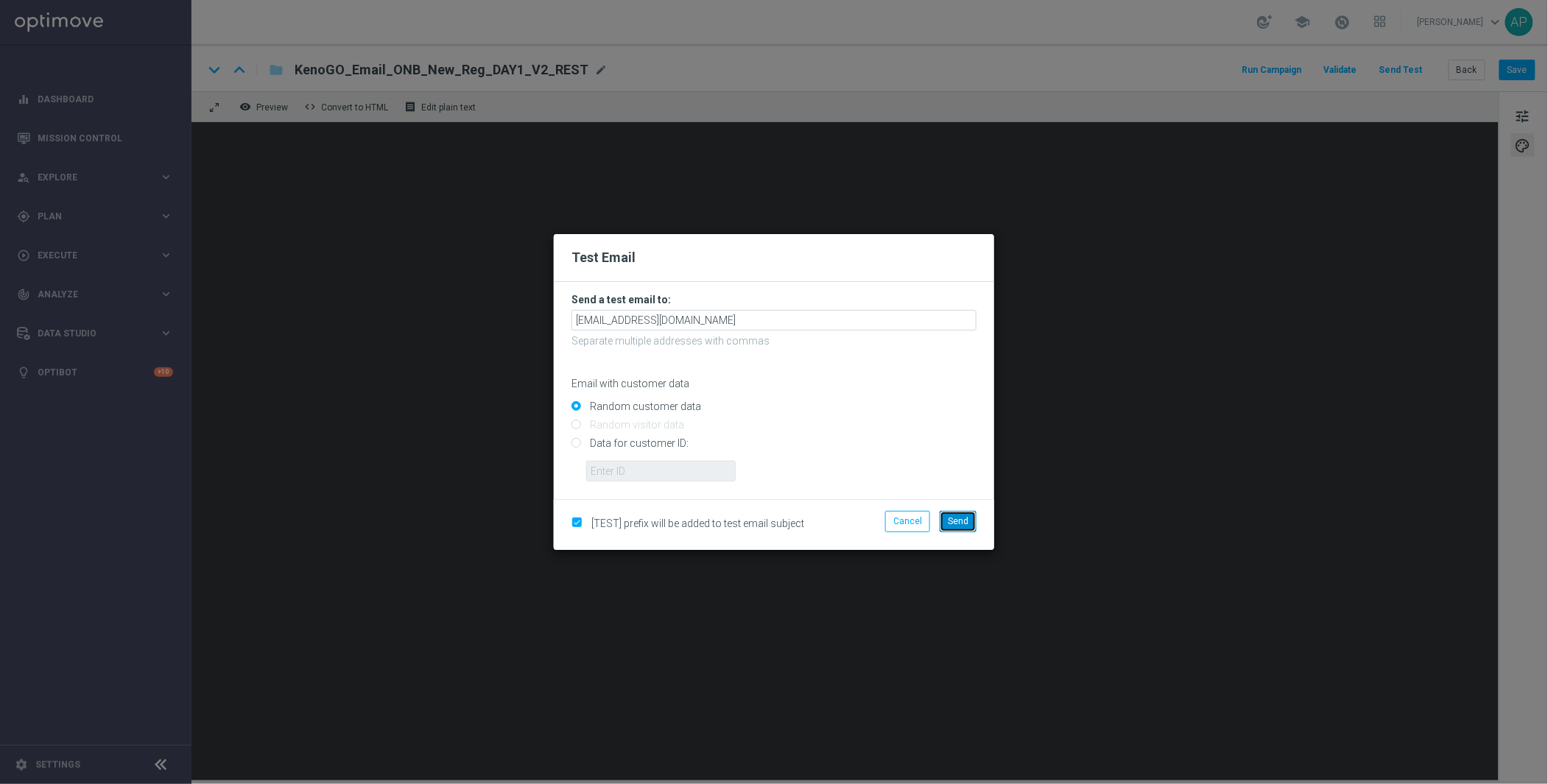
click at [948, 520] on span "Send" at bounding box center [958, 521] width 21 height 10
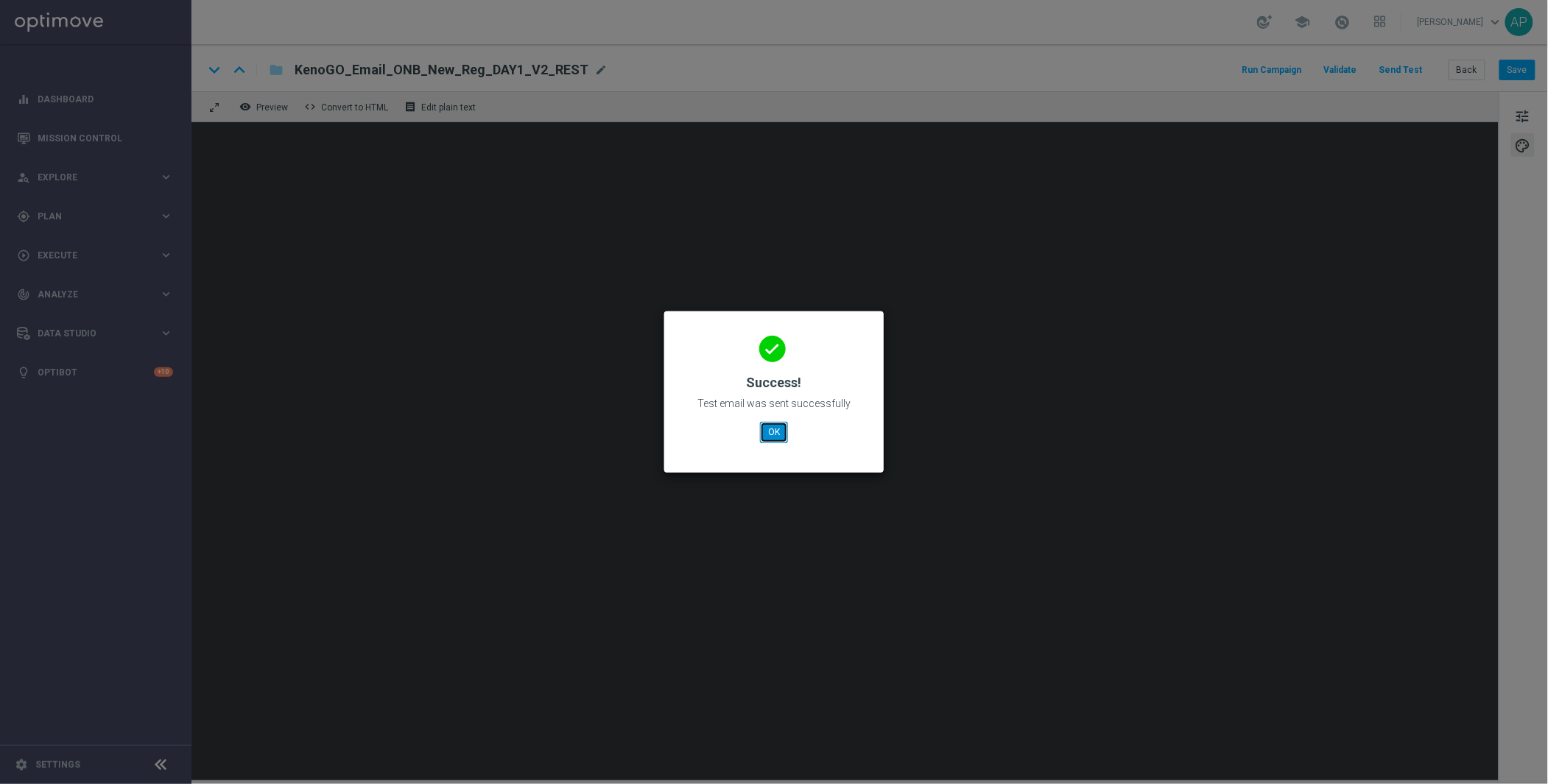
click at [782, 438] on button "OK" at bounding box center [774, 431] width 28 height 21
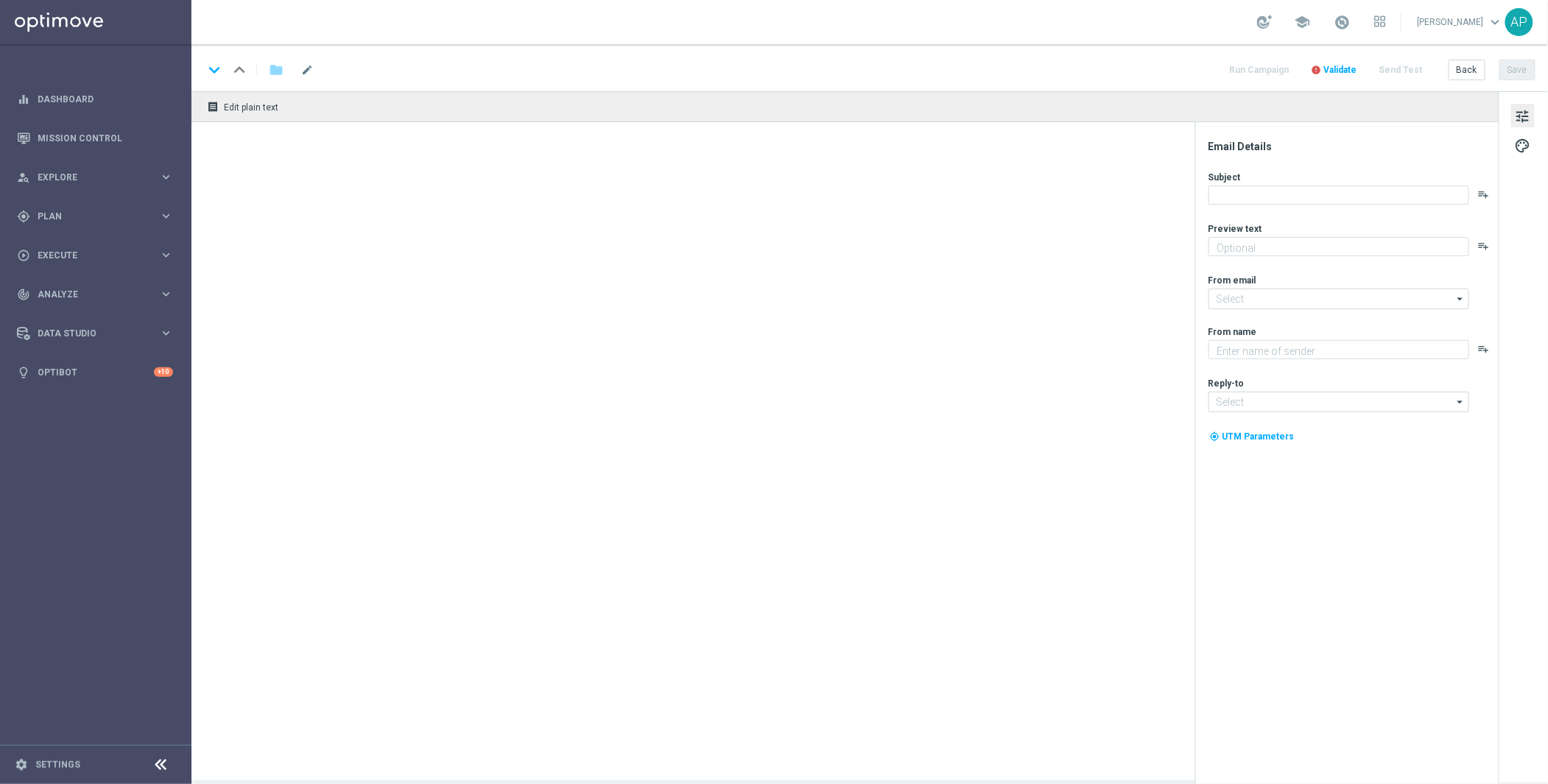
type textarea "From the classics to the world’s biggest Keno…"
type input "[EMAIL_ADDRESS][DOMAIN_NAME]"
type textarea "KenoGO"
type input "[EMAIL_ADDRESS][DOMAIN_NAME]"
type textarea "From the classics to the world’s biggest Keno…"
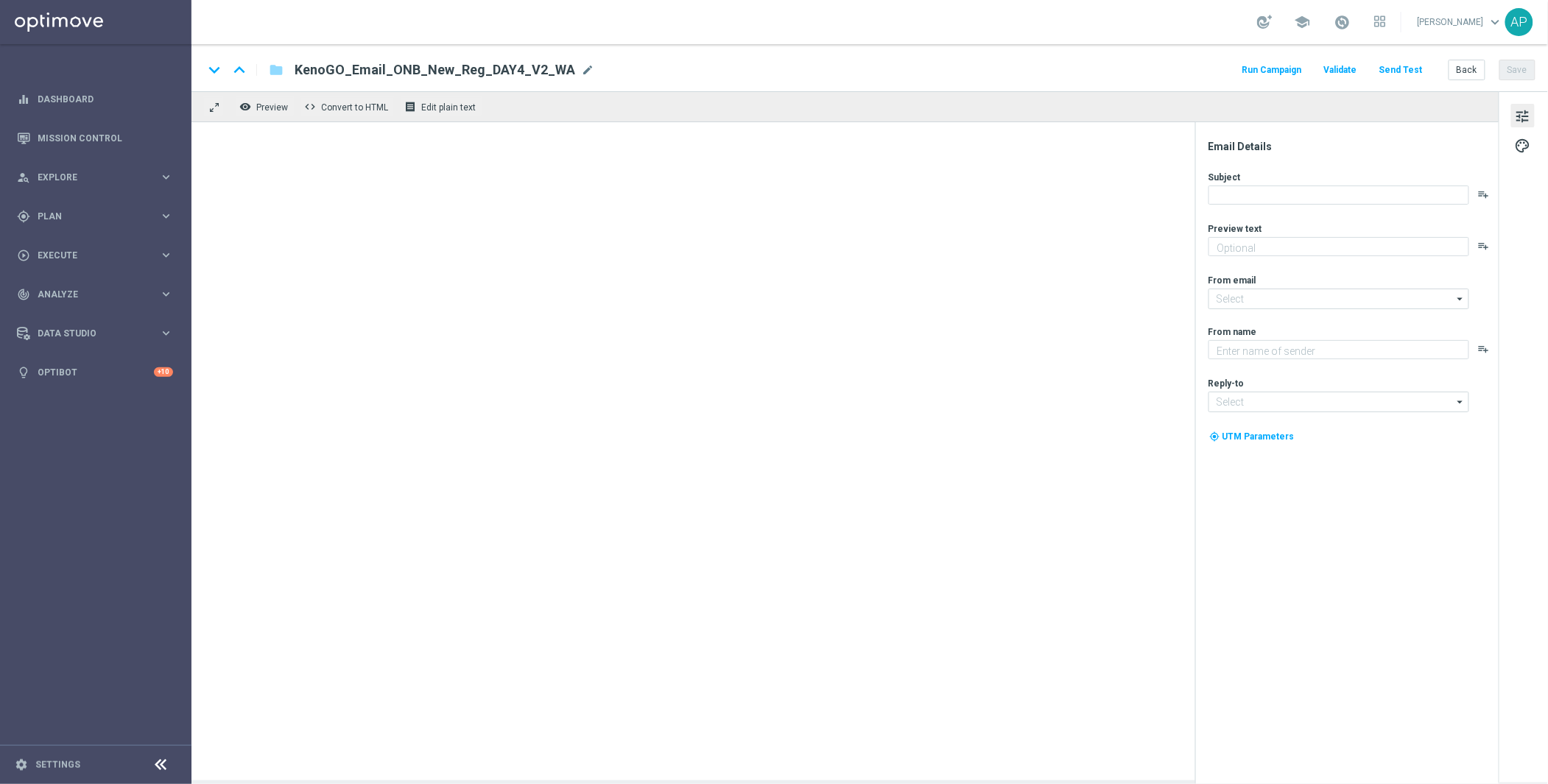
type input "[EMAIL_ADDRESS][DOMAIN_NAME]"
type textarea "KenoGO"
type input "[EMAIL_ADDRESS][DOMAIN_NAME]"
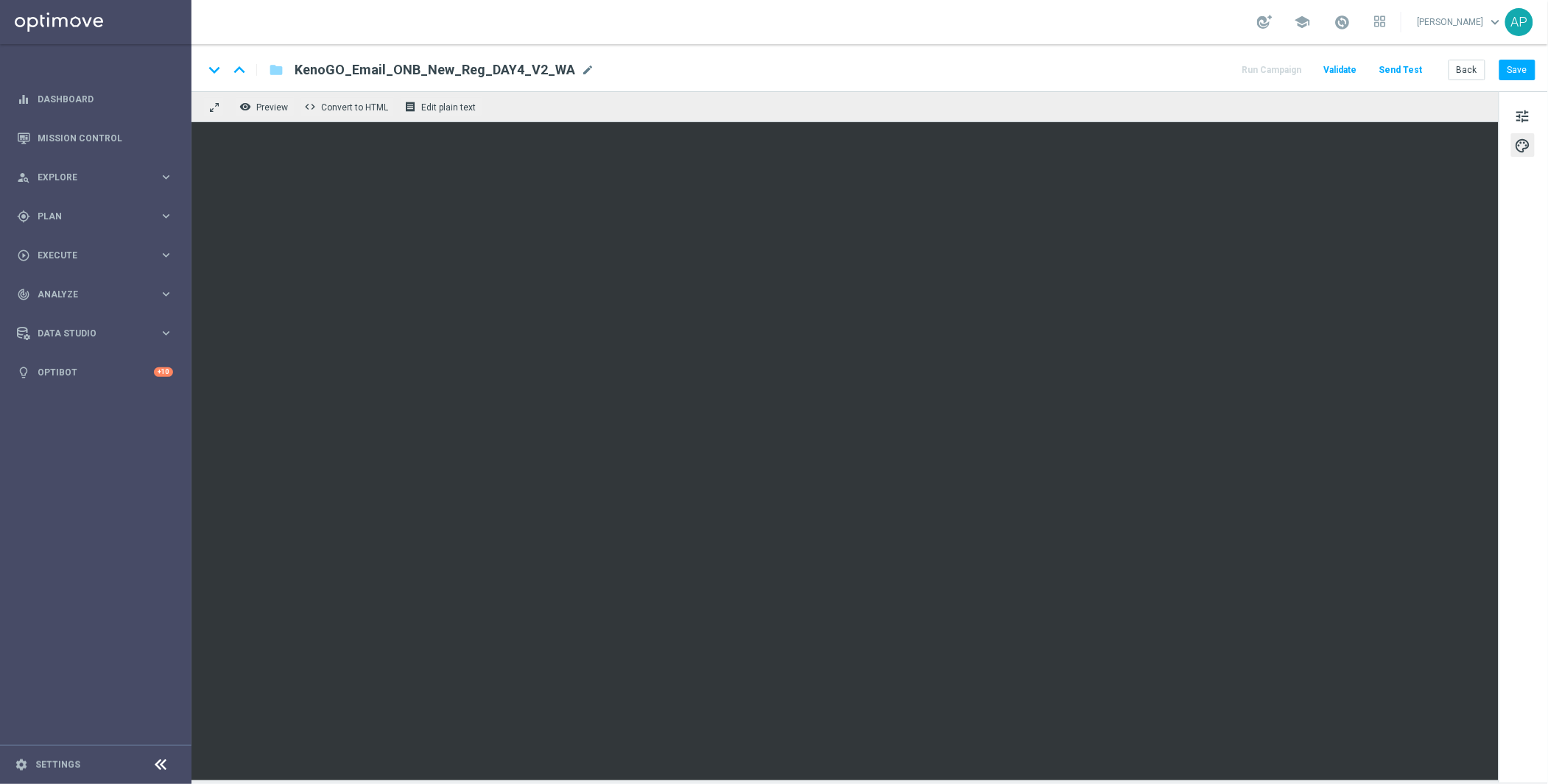
click at [1398, 69] on button "Send Test" at bounding box center [1401, 71] width 48 height 20
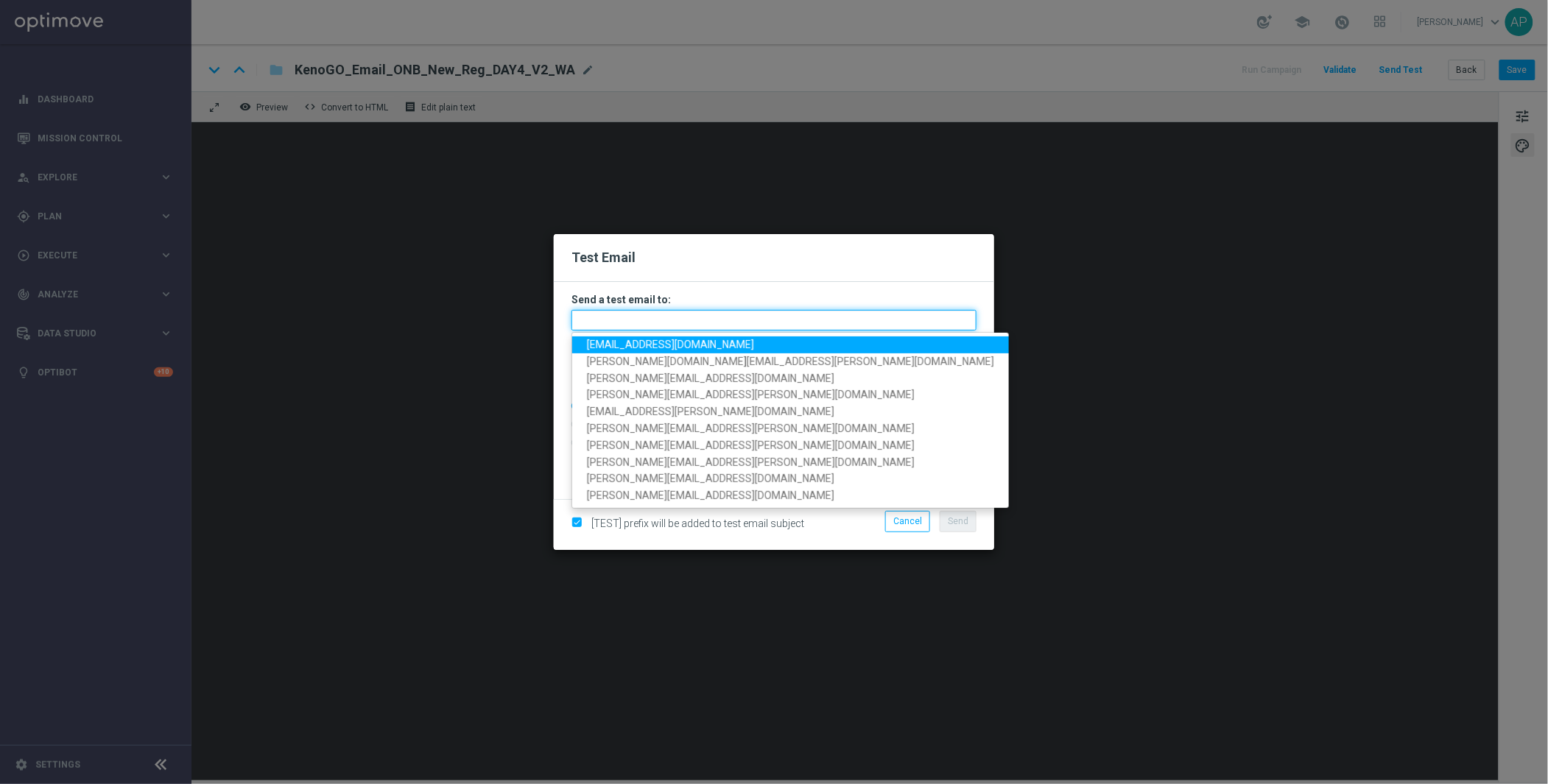
click at [678, 322] on input "text" at bounding box center [774, 320] width 405 height 21
click at [643, 344] on span "[EMAIL_ADDRESS][DOMAIN_NAME]" at bounding box center [670, 344] width 167 height 12
type input "[EMAIL_ADDRESS][DOMAIN_NAME]"
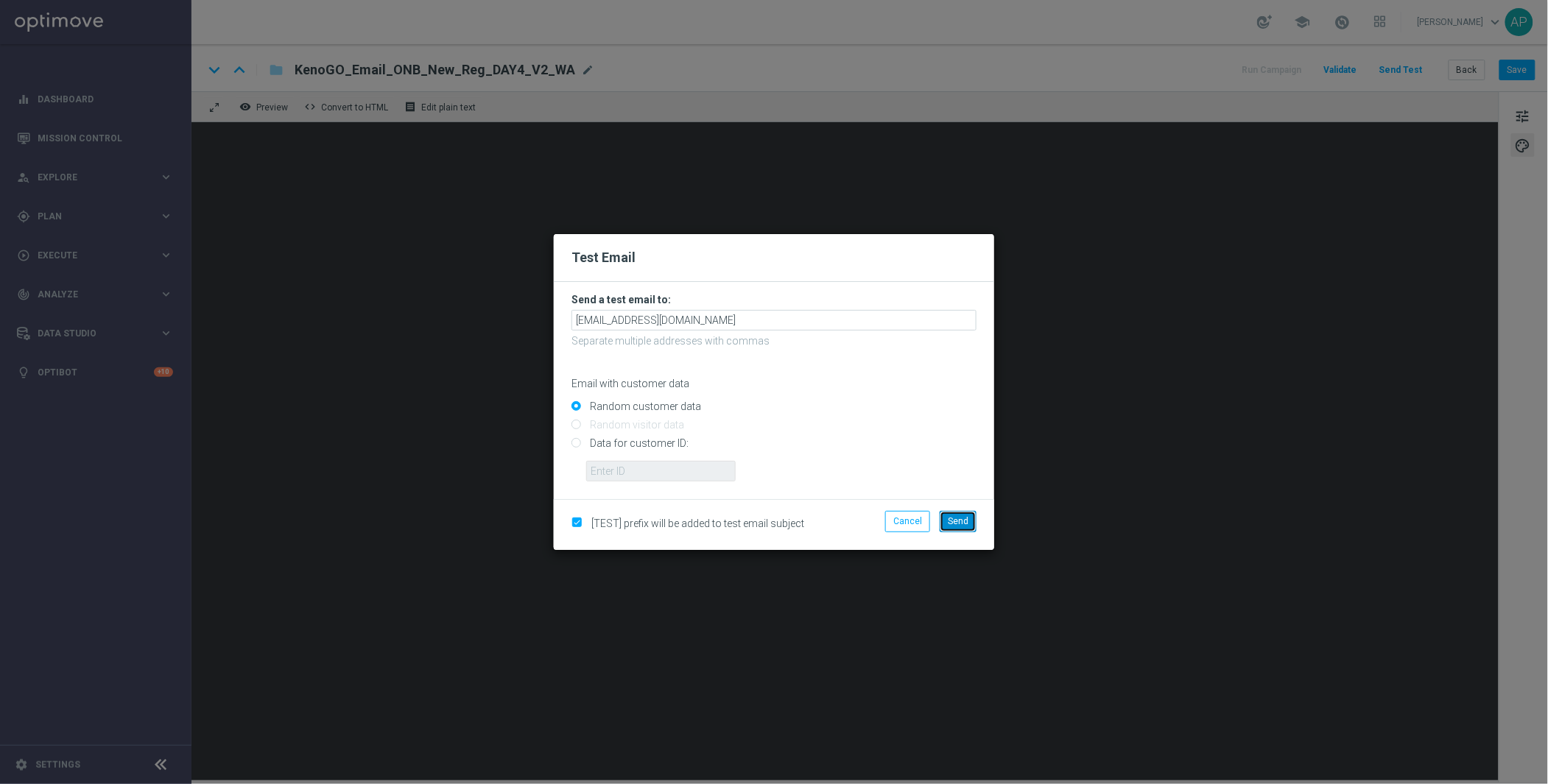
click at [950, 518] on span "Send" at bounding box center [958, 521] width 21 height 10
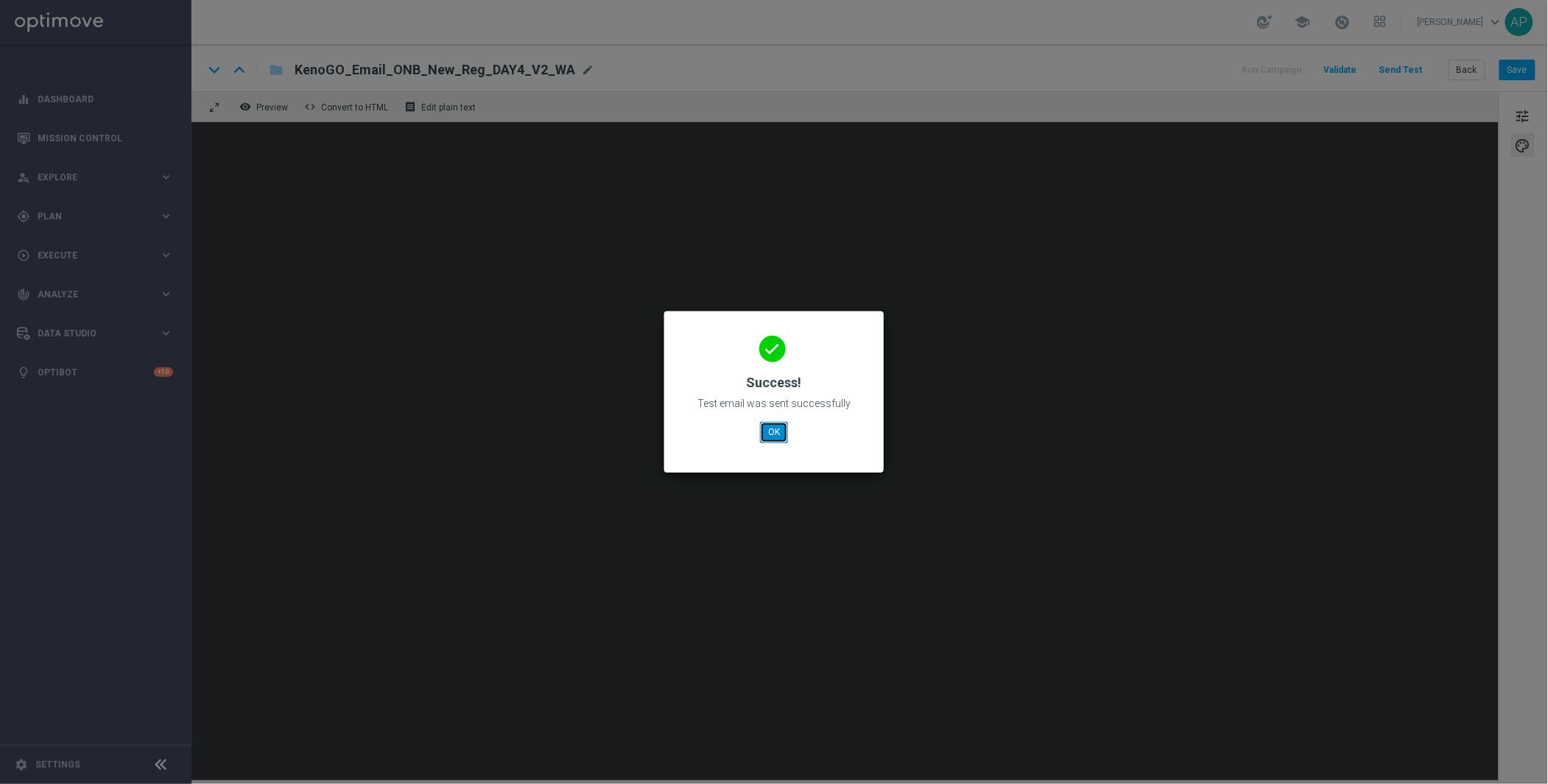
click at [772, 433] on button "OK" at bounding box center [774, 431] width 28 height 21
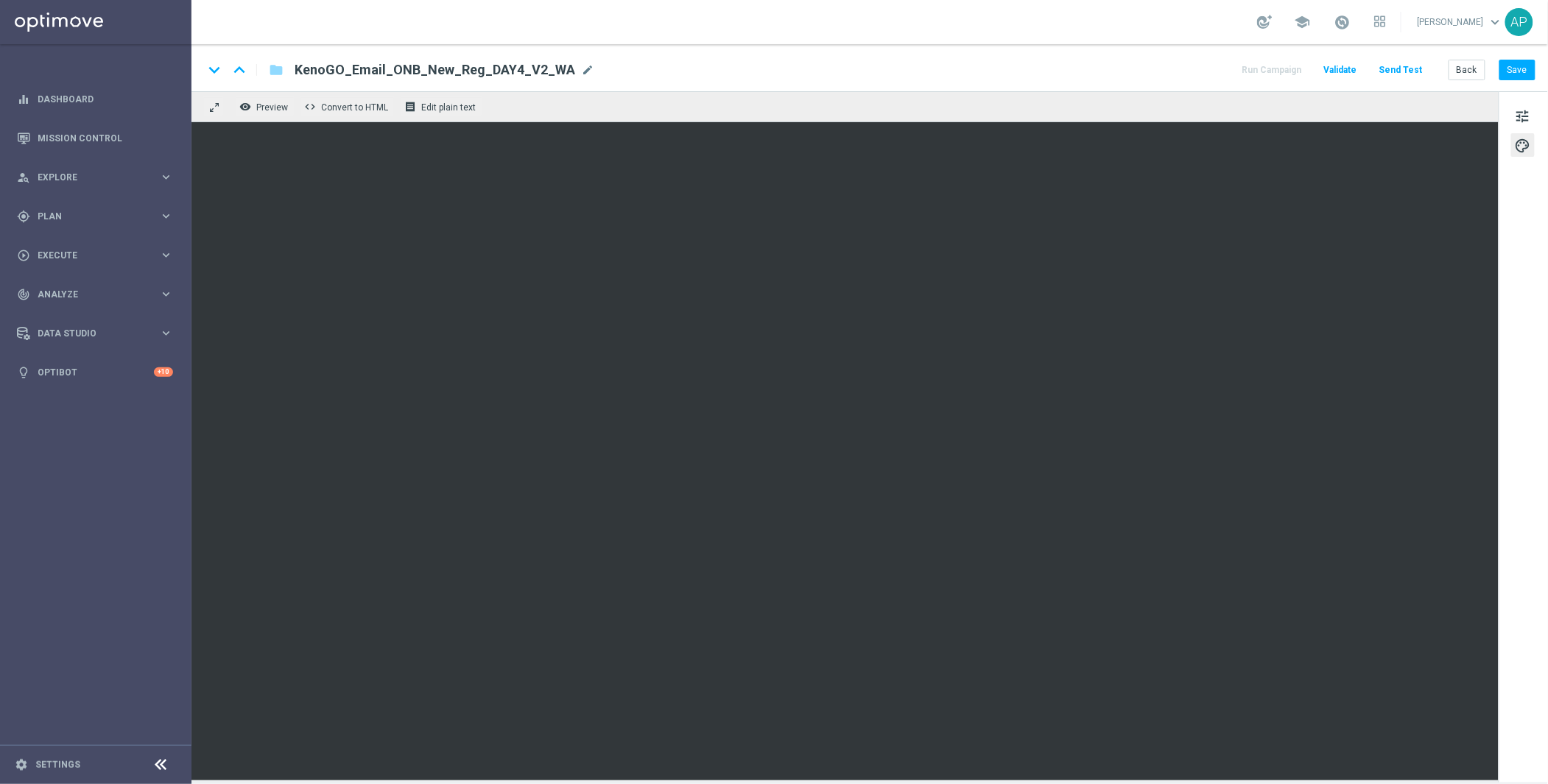
click at [1401, 65] on button "Send Test" at bounding box center [1401, 71] width 48 height 20
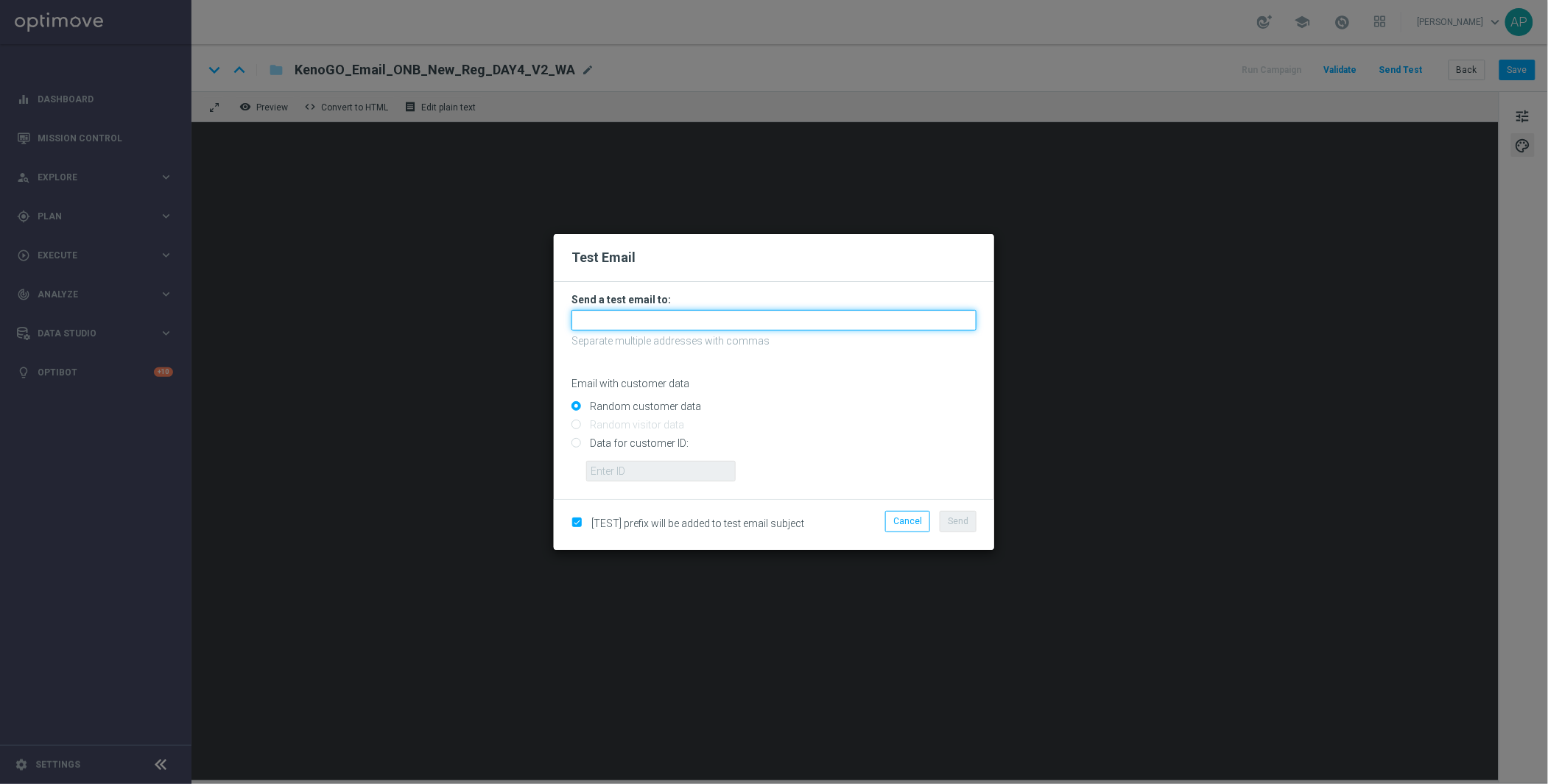
click at [709, 324] on input "text" at bounding box center [774, 320] width 405 height 21
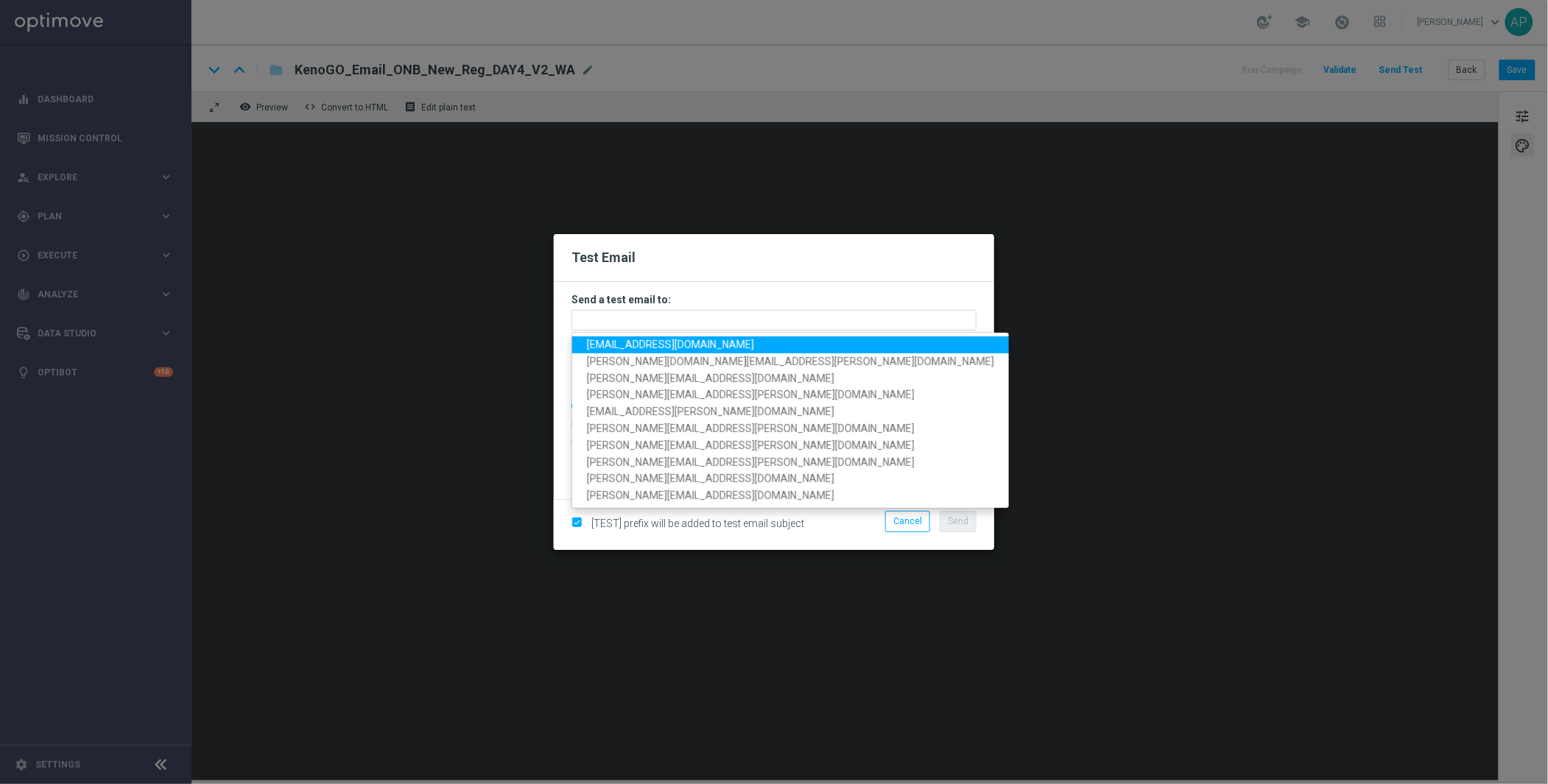
click at [653, 345] on span "adampustetto@gmail.com" at bounding box center [670, 344] width 167 height 12
type input "adampustetto@gmail.com"
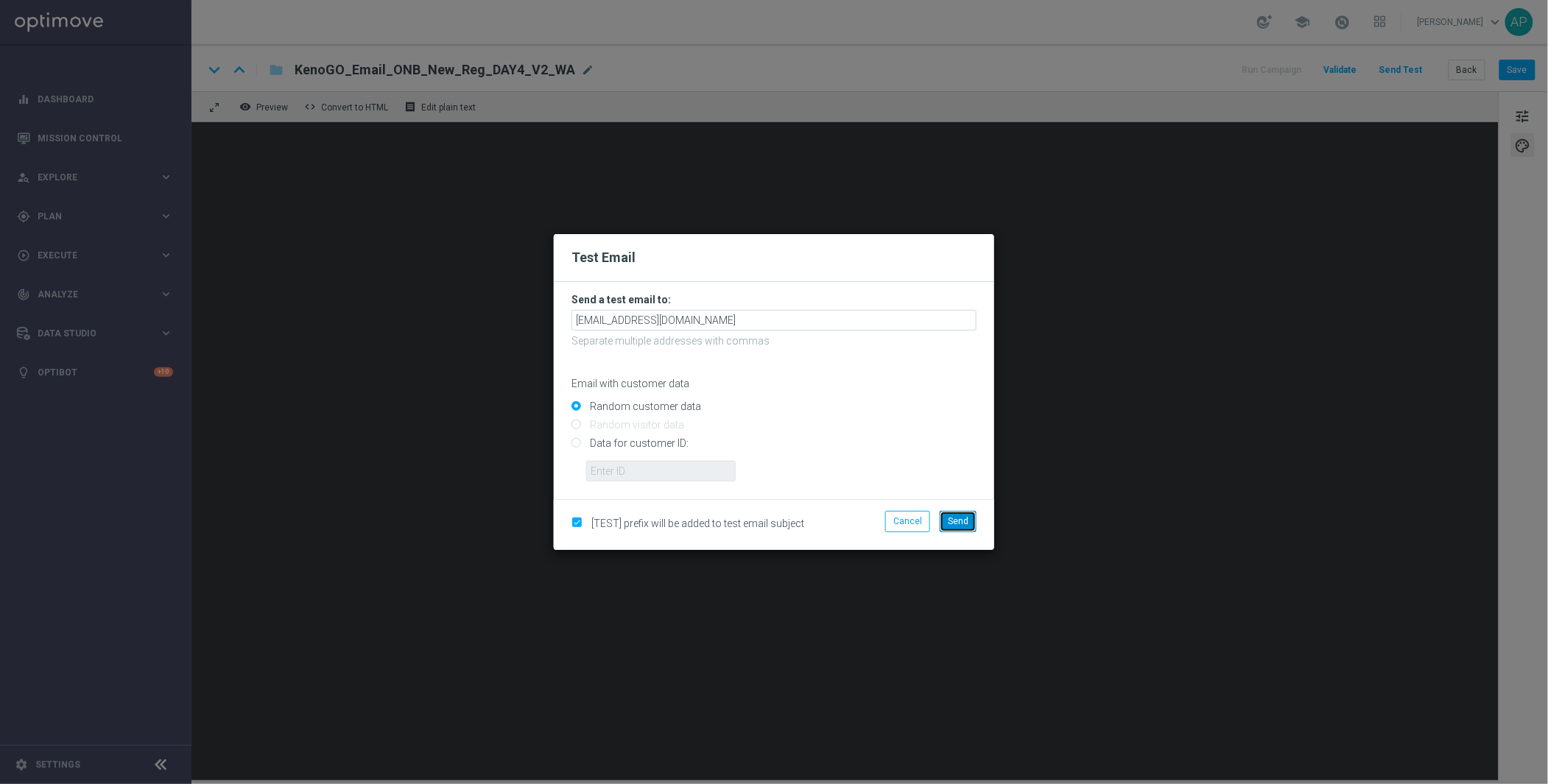
click at [947, 515] on button "Send" at bounding box center [958, 521] width 37 height 21
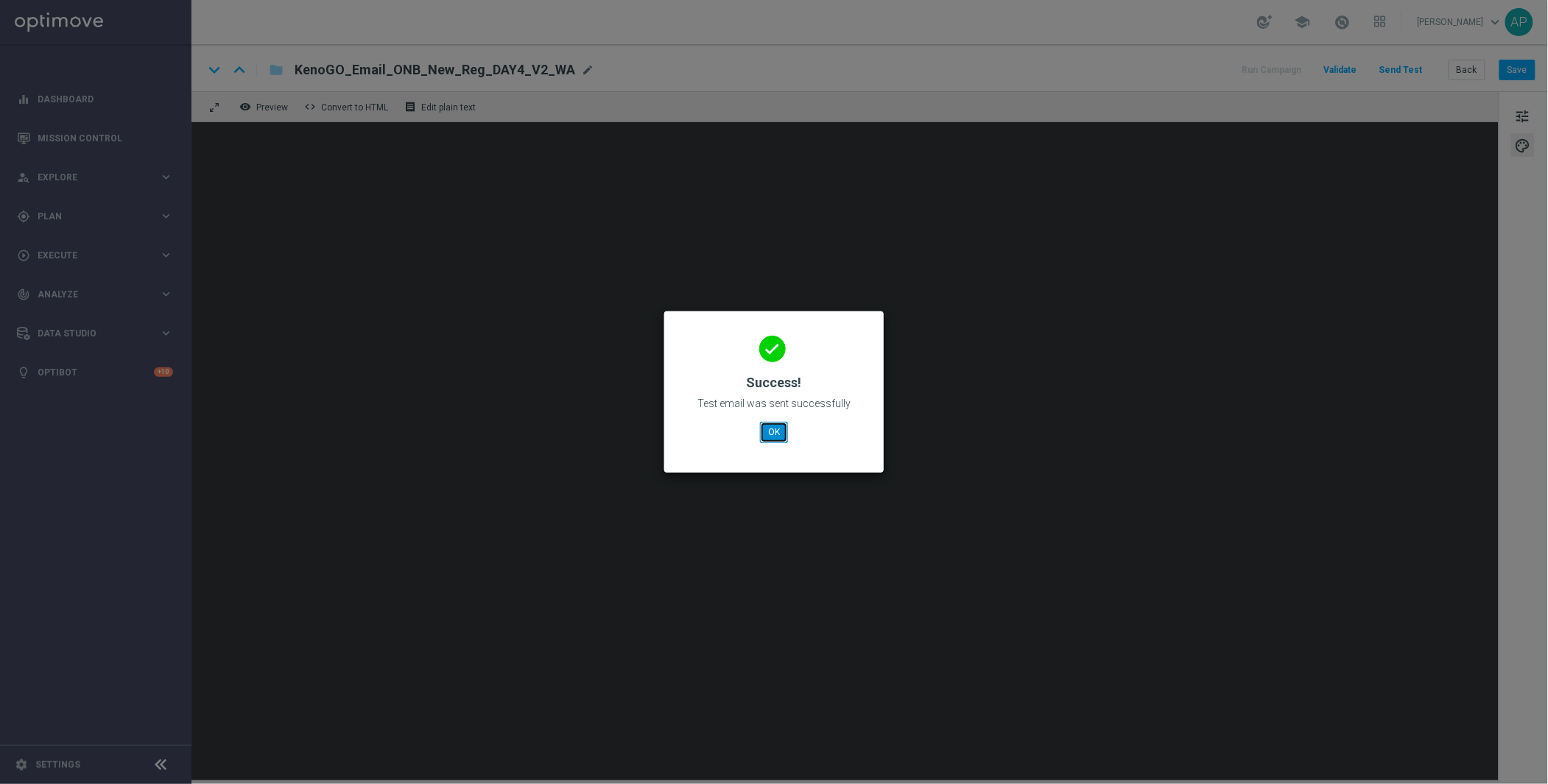
click at [778, 426] on button "OK" at bounding box center [774, 431] width 28 height 21
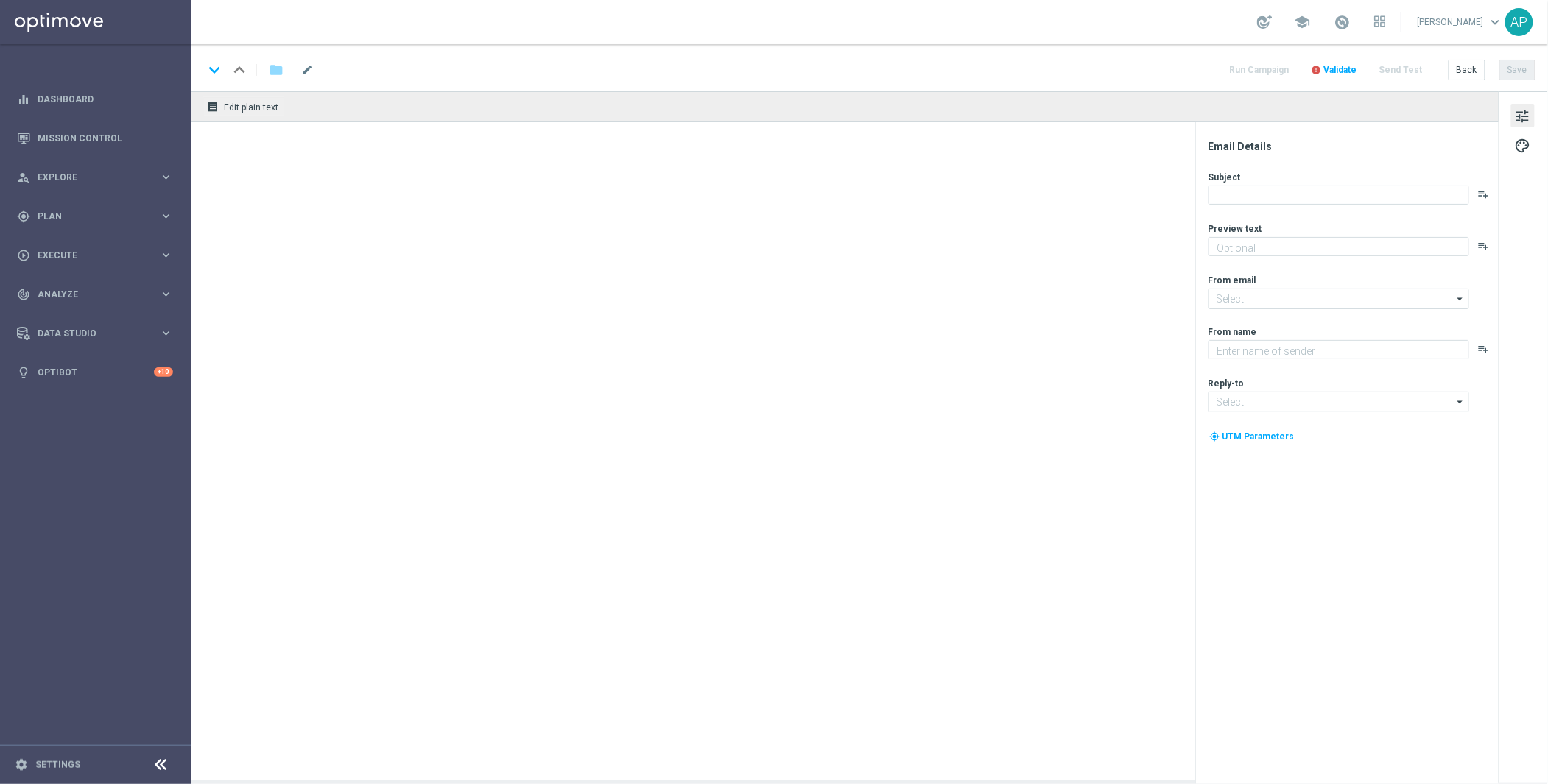
type textarea "From the classics to the world’s biggest Keno…"
type input "[EMAIL_ADDRESS][DOMAIN_NAME]"
type textarea "KenoGO"
type input "[EMAIL_ADDRESS][DOMAIN_NAME]"
type textarea "The big wins are rolling in across [GEOGRAPHIC_DATA]!"
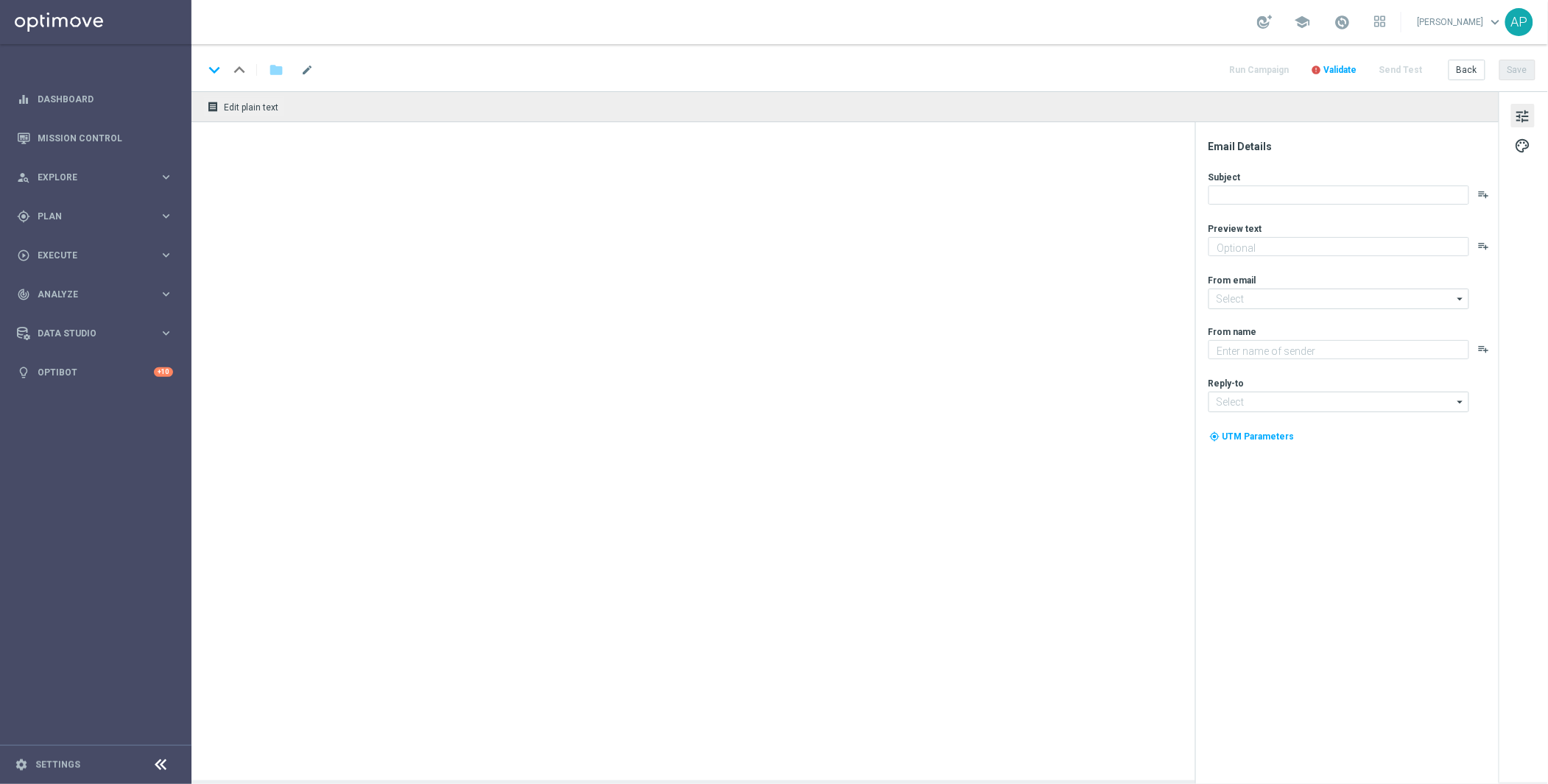
type input "[EMAIL_ADDRESS][DOMAIN_NAME]"
type textarea "KenoGO"
type input "[EMAIL_ADDRESS][DOMAIN_NAME]"
type textarea "The big wins are rolling in across [GEOGRAPHIC_DATA]!"
type input "[EMAIL_ADDRESS][DOMAIN_NAME]"
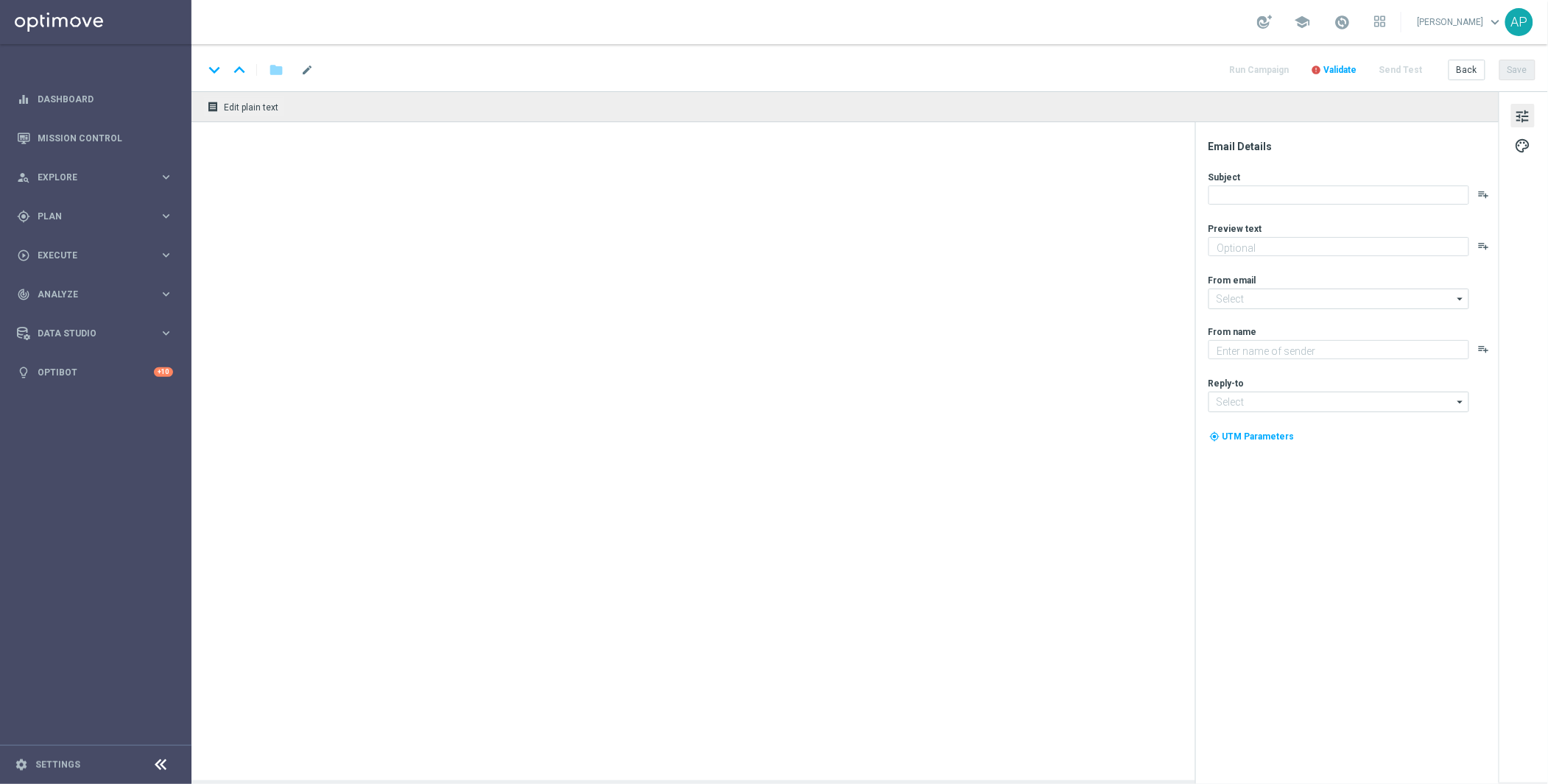
type textarea "KenoGO"
type input "[EMAIL_ADDRESS][DOMAIN_NAME]"
type textarea "The big wins are rolling in across [GEOGRAPHIC_DATA]!"
type input "[EMAIL_ADDRESS][DOMAIN_NAME]"
type textarea "KenoGO"
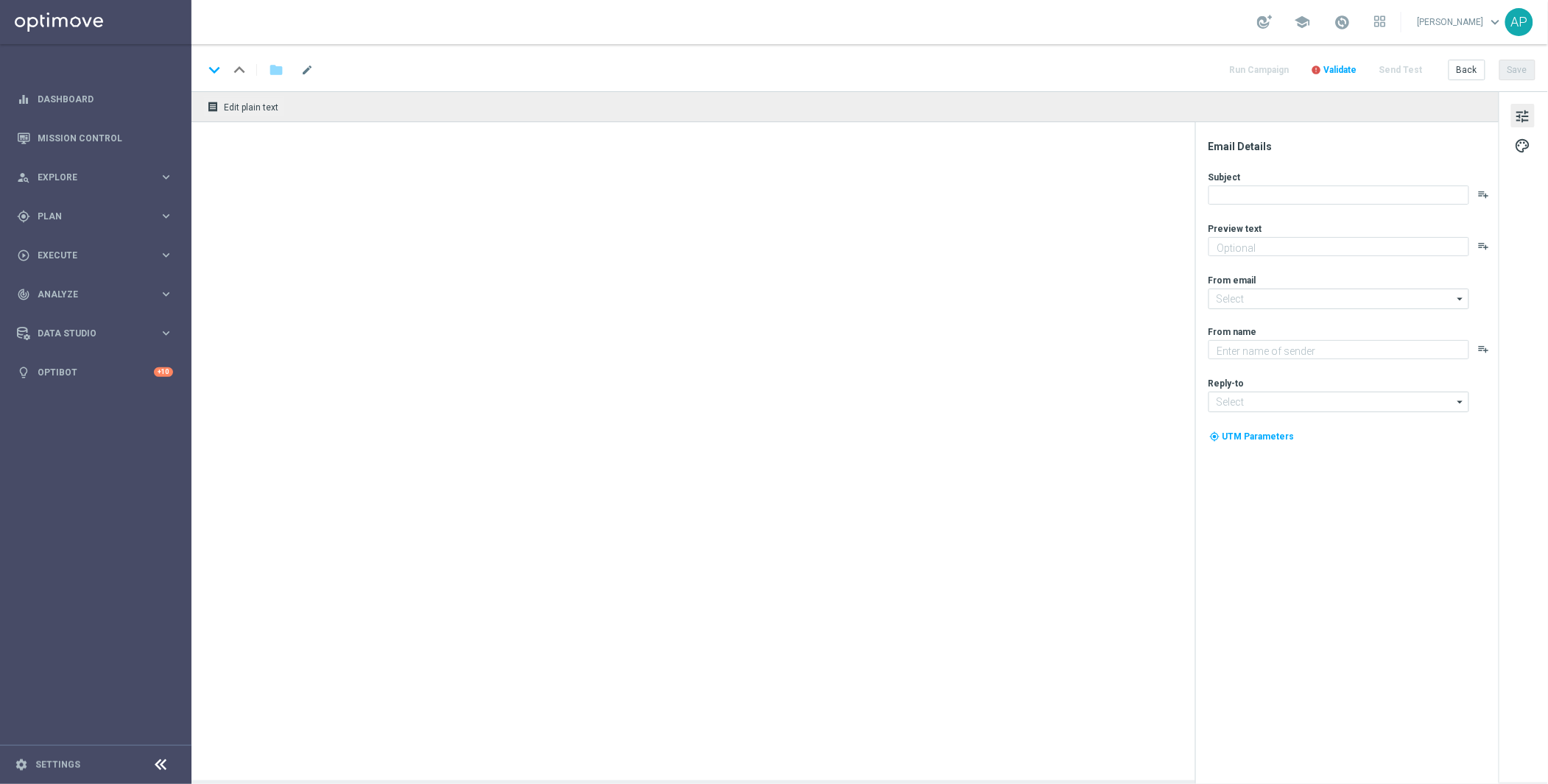
type input "[EMAIL_ADDRESS][DOMAIN_NAME]"
type textarea "The big wins are rolling in across [GEOGRAPHIC_DATA]!"
type input "[EMAIL_ADDRESS][DOMAIN_NAME]"
type textarea "KenoGO"
type input "[EMAIL_ADDRESS][DOMAIN_NAME]"
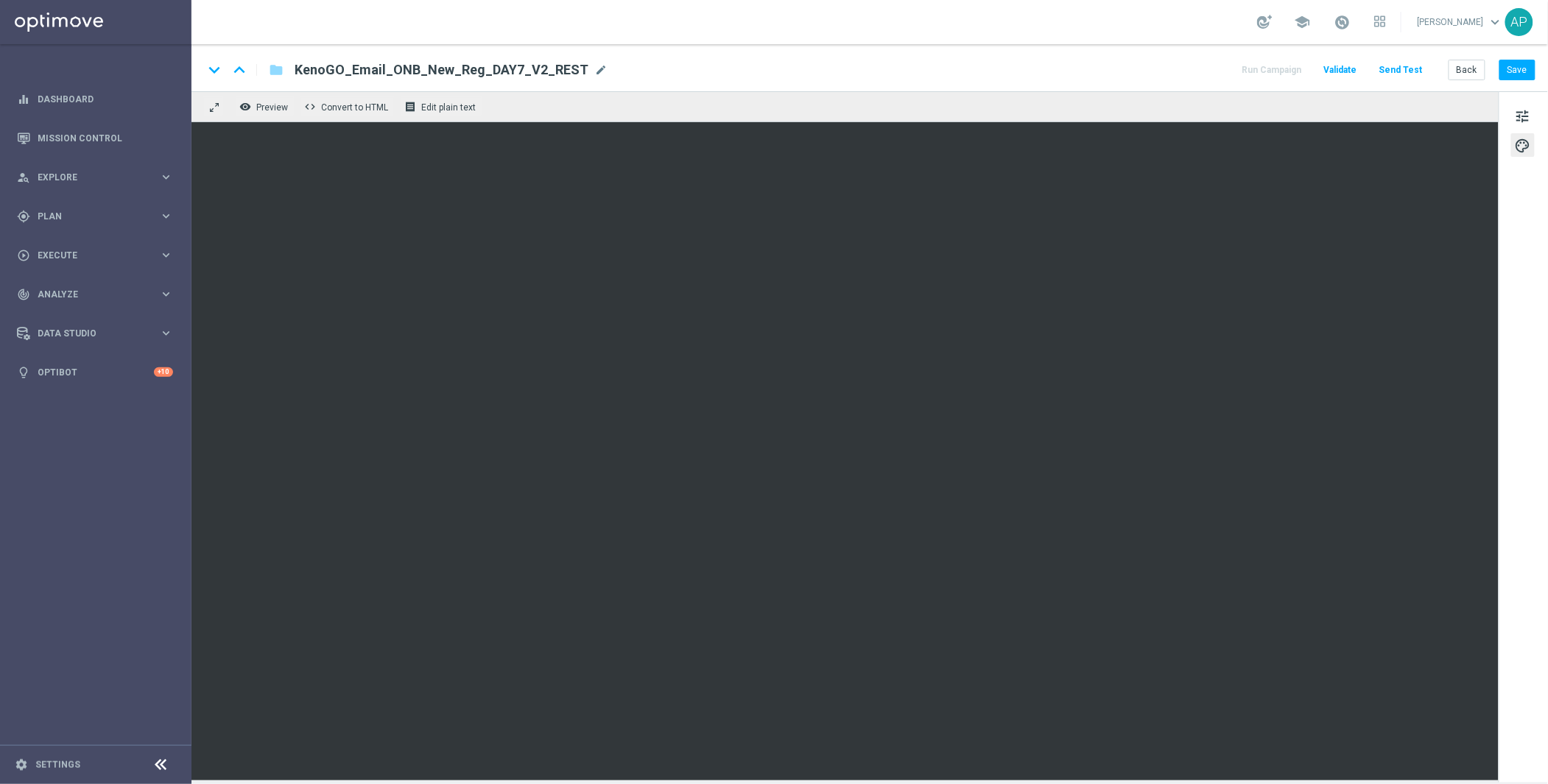
click at [1014, 97] on div "remove_red_eye Preview code Convert to HTML receipt Edit plain text" at bounding box center [845, 107] width 1308 height 31
click at [1416, 63] on button "Send Test" at bounding box center [1401, 71] width 48 height 20
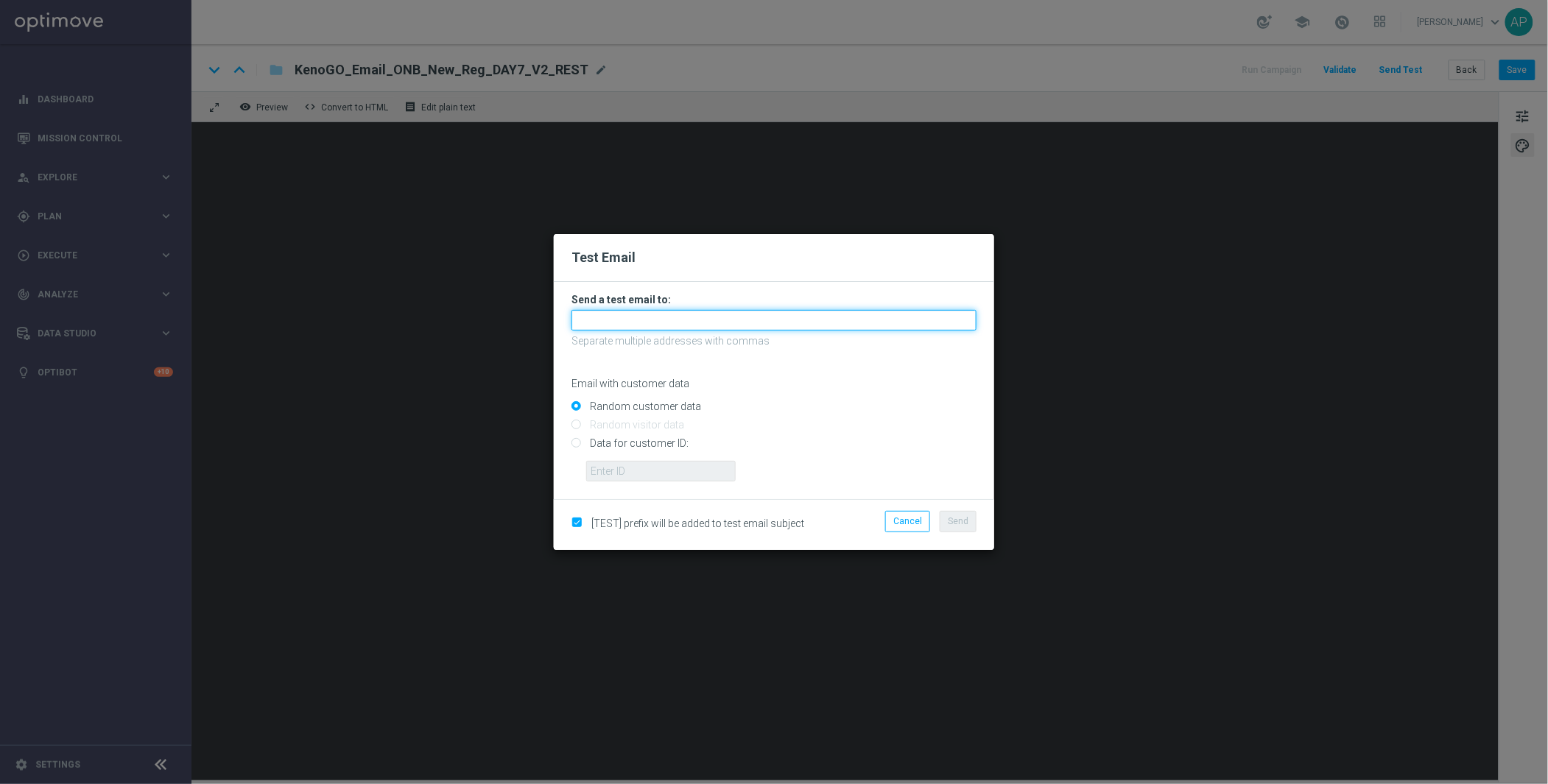
click at [651, 322] on input "text" at bounding box center [774, 320] width 405 height 21
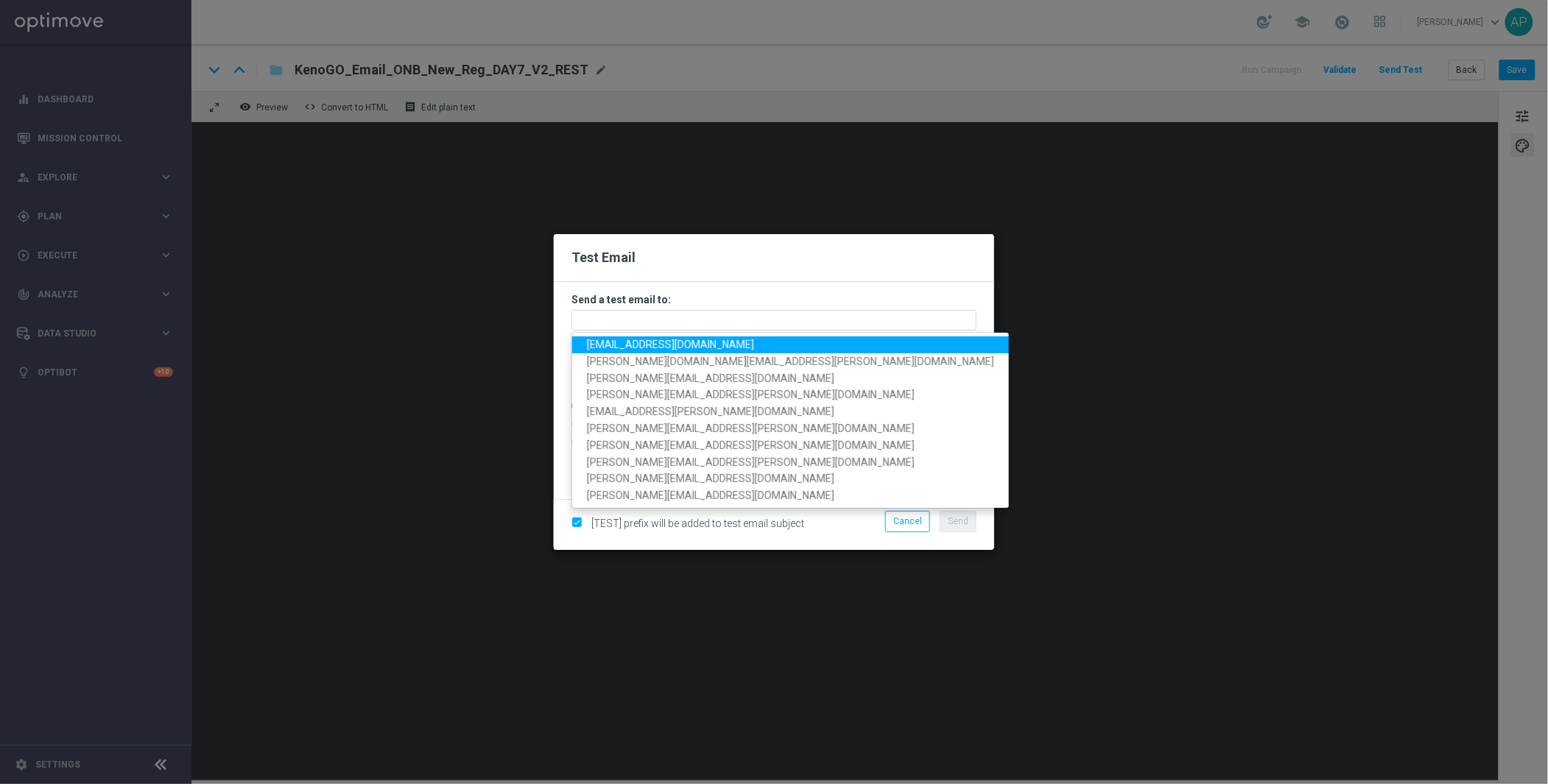
click at [641, 345] on span "[EMAIL_ADDRESS][DOMAIN_NAME]" at bounding box center [670, 344] width 167 height 12
type input "[EMAIL_ADDRESS][DOMAIN_NAME]"
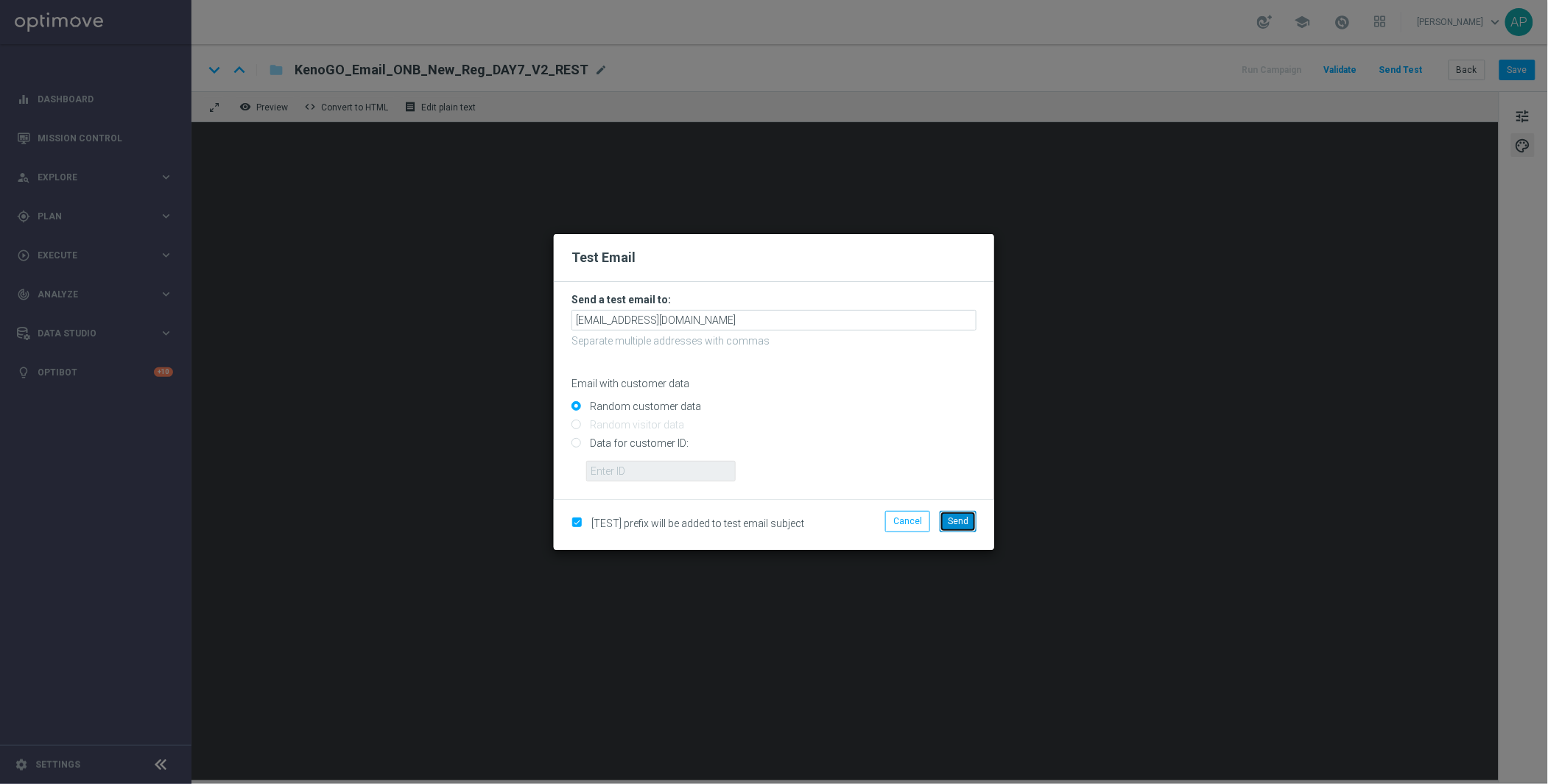
click at [948, 520] on span "Send" at bounding box center [958, 521] width 21 height 10
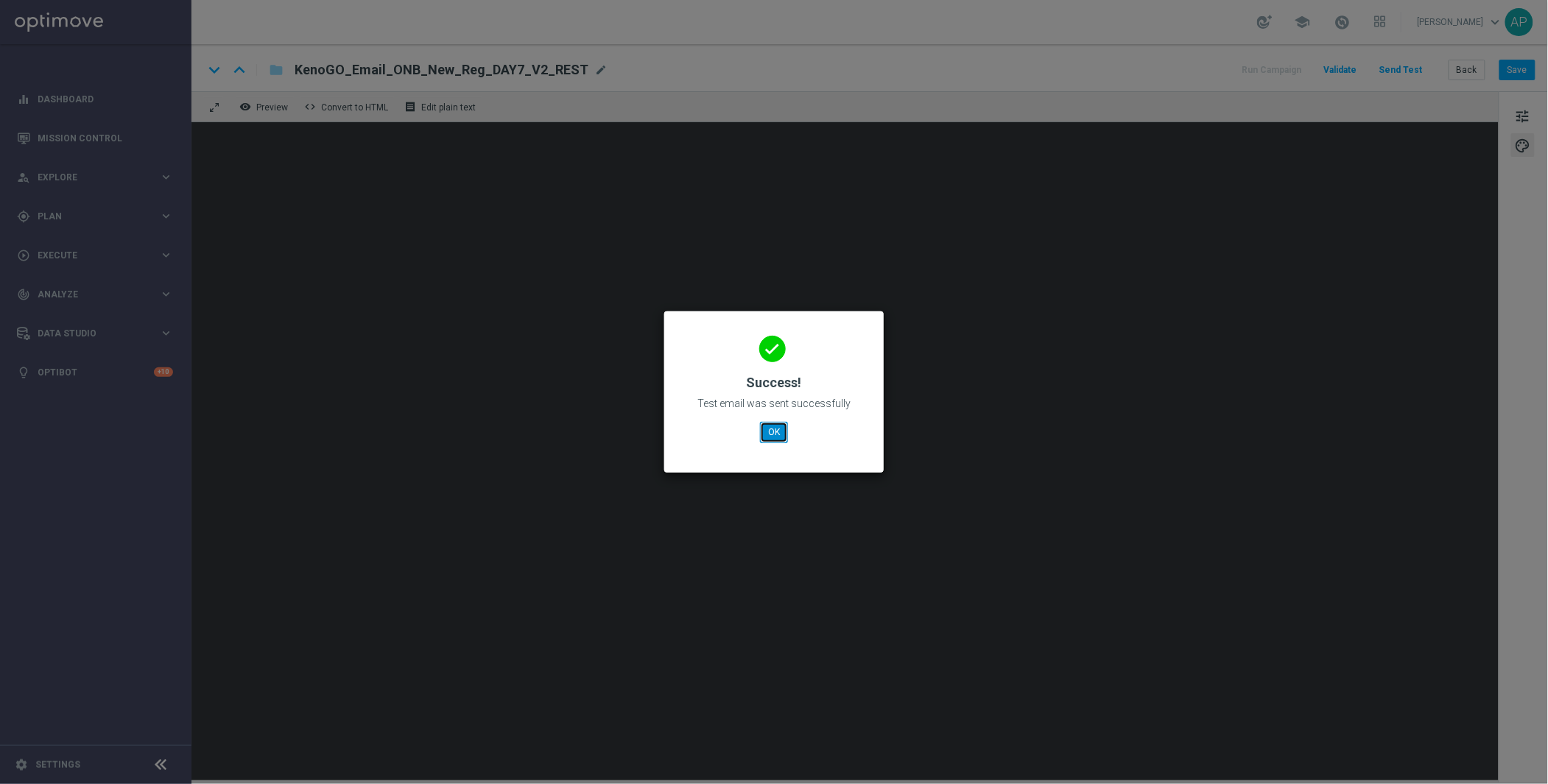
click at [783, 430] on button "OK" at bounding box center [774, 431] width 28 height 21
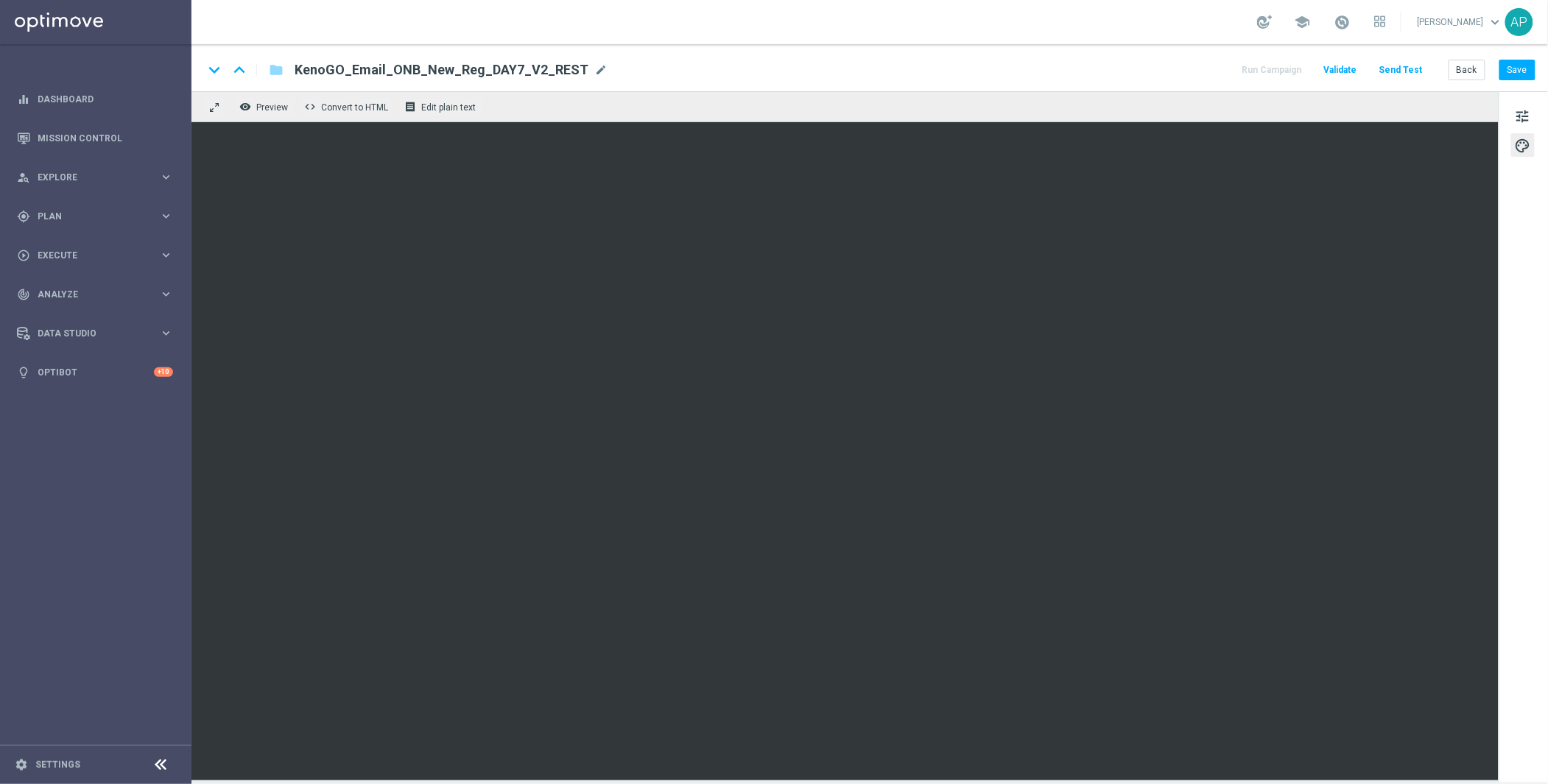
click at [1051, 111] on div "remove_red_eye Preview code Convert to HTML receipt Edit plain text" at bounding box center [845, 107] width 1308 height 31
click at [1418, 67] on button "Send Test" at bounding box center [1401, 71] width 48 height 20
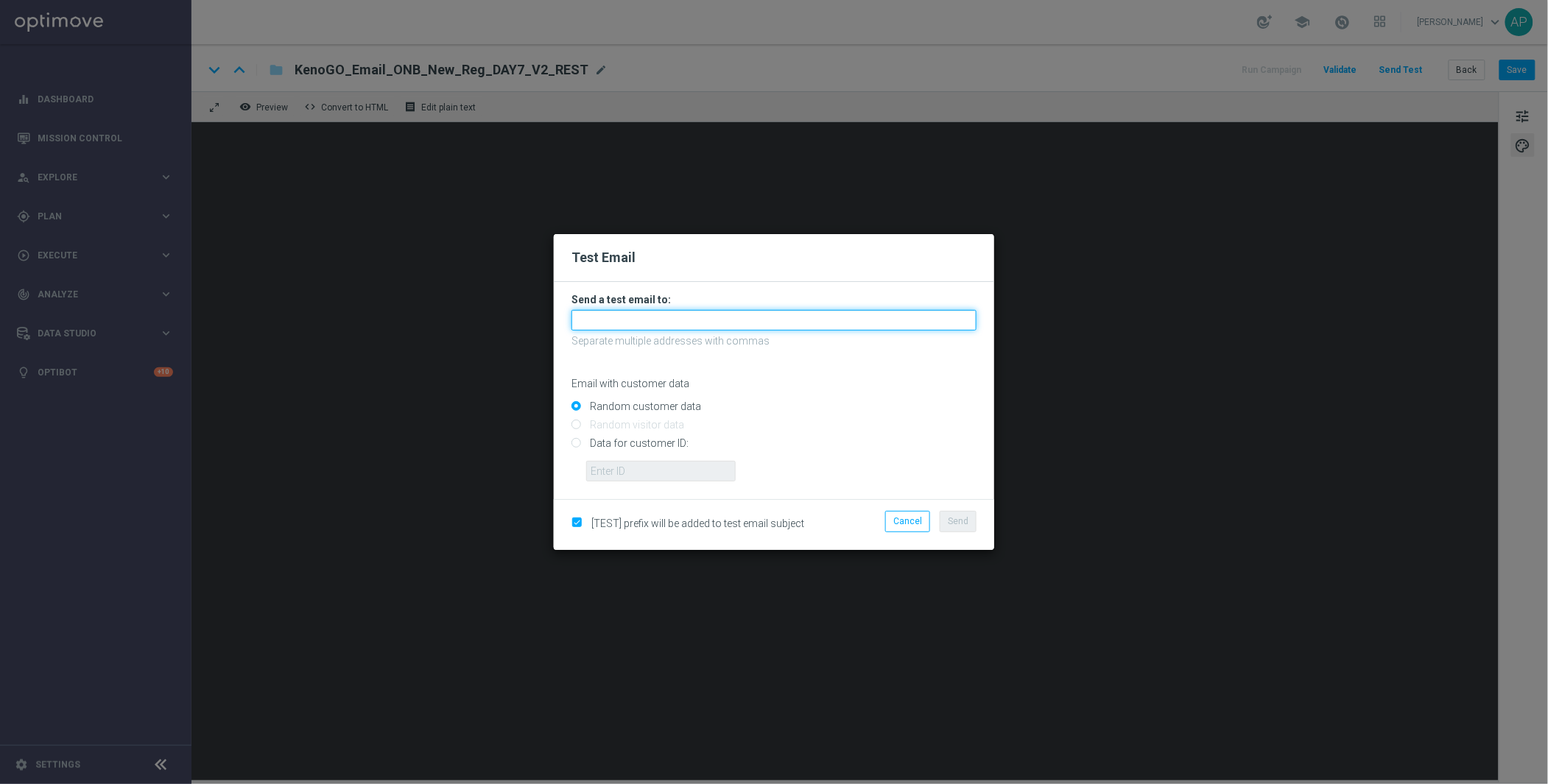
click at [645, 314] on input "text" at bounding box center [774, 320] width 405 height 21
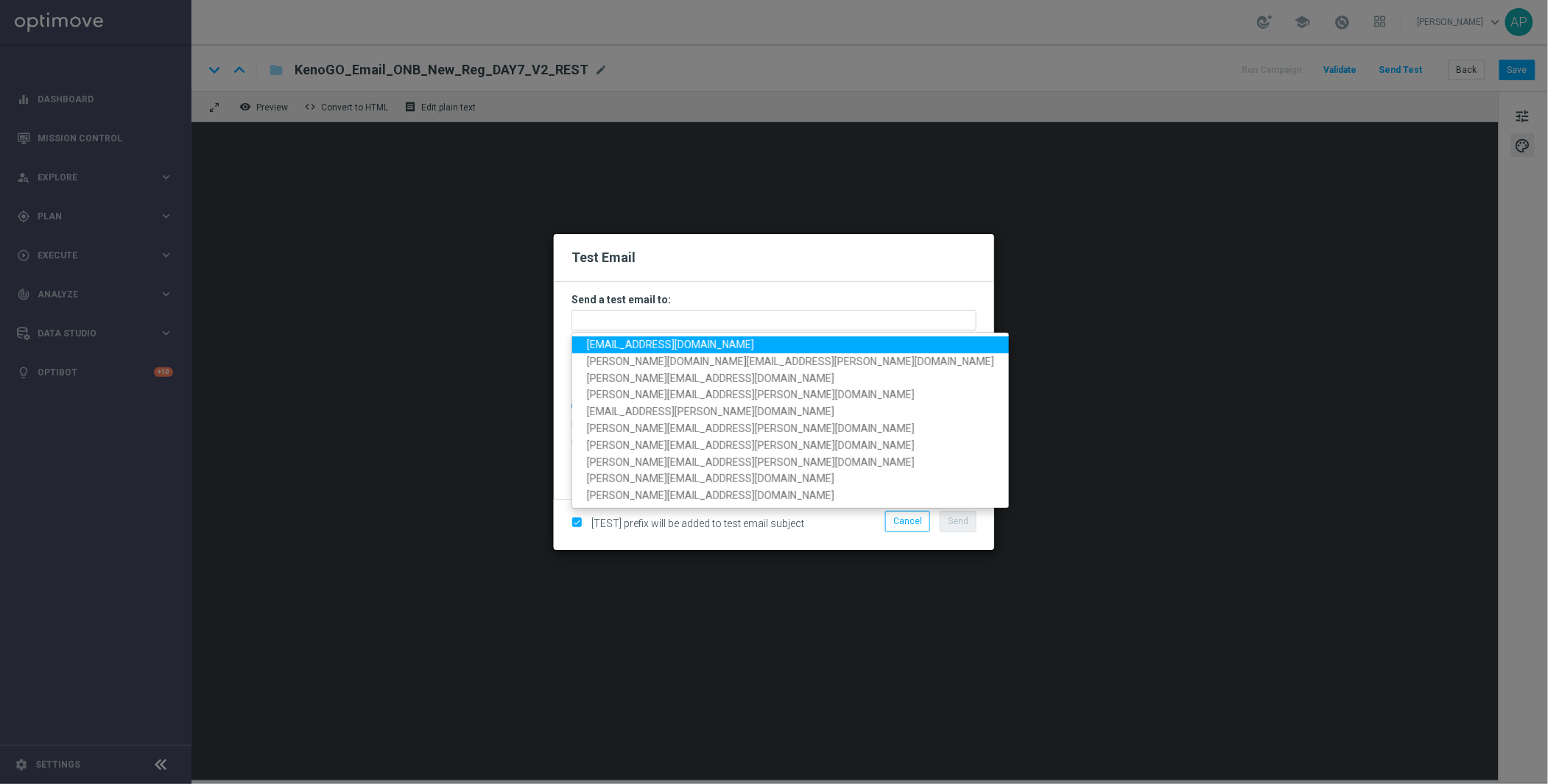
click at [600, 341] on span "[EMAIL_ADDRESS][DOMAIN_NAME]" at bounding box center [670, 344] width 167 height 12
type input "[EMAIL_ADDRESS][DOMAIN_NAME]"
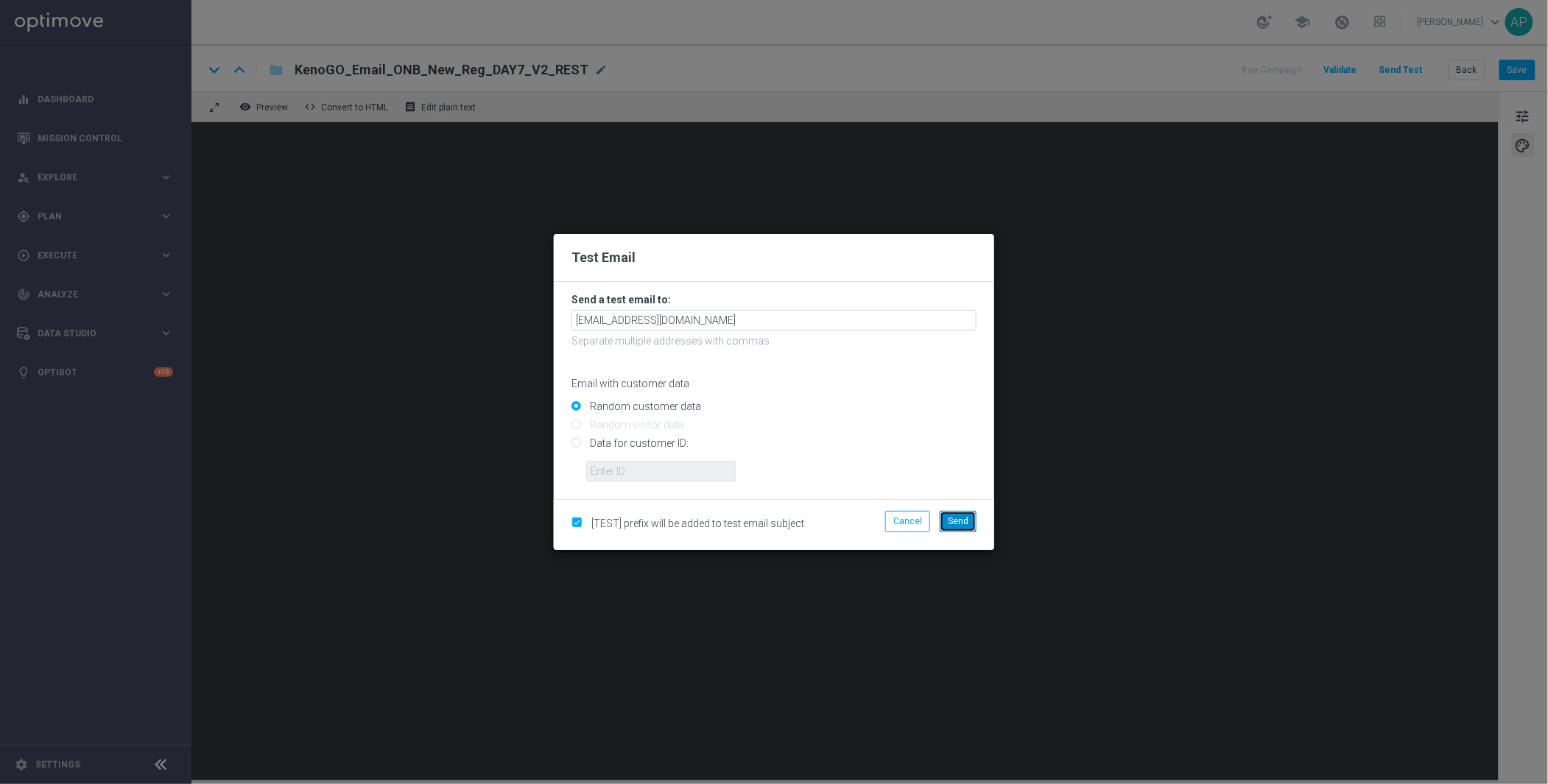
click at [954, 514] on button "Send" at bounding box center [958, 521] width 37 height 21
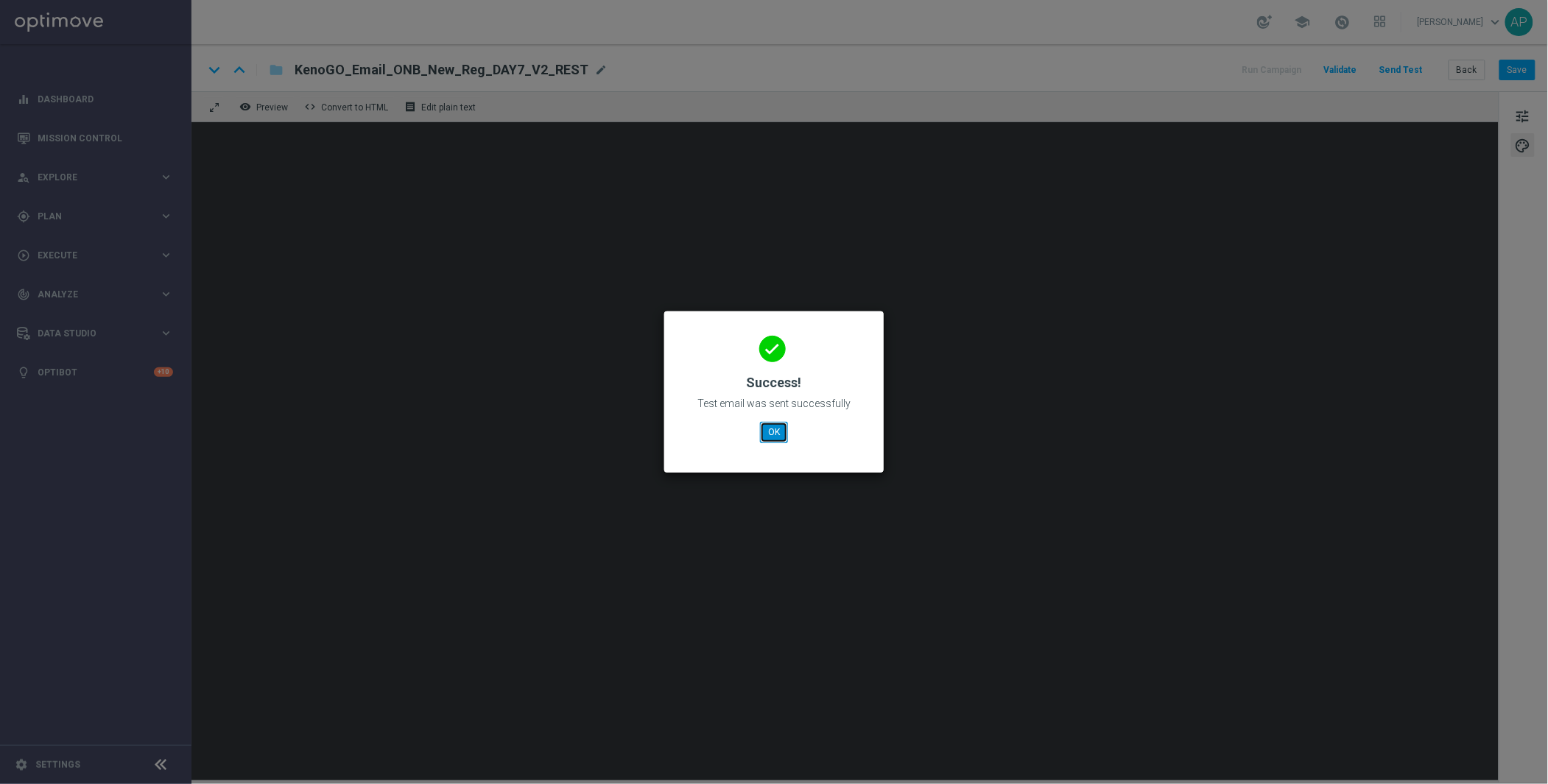
click at [779, 429] on button "OK" at bounding box center [774, 431] width 28 height 21
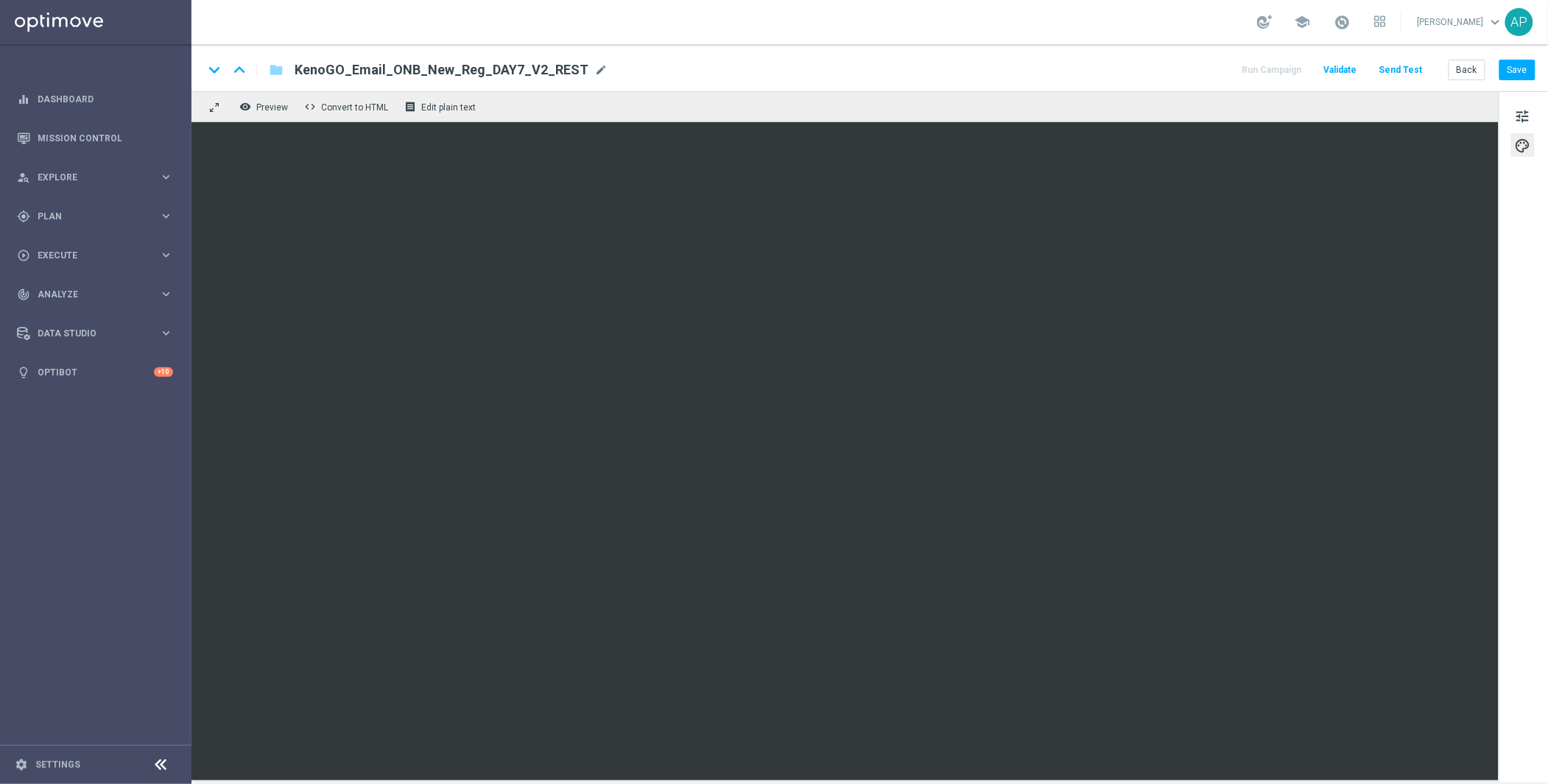
click at [982, 115] on div "remove_red_eye Preview code Convert to HTML receipt Edit plain text" at bounding box center [845, 107] width 1308 height 31
click at [1414, 68] on button "Send Test" at bounding box center [1401, 71] width 48 height 20
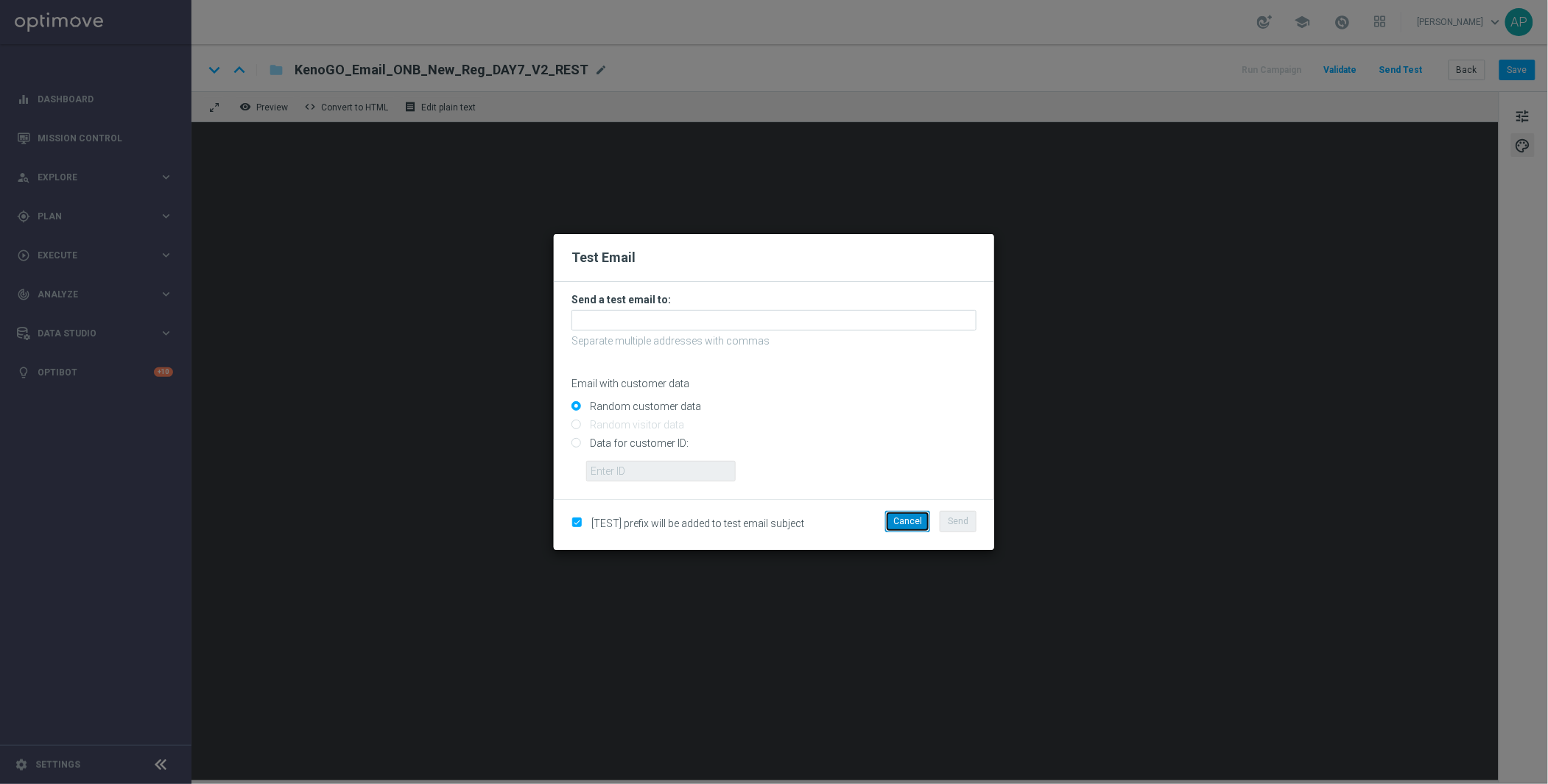
click at [894, 523] on button "Cancel" at bounding box center [907, 521] width 45 height 21
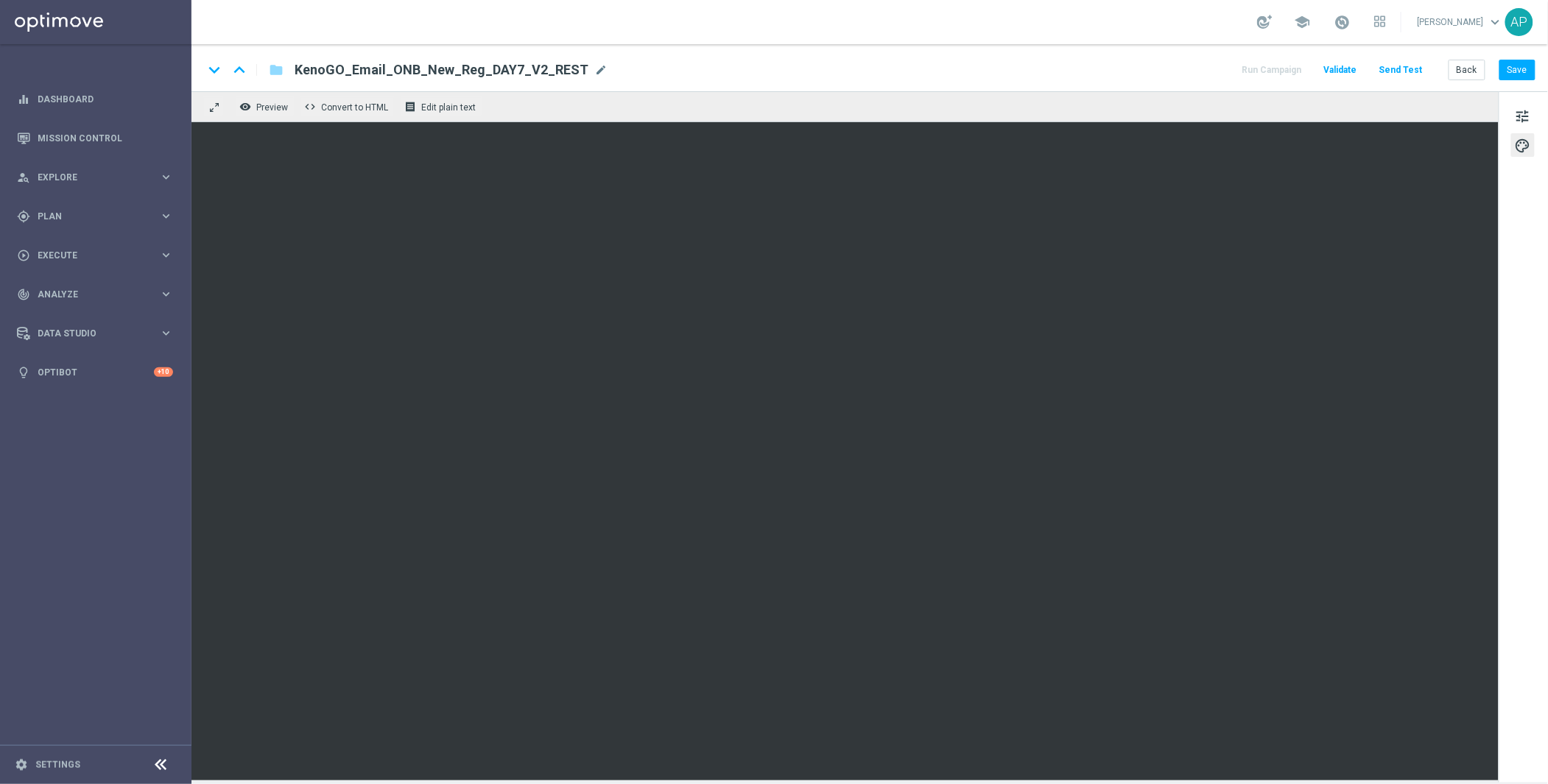
click at [1388, 69] on button "Send Test" at bounding box center [1401, 71] width 48 height 20
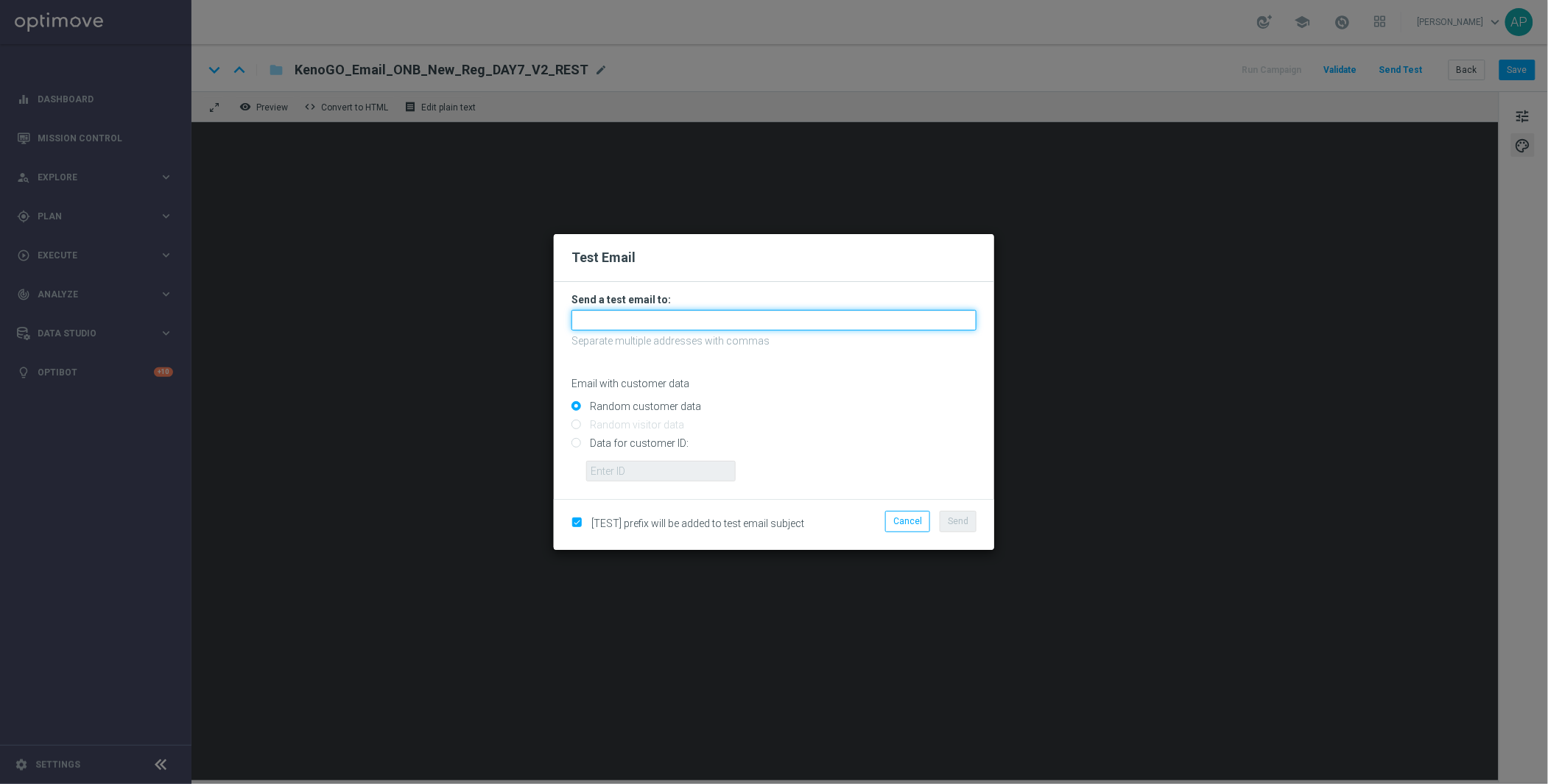
click at [661, 327] on input "text" at bounding box center [774, 320] width 405 height 21
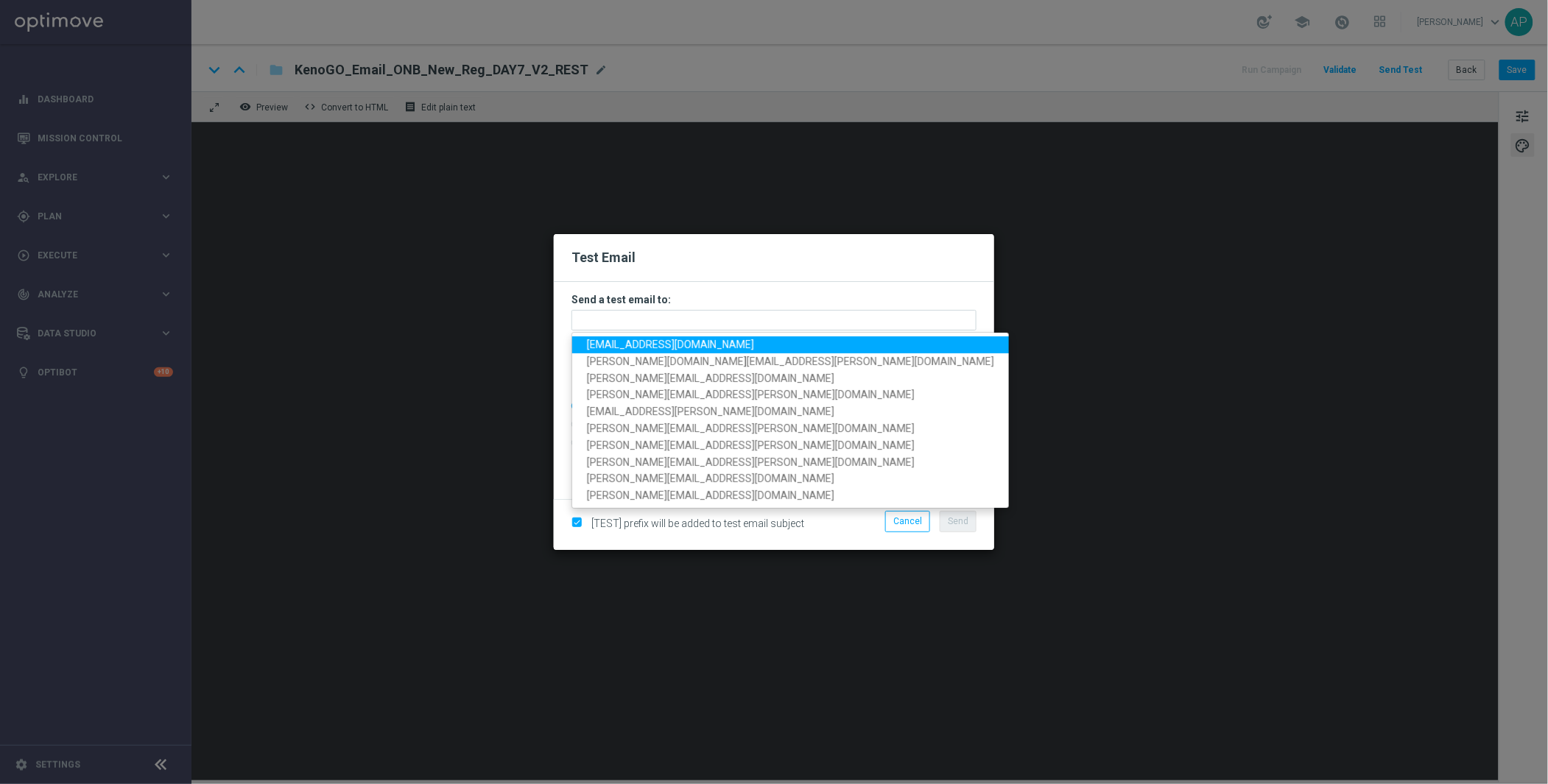
click at [648, 340] on span "[EMAIL_ADDRESS][DOMAIN_NAME]" at bounding box center [670, 344] width 167 height 12
type input "[EMAIL_ADDRESS][DOMAIN_NAME]"
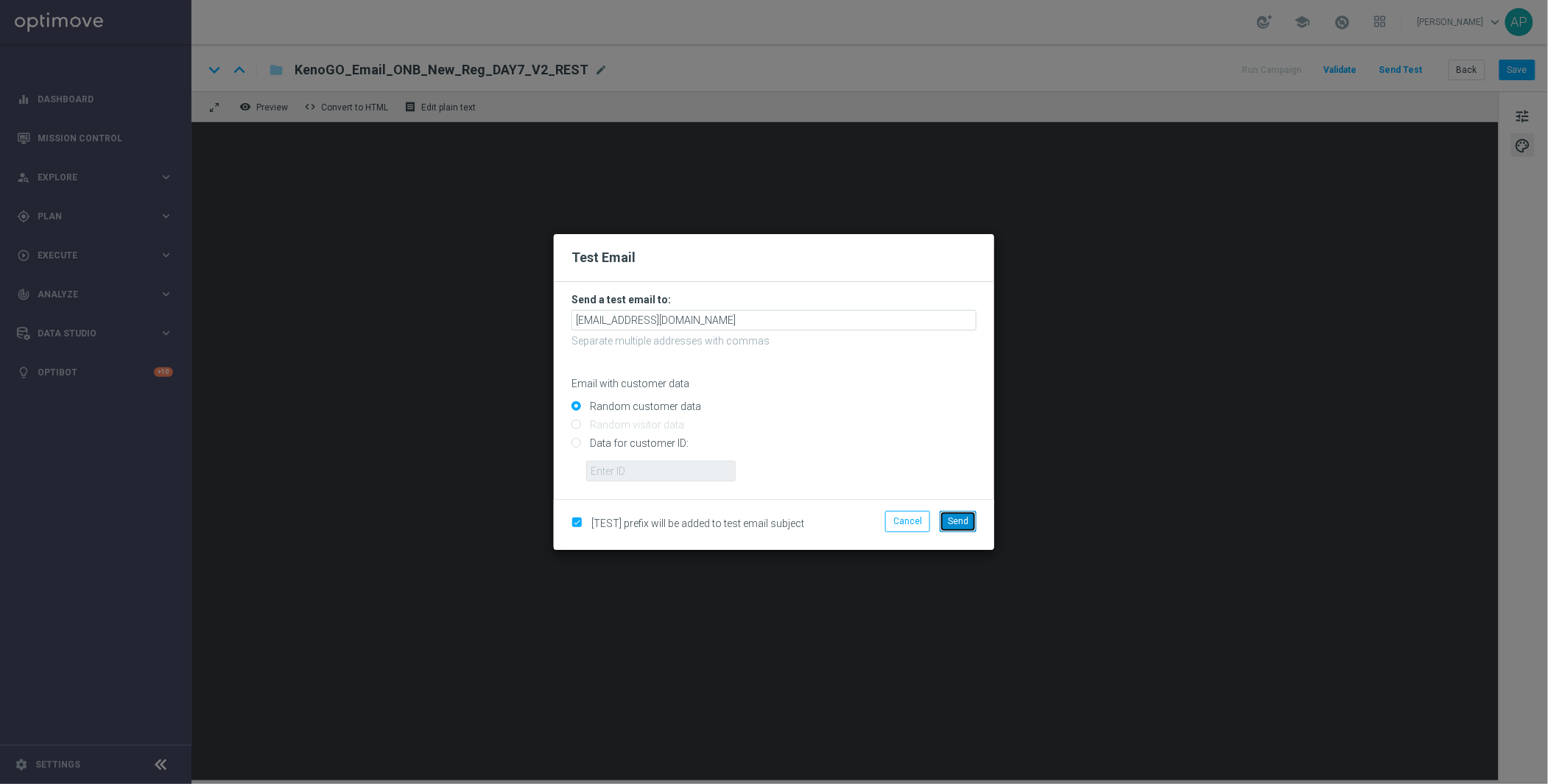
click at [973, 524] on button "Send" at bounding box center [958, 521] width 37 height 21
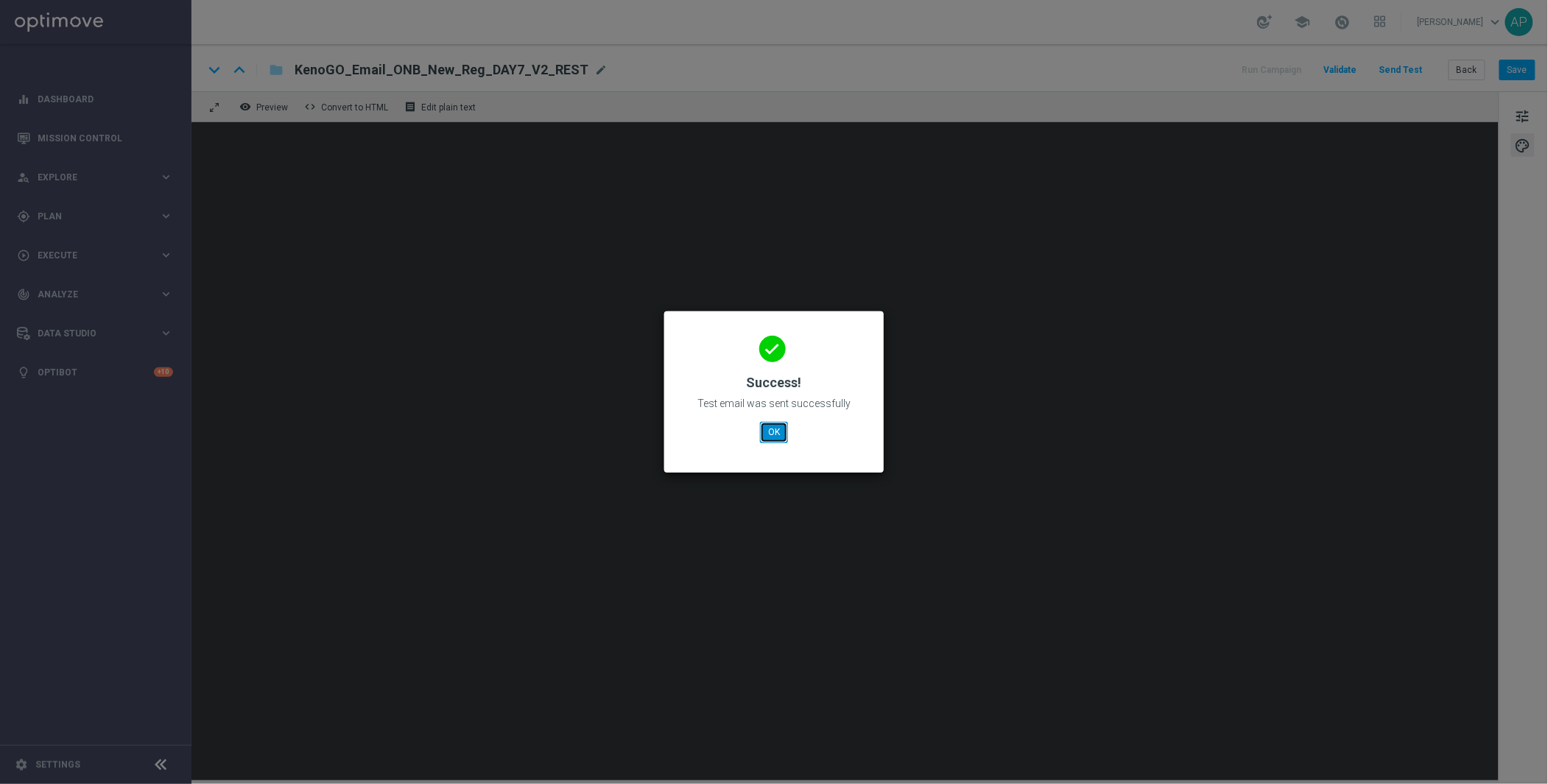
click at [778, 435] on button "OK" at bounding box center [774, 431] width 28 height 21
